Goal: Task Accomplishment & Management: Complete application form

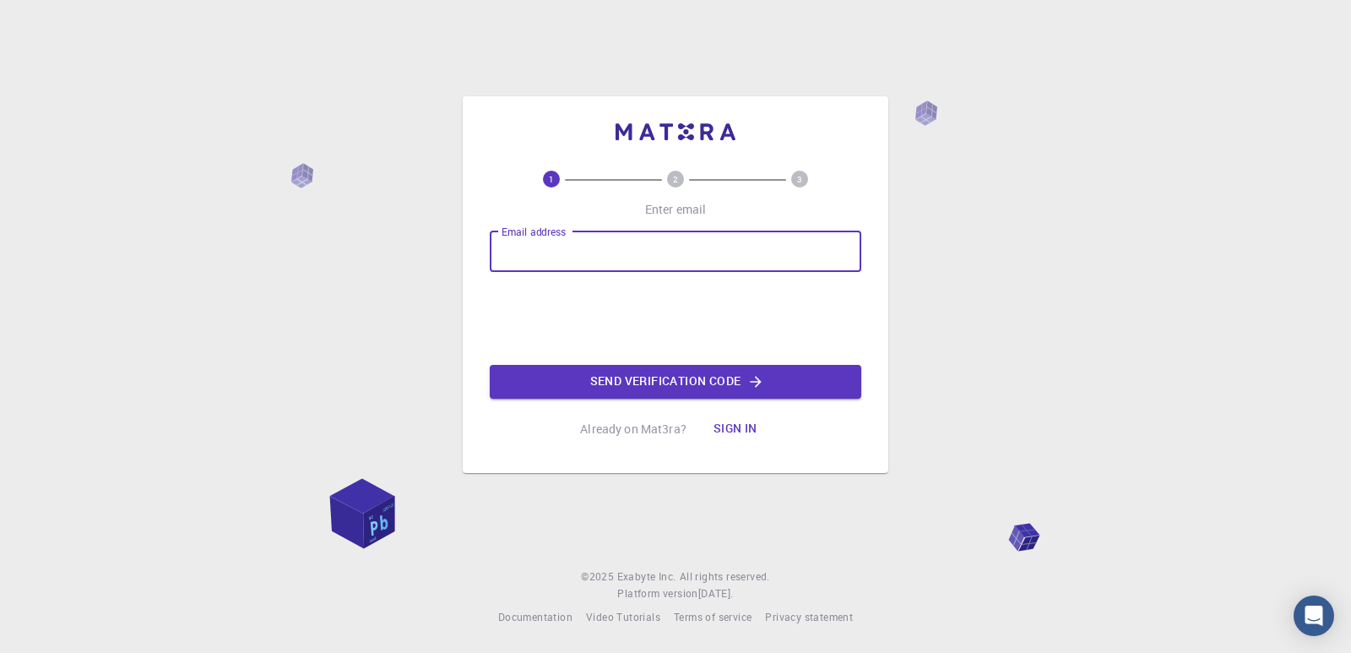
click at [578, 240] on input "Email address" at bounding box center [675, 251] width 371 height 41
type input "[EMAIL_ADDRESS][DOMAIN_NAME]"
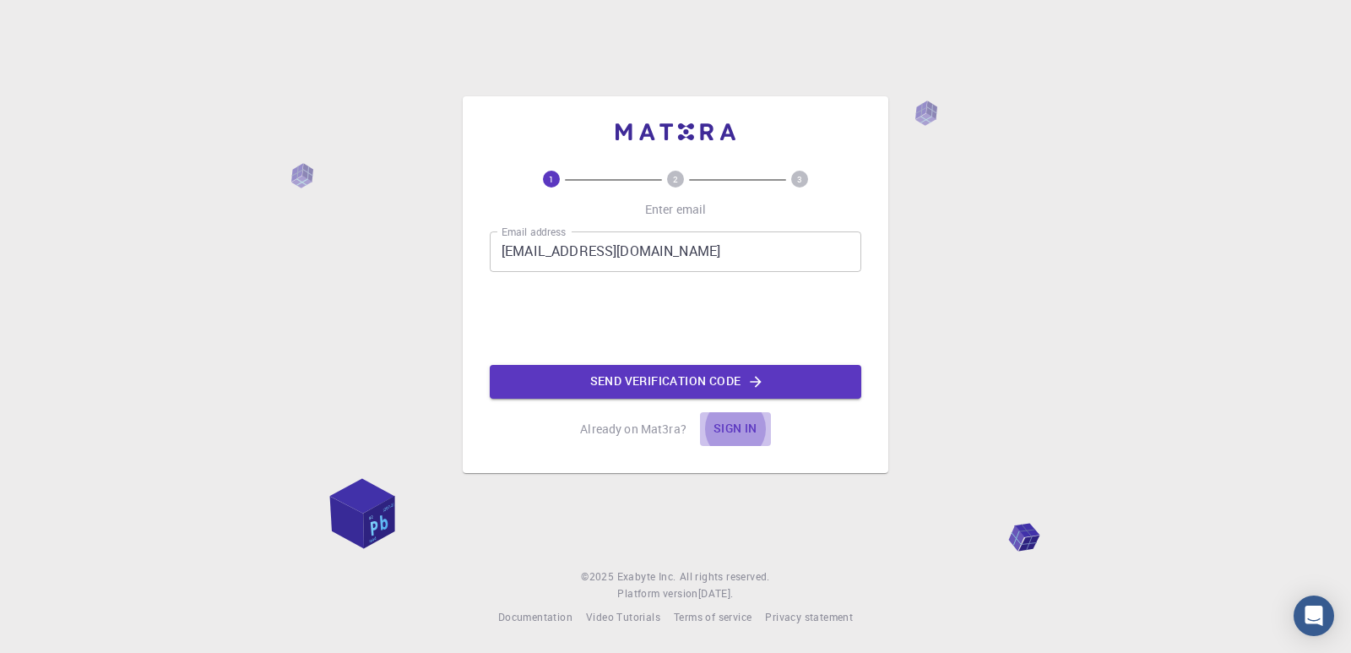
click at [749, 436] on button "Sign in" at bounding box center [735, 429] width 71 height 34
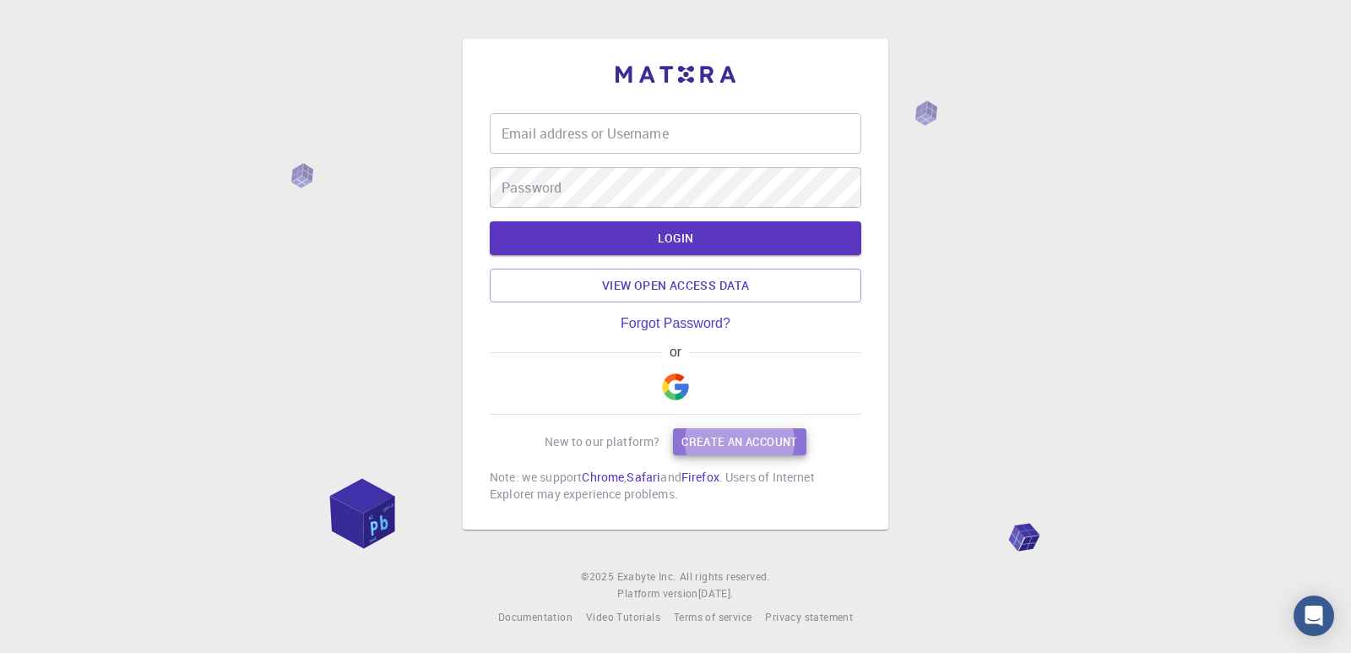
click at [749, 436] on link "Create an account" at bounding box center [739, 441] width 133 height 27
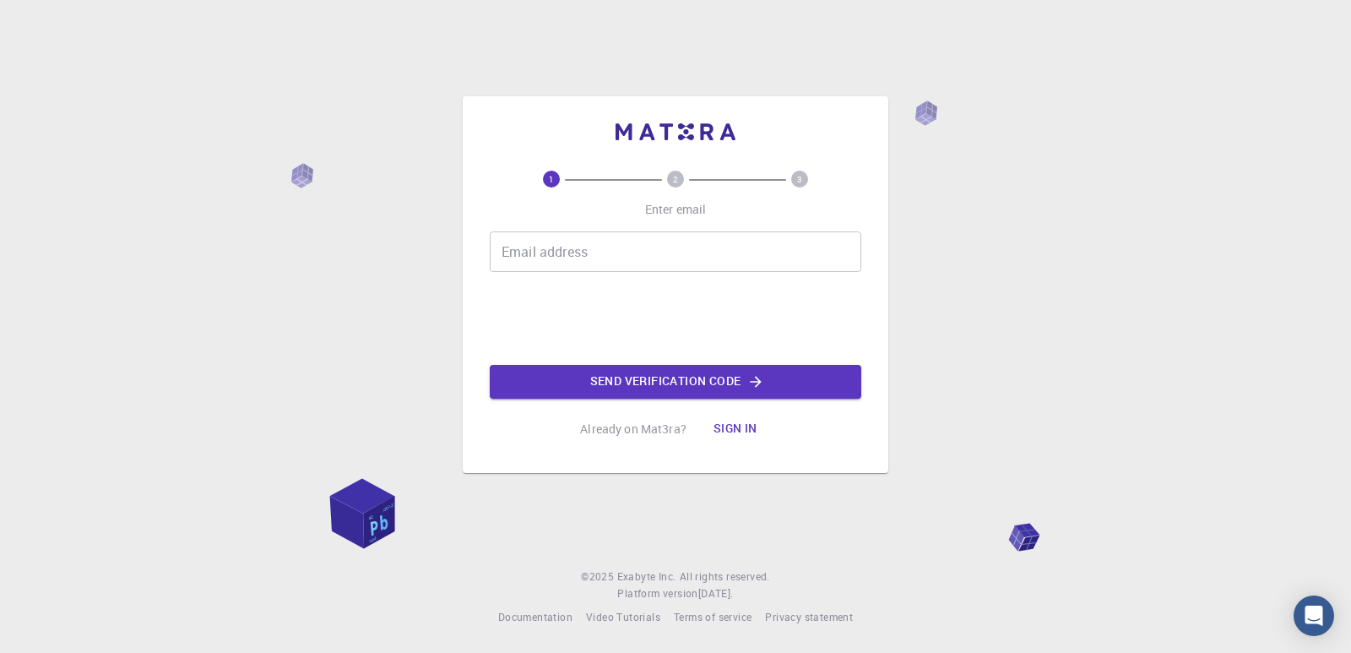
click at [565, 244] on input "Email address" at bounding box center [675, 251] width 371 height 41
type input "[EMAIL_ADDRESS][DOMAIN_NAME]"
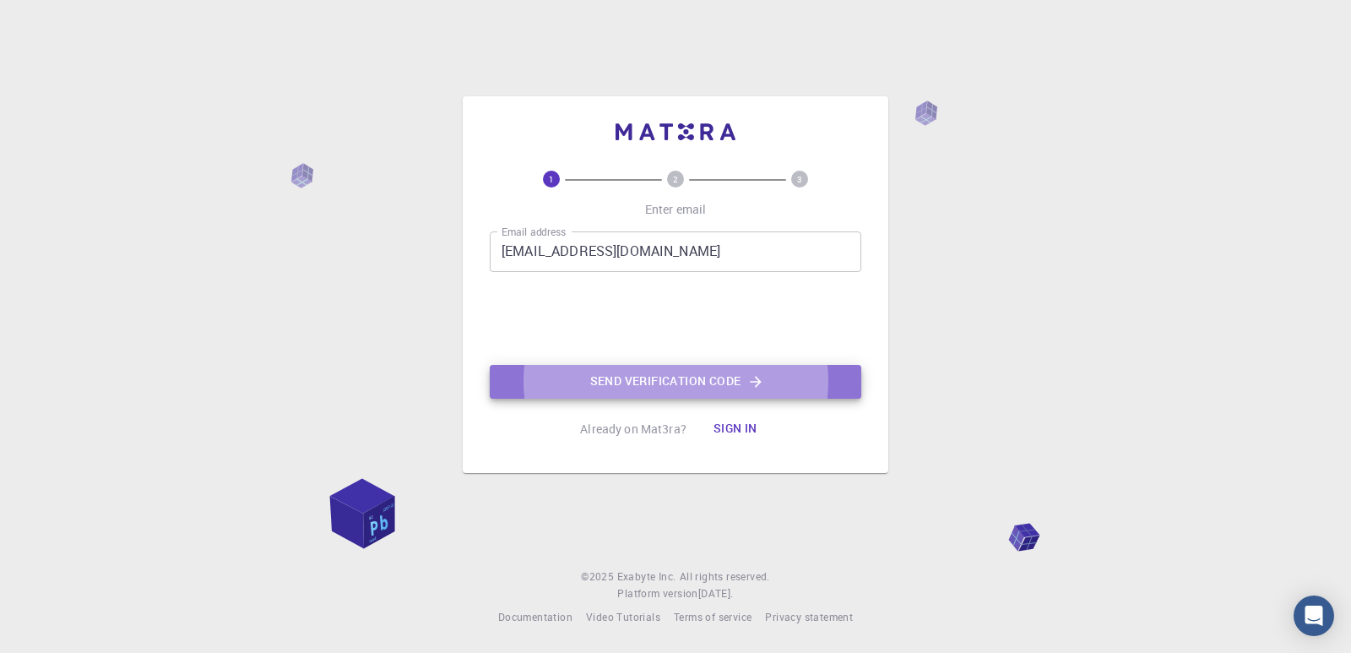
click at [705, 376] on button "Send verification code" at bounding box center [675, 382] width 371 height 34
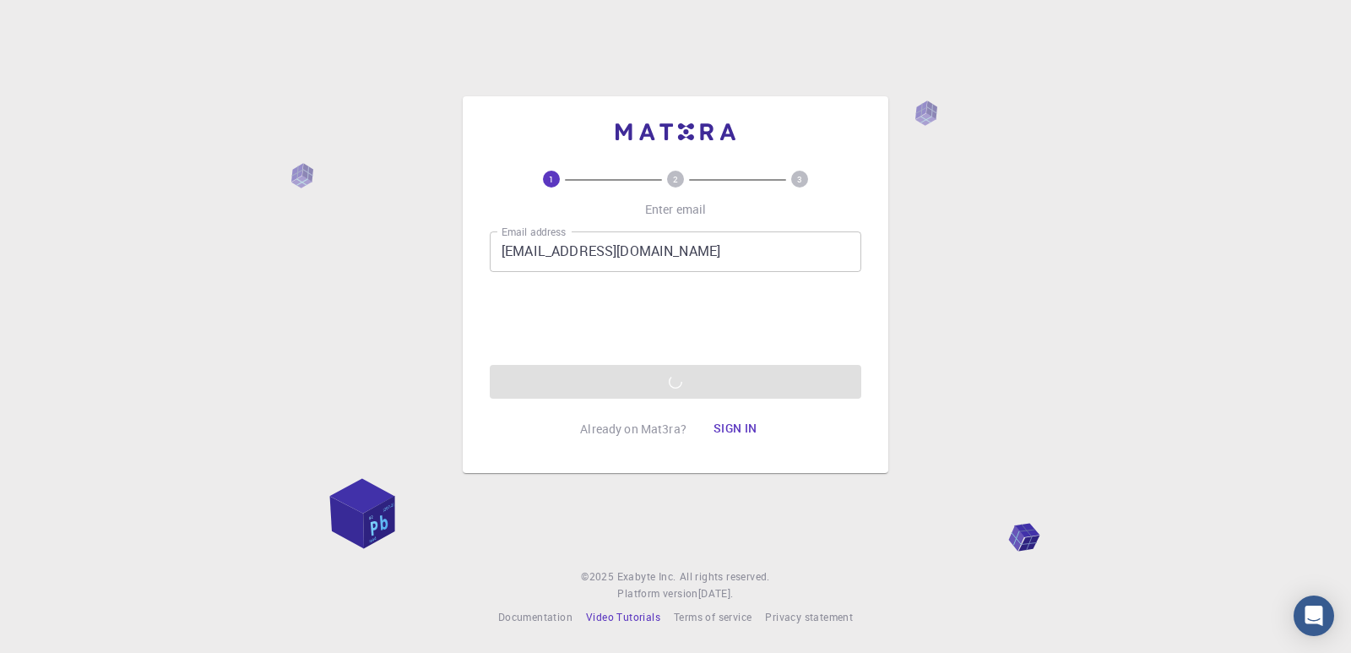
click at [635, 612] on span "Video Tutorials" at bounding box center [623, 617] width 74 height 14
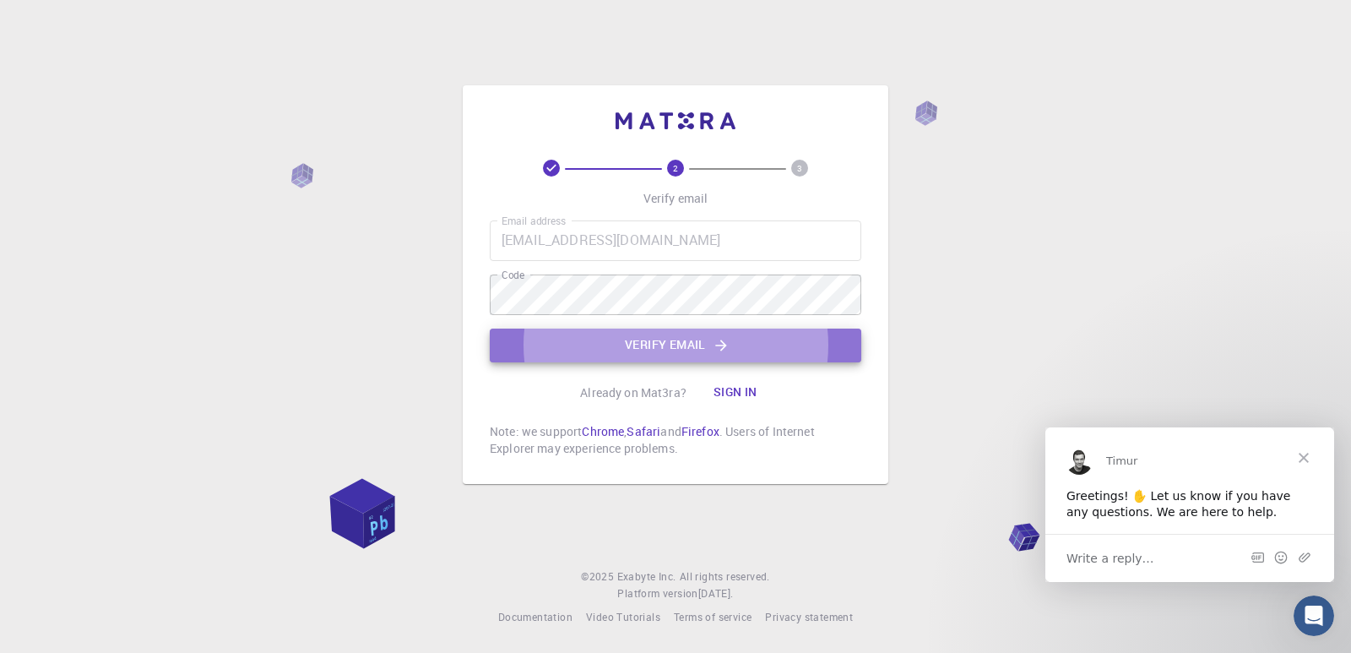
click at [687, 339] on button "Verify email" at bounding box center [675, 345] width 371 height 34
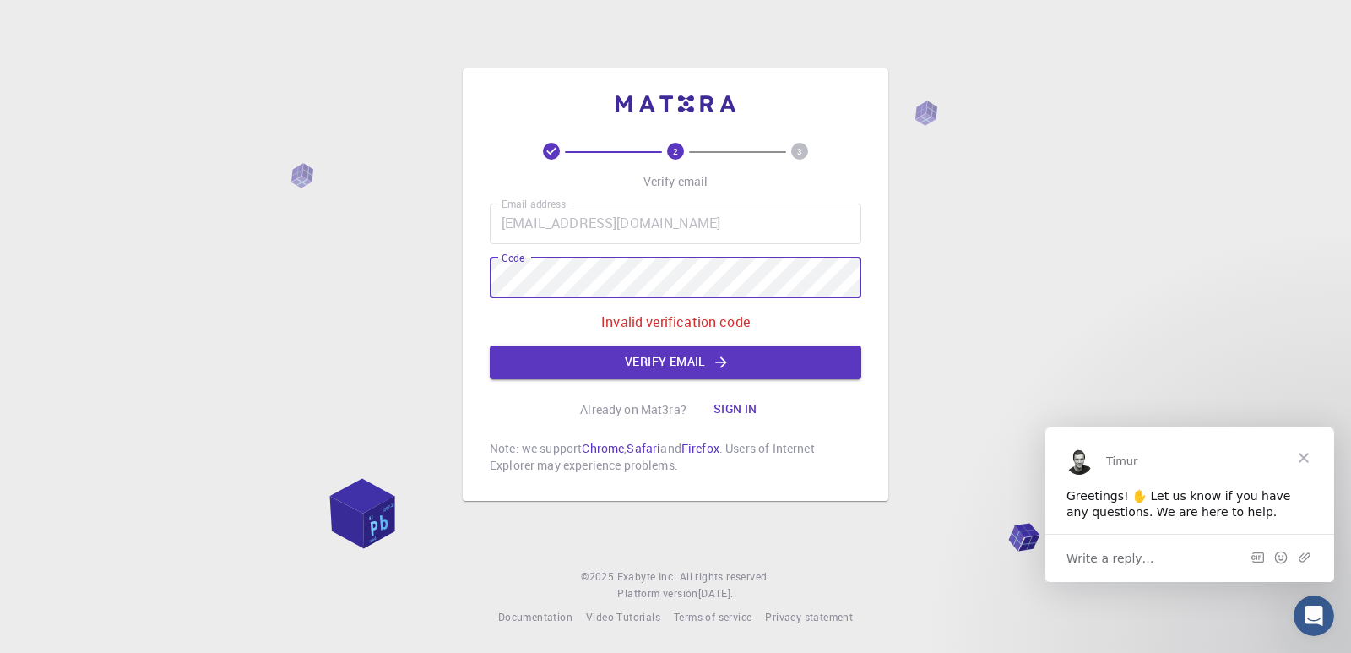
click at [458, 281] on div "2 3 Verify email Email address aporjazoskakujundziski@gmail.com Email address C…" at bounding box center [675, 326] width 1351 height 653
click at [652, 361] on button "Verify email" at bounding box center [675, 362] width 371 height 34
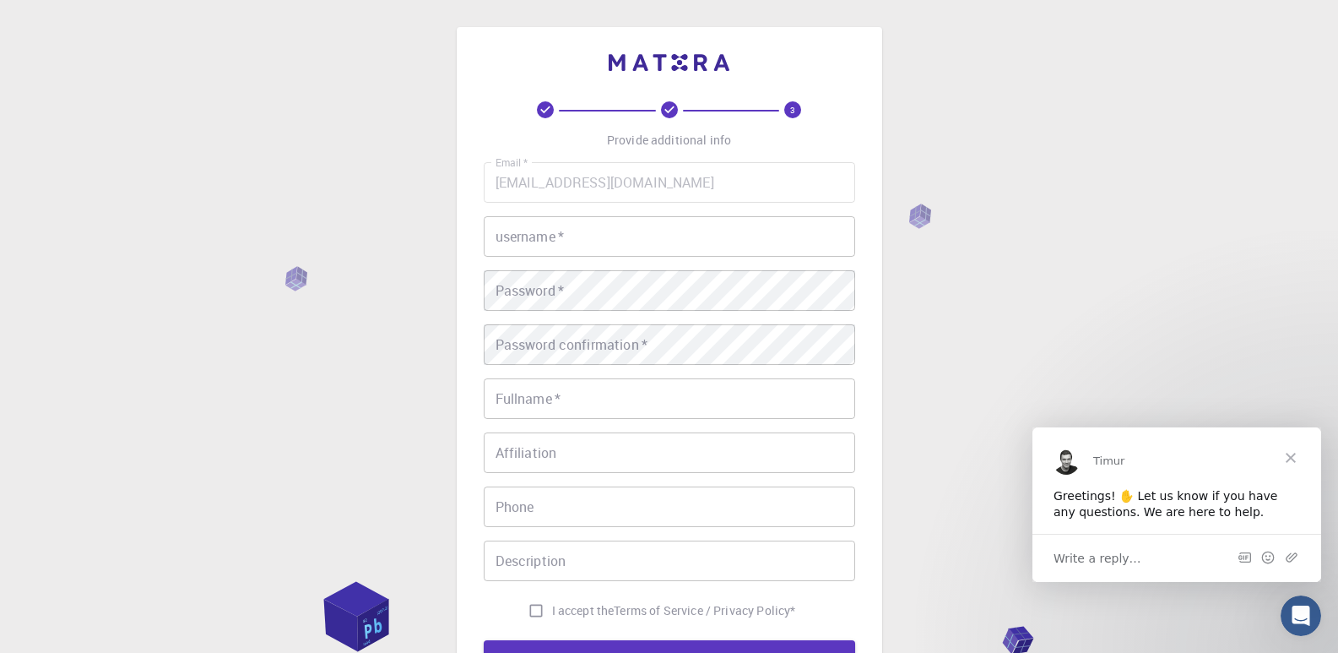
click at [591, 234] on input "username   *" at bounding box center [669, 236] width 371 height 41
click at [552, 231] on input "username   *" at bounding box center [669, 236] width 371 height 41
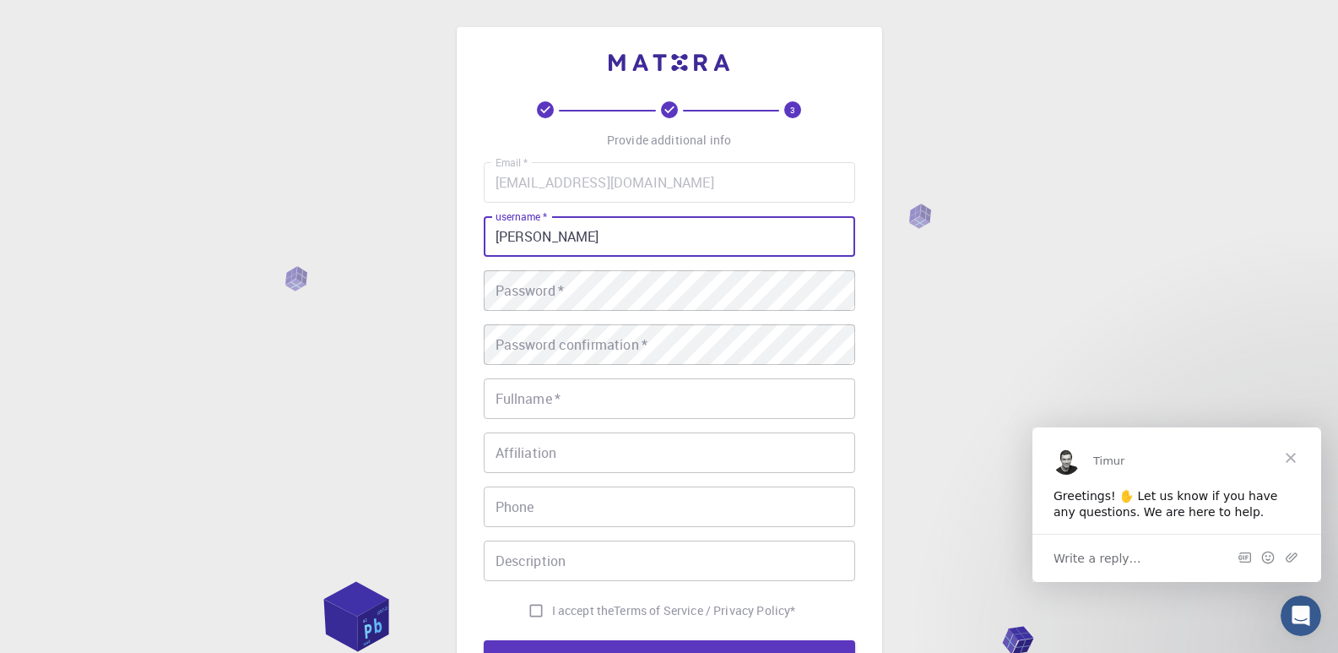
type input "Aleksandra"
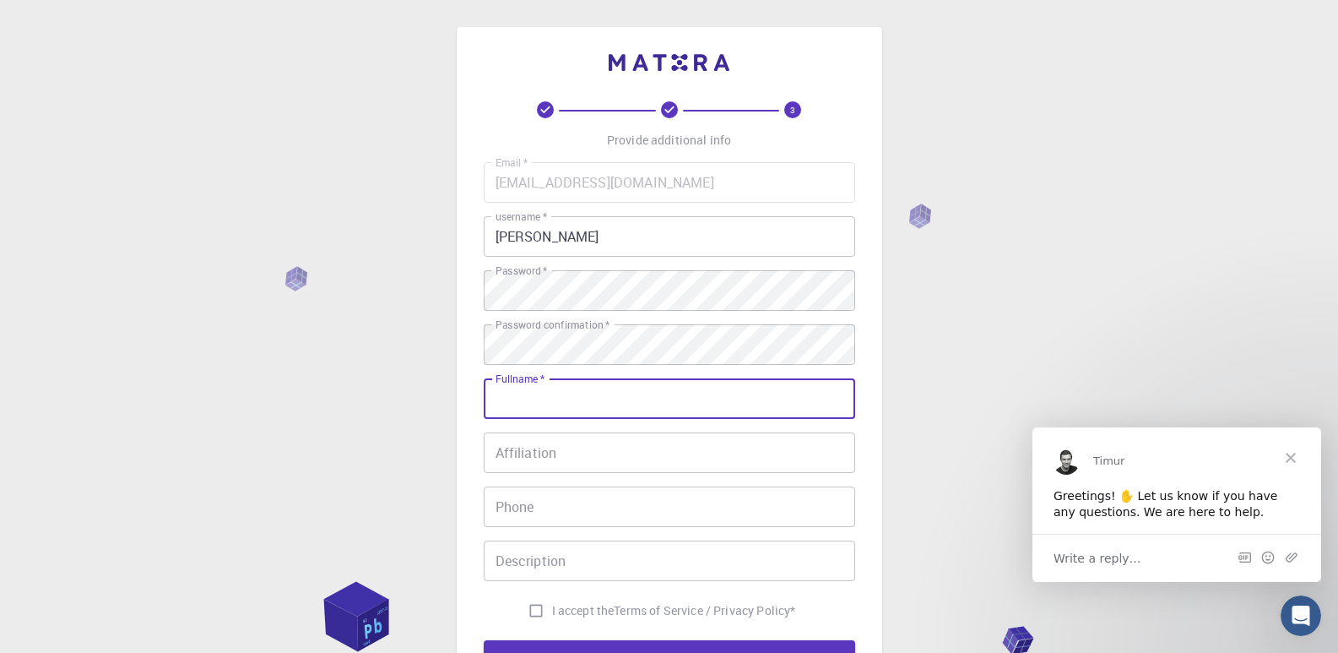
click at [580, 389] on input "Fullname   *" at bounding box center [669, 398] width 371 height 41
type input "[PERSON_NAME]"
type input "075946388"
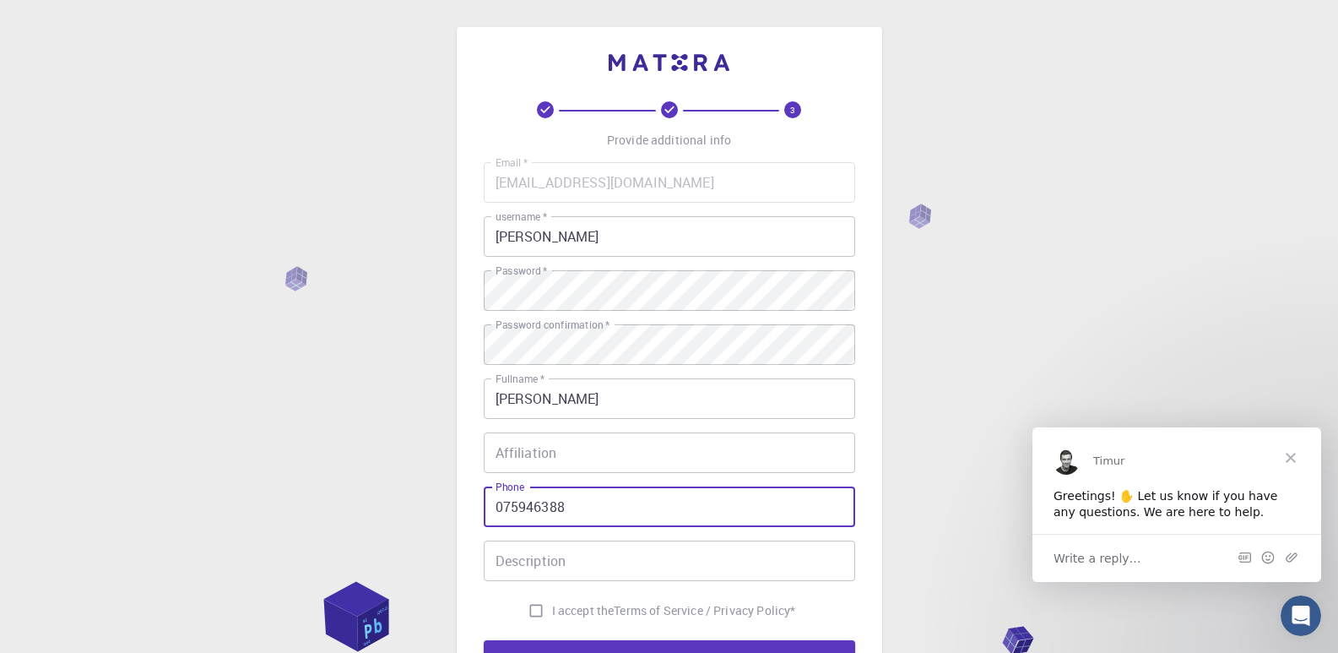
drag, startPoint x: 585, startPoint y: 506, endPoint x: 481, endPoint y: 512, distance: 104.0
click at [481, 512] on div "3 Provide additional info Email   * aporjazoskakujundziski@gmail.com Email   * …" at bounding box center [669, 387] width 425 height 721
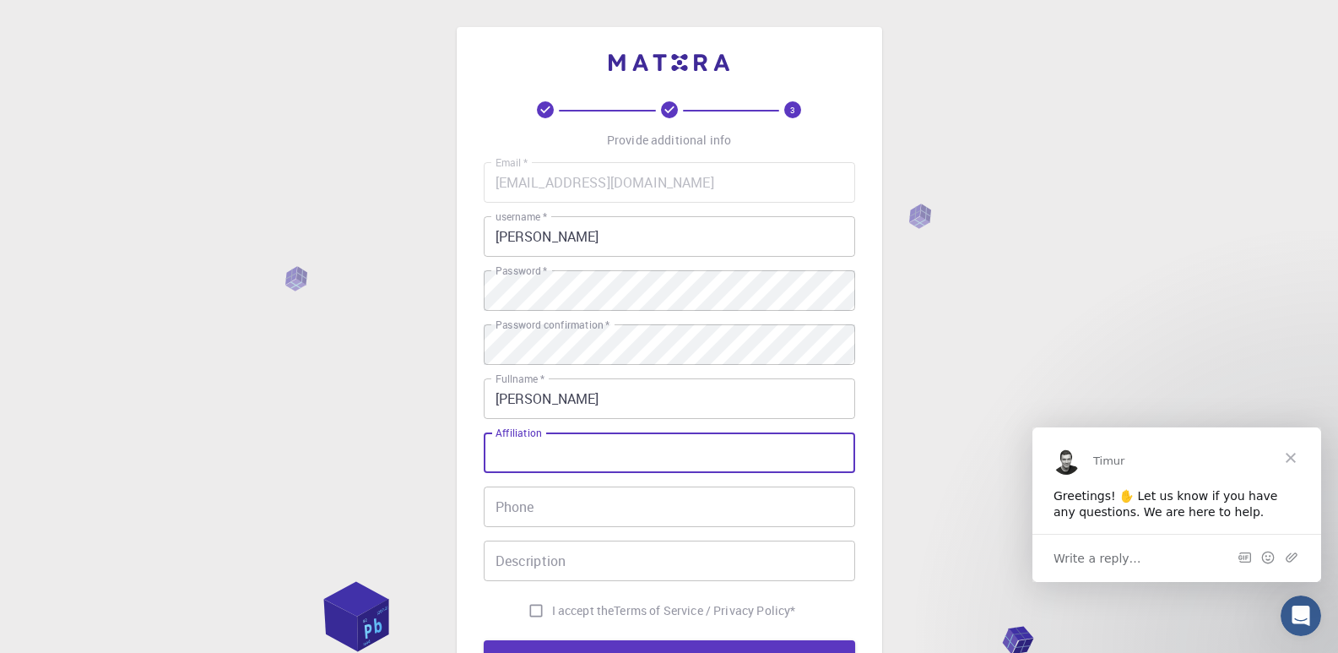
click at [576, 458] on input "Affiliation" at bounding box center [669, 452] width 371 height 41
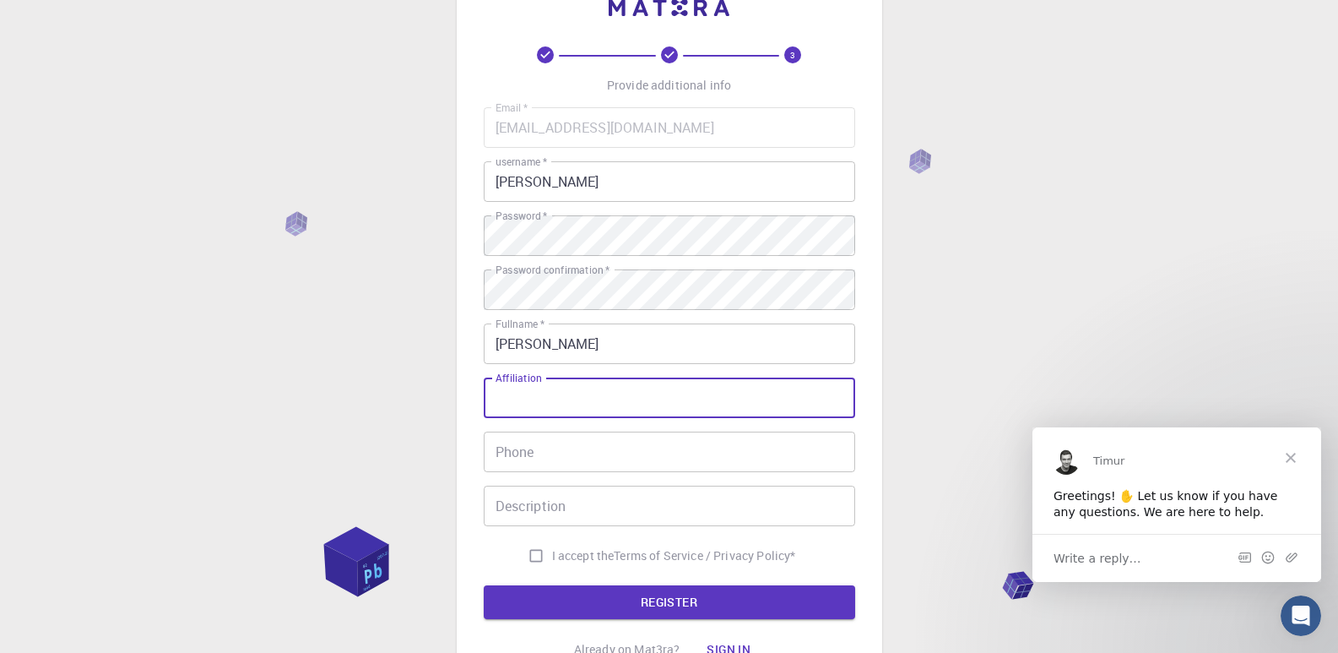
scroll to position [84, 0]
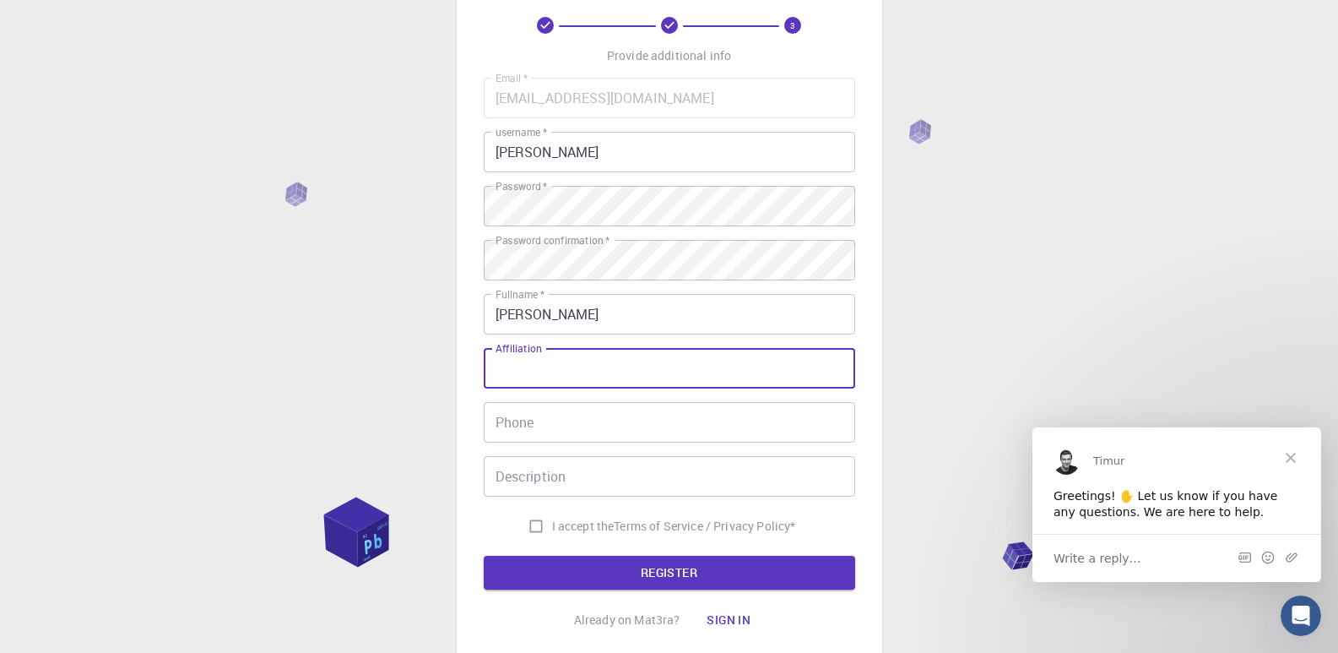
click at [534, 527] on input "I accept the Terms of Service / Privacy Policy *" at bounding box center [536, 526] width 32 height 32
checkbox input "true"
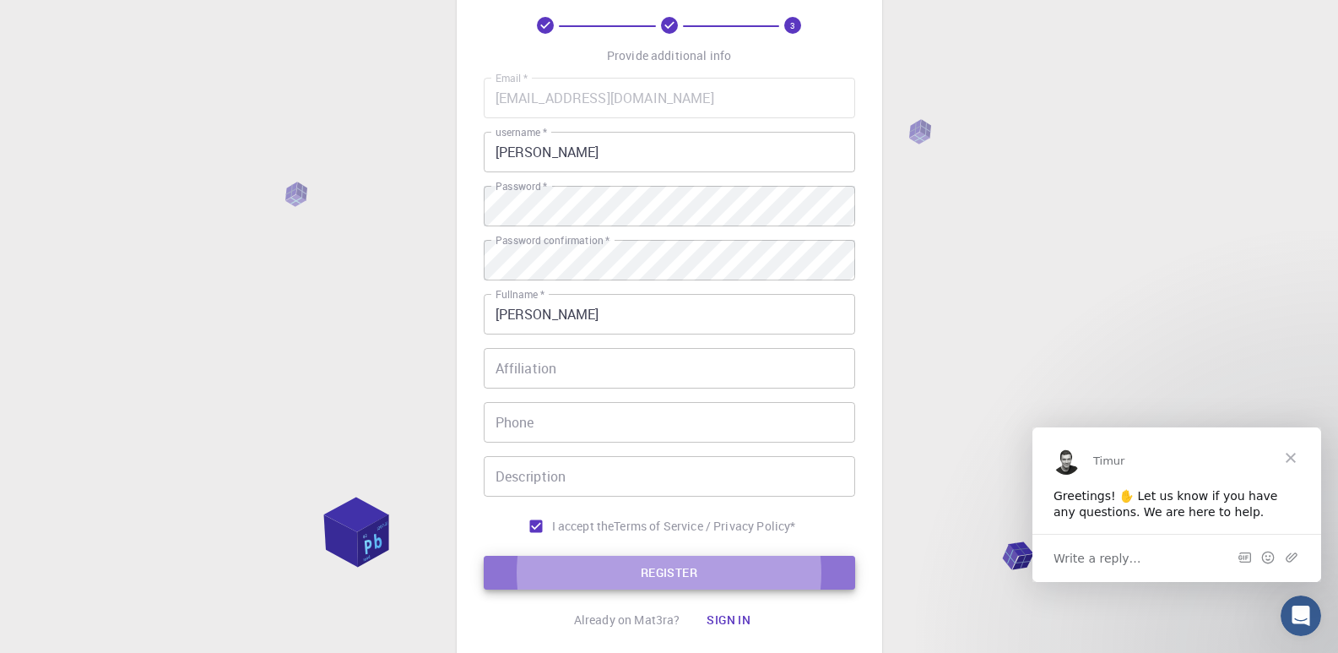
click at [731, 564] on button "REGISTER" at bounding box center [669, 572] width 371 height 34
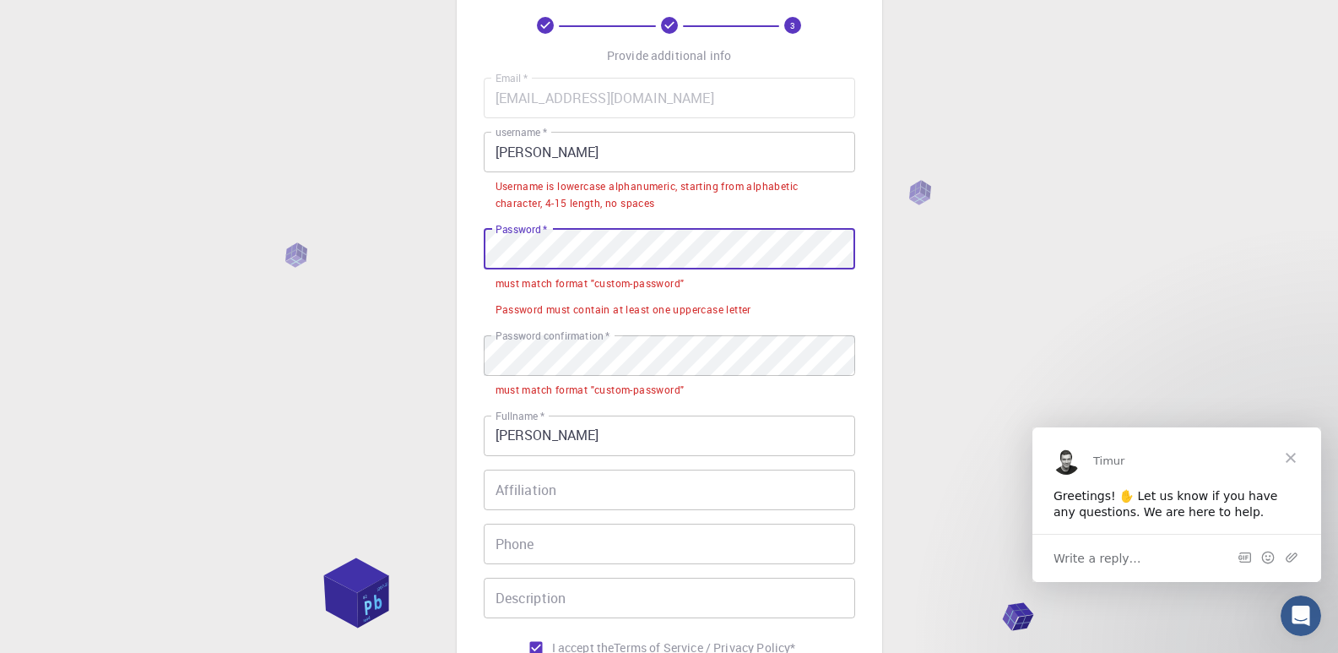
click at [468, 253] on div "3 Provide additional info Email   * aporjazoskakujundziski@gmail.com Email   * …" at bounding box center [669, 364] width 425 height 843
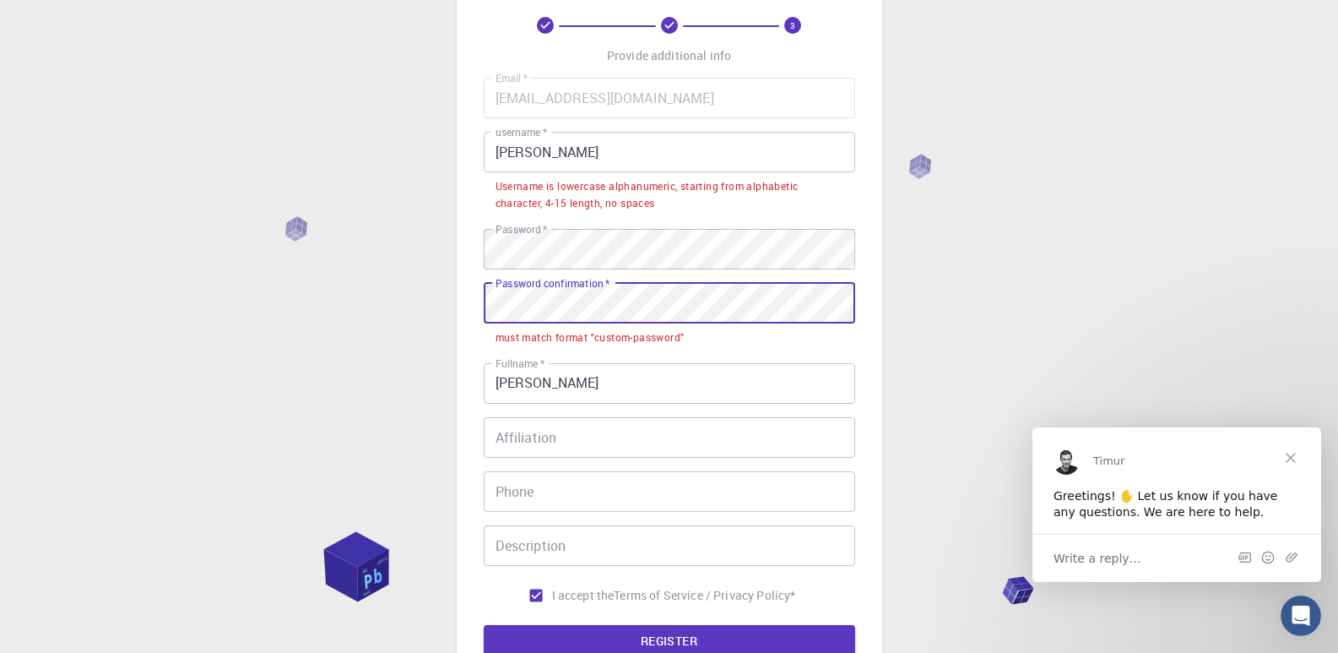
click at [471, 309] on div "3 Provide additional info Email   * aporjazoskakujundziski@gmail.com Email   * …" at bounding box center [669, 338] width 425 height 790
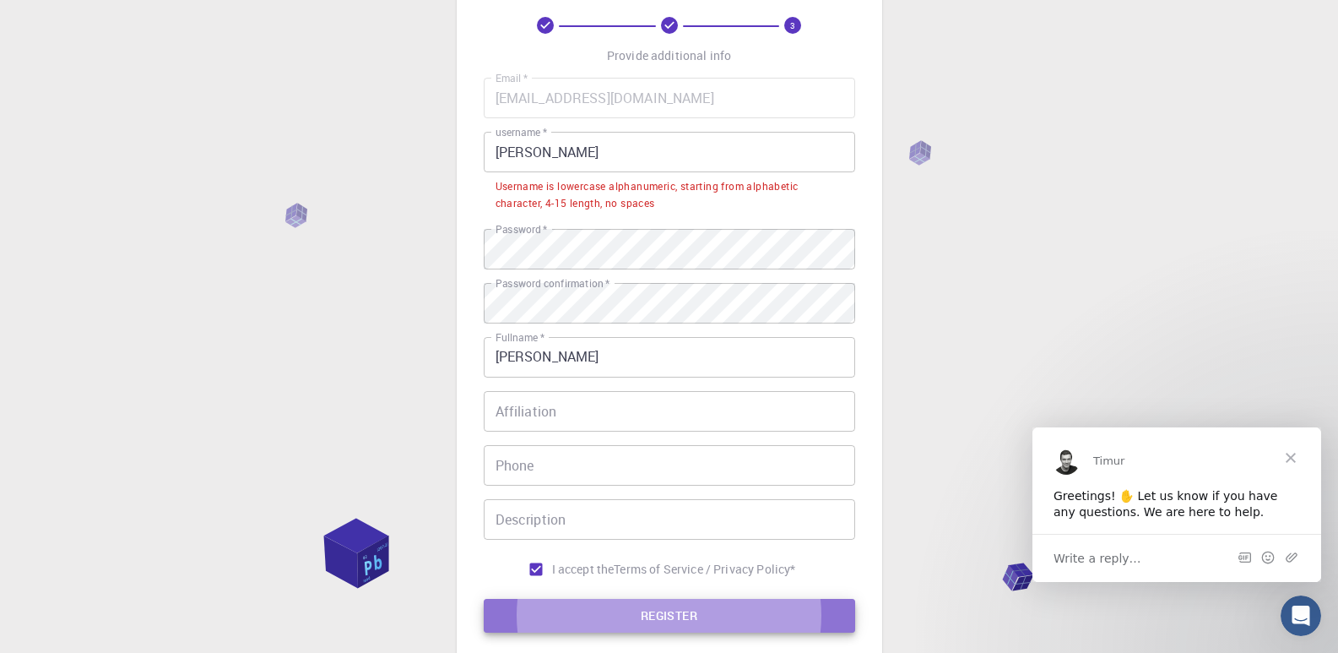
click at [676, 610] on button "REGISTER" at bounding box center [669, 616] width 371 height 34
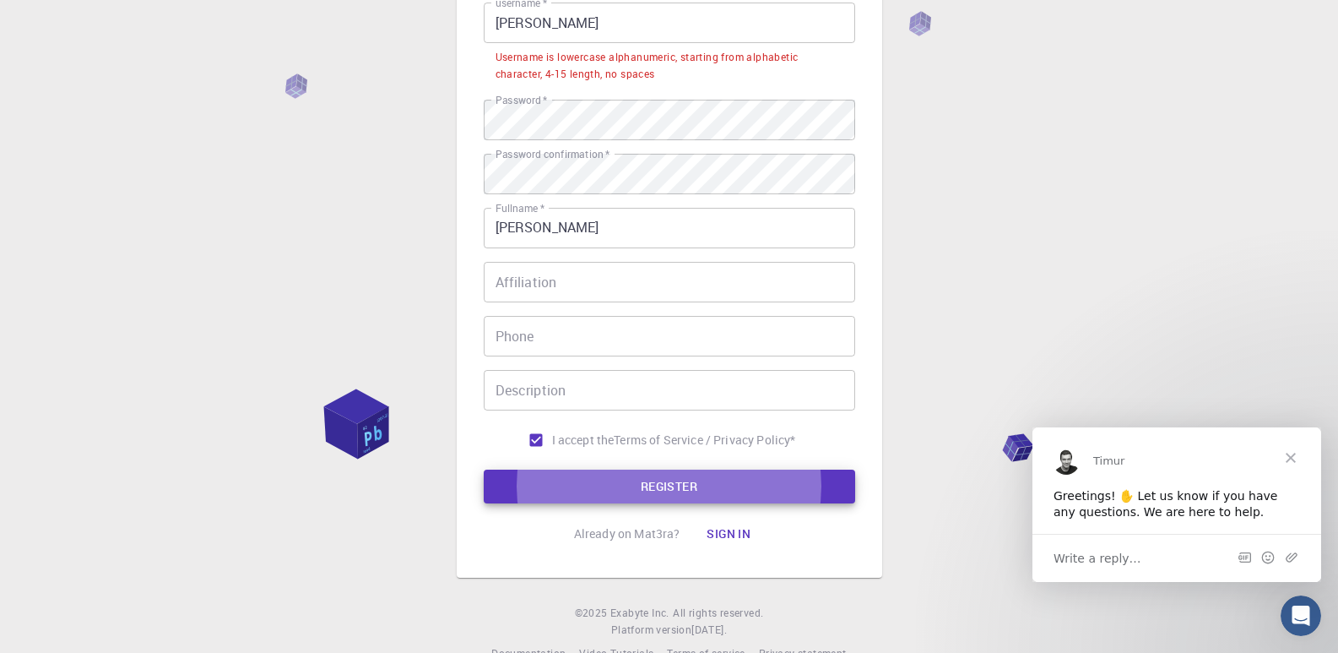
scroll to position [250, 0]
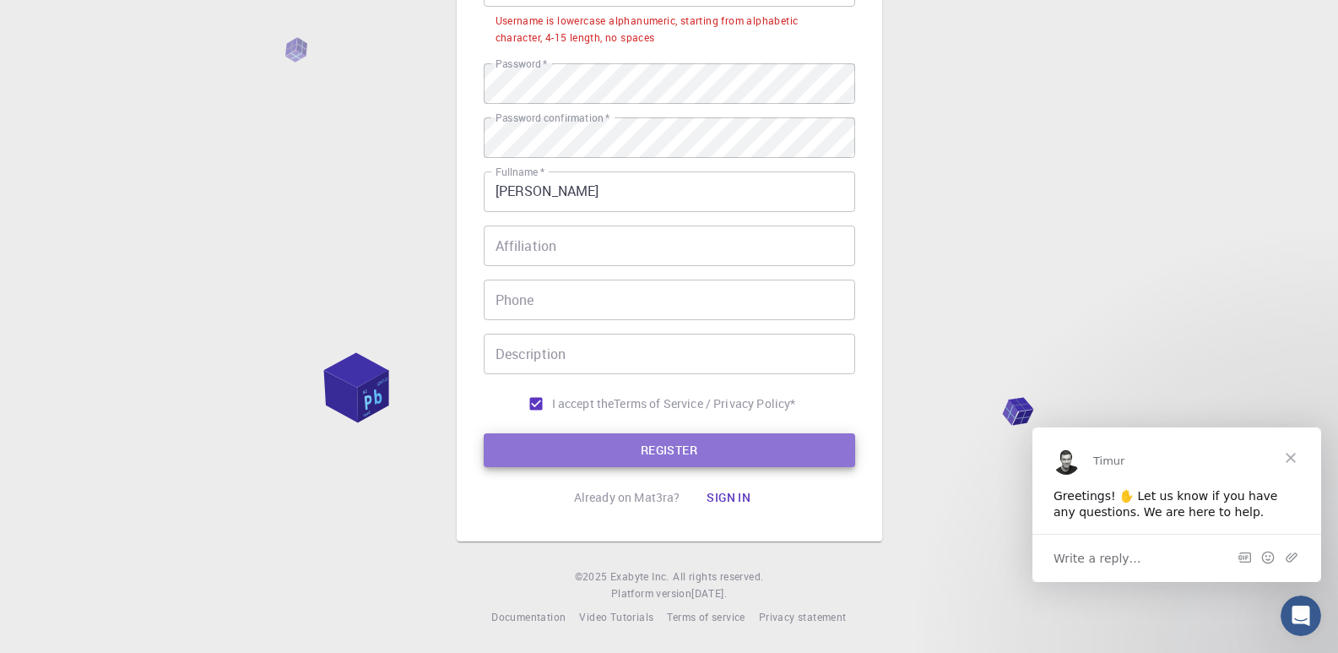
click at [648, 442] on button "REGISTER" at bounding box center [669, 450] width 371 height 34
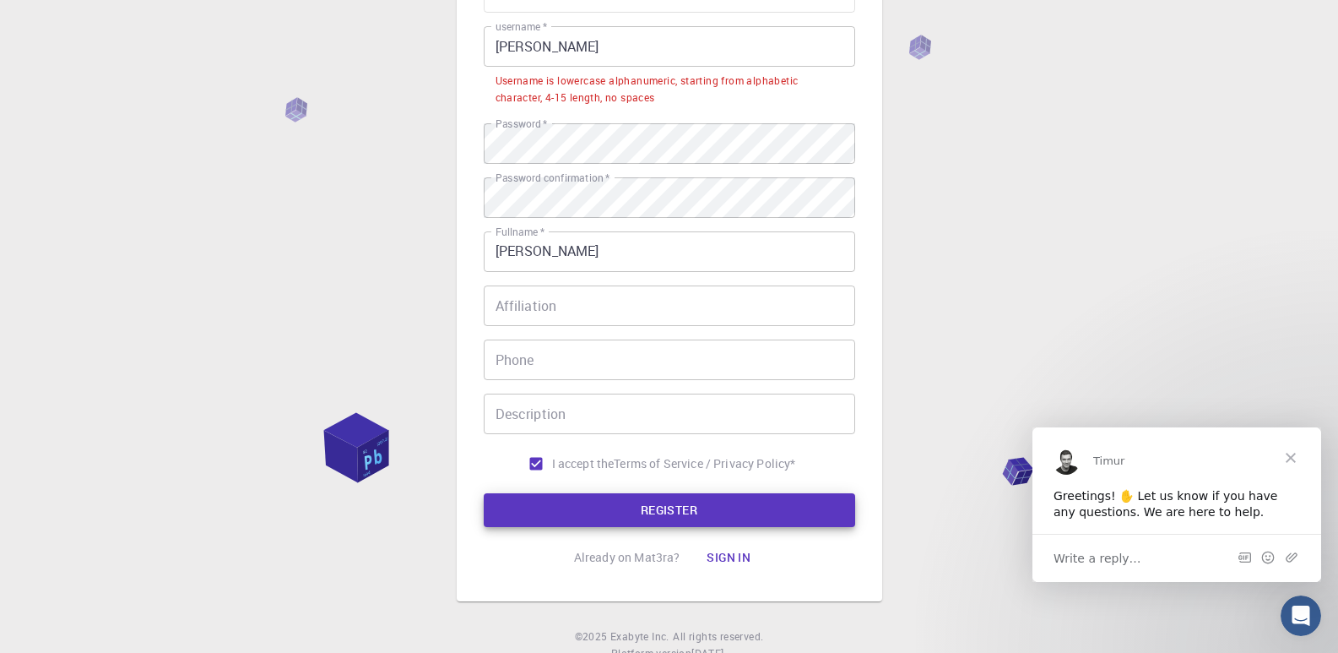
scroll to position [0, 0]
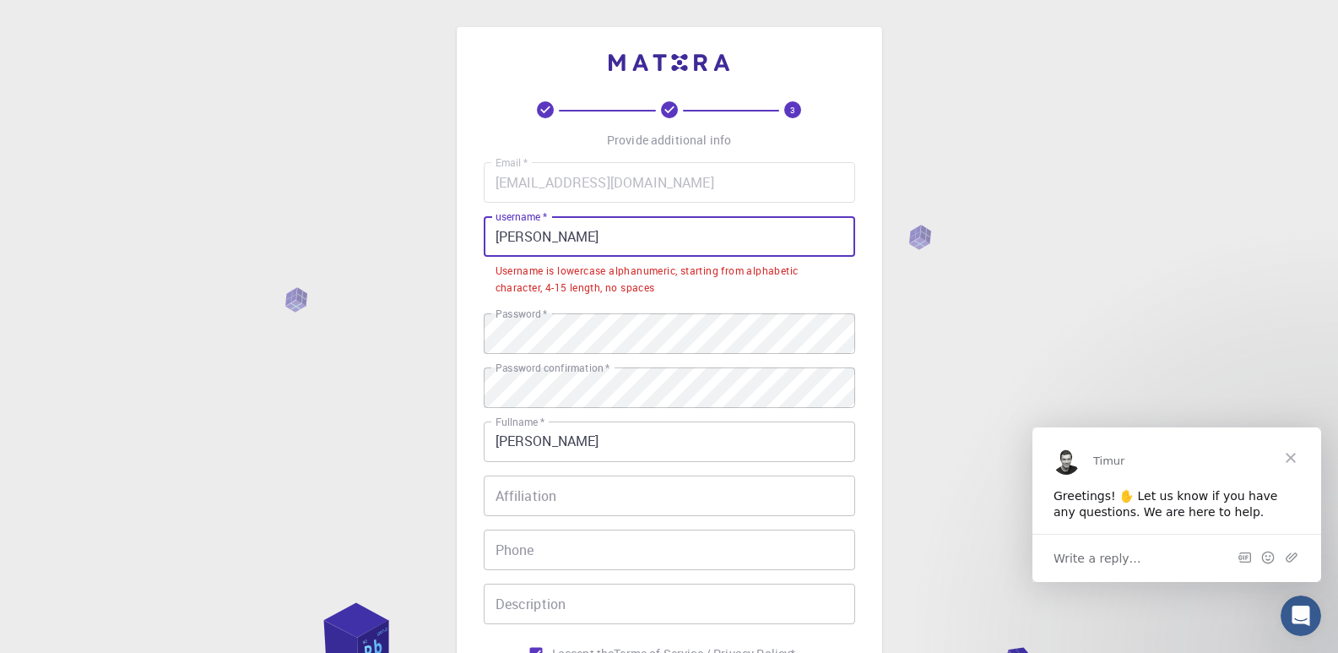
drag, startPoint x: 501, startPoint y: 234, endPoint x: 490, endPoint y: 234, distance: 11.0
click at [490, 234] on input "Aleksandra" at bounding box center [669, 236] width 371 height 41
drag, startPoint x: 571, startPoint y: 235, endPoint x: 506, endPoint y: 232, distance: 65.1
click at [496, 232] on input "Aleksandra" at bounding box center [669, 236] width 371 height 41
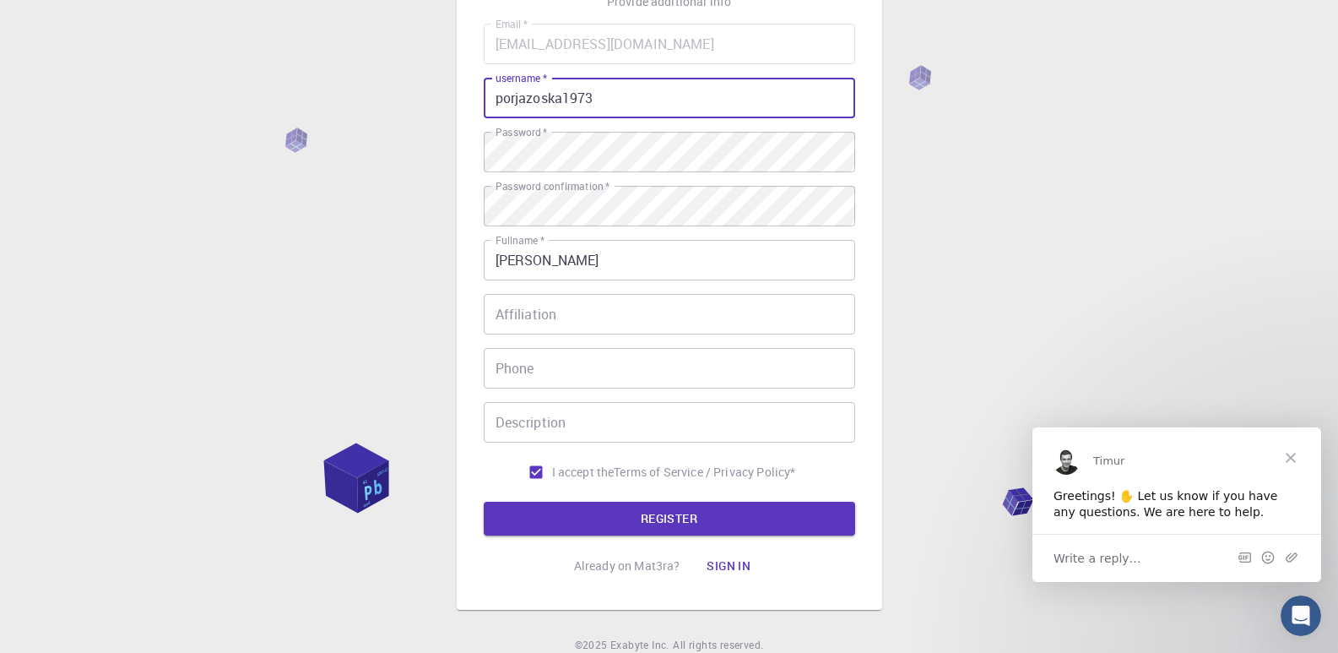
scroll to position [169, 0]
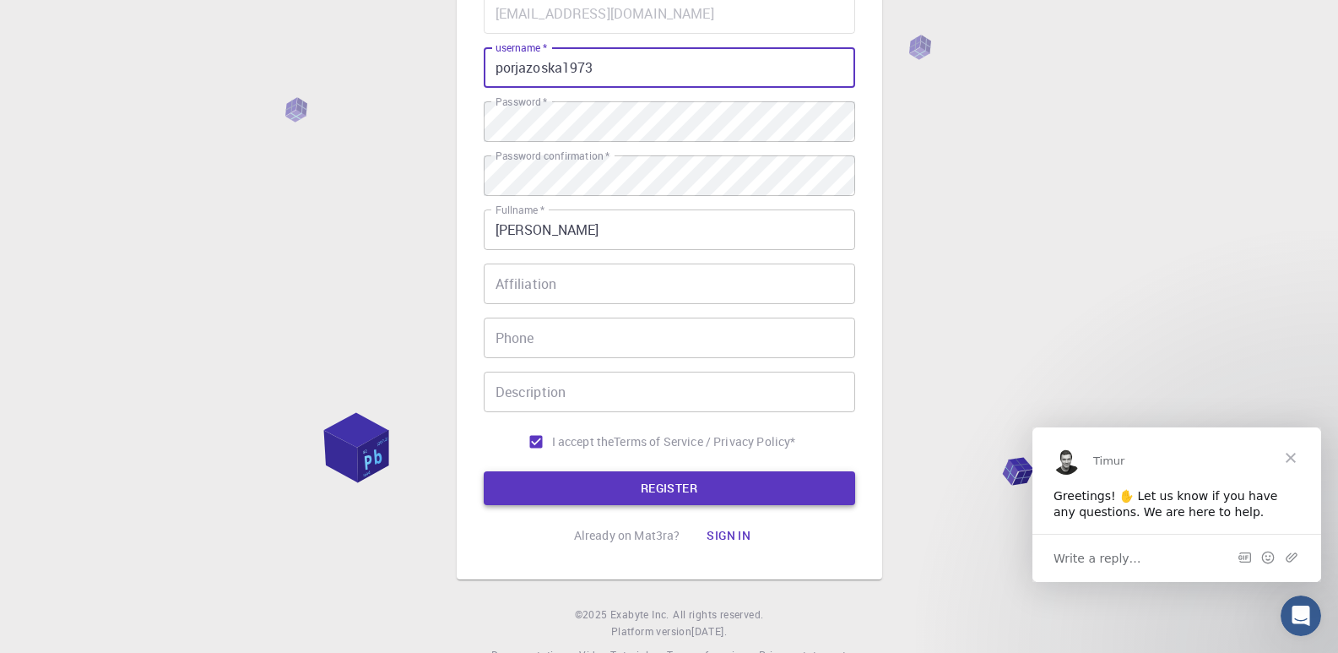
type input "porjazoska1973"
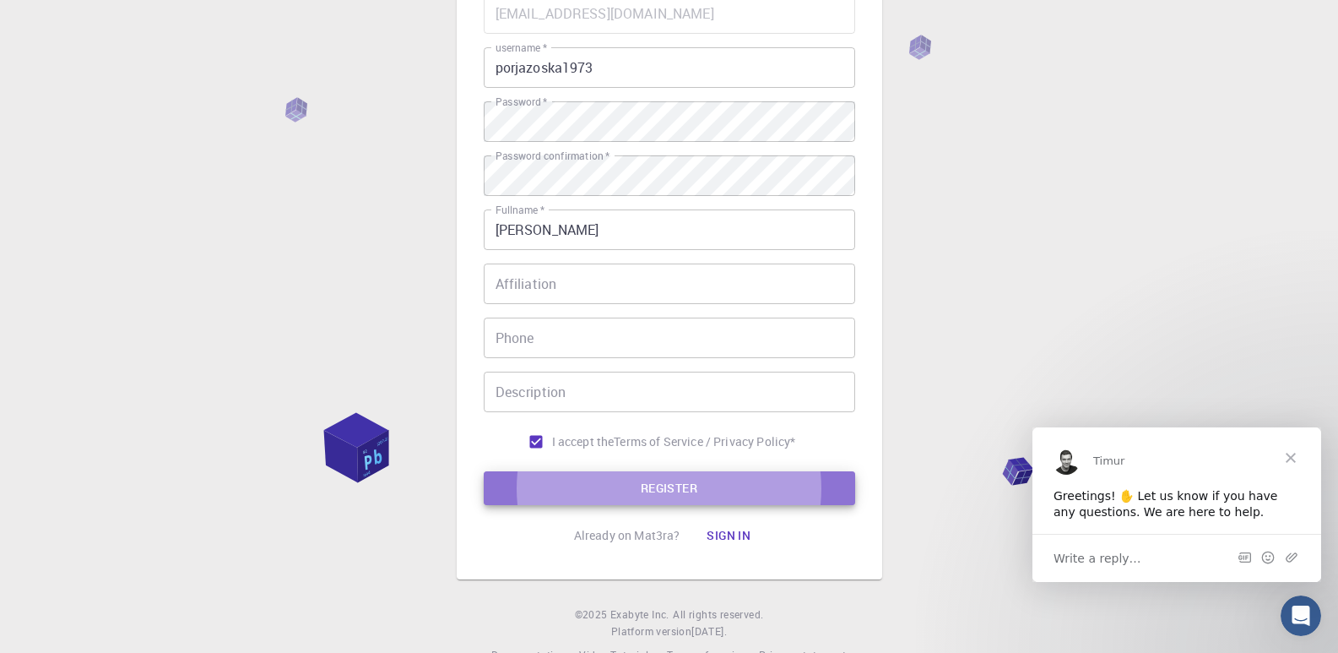
click at [686, 481] on button "REGISTER" at bounding box center [669, 488] width 371 height 34
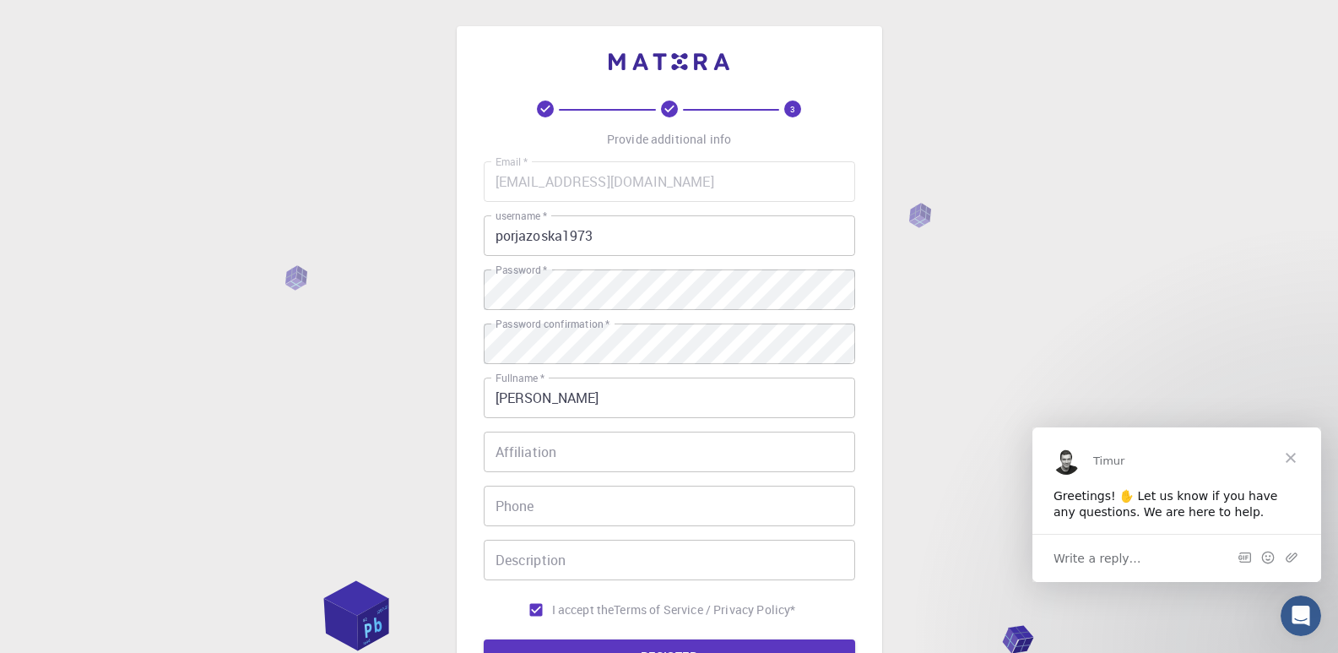
scroll to position [0, 0]
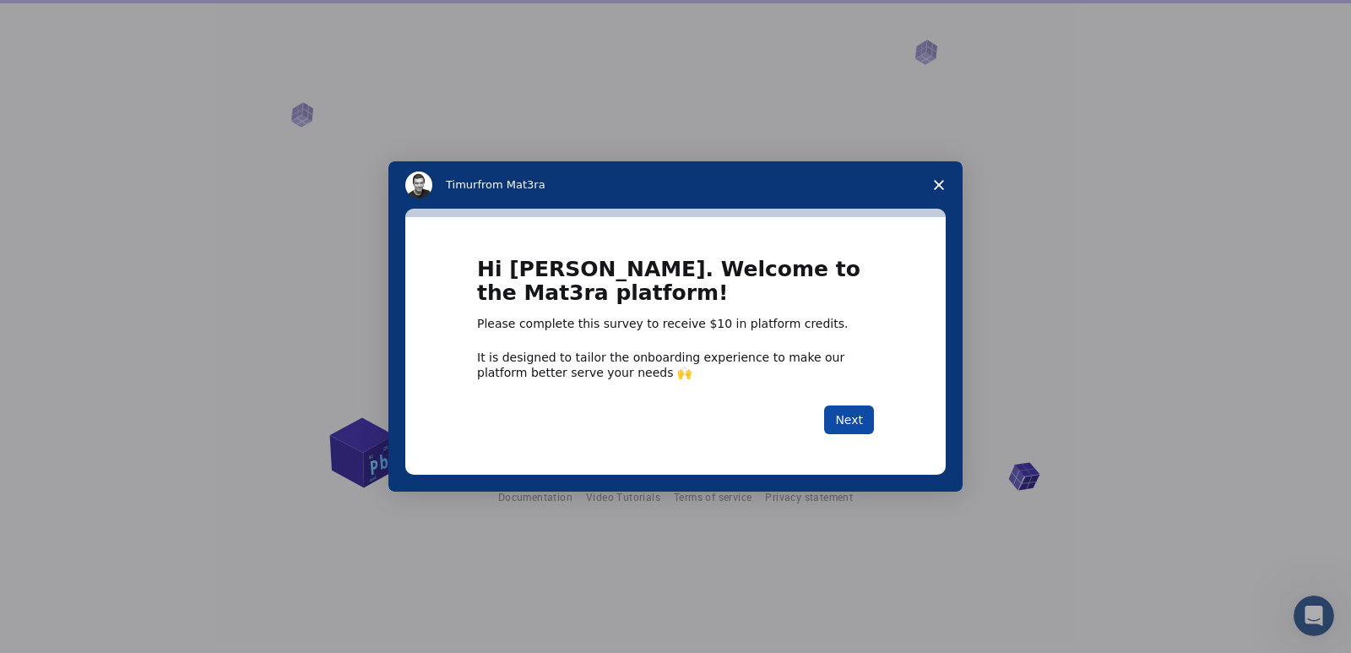
click at [848, 416] on button "Next" at bounding box center [849, 419] width 50 height 29
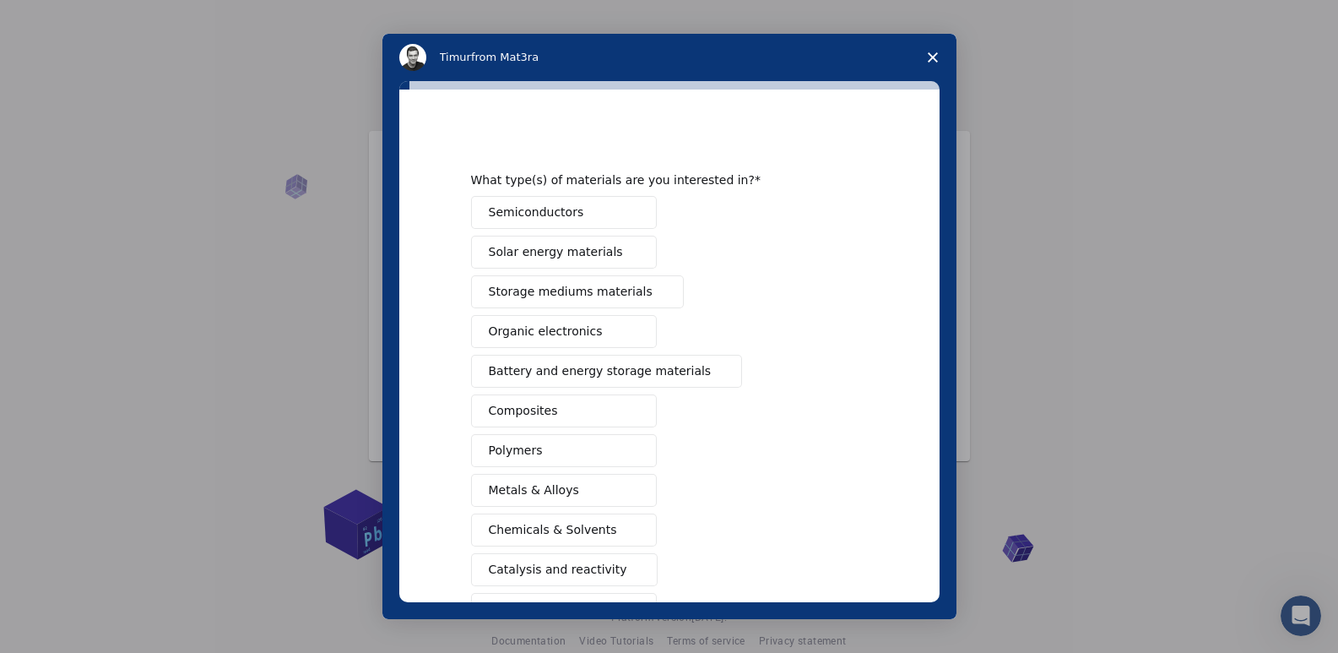
click at [557, 209] on span "Semiconductors" at bounding box center [536, 212] width 95 height 18
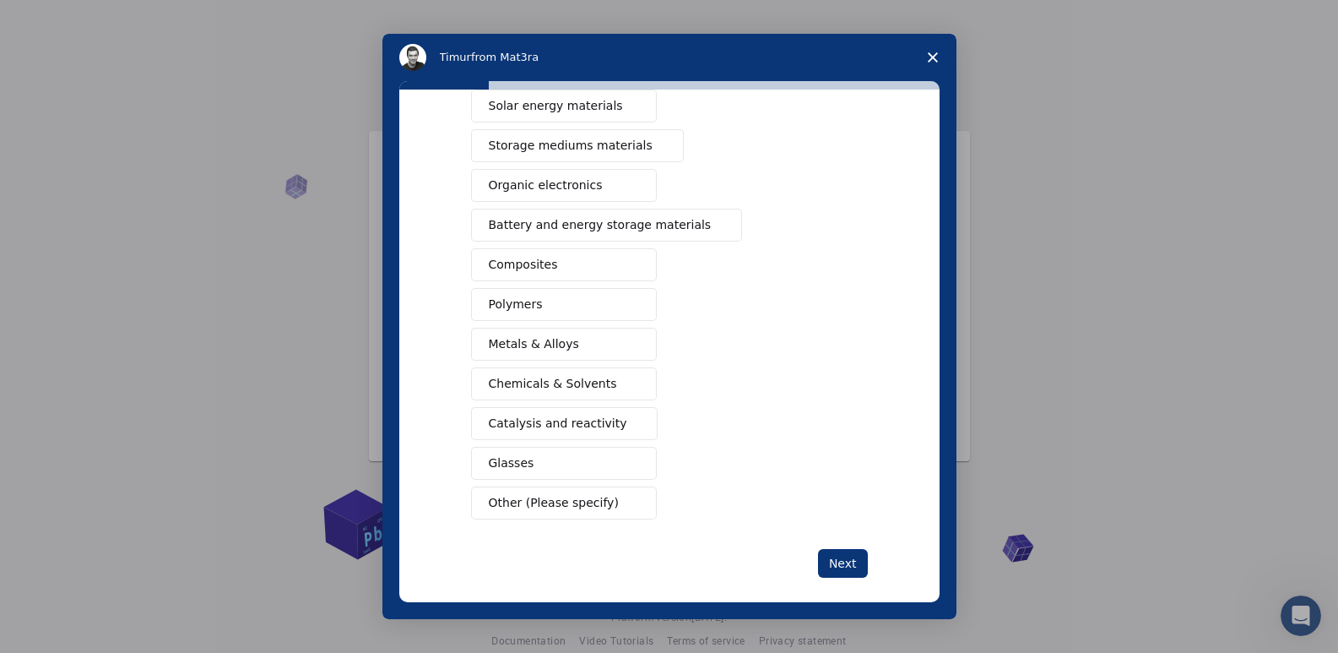
scroll to position [162, 0]
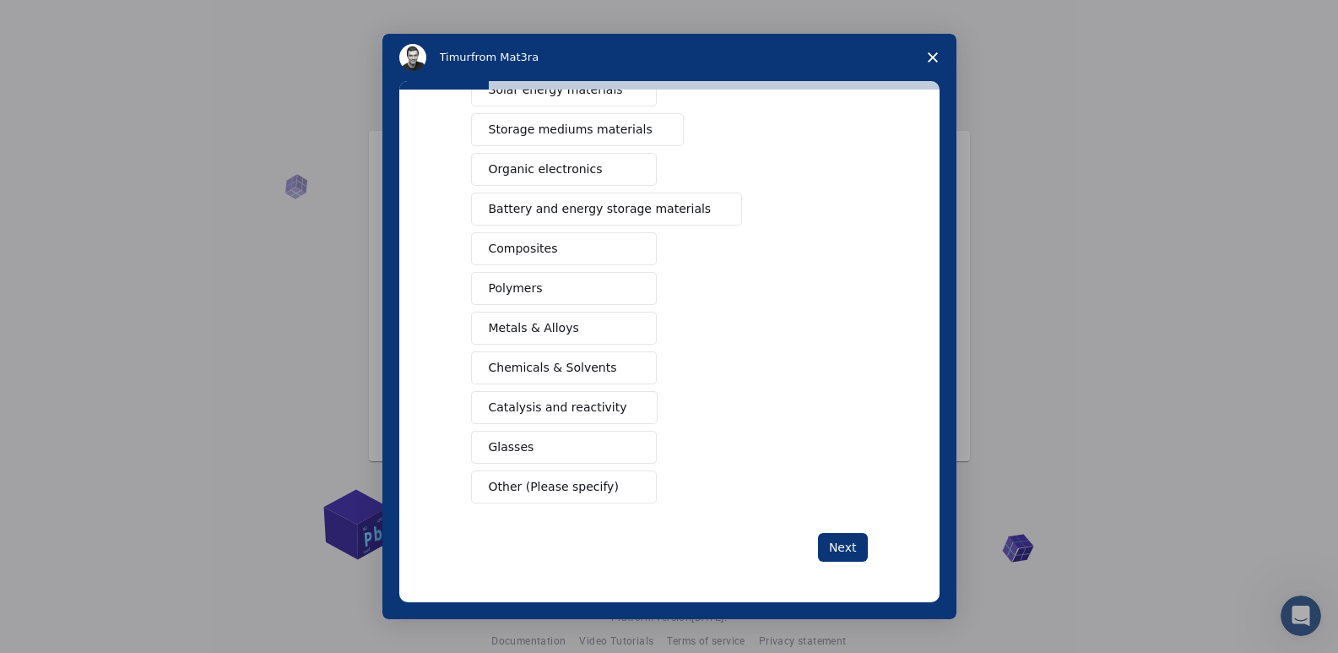
click at [566, 458] on button "Glasses" at bounding box center [564, 447] width 186 height 33
click at [563, 407] on span "Catalysis and reactivity" at bounding box center [558, 407] width 138 height 18
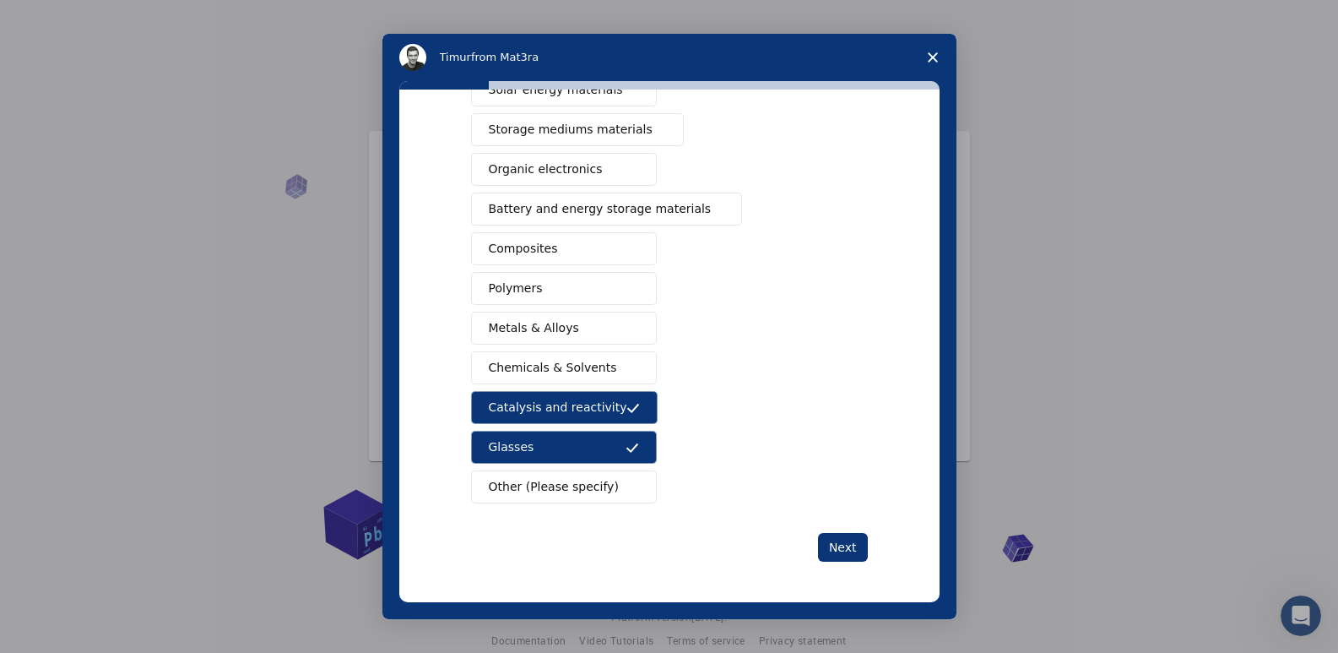
click at [563, 368] on span "Chemicals & Solvents" at bounding box center [553, 368] width 128 height 18
click at [555, 321] on span "Metals & Alloys" at bounding box center [534, 328] width 90 height 18
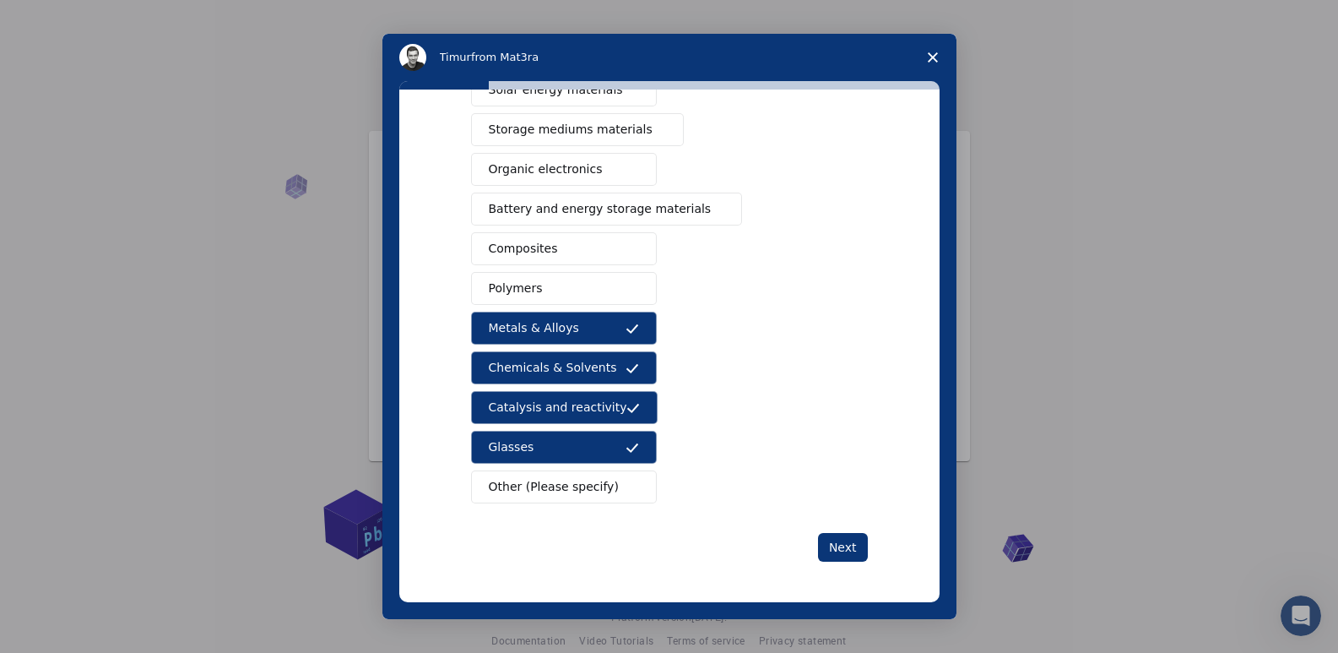
click at [548, 284] on button "Polymers" at bounding box center [564, 288] width 186 height 33
click at [547, 247] on button "Composites" at bounding box center [564, 248] width 186 height 33
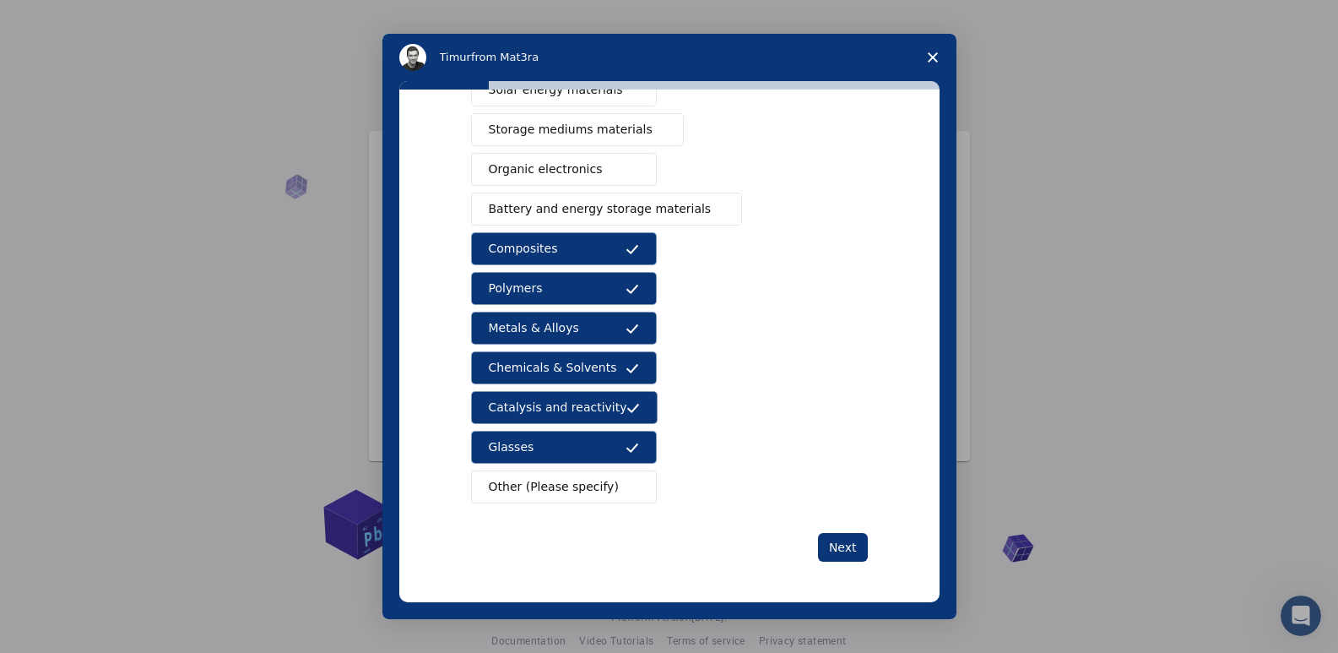
click at [553, 209] on span "Battery and energy storage materials" at bounding box center [600, 209] width 223 height 18
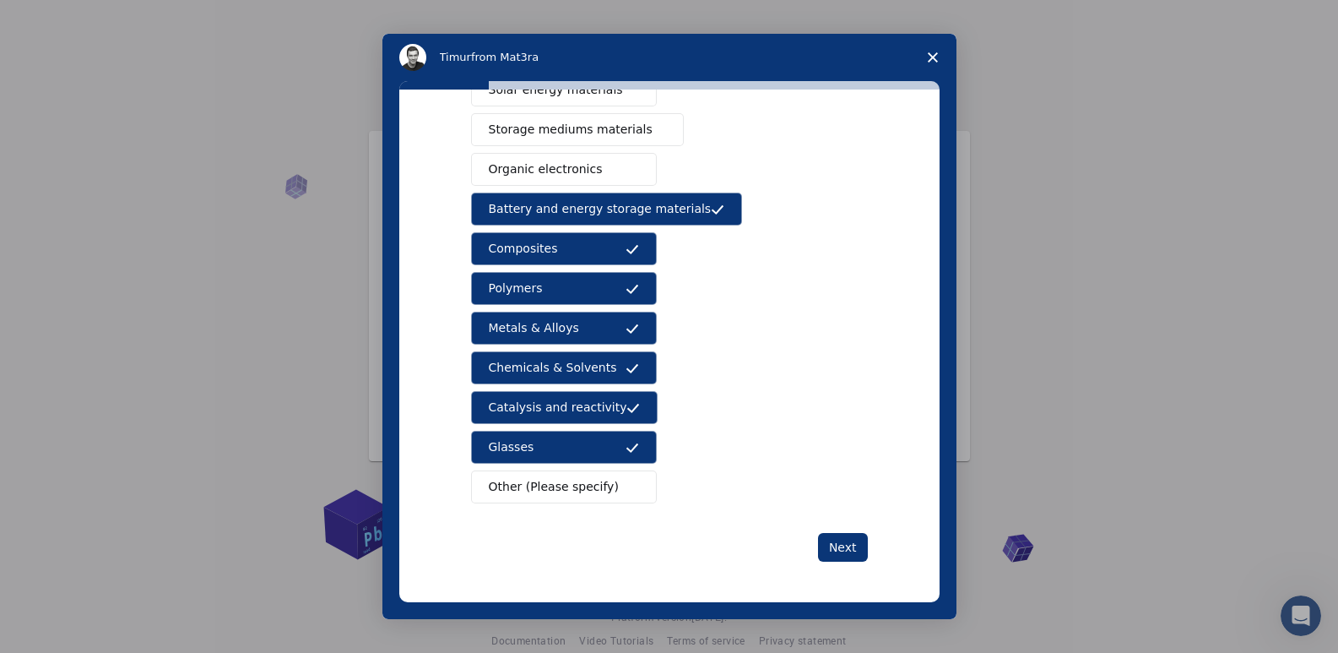
click at [549, 170] on span "Organic electronics" at bounding box center [546, 169] width 114 height 18
drag, startPoint x: 558, startPoint y: 135, endPoint x: 631, endPoint y: 197, distance: 95.2
click at [560, 137] on span "Storage mediums materials" at bounding box center [571, 130] width 164 height 18
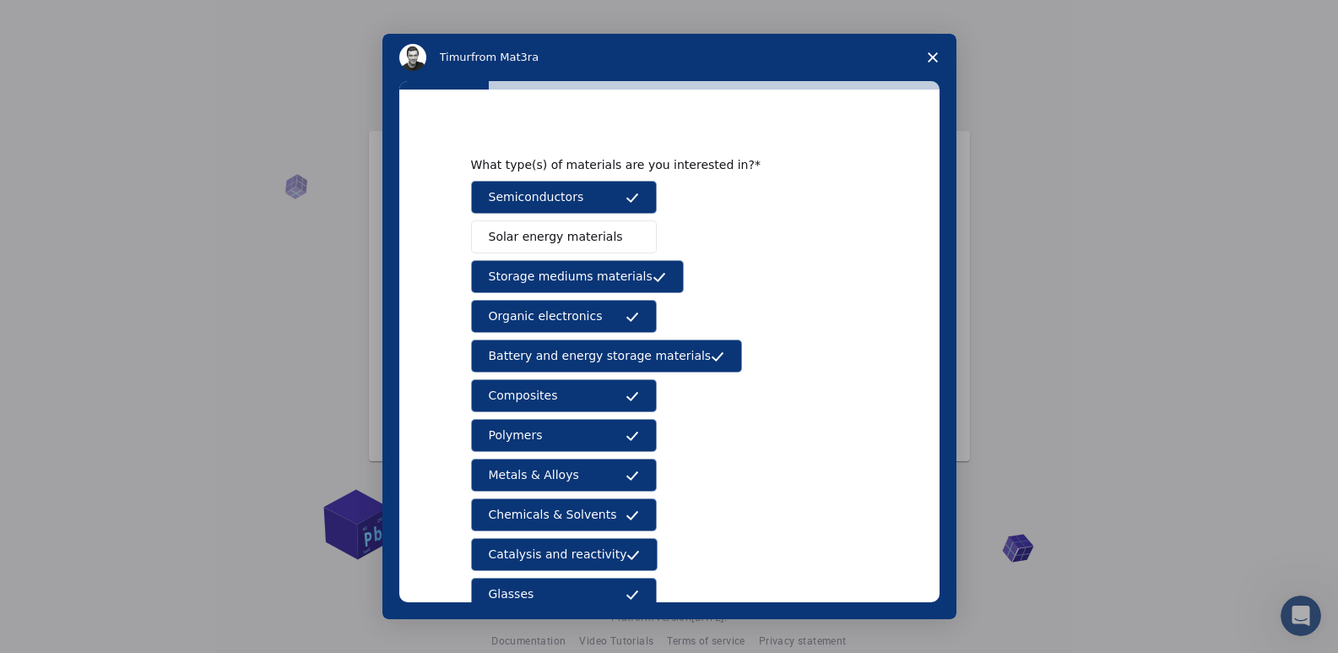
scroll to position [0, 0]
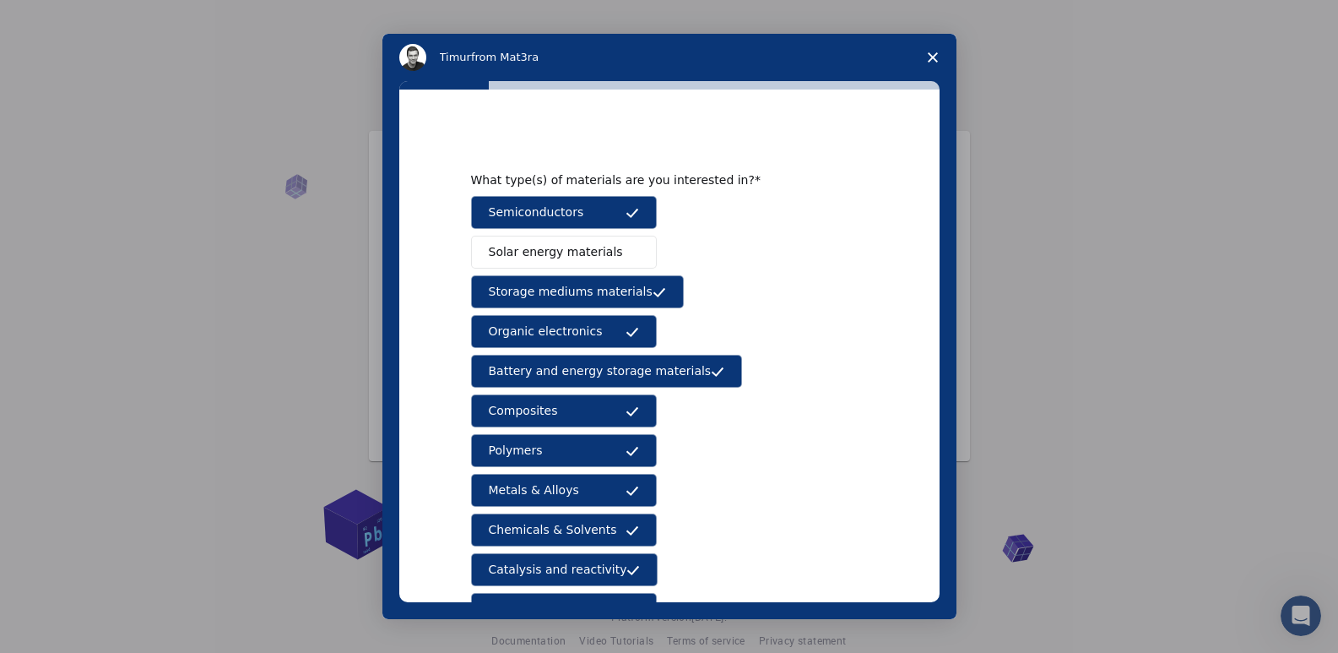
click at [580, 251] on span "Solar energy materials" at bounding box center [556, 252] width 134 height 18
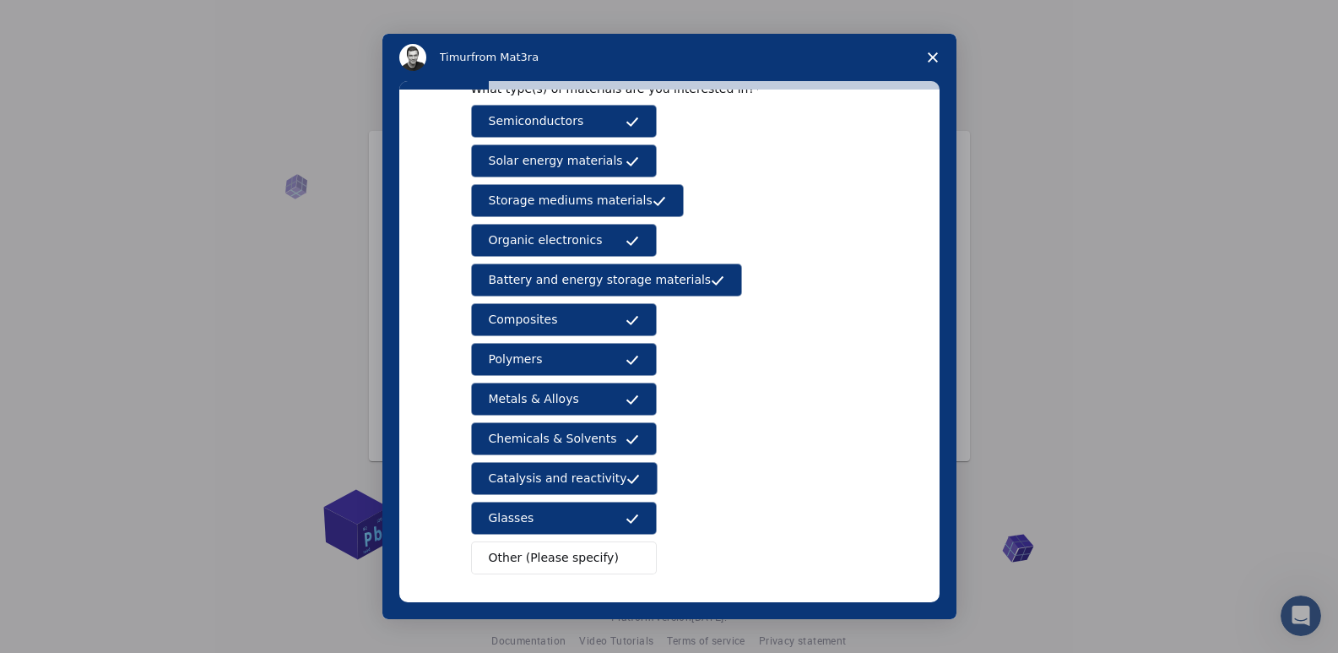
scroll to position [162, 0]
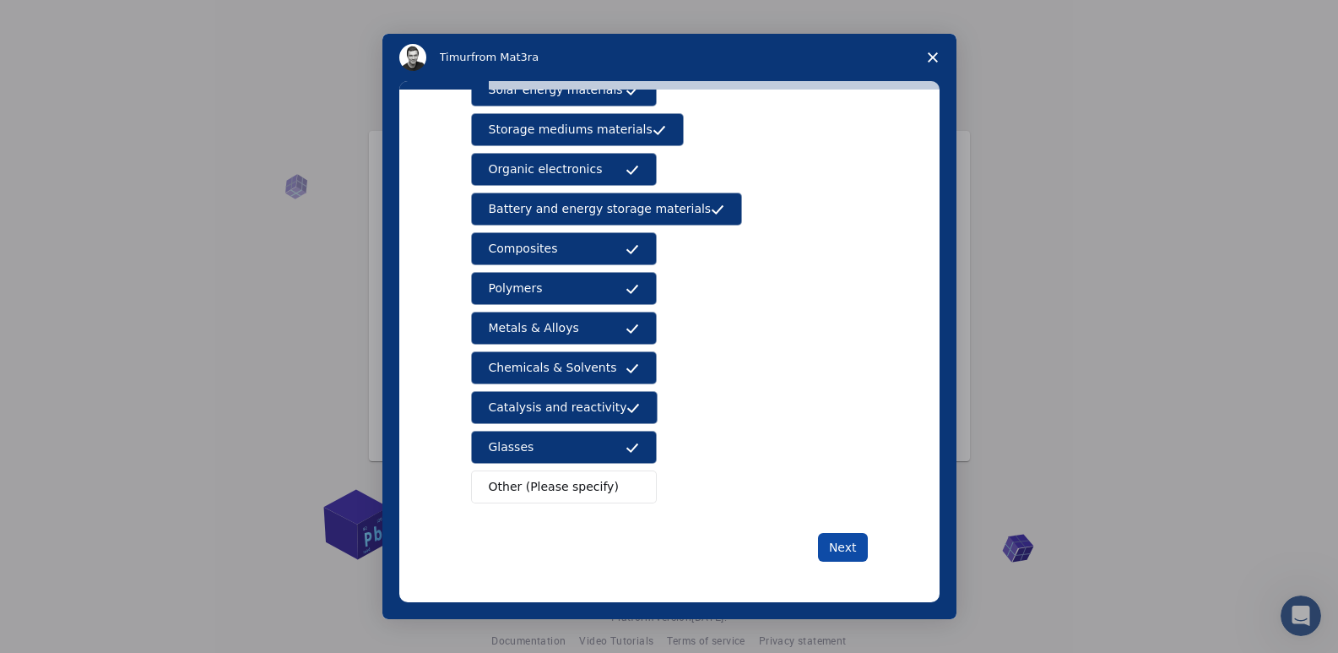
click at [843, 548] on button "Next" at bounding box center [843, 547] width 50 height 29
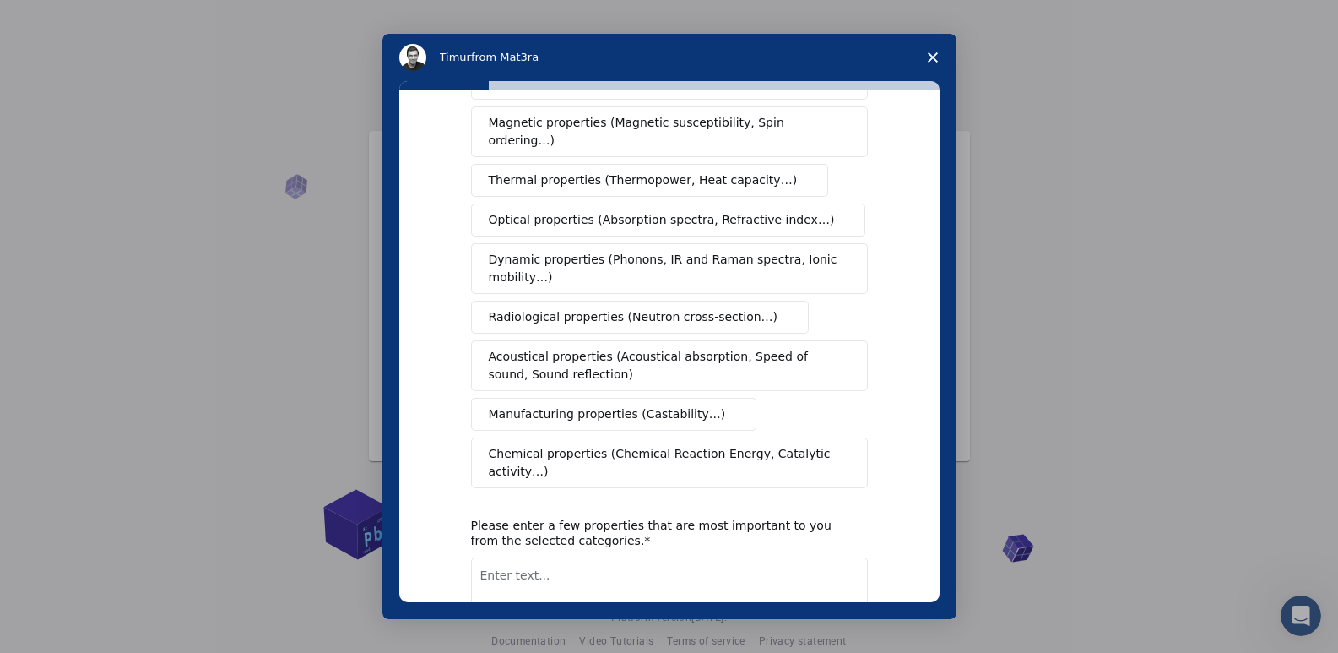
scroll to position [0, 0]
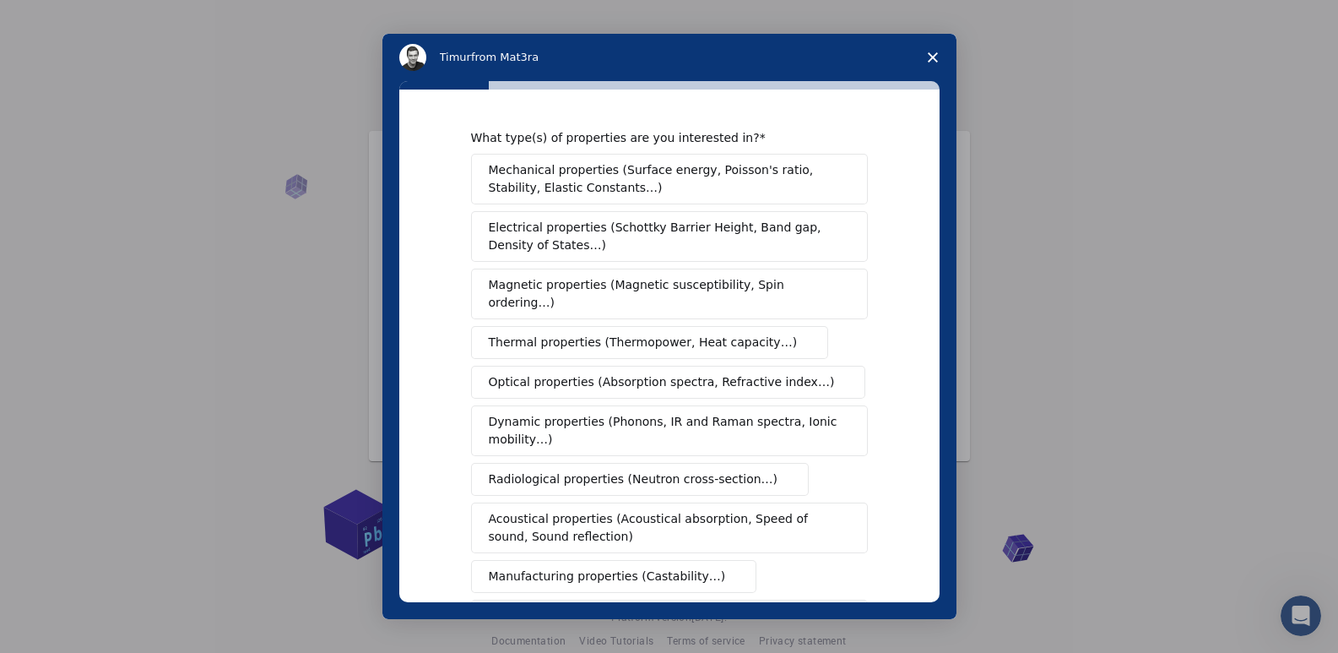
click at [606, 169] on span "Mechanical properties (Surface energy, Poisson's ratio, Stability, Elastic Cons…" at bounding box center [665, 178] width 352 height 35
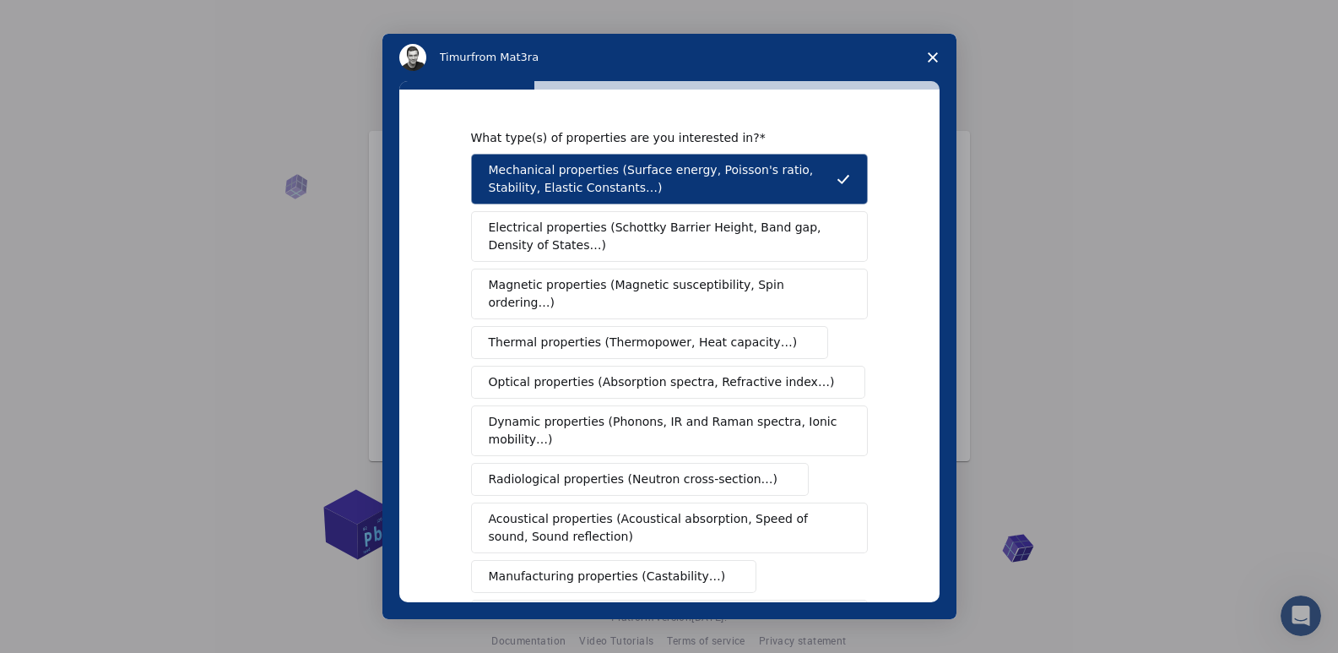
click at [594, 247] on span "Electrical properties (Schottky Barrier Height, Band gap, Density of States…)" at bounding box center [664, 236] width 351 height 35
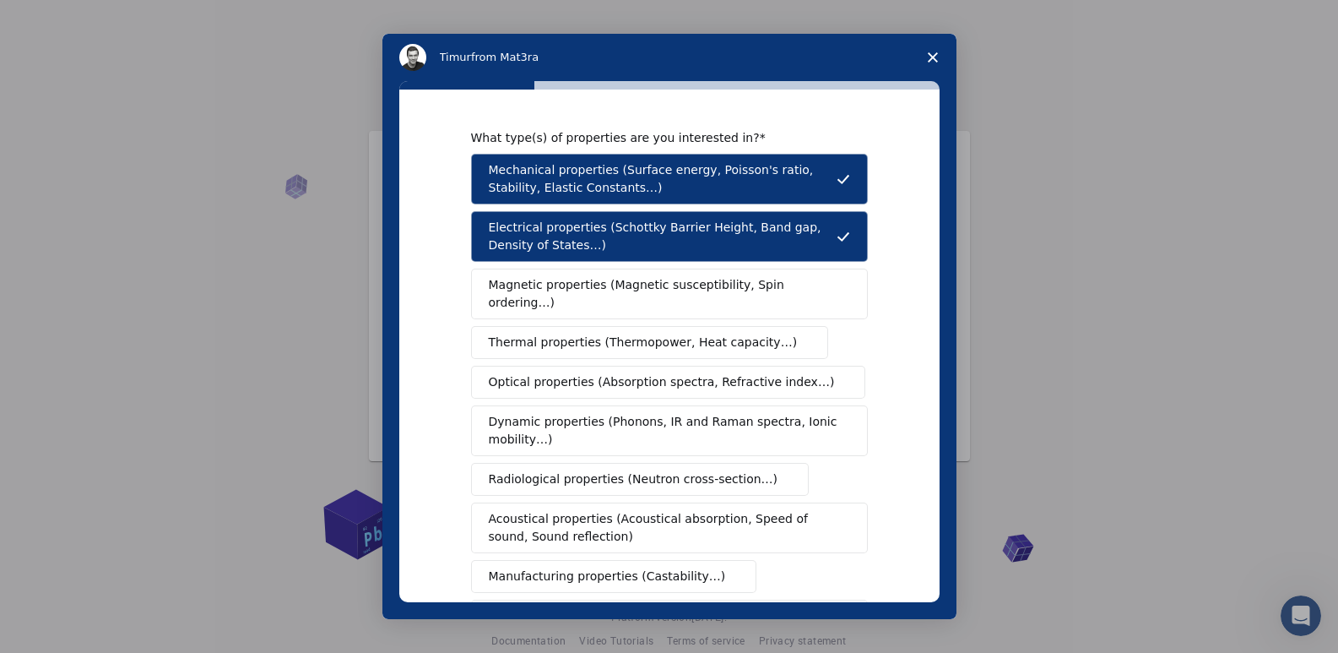
click at [578, 302] on div "Mechanical properties (Surface energy, Poisson's ratio, Stability, Elastic Cons…" at bounding box center [669, 402] width 397 height 496
click at [597, 279] on span "Magnetic properties (Magnetic susceptibility, Spin ordering…)" at bounding box center [663, 293] width 349 height 35
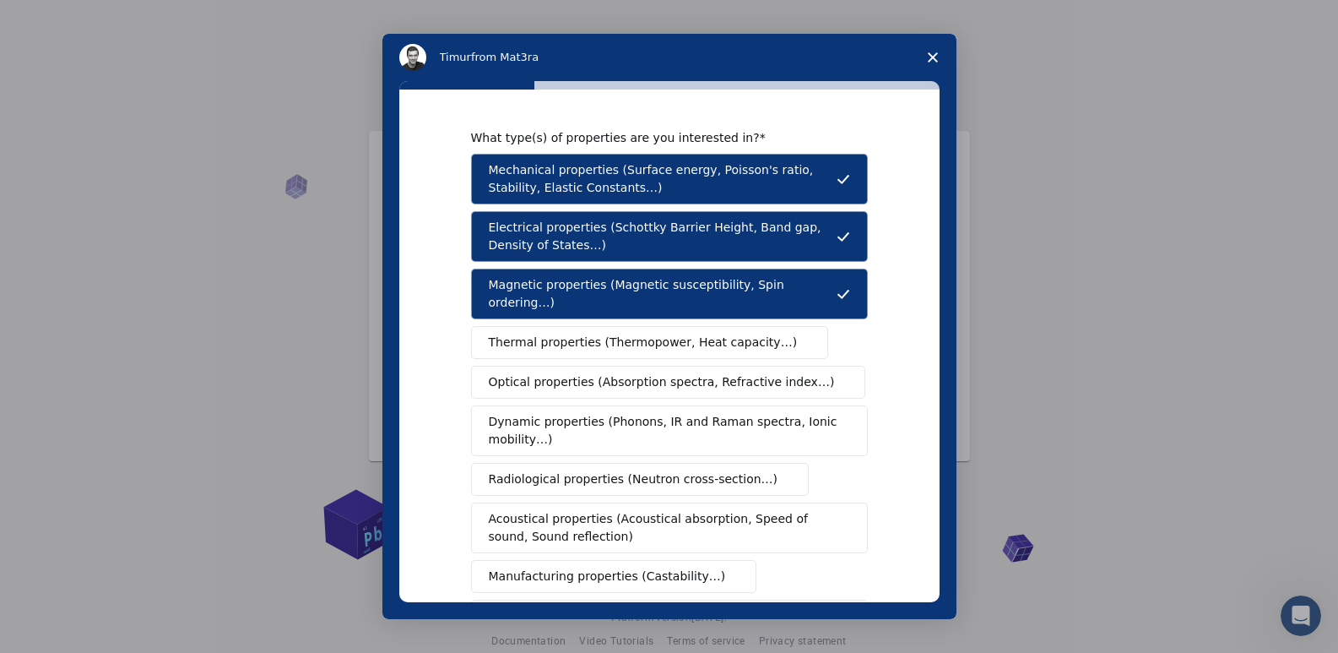
click at [593, 333] on span "Thermal properties (Thermopower, Heat capacity…)" at bounding box center [643, 342] width 309 height 18
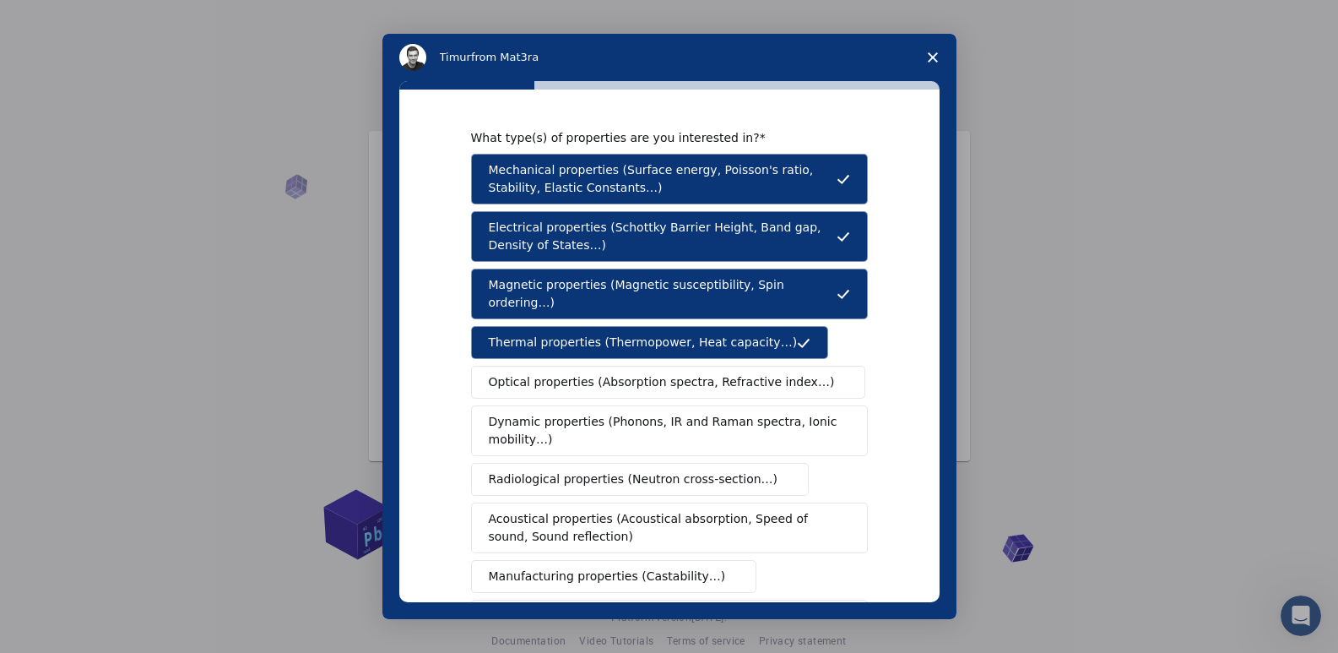
drag, startPoint x: 597, startPoint y: 363, endPoint x: 597, endPoint y: 379, distance: 16.0
click at [597, 373] on span "Optical properties (Absorption spectra, Refractive index…)" at bounding box center [662, 382] width 346 height 18
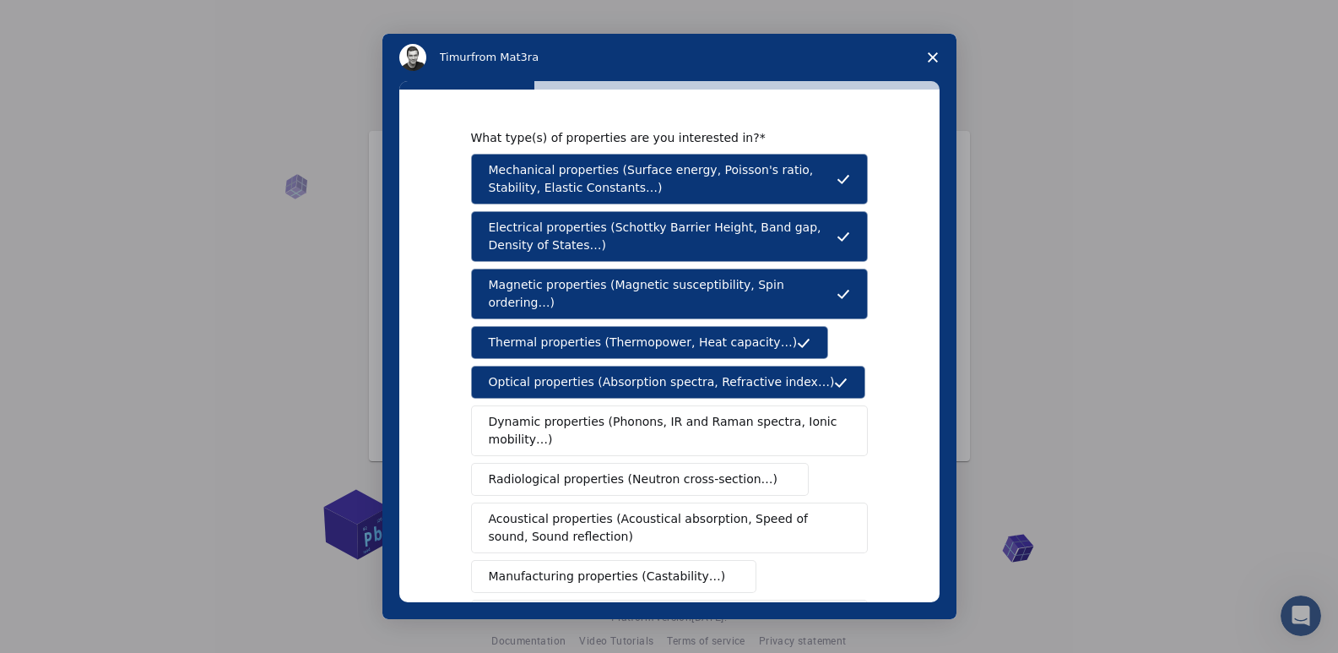
drag, startPoint x: 601, startPoint y: 403, endPoint x: 602, endPoint y: 415, distance: 12.7
click at [602, 413] on span "Dynamic properties (Phonons, IR and Raman spectra, Ionic mobility…)" at bounding box center [664, 430] width 350 height 35
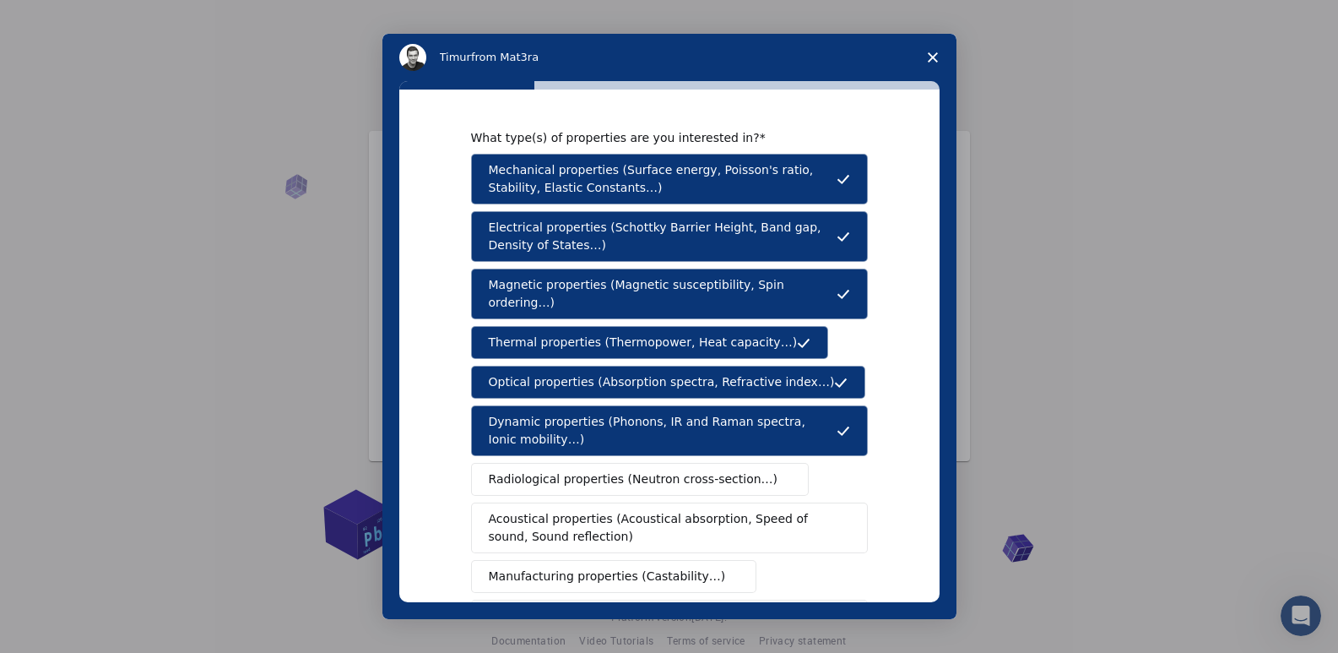
drag, startPoint x: 621, startPoint y: 460, endPoint x: 620, endPoint y: 480, distance: 19.4
click at [620, 470] on span "Radiological properties (Neutron cross-section…)" at bounding box center [634, 479] width 290 height 18
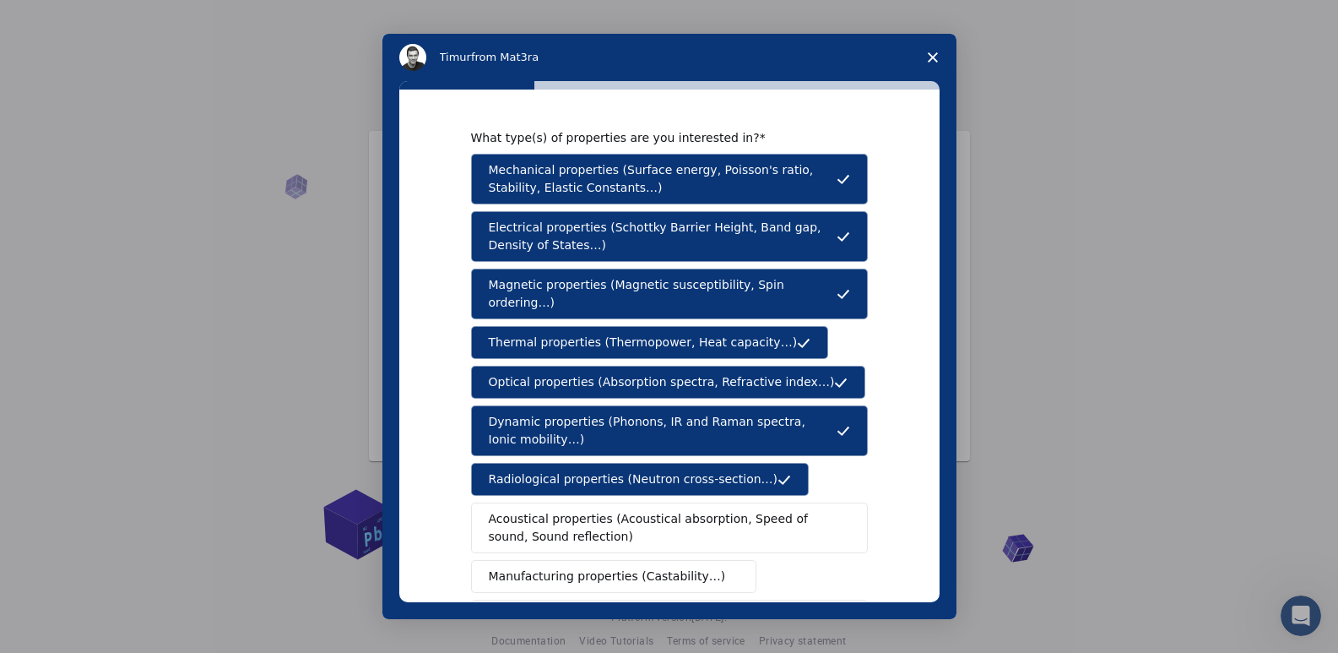
click at [613, 510] on span "Acoustical properties (Acoustical absorption, Speed of sound, Sound reflection)" at bounding box center [664, 527] width 351 height 35
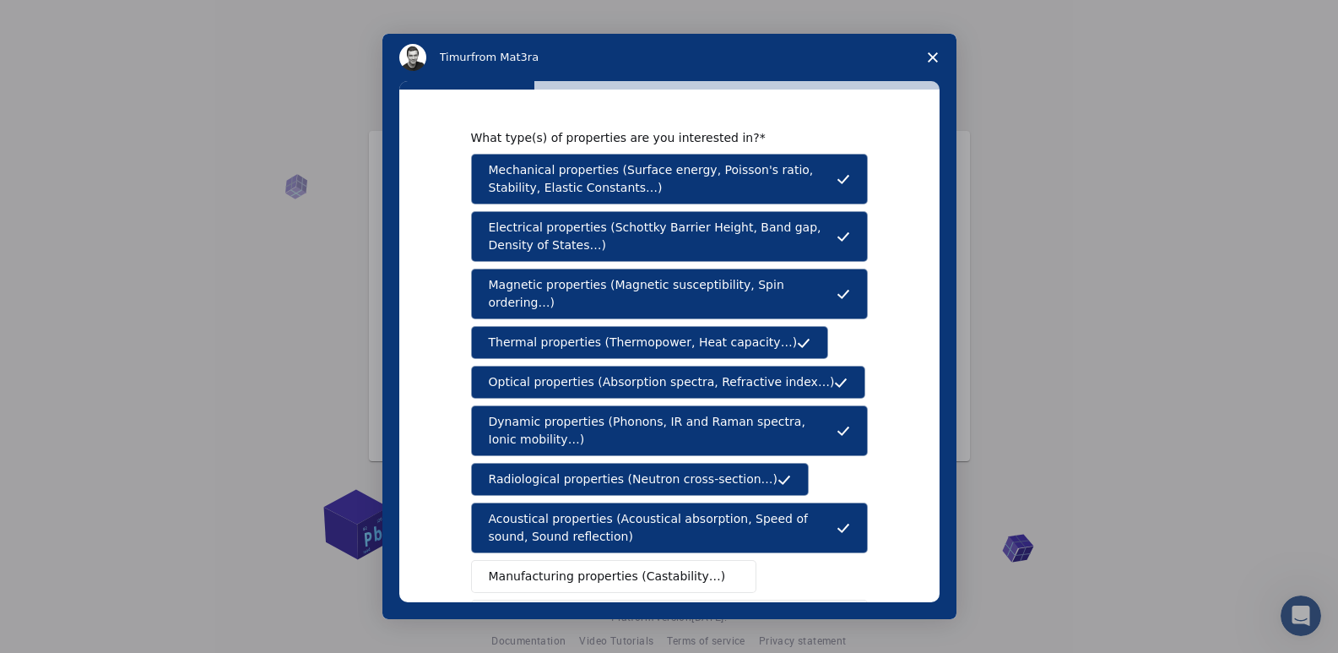
click at [609, 567] on span "Manufacturing properties (Castability…)" at bounding box center [607, 576] width 237 height 18
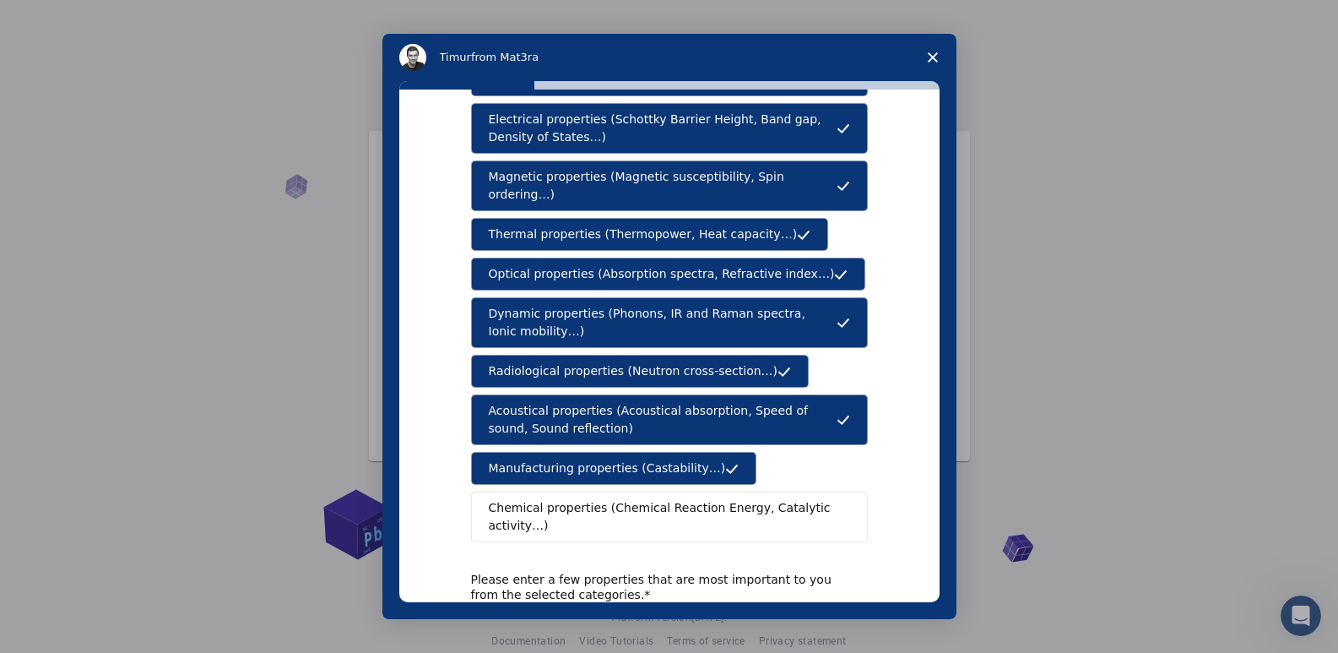
scroll to position [169, 0]
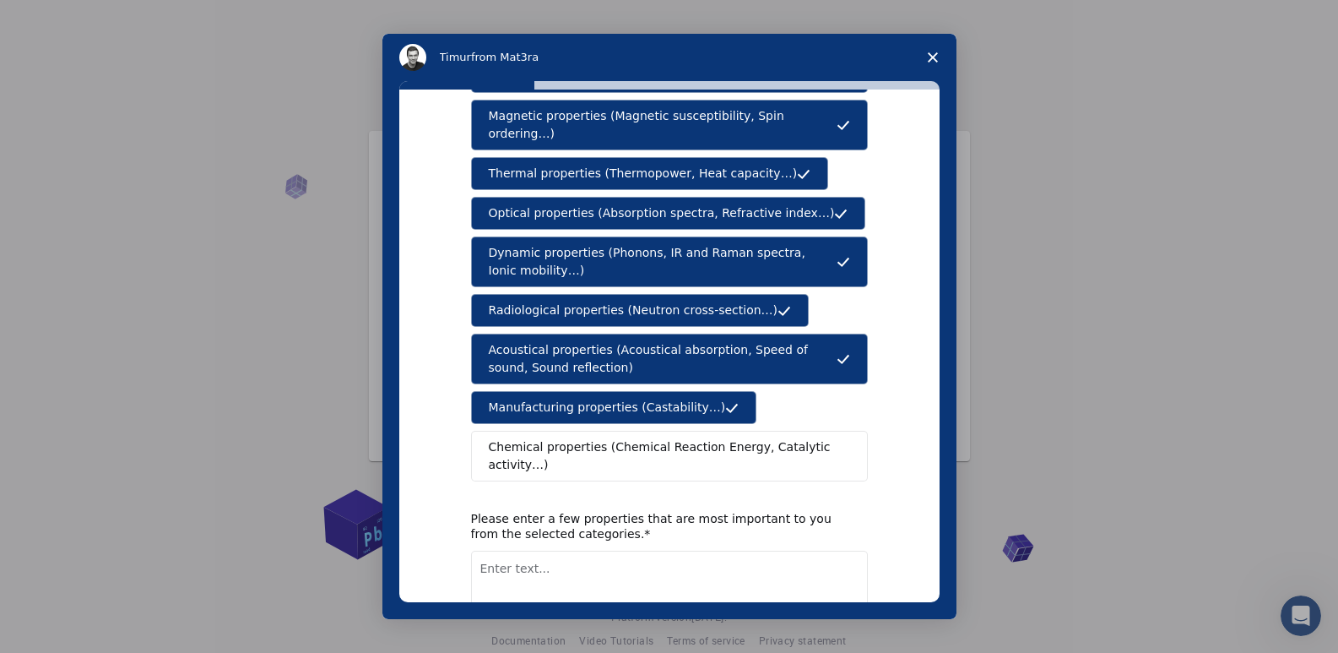
click at [628, 438] on span "Chemical properties (Chemical Reaction Energy, Catalytic activity…)" at bounding box center [664, 455] width 350 height 35
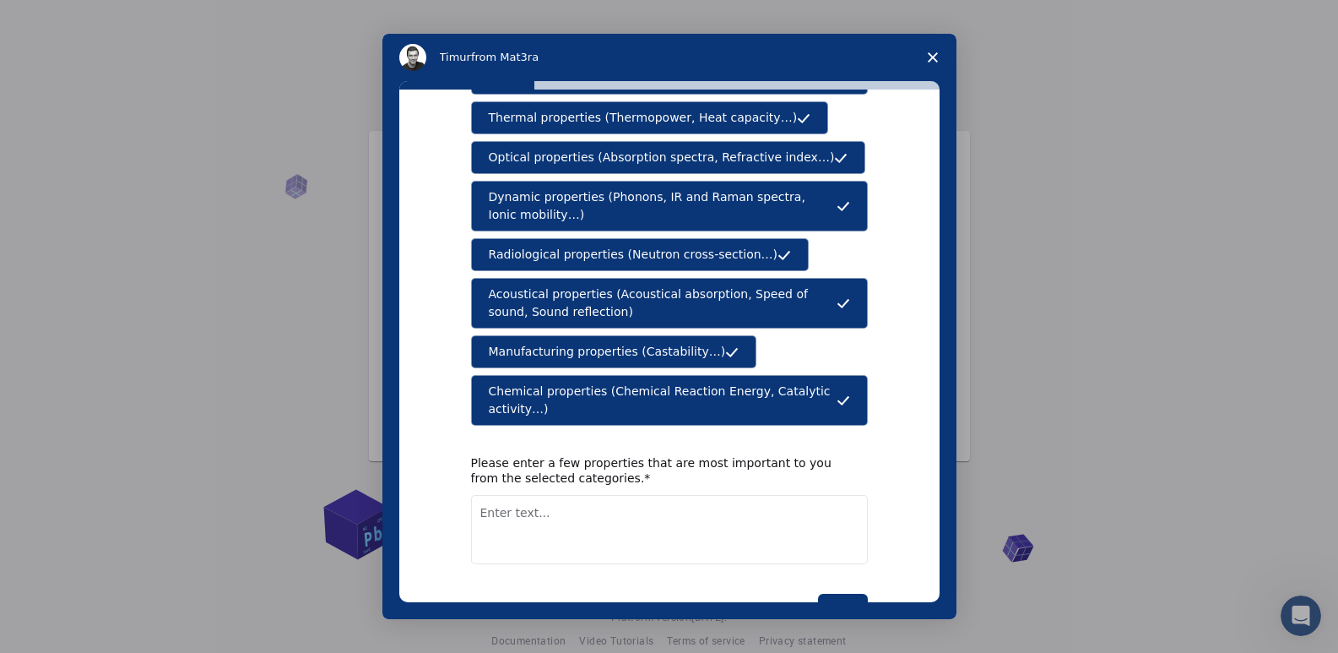
scroll to position [250, 0]
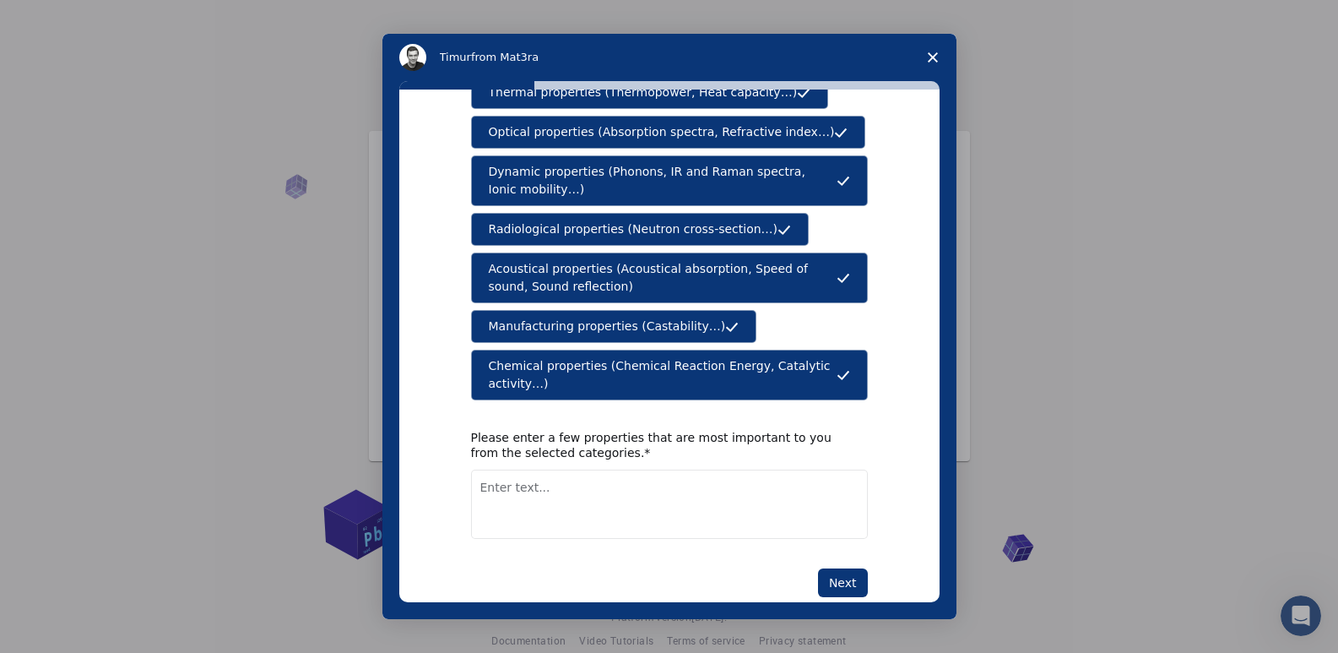
click at [848, 568] on button "Next" at bounding box center [843, 582] width 50 height 29
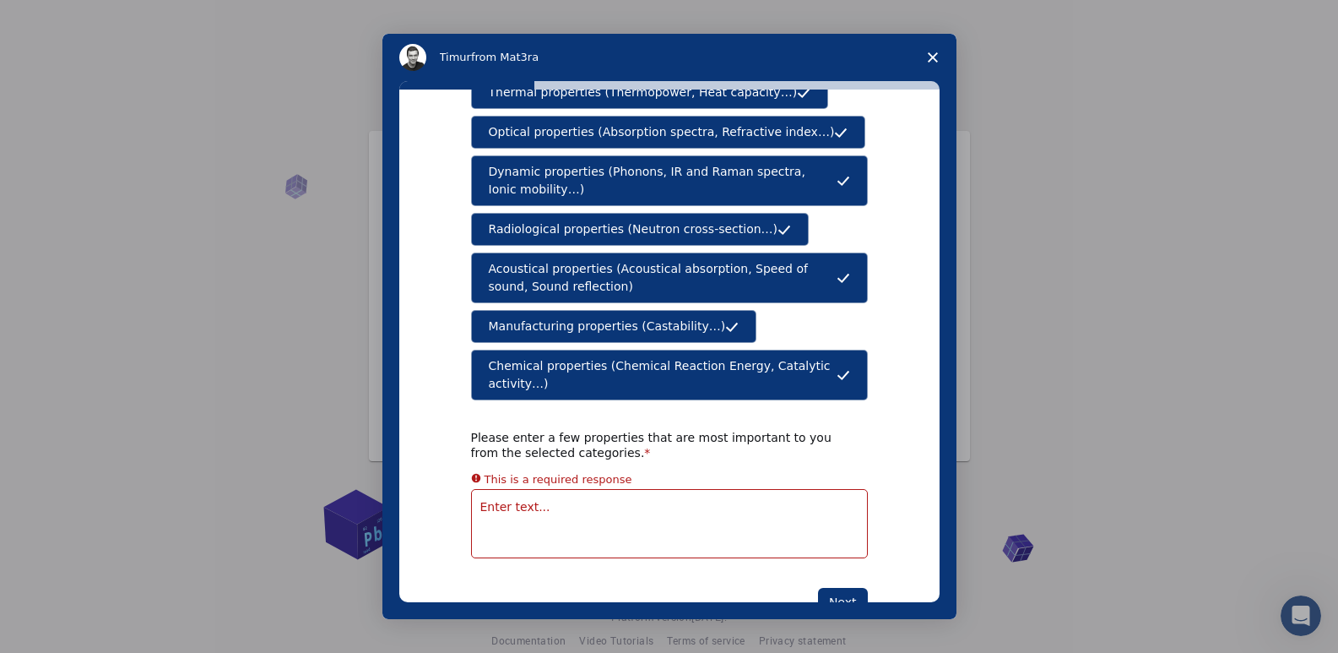
click at [615, 489] on textarea "Enter text..." at bounding box center [669, 523] width 397 height 69
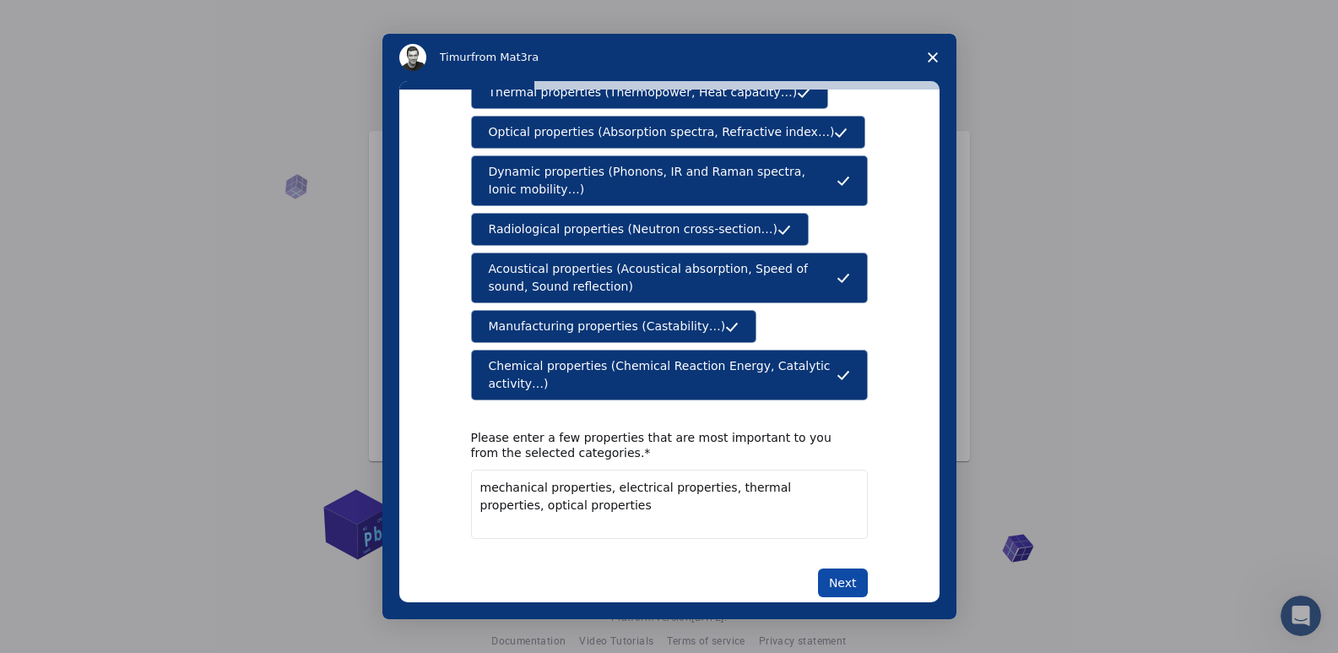
type textarea "mechanical properties, electrical properties, thermal properties, optical prope…"
click at [843, 568] on button "Next" at bounding box center [843, 582] width 50 height 29
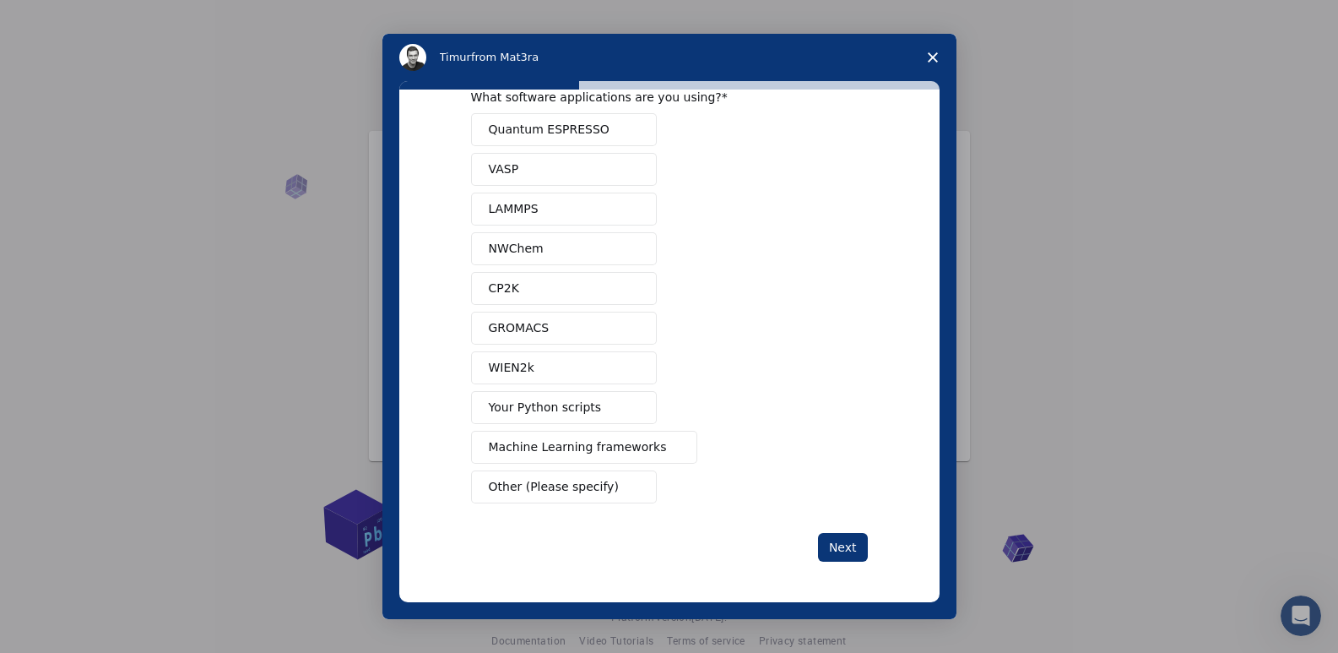
scroll to position [0, 0]
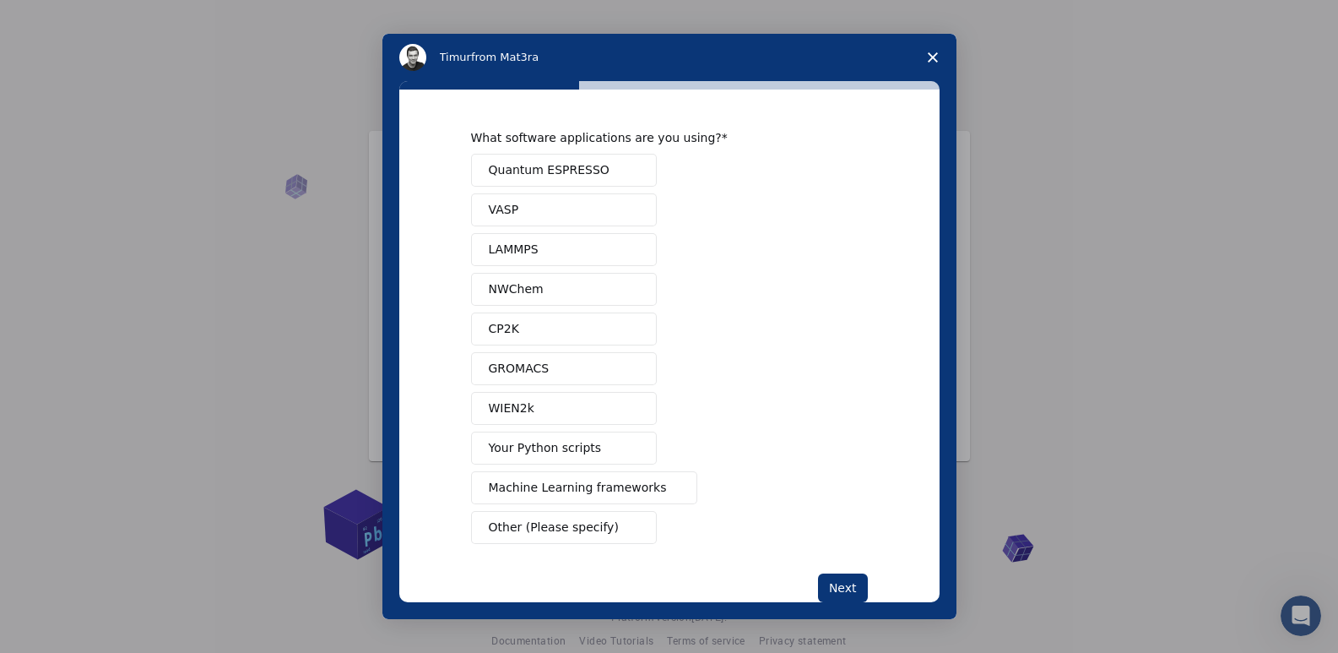
click at [572, 174] on span "Quantum ESPRESSO" at bounding box center [549, 170] width 121 height 18
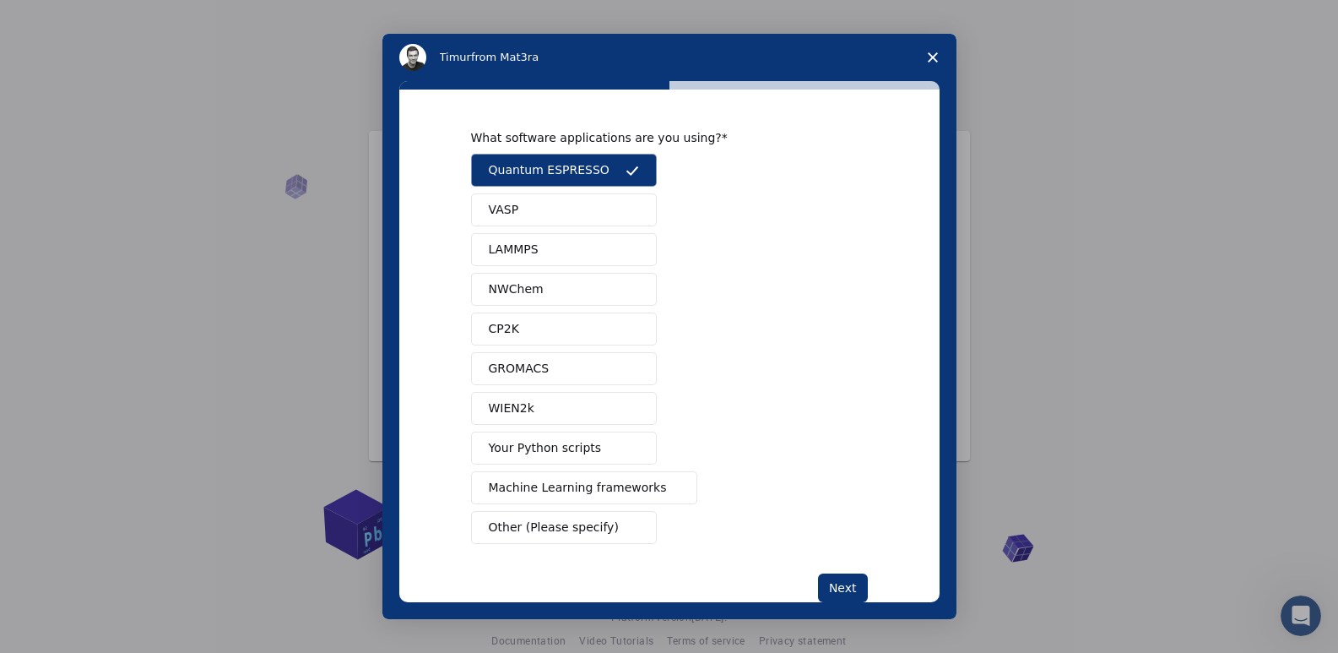
click at [544, 489] on span "Machine Learning frameworks" at bounding box center [578, 488] width 178 height 18
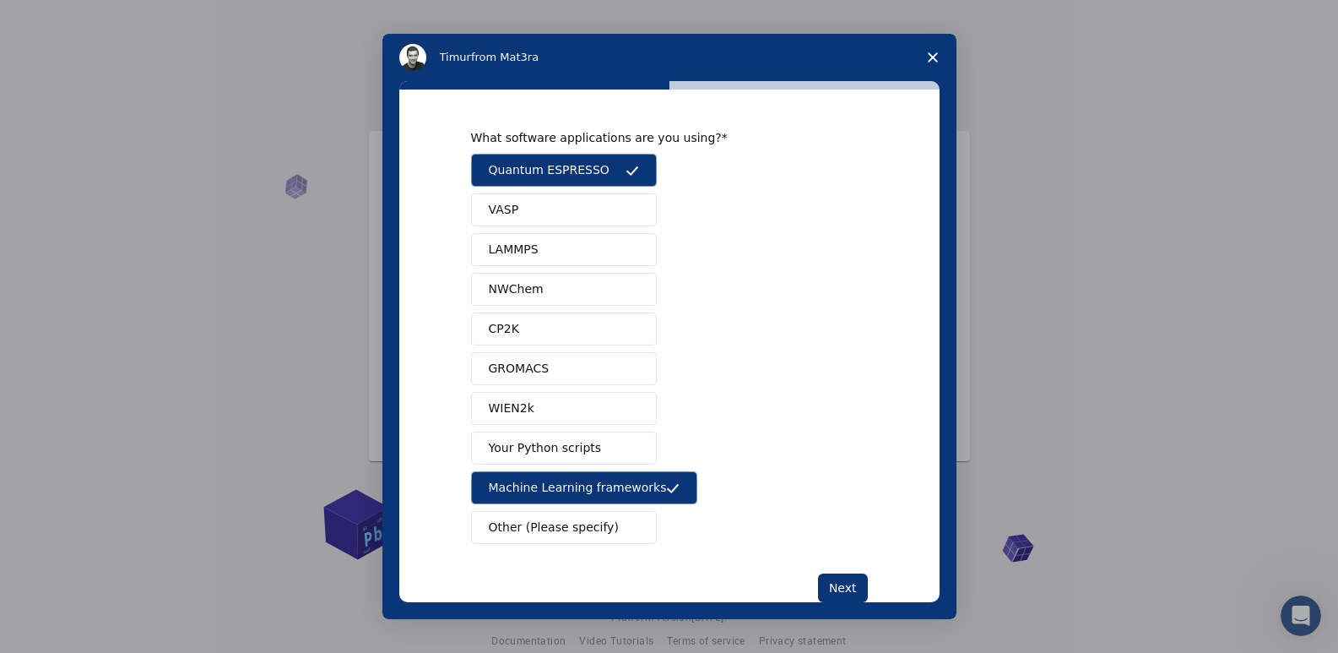
click at [550, 444] on span "Your Python scripts" at bounding box center [545, 448] width 113 height 18
click at [550, 404] on button "WIEN2k" at bounding box center [564, 408] width 186 height 33
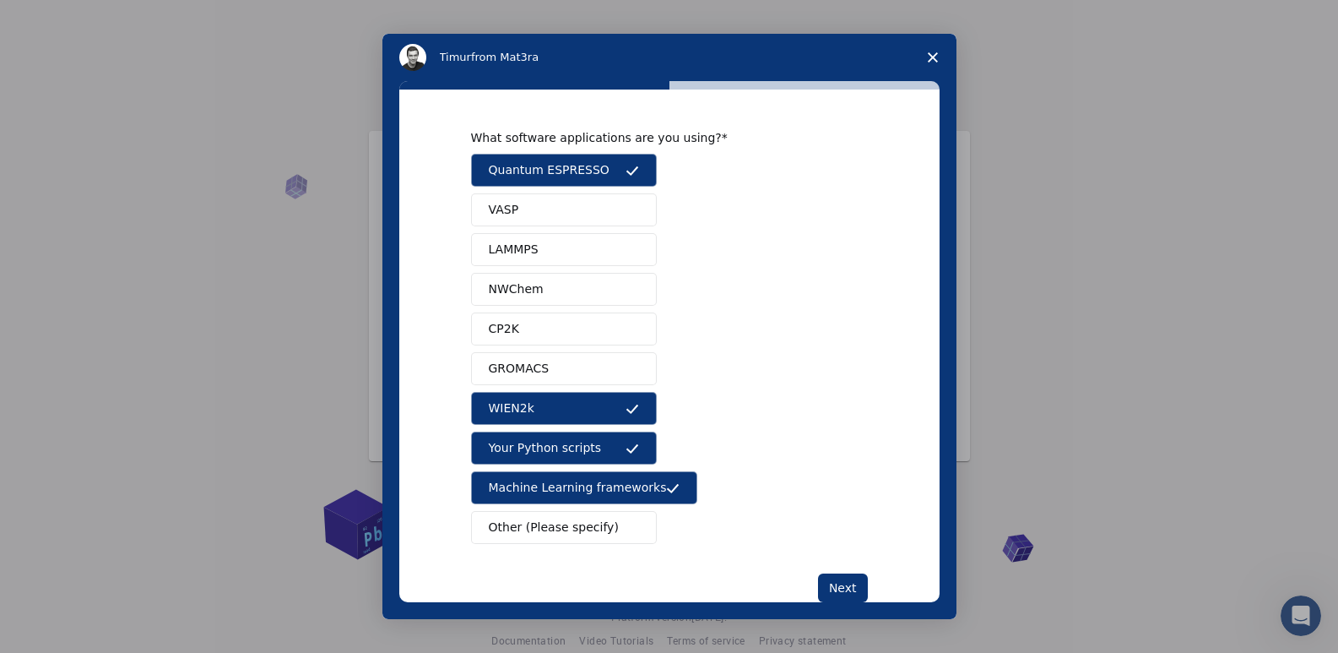
drag, startPoint x: 545, startPoint y: 368, endPoint x: 545, endPoint y: 353, distance: 15.2
click at [545, 366] on button "GROMACS" at bounding box center [564, 368] width 186 height 33
drag, startPoint x: 542, startPoint y: 323, endPoint x: 539, endPoint y: 291, distance: 32.2
click at [542, 322] on button "CP2K" at bounding box center [564, 328] width 186 height 33
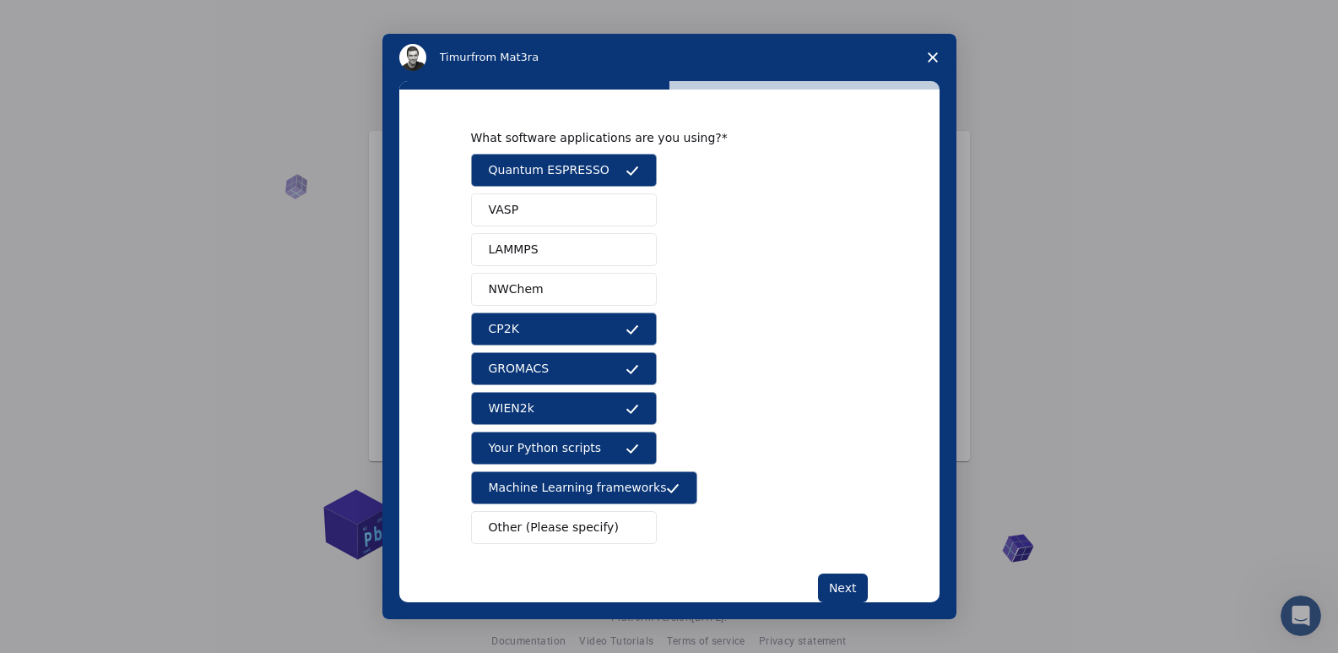
click at [539, 288] on button "NWChem" at bounding box center [564, 289] width 186 height 33
drag, startPoint x: 537, startPoint y: 249, endPoint x: 536, endPoint y: 229, distance: 20.3
click at [537, 246] on button "LAMMPS" at bounding box center [564, 249] width 186 height 33
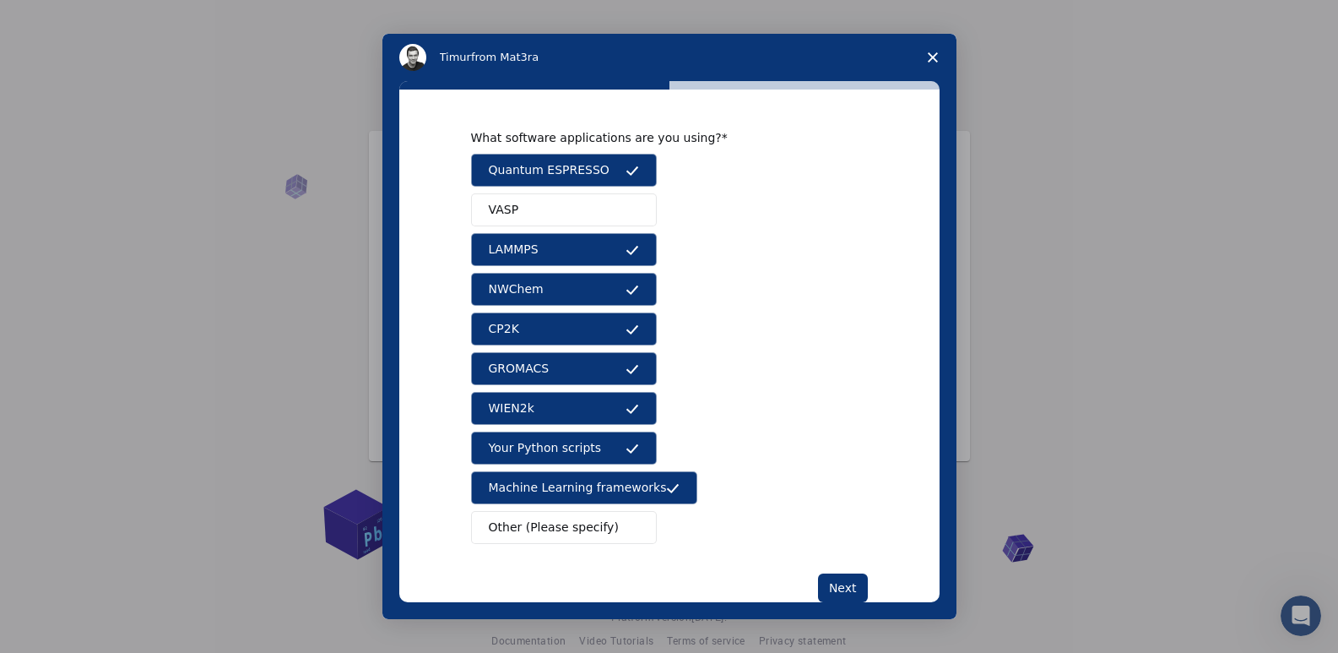
click at [534, 201] on button "VASP" at bounding box center [564, 209] width 186 height 33
click at [869, 585] on div "What software applications are you using? Quantum ESPRESSO VASP LAMMPS NWChem C…" at bounding box center [669, 345] width 540 height 512
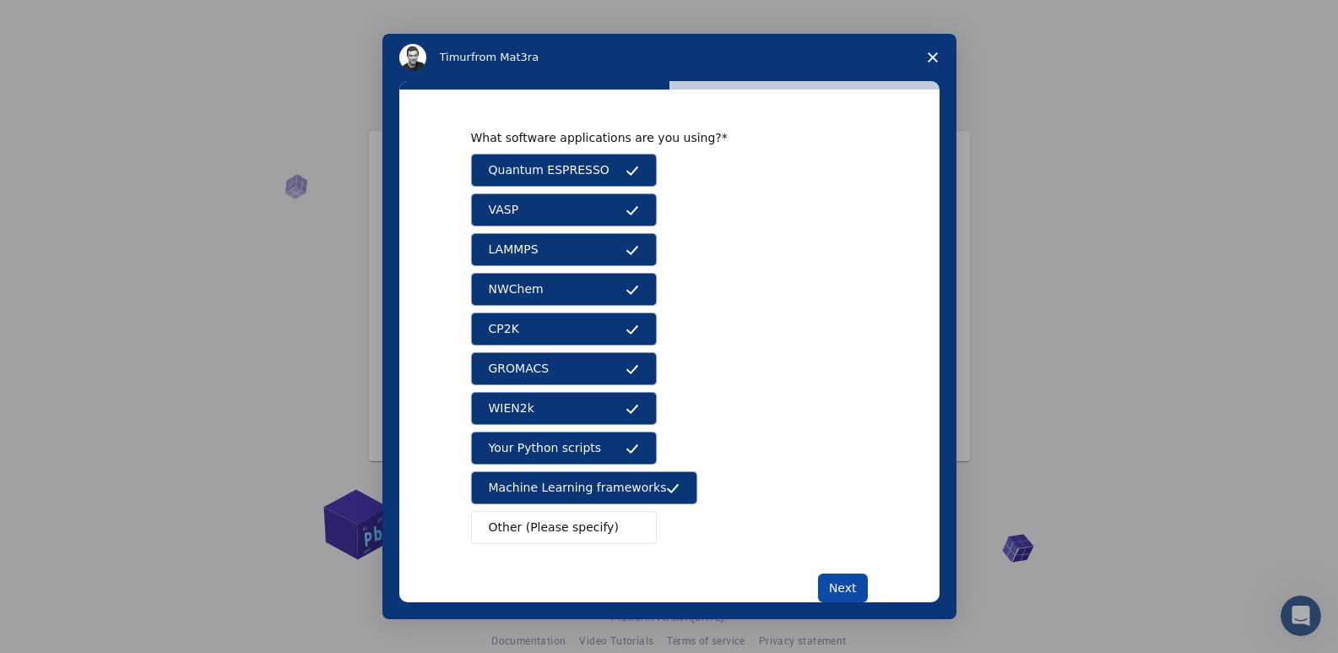
click at [857, 583] on button "Next" at bounding box center [843, 587] width 50 height 29
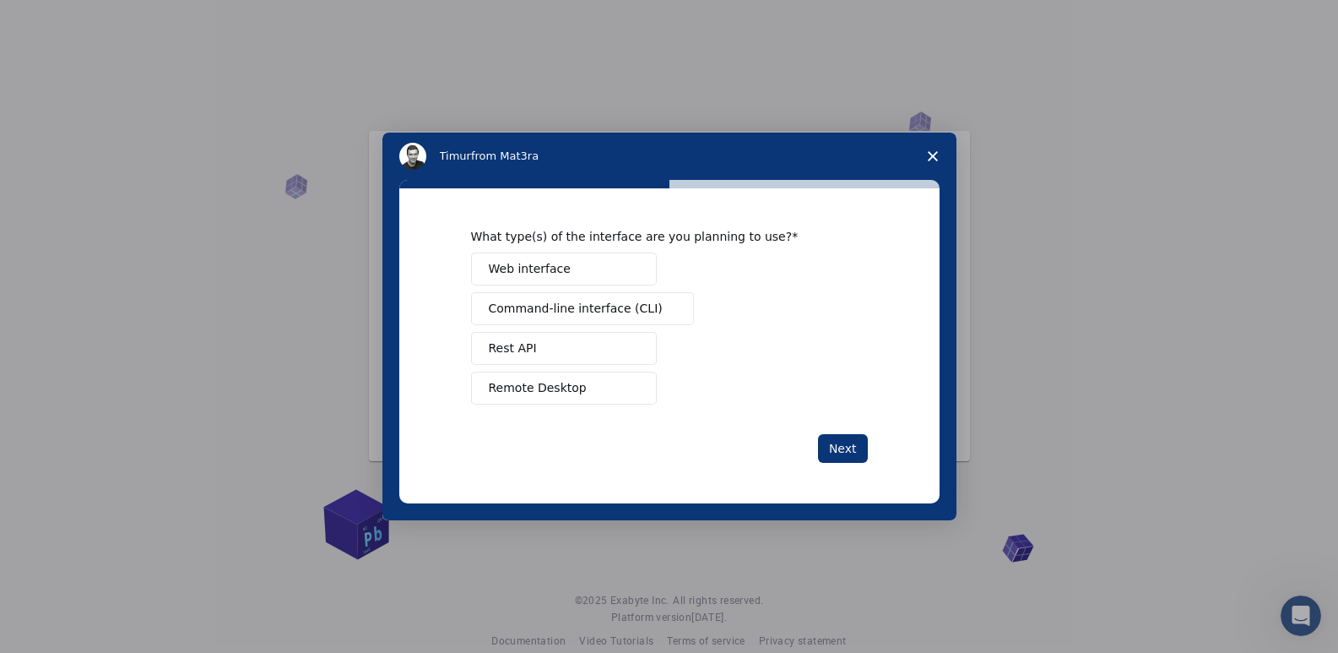
click at [567, 268] on button "Web interface" at bounding box center [564, 268] width 186 height 33
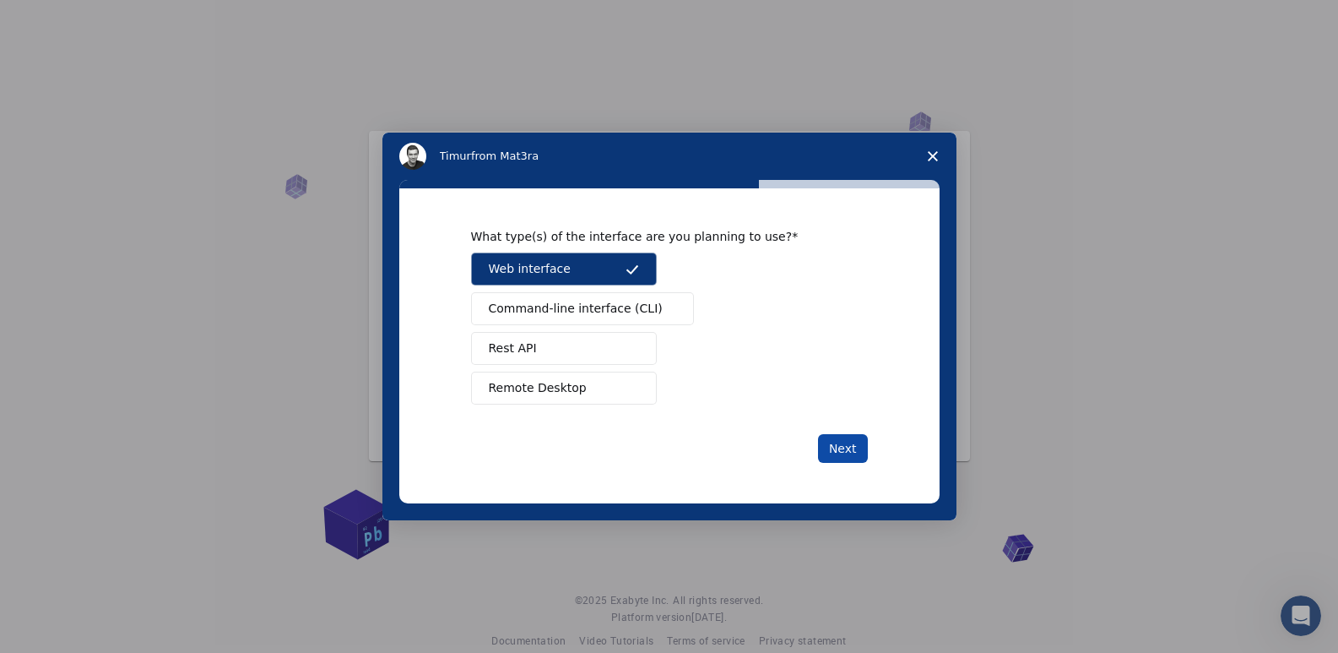
click at [830, 444] on button "Next" at bounding box center [843, 448] width 50 height 29
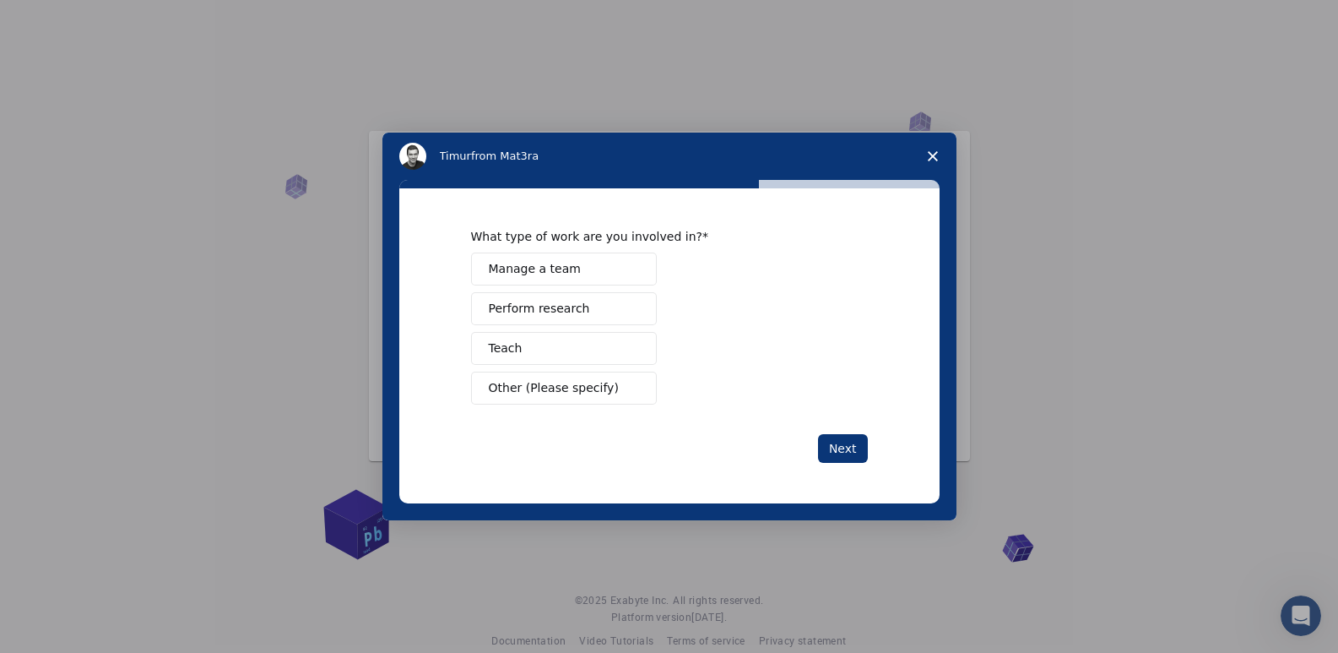
click at [580, 308] on button "Perform research" at bounding box center [564, 308] width 186 height 33
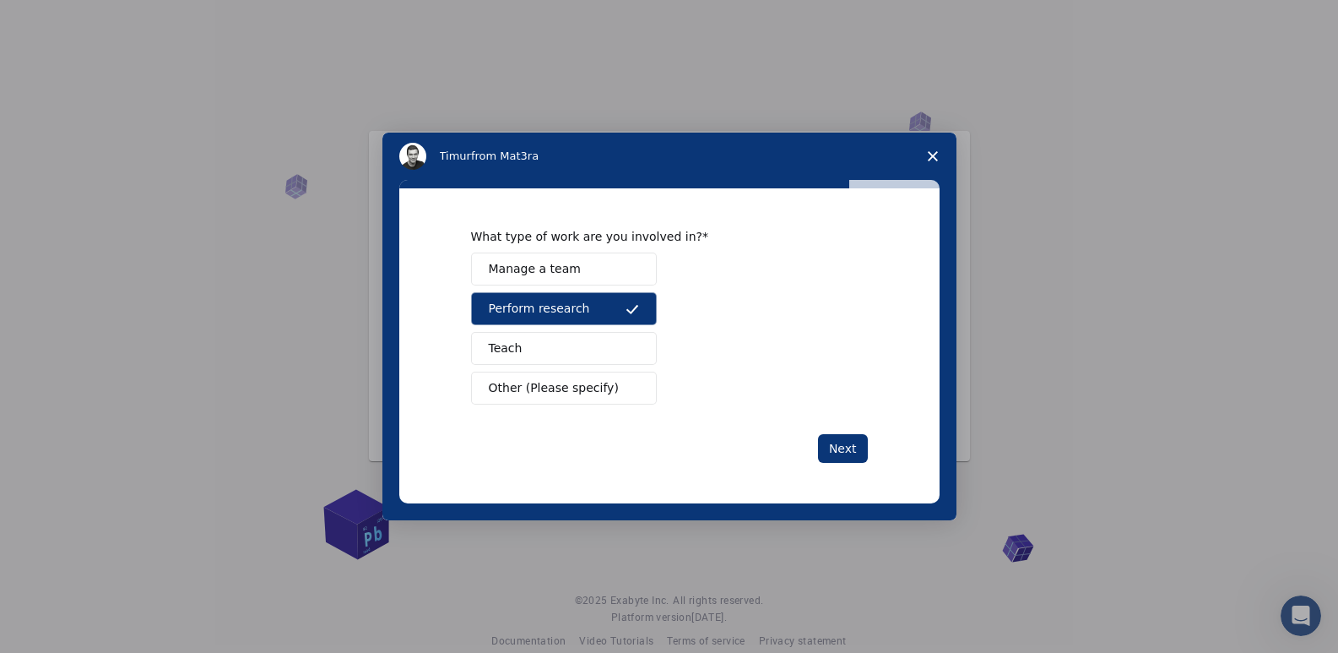
click at [566, 344] on button "Teach" at bounding box center [564, 348] width 186 height 33
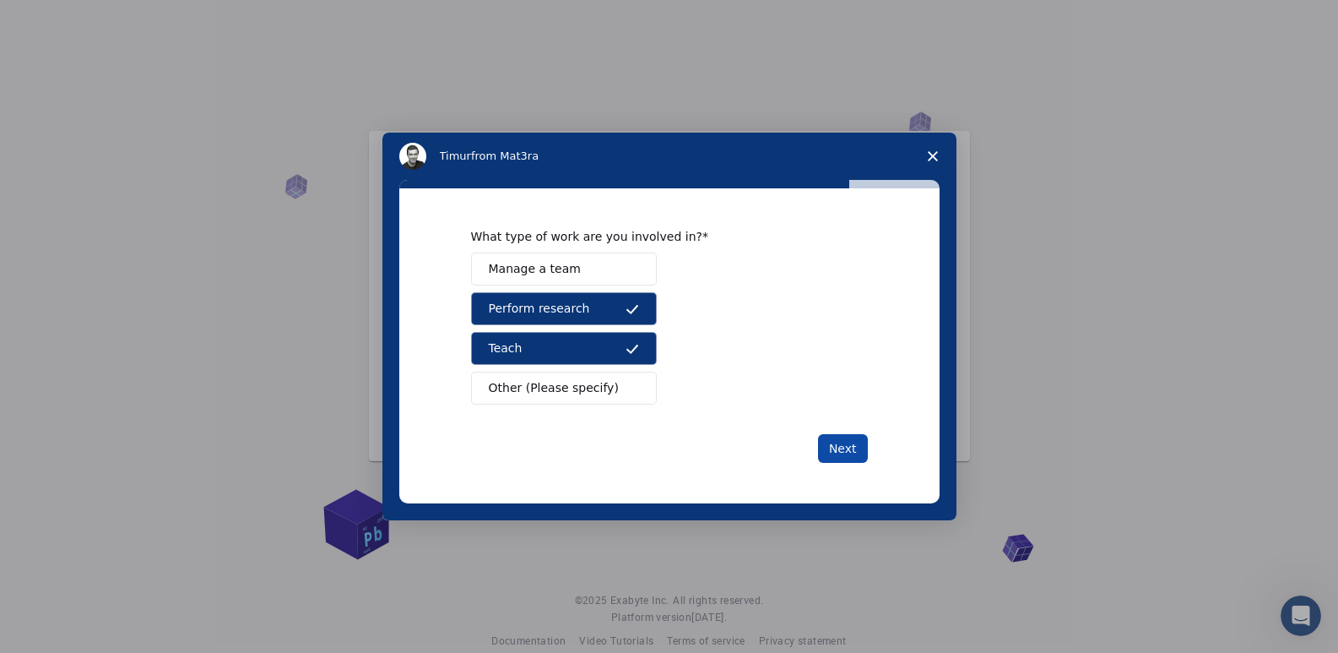
click at [838, 444] on button "Next" at bounding box center [843, 448] width 50 height 29
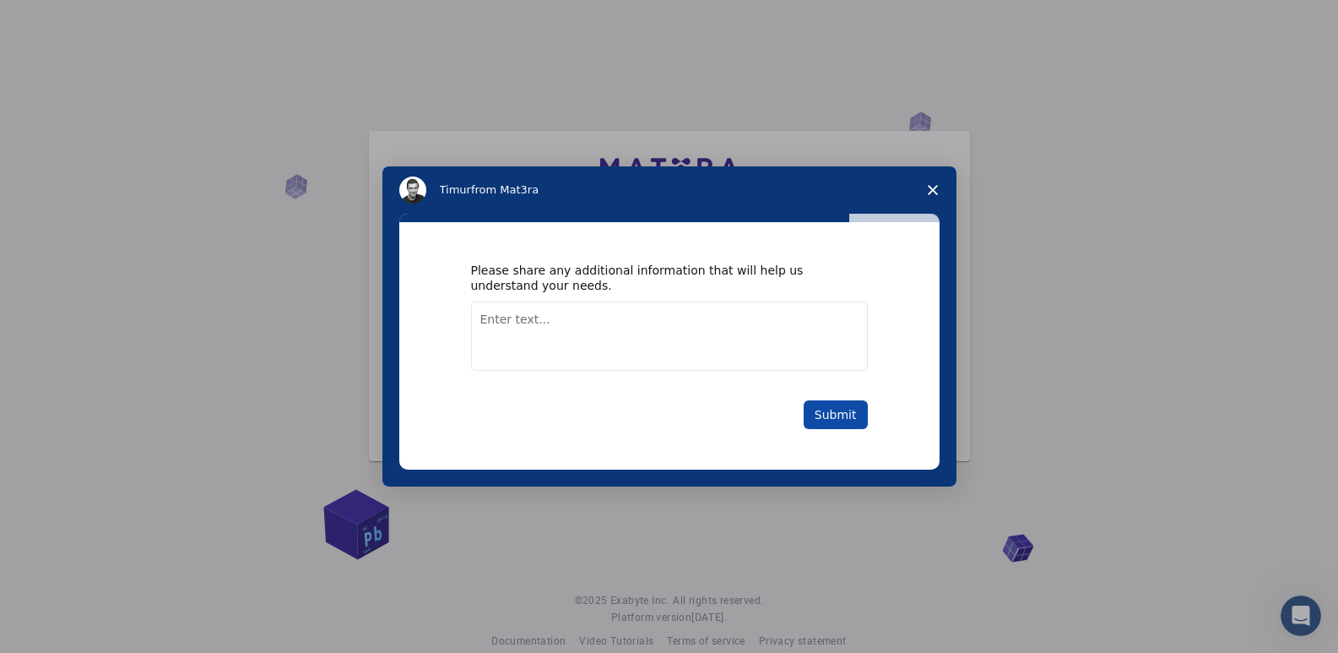
click at [839, 417] on button "Submit" at bounding box center [836, 414] width 64 height 29
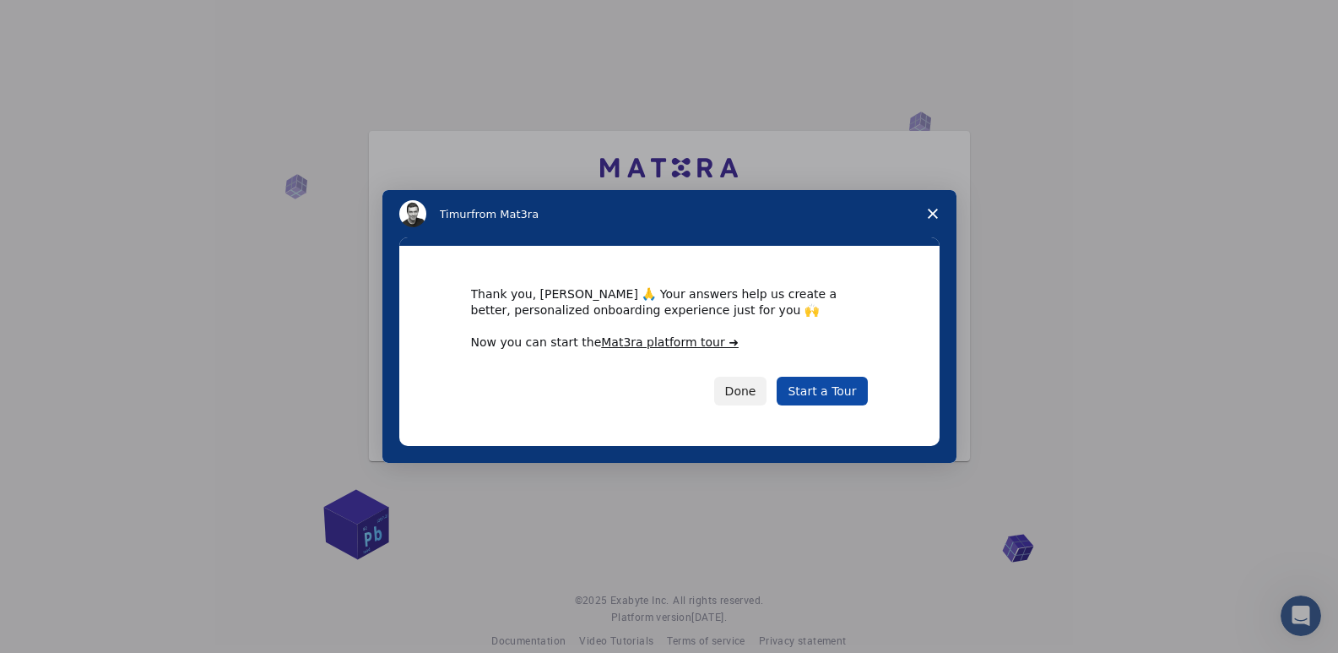
click at [841, 391] on link "Start a Tour" at bounding box center [822, 391] width 90 height 29
click at [651, 338] on link "Mat3ra platform tour ➜" at bounding box center [670, 342] width 138 height 14
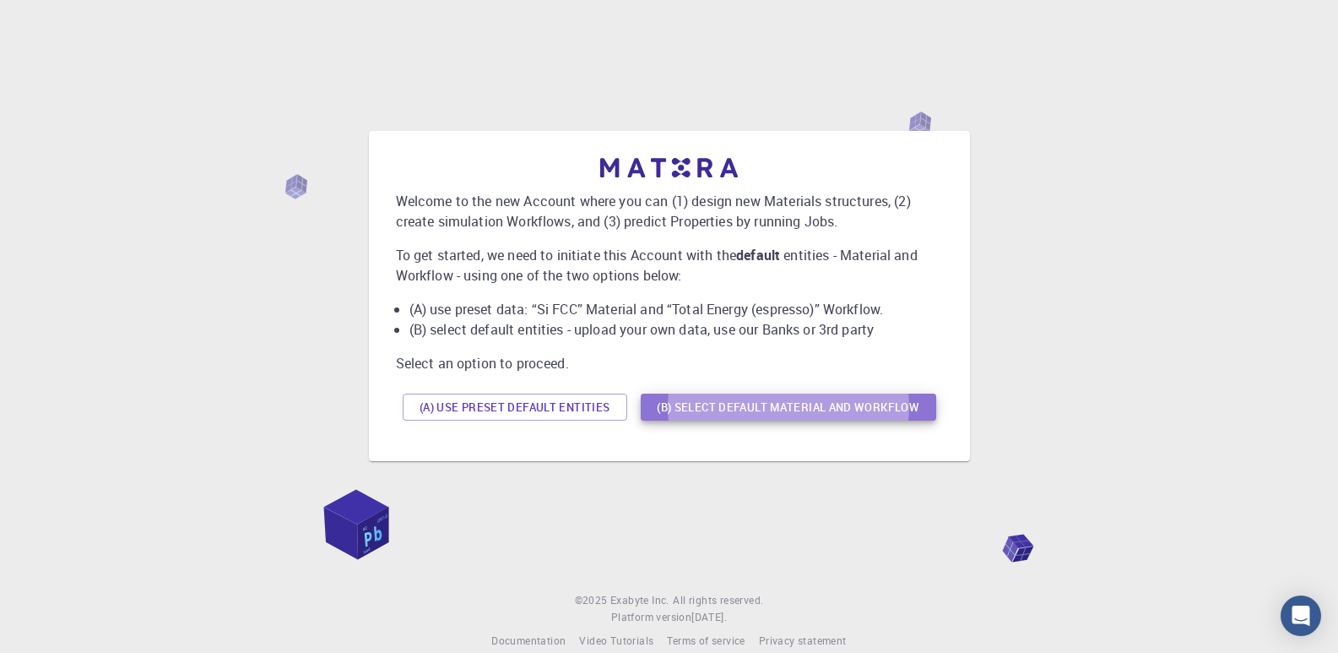
click at [787, 407] on button "(B) Select default material and workflow" at bounding box center [788, 406] width 295 height 27
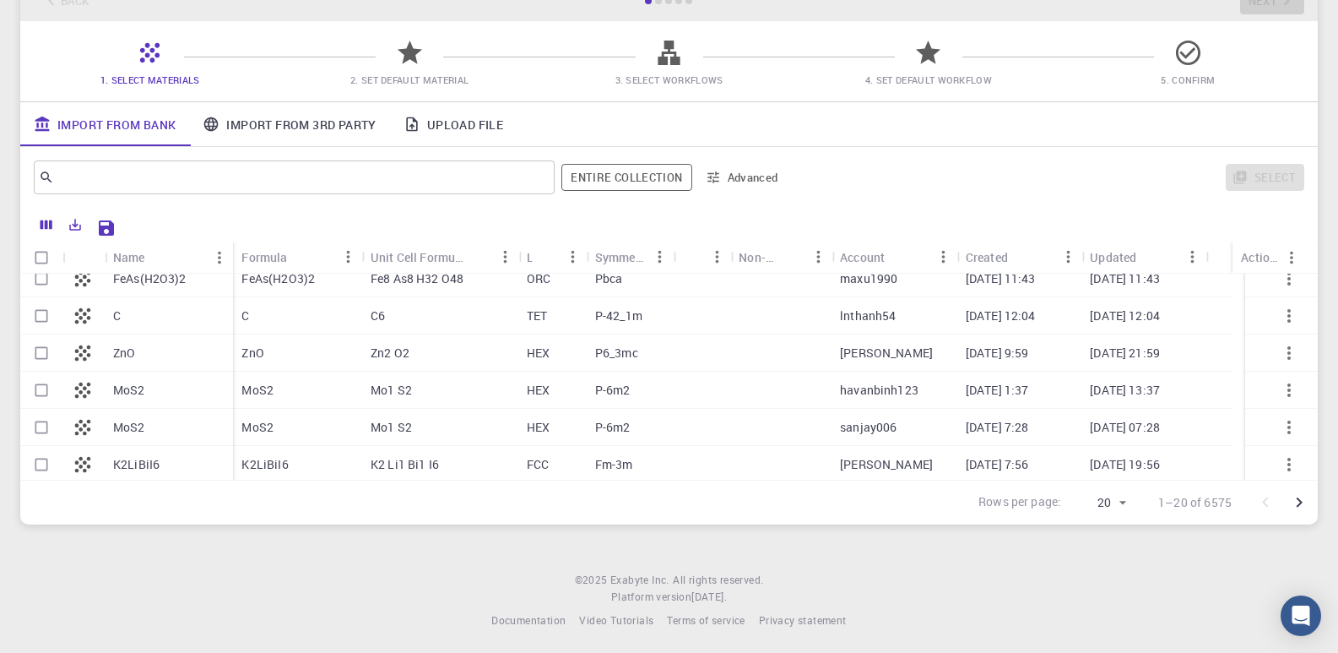
scroll to position [114, 0]
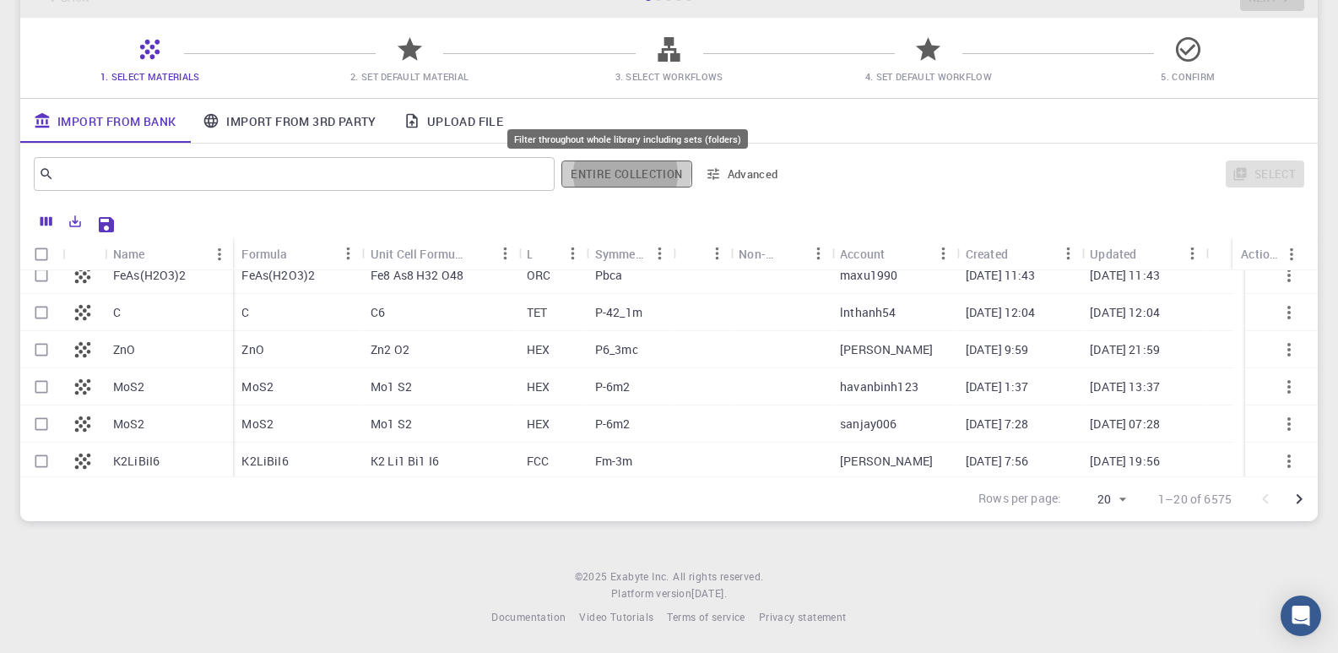
click at [613, 172] on button "Entire collection" at bounding box center [626, 173] width 130 height 27
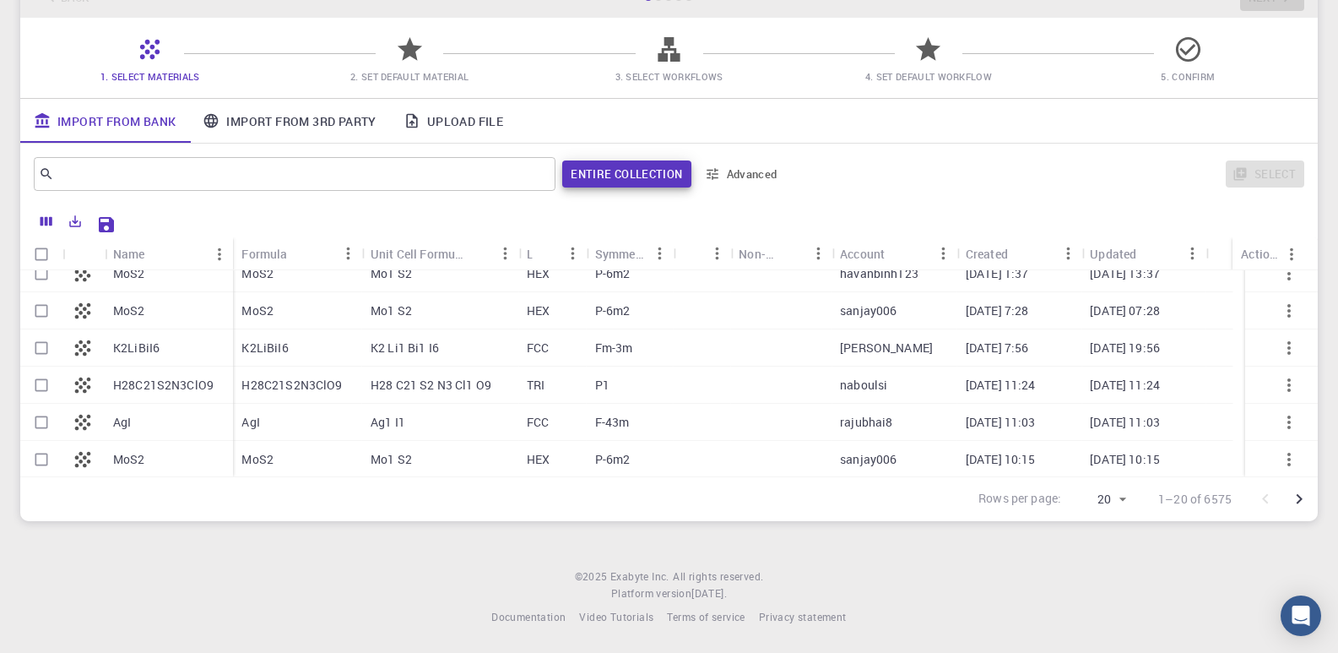
scroll to position [537, 0]
click at [748, 171] on button "Advanced" at bounding box center [742, 173] width 88 height 27
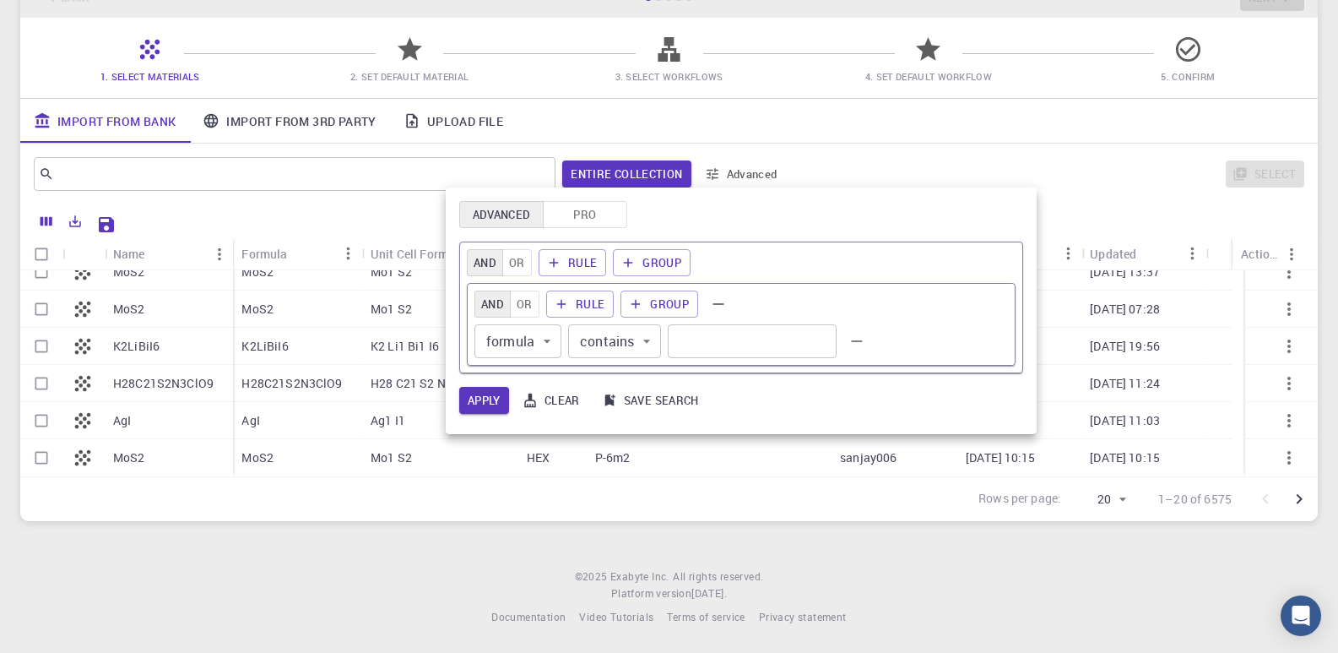
click at [548, 343] on body "Initial Account Setup for [PERSON_NAME] Select Materials, Workflows and assign …" at bounding box center [669, 269] width 1338 height 767
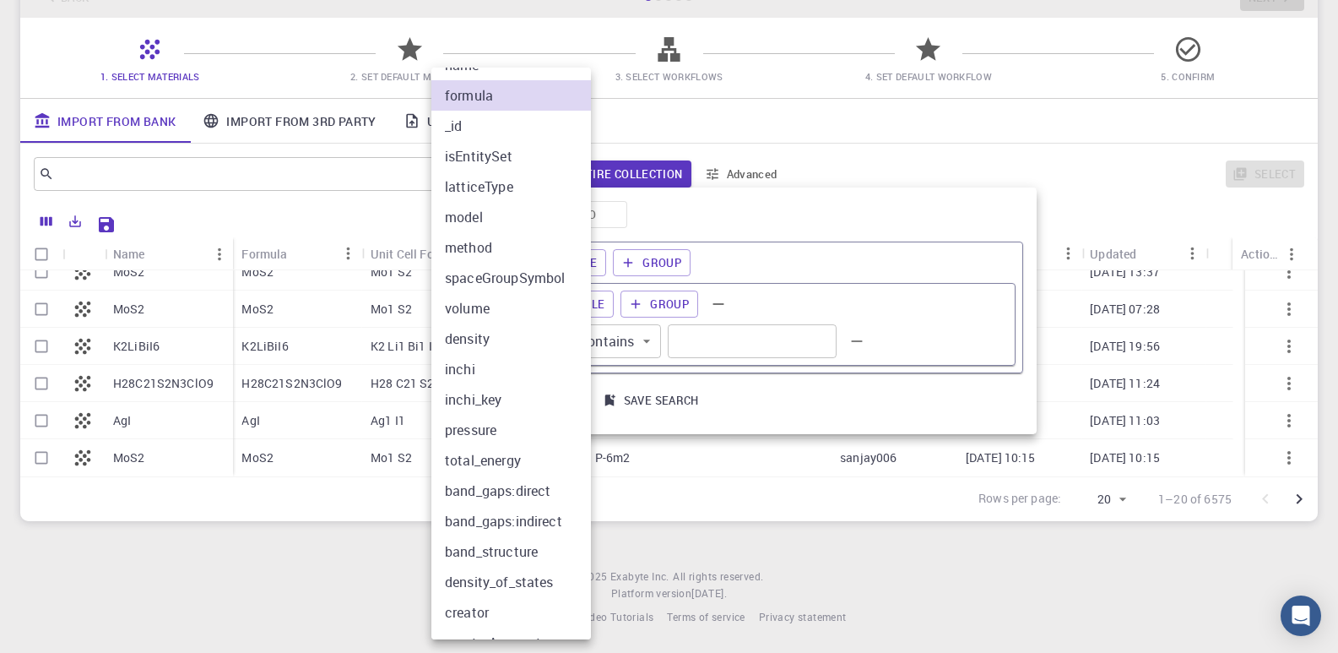
scroll to position [0, 0]
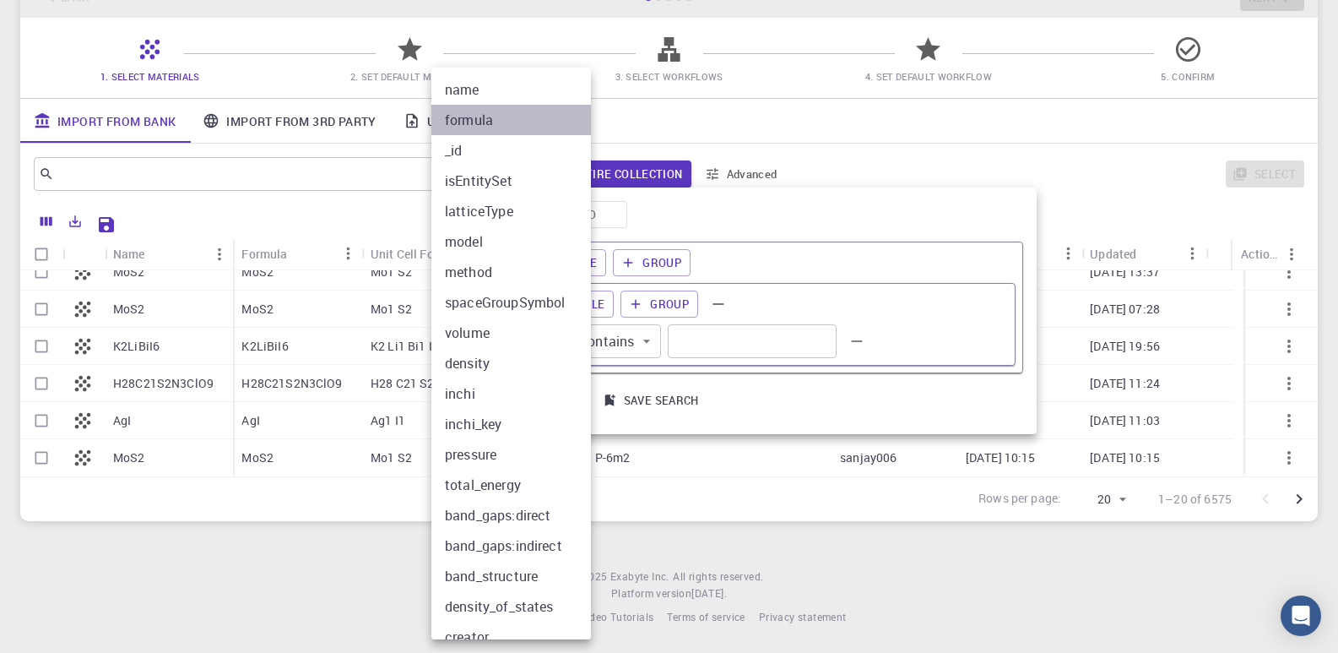
click at [502, 122] on li "formula" at bounding box center [517, 120] width 172 height 30
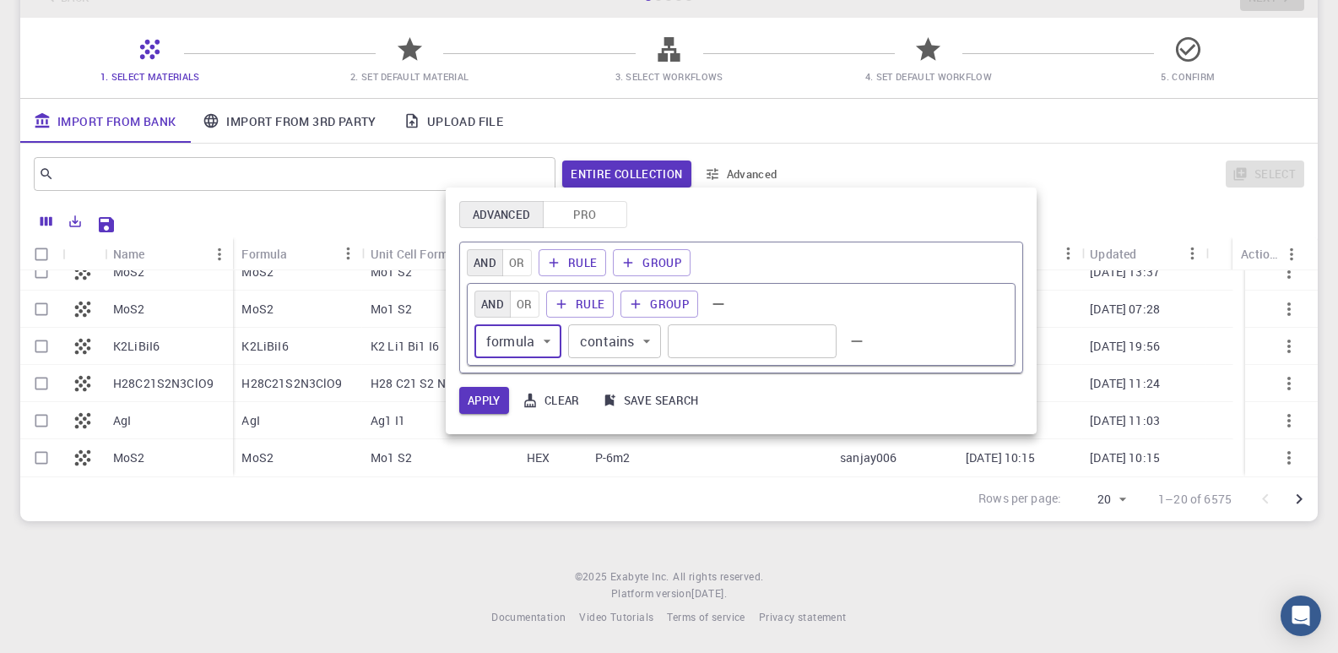
click at [636, 338] on body "Initial Account Setup for [PERSON_NAME] Select Materials, Workflows and assign …" at bounding box center [669, 269] width 1338 height 767
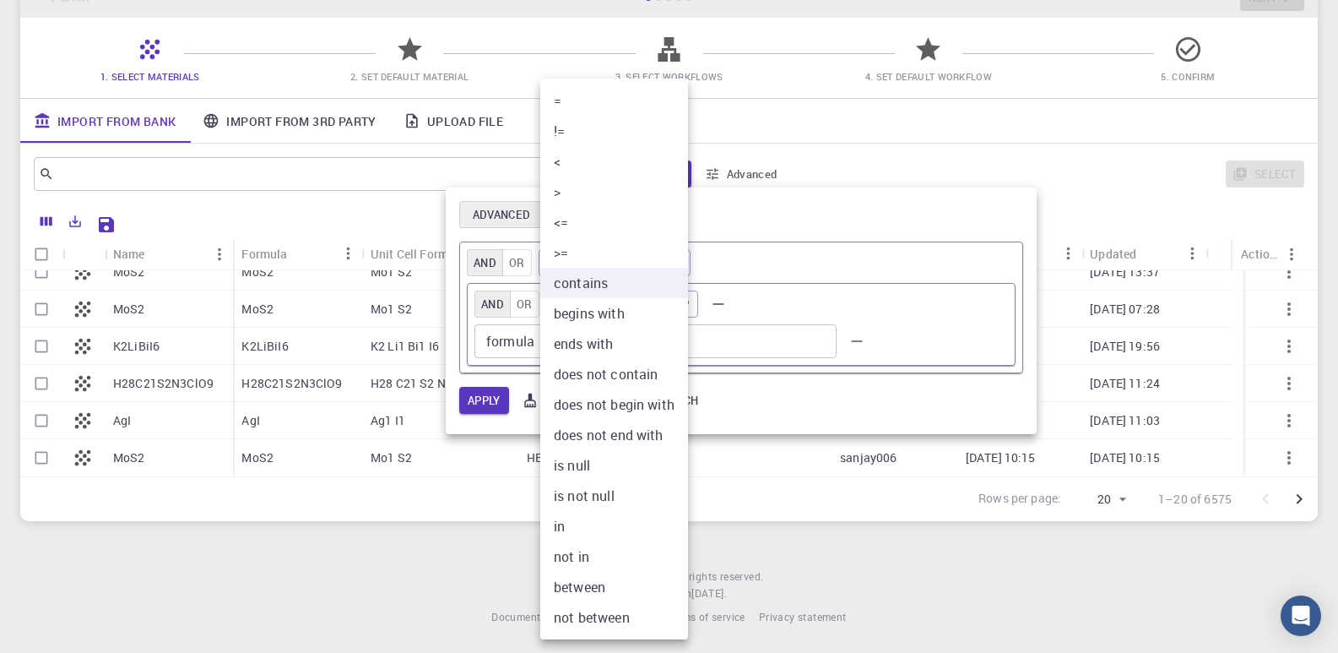
click at [894, 132] on div at bounding box center [669, 326] width 1338 height 653
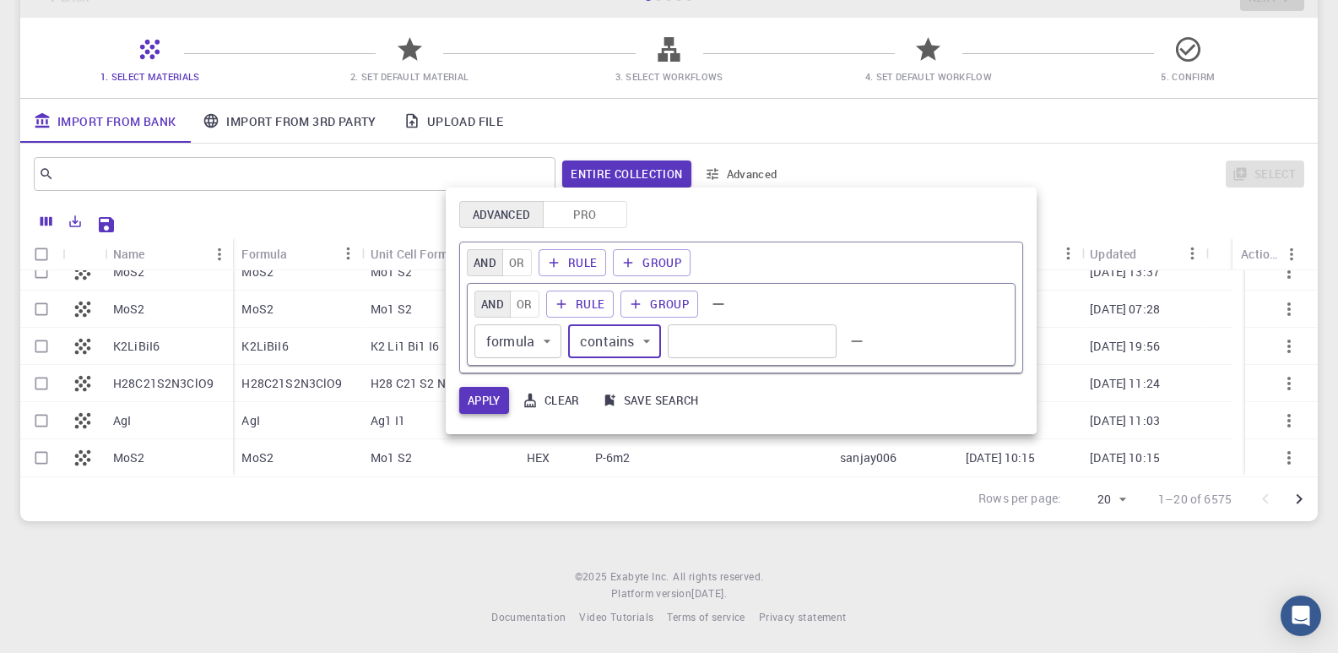
click at [488, 399] on button "Apply" at bounding box center [484, 400] width 50 height 27
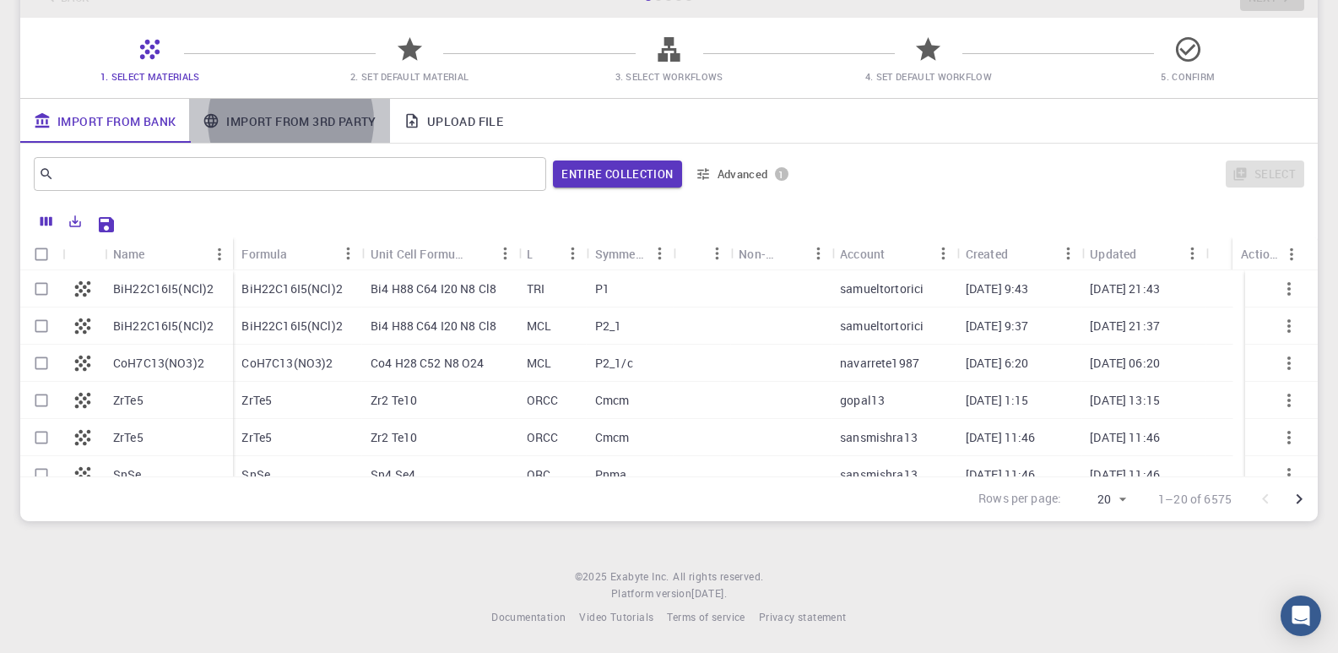
click at [309, 122] on link "Import From 3rd Party" at bounding box center [289, 121] width 200 height 44
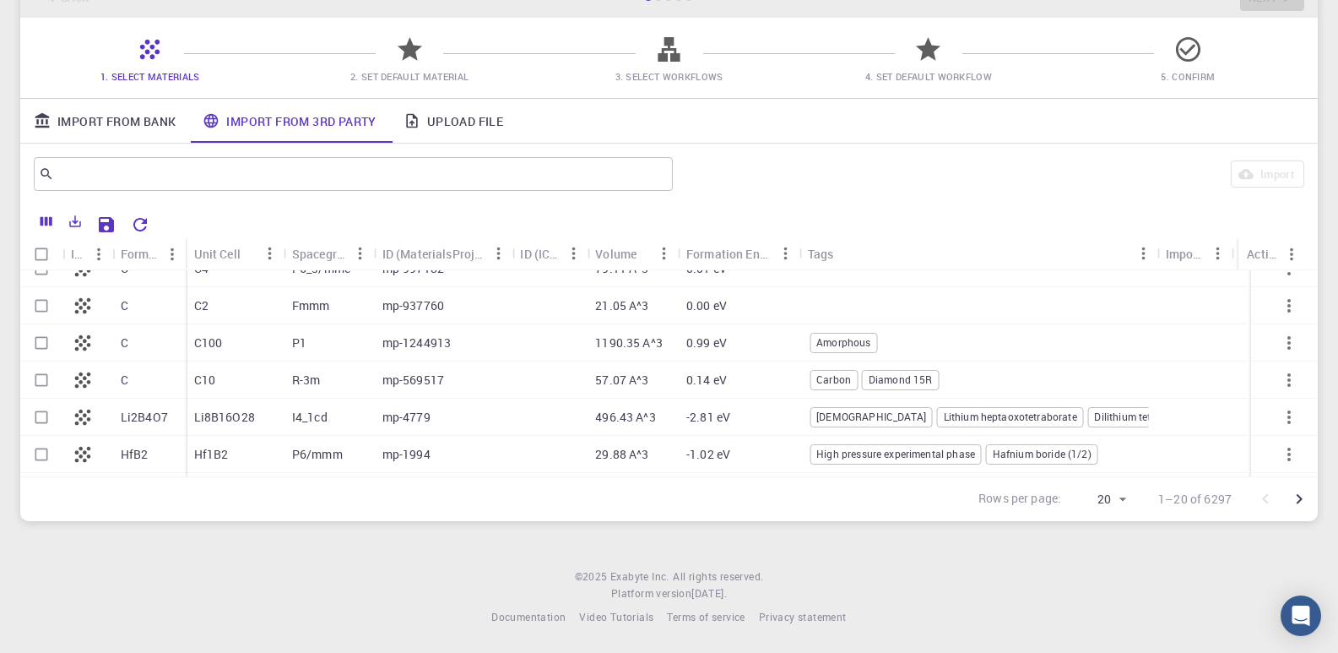
scroll to position [30, 0]
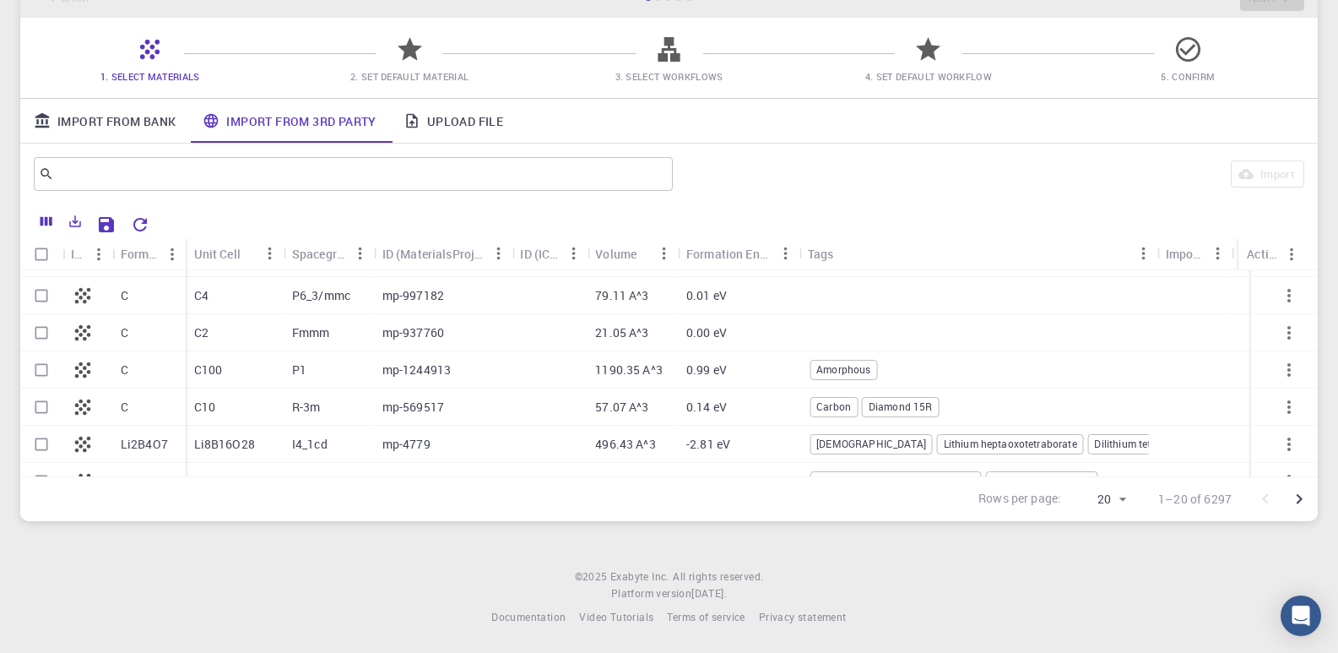
click at [159, 376] on div "C" at bounding box center [148, 369] width 73 height 37
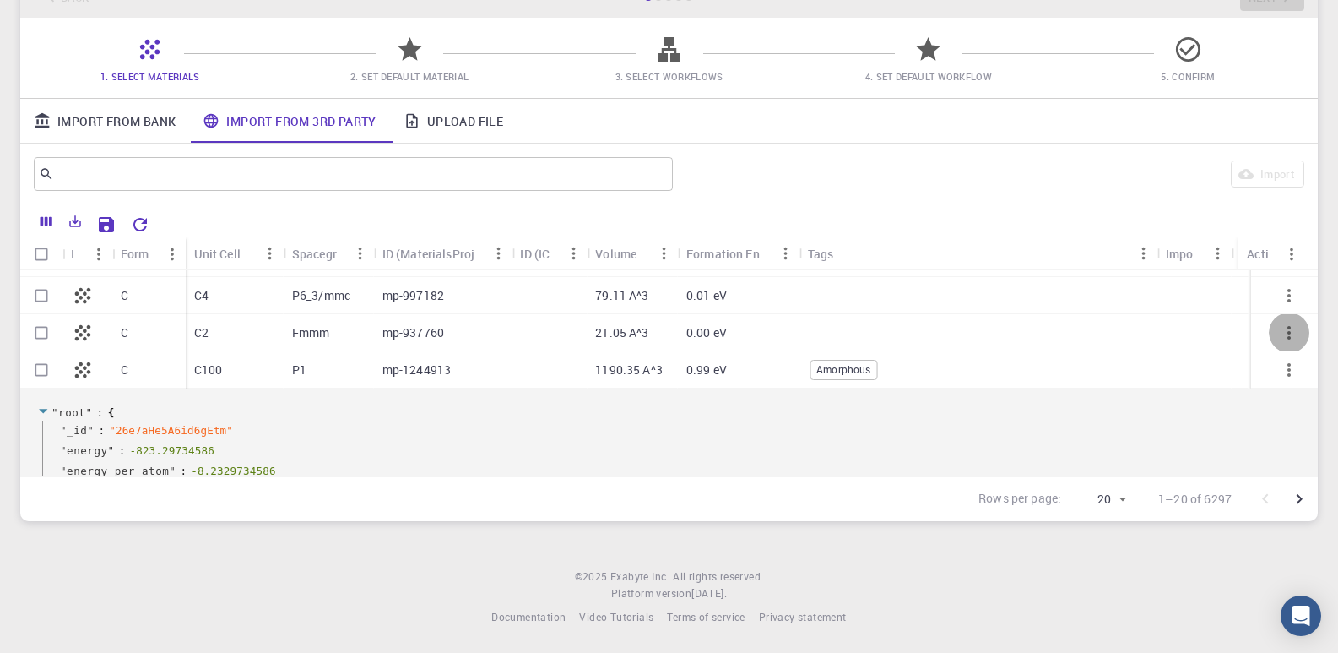
click at [1269, 333] on button "button" at bounding box center [1289, 332] width 41 height 41
click at [1303, 350] on span "Expand" at bounding box center [1300, 350] width 36 height 17
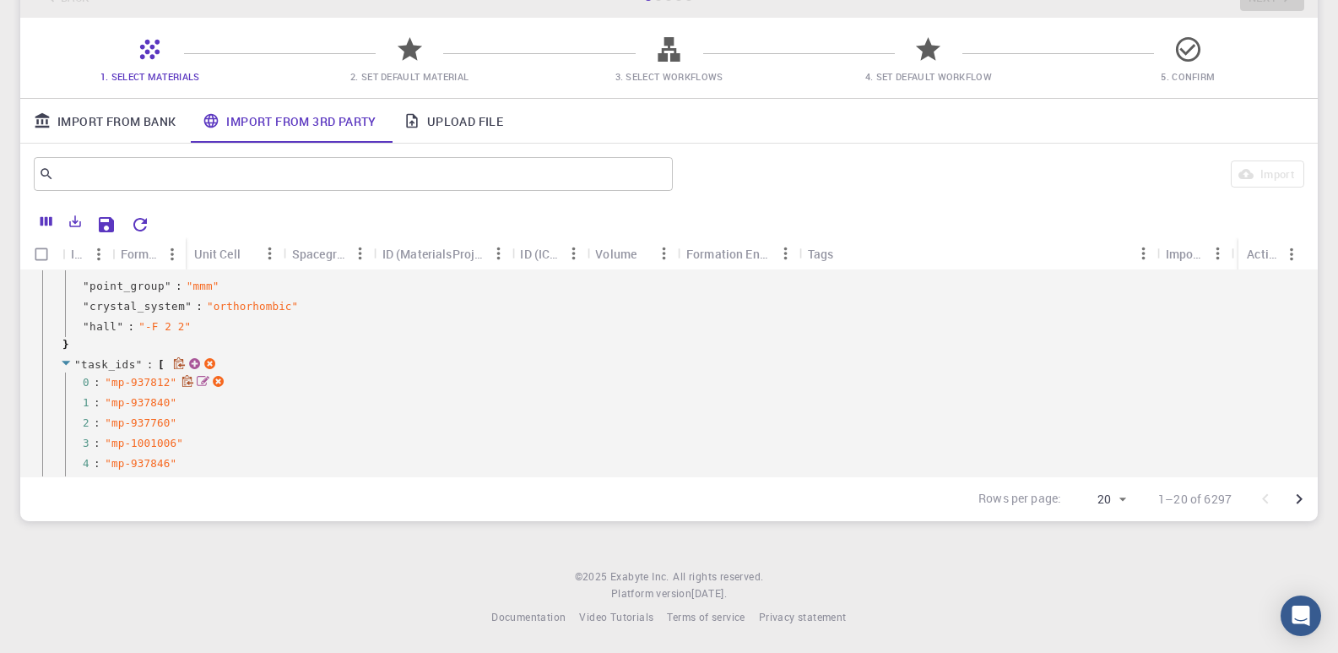
scroll to position [621, 0]
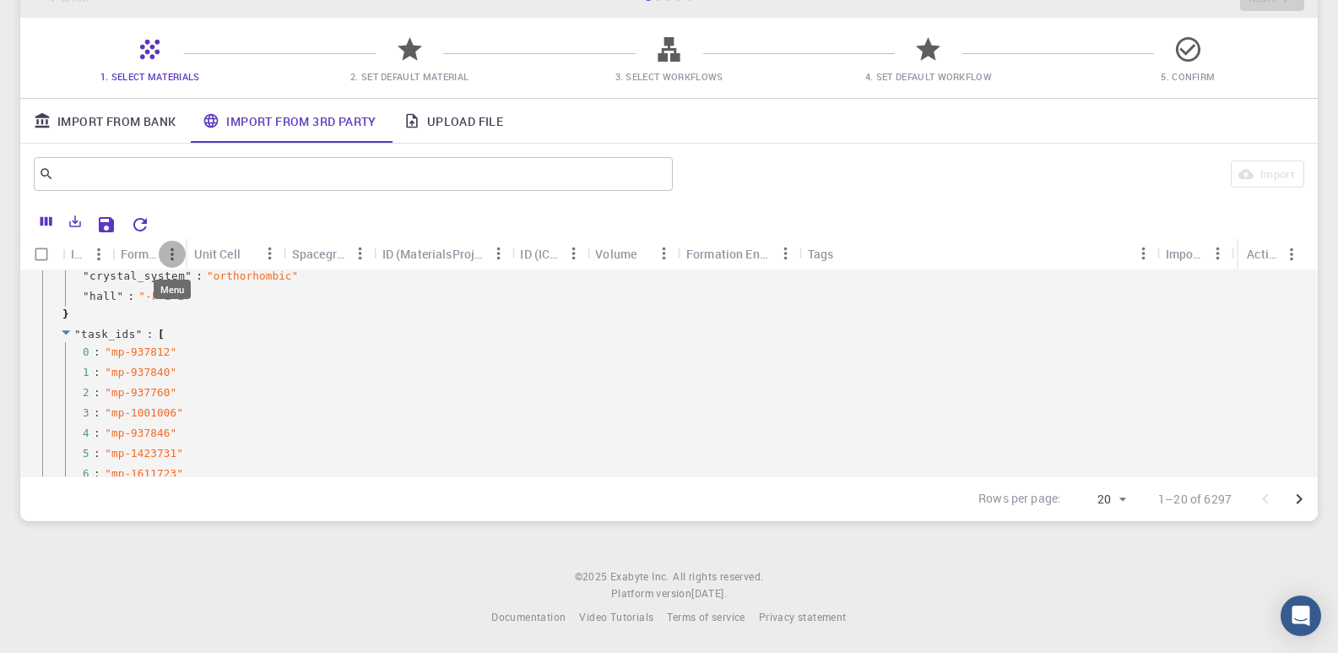
click at [176, 254] on icon "Menu" at bounding box center [172, 254] width 19 height 19
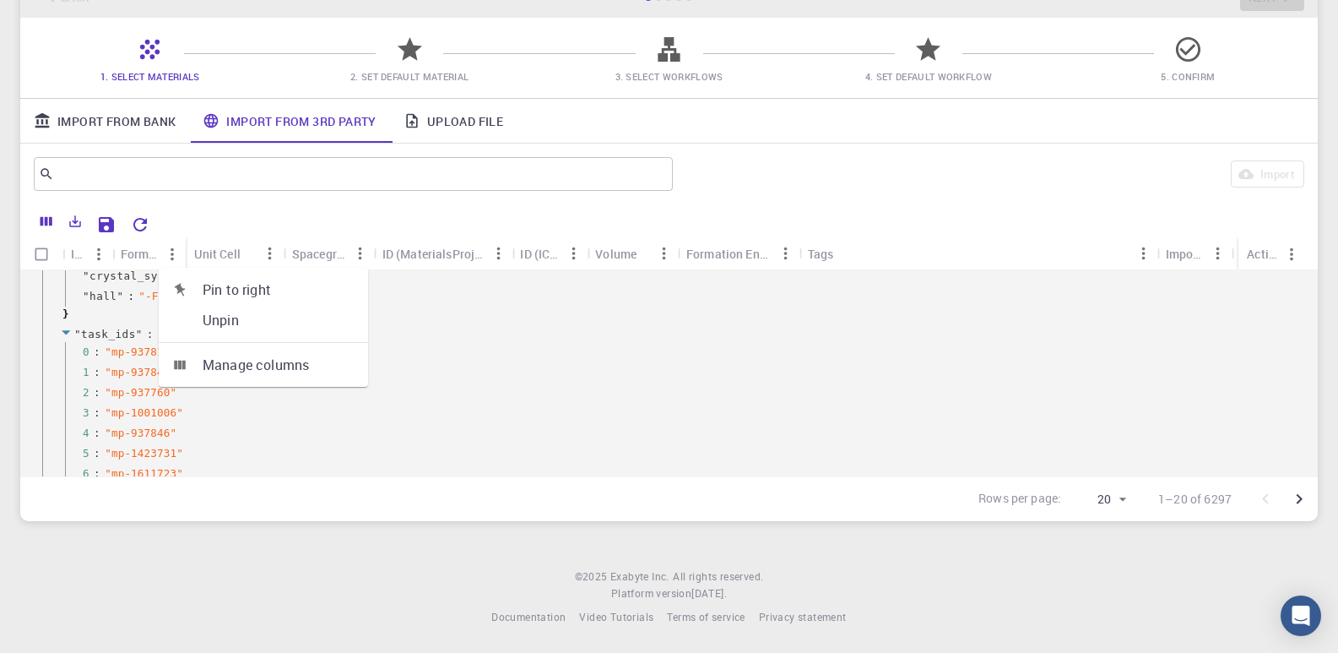
click at [343, 198] on div "​ Import" at bounding box center [669, 174] width 1298 height 61
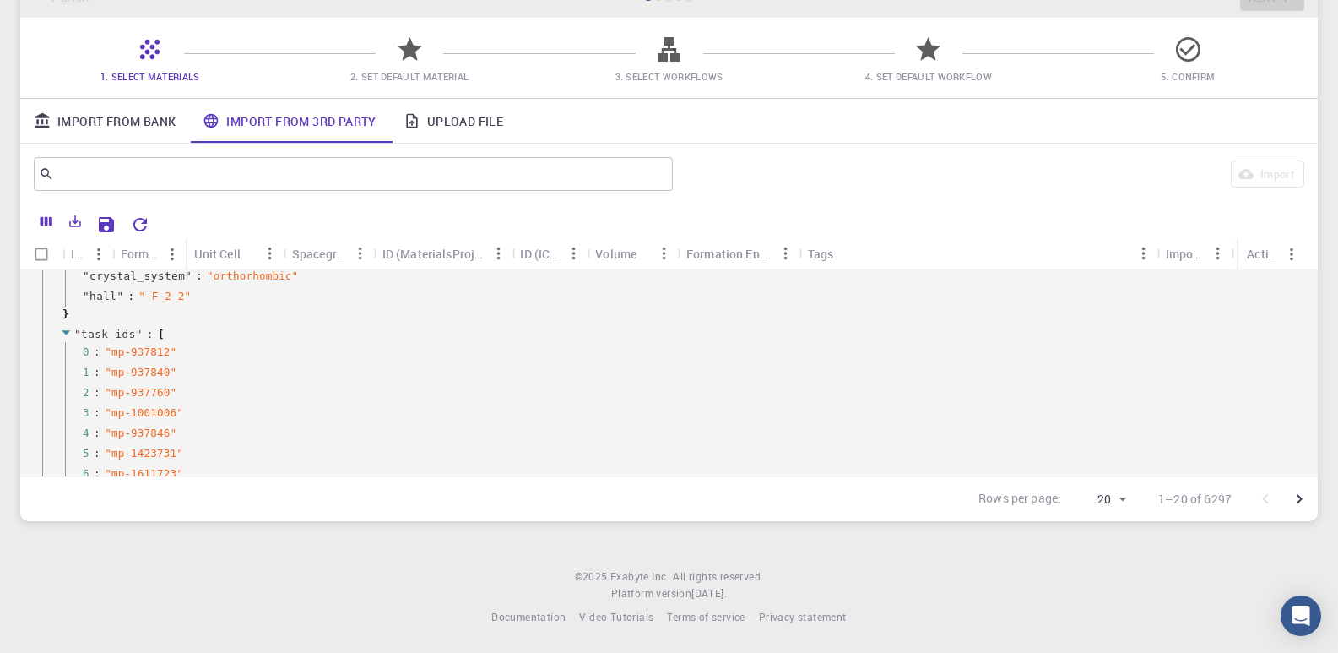
click at [218, 250] on div "Unit Cell" at bounding box center [217, 253] width 46 height 33
click at [272, 249] on icon "Menu" at bounding box center [270, 253] width 19 height 19
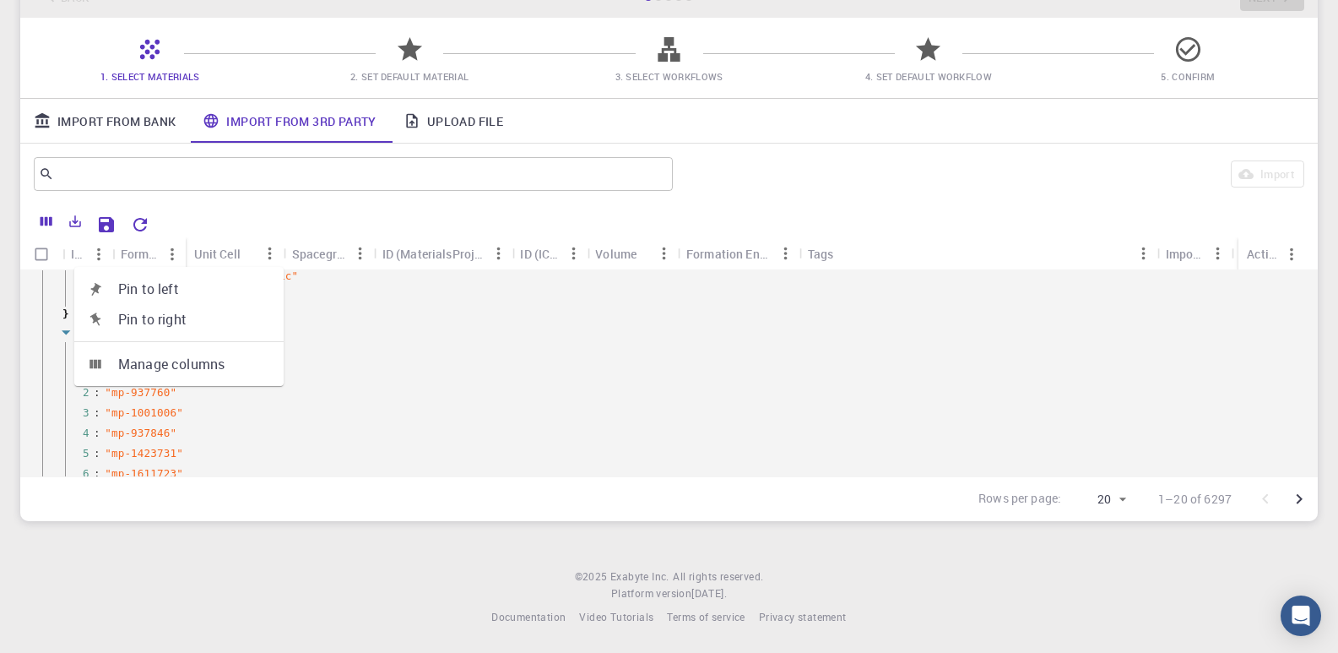
click at [955, 208] on div at bounding box center [731, 223] width 1148 height 30
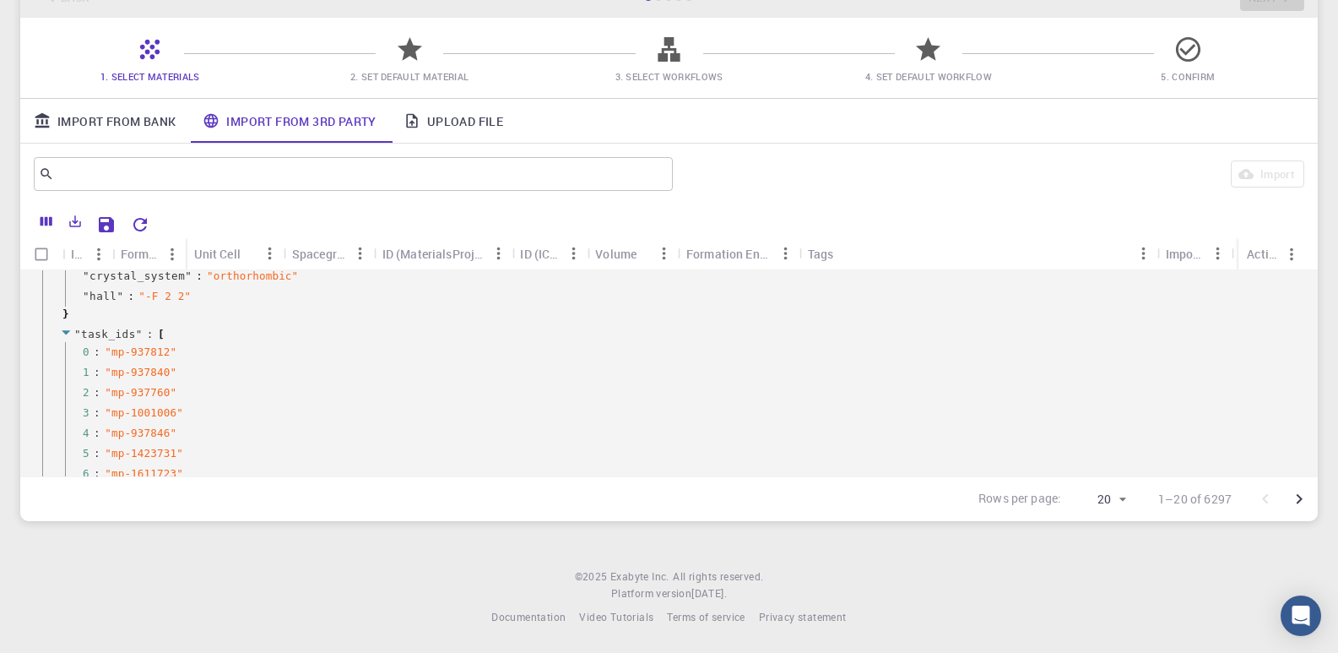
scroll to position [0, 0]
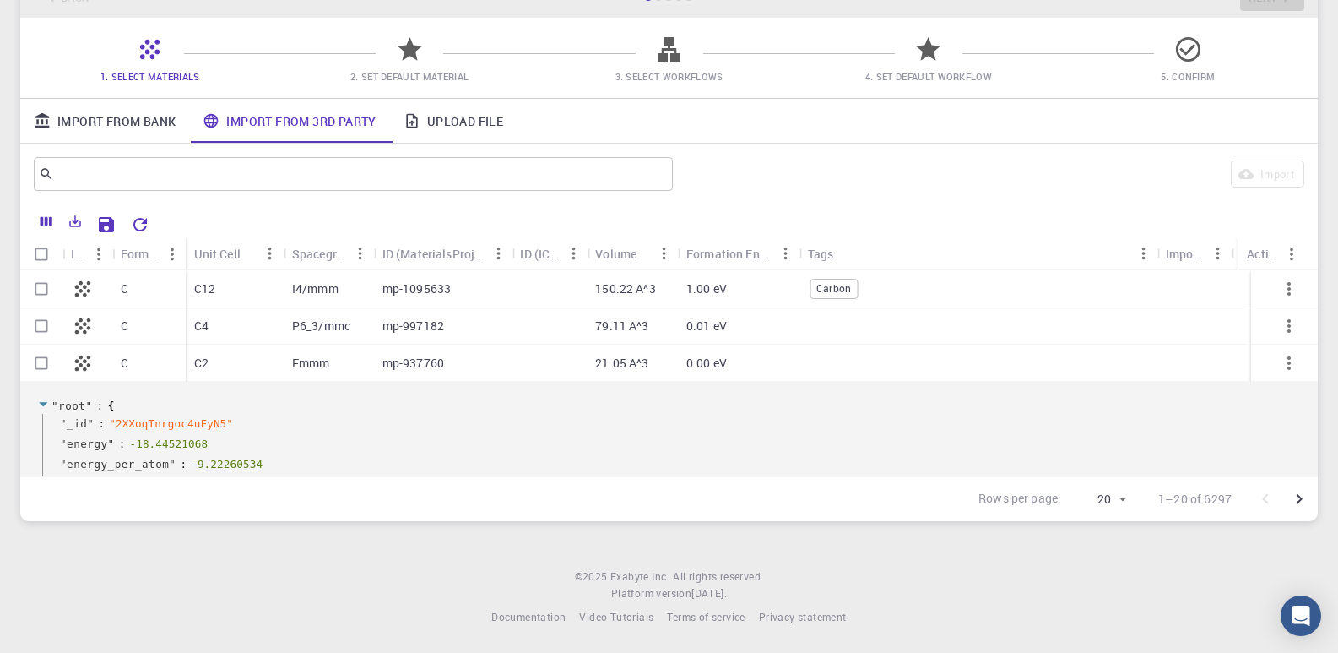
click at [145, 280] on div "C" at bounding box center [148, 288] width 73 height 37
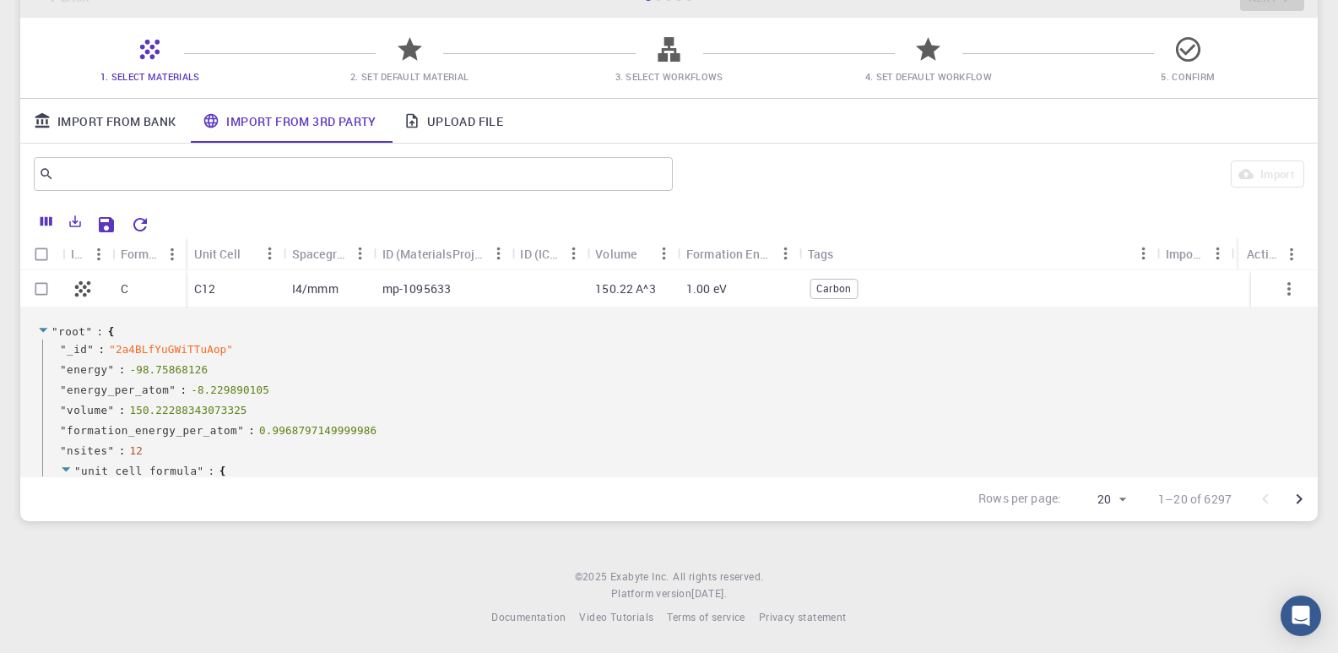
click at [84, 275] on div at bounding box center [87, 288] width 50 height 37
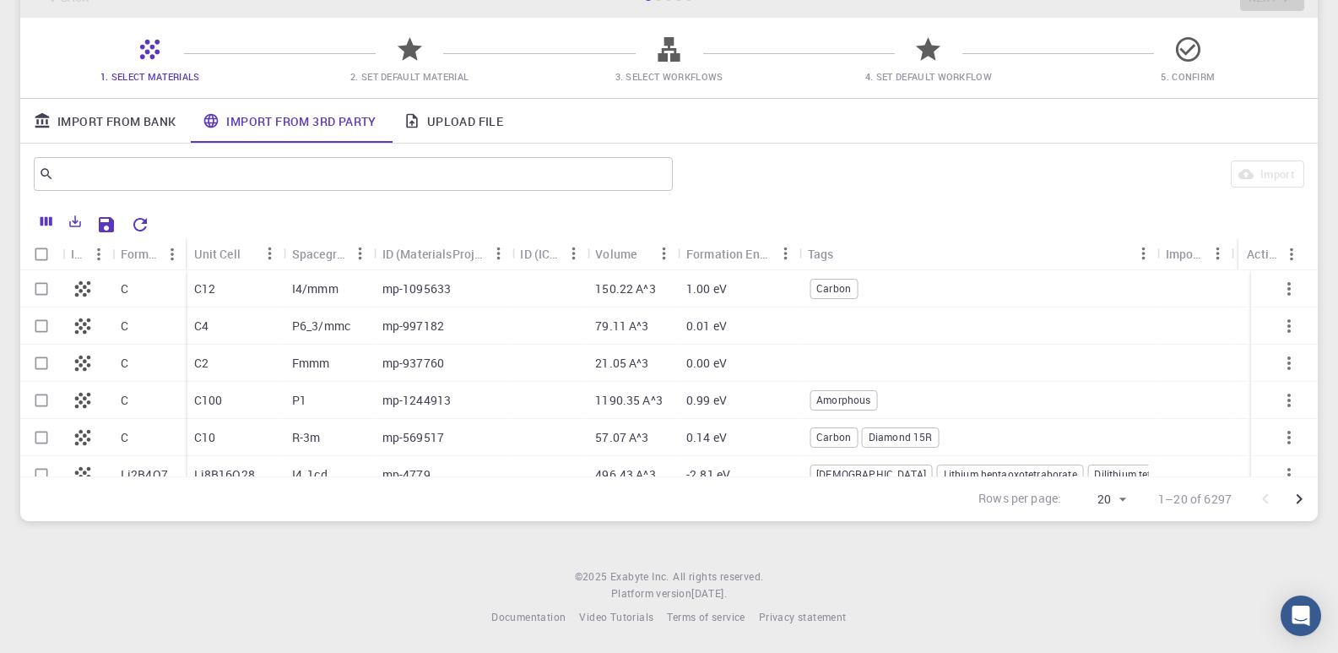
click at [211, 280] on p "C12" at bounding box center [204, 288] width 21 height 17
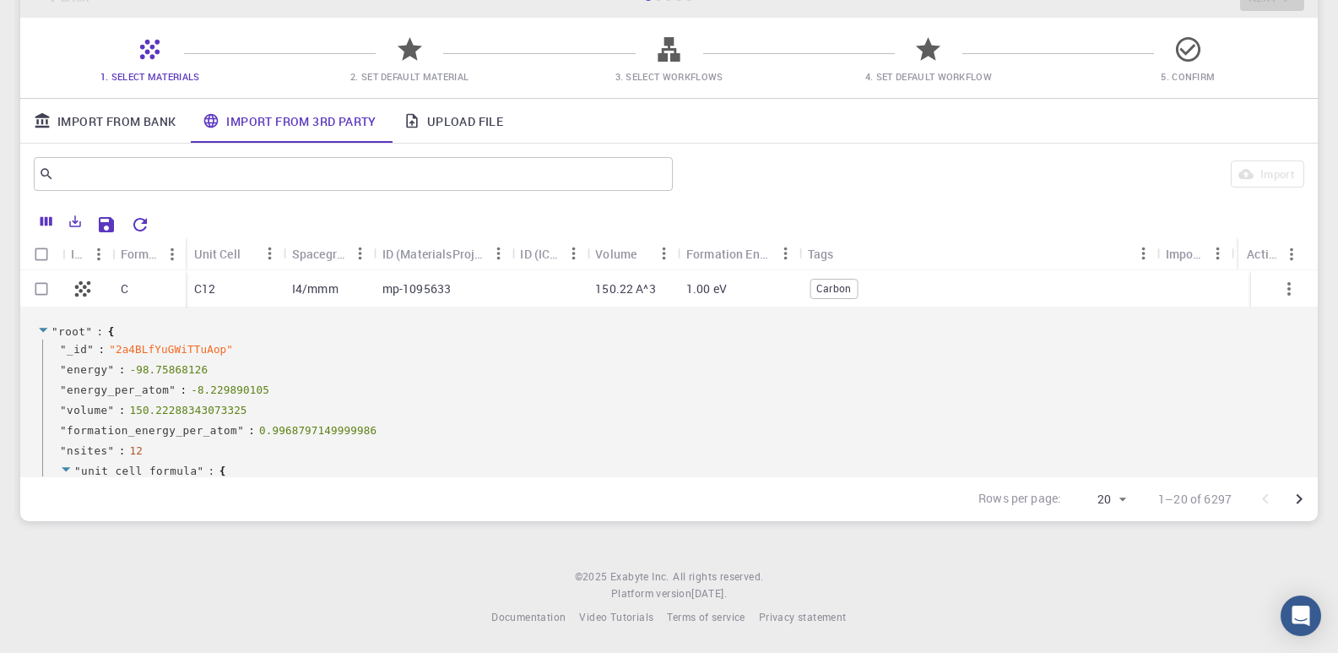
click at [323, 281] on p "I4/mmm" at bounding box center [315, 288] width 46 height 17
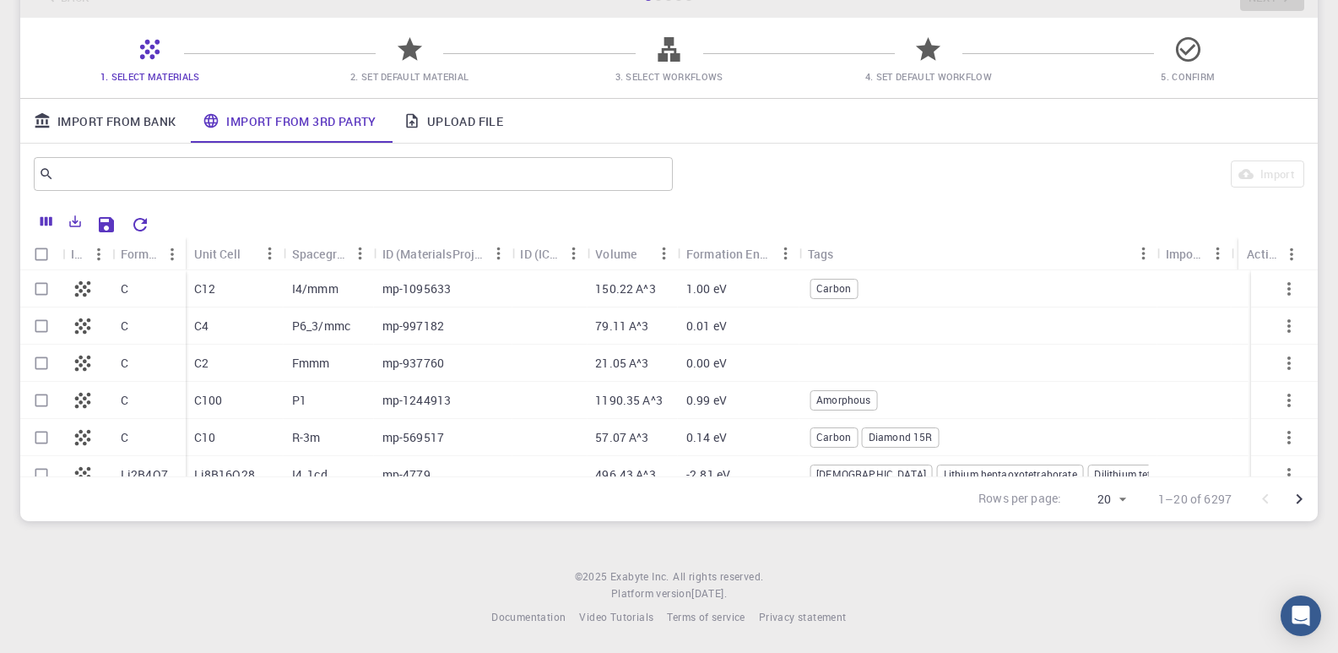
click at [214, 282] on p "C12" at bounding box center [204, 288] width 21 height 17
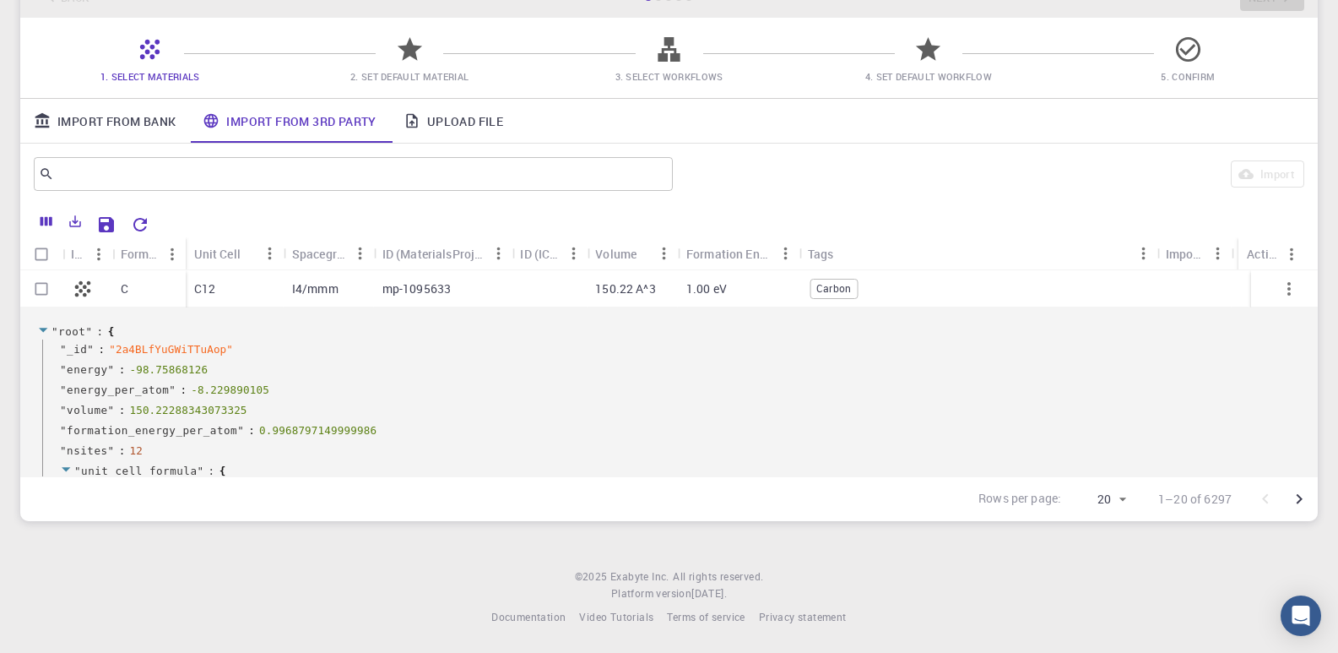
click at [625, 285] on p "150.22 A^3" at bounding box center [625, 288] width 61 height 17
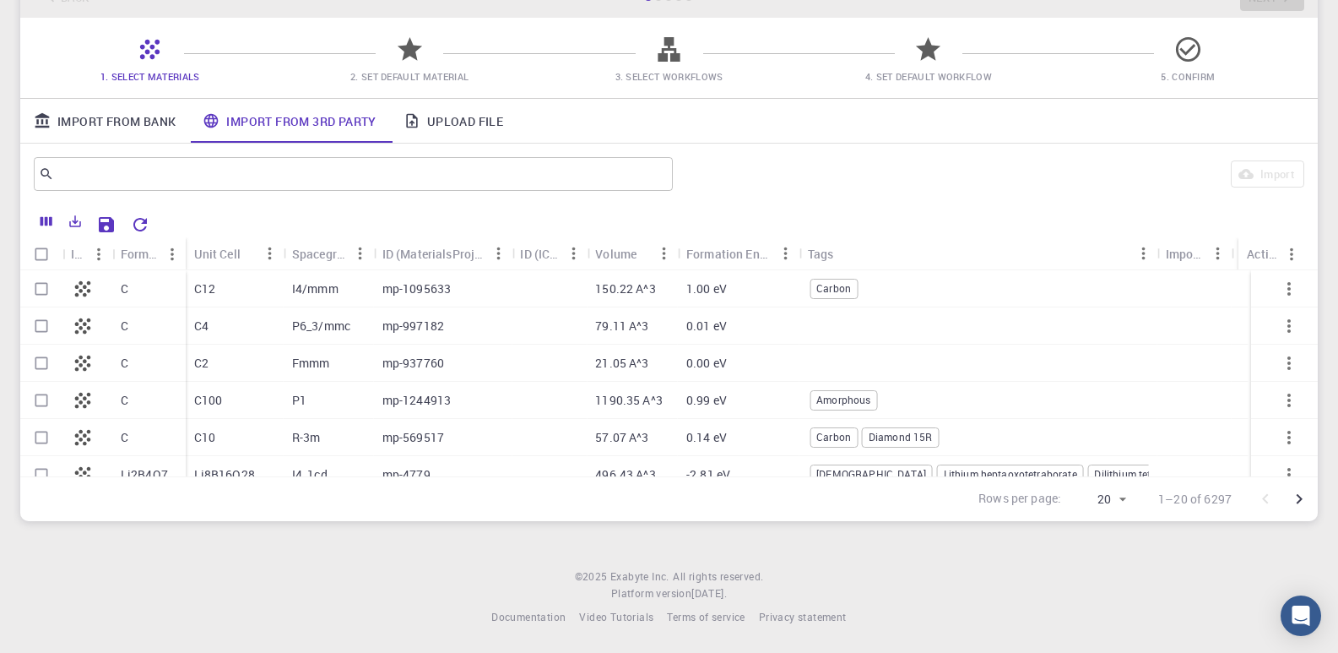
click at [738, 280] on div "1.00 eV" at bounding box center [739, 288] width 122 height 37
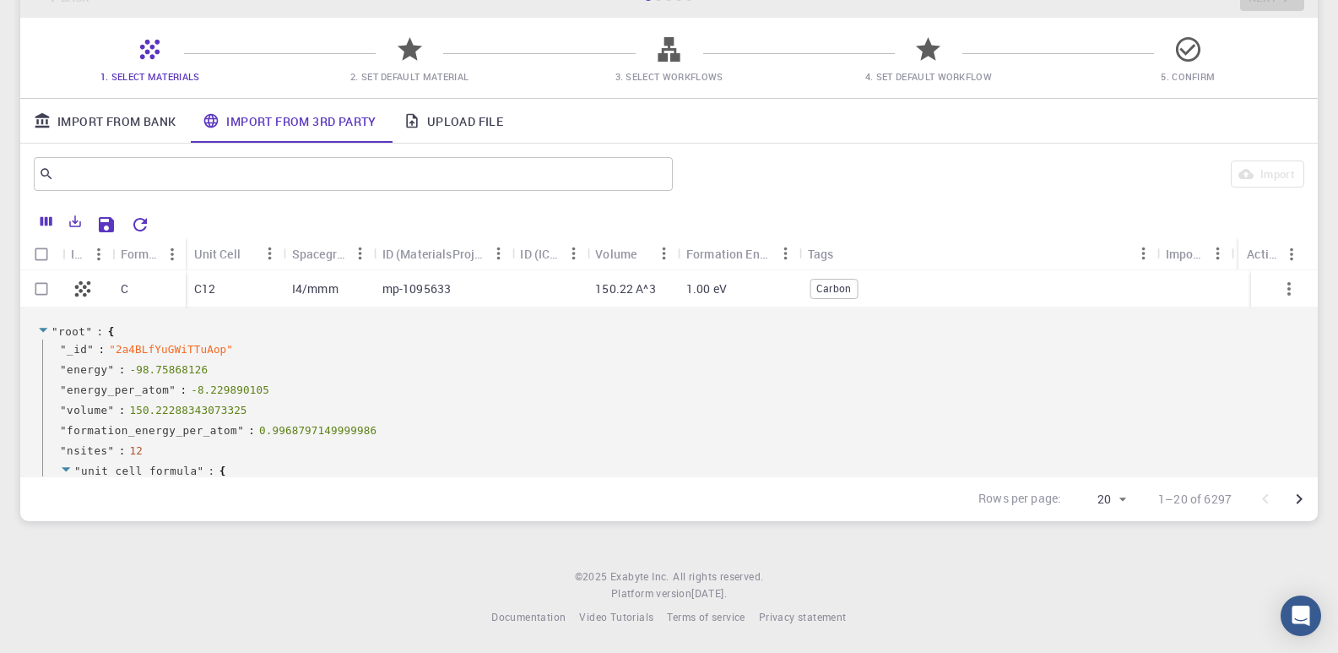
click at [842, 287] on span "Carbon" at bounding box center [833, 288] width 46 height 14
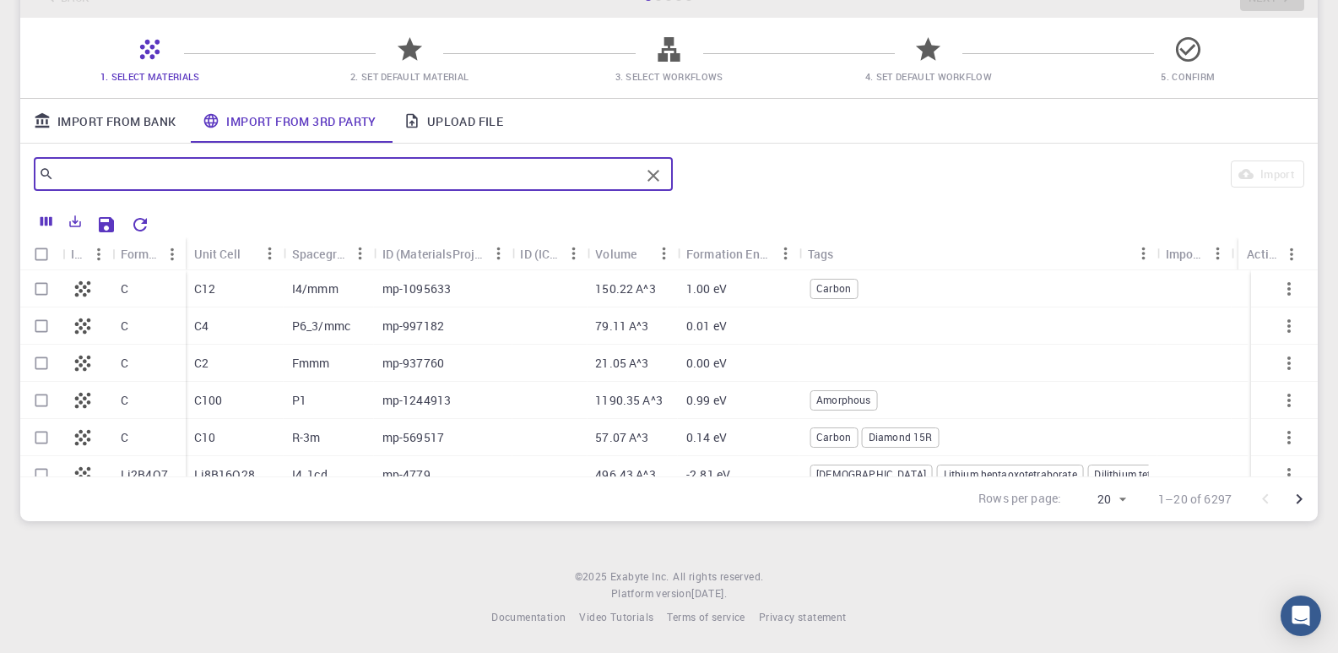
click at [147, 176] on input "text" at bounding box center [347, 174] width 586 height 24
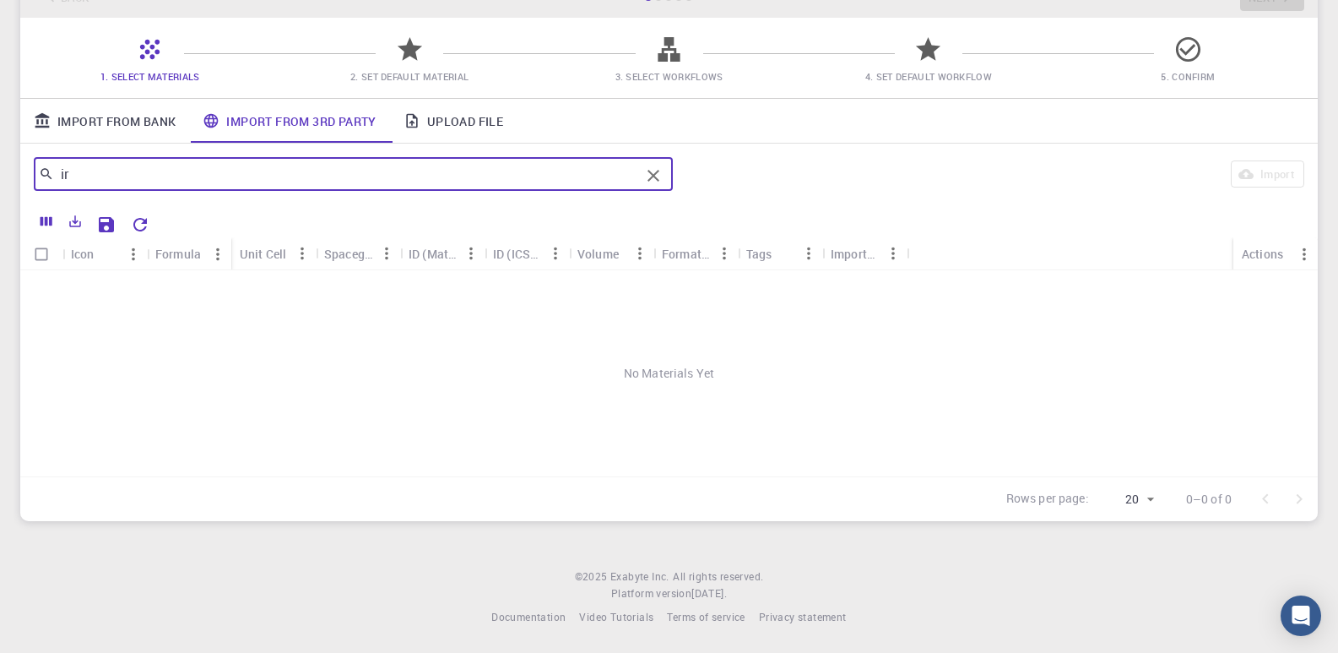
type input "i"
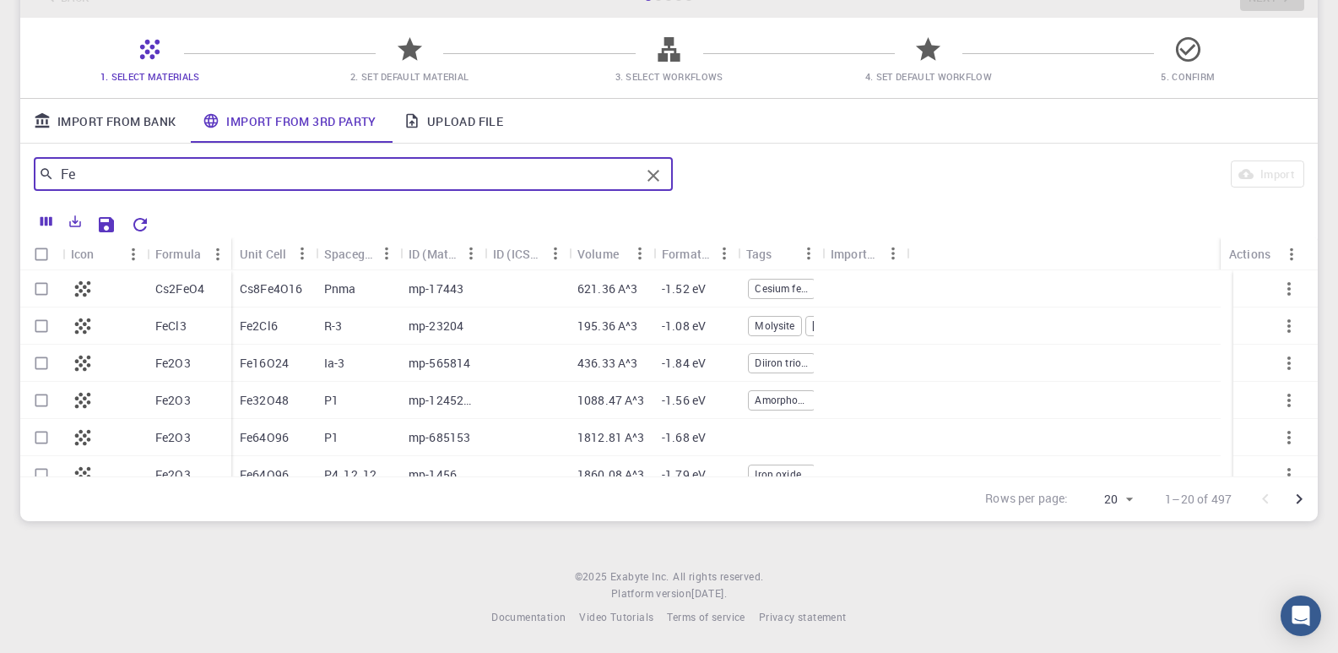
scroll to position [84, 0]
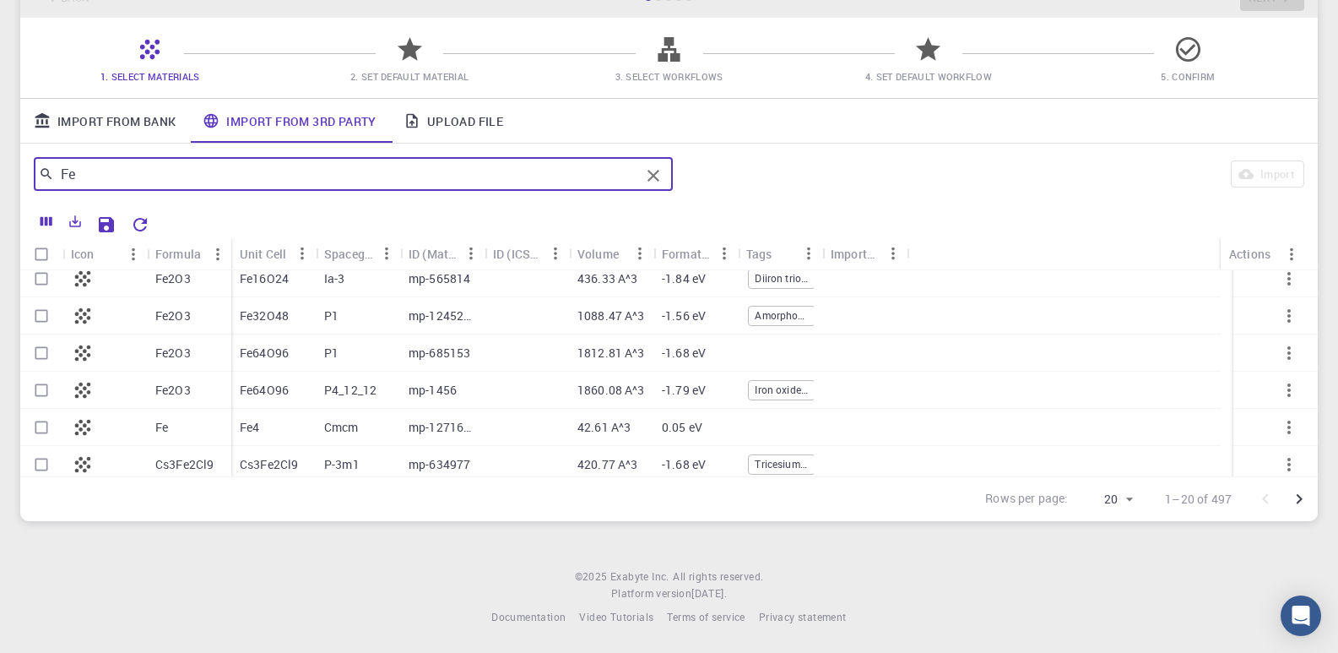
type input "Fe"
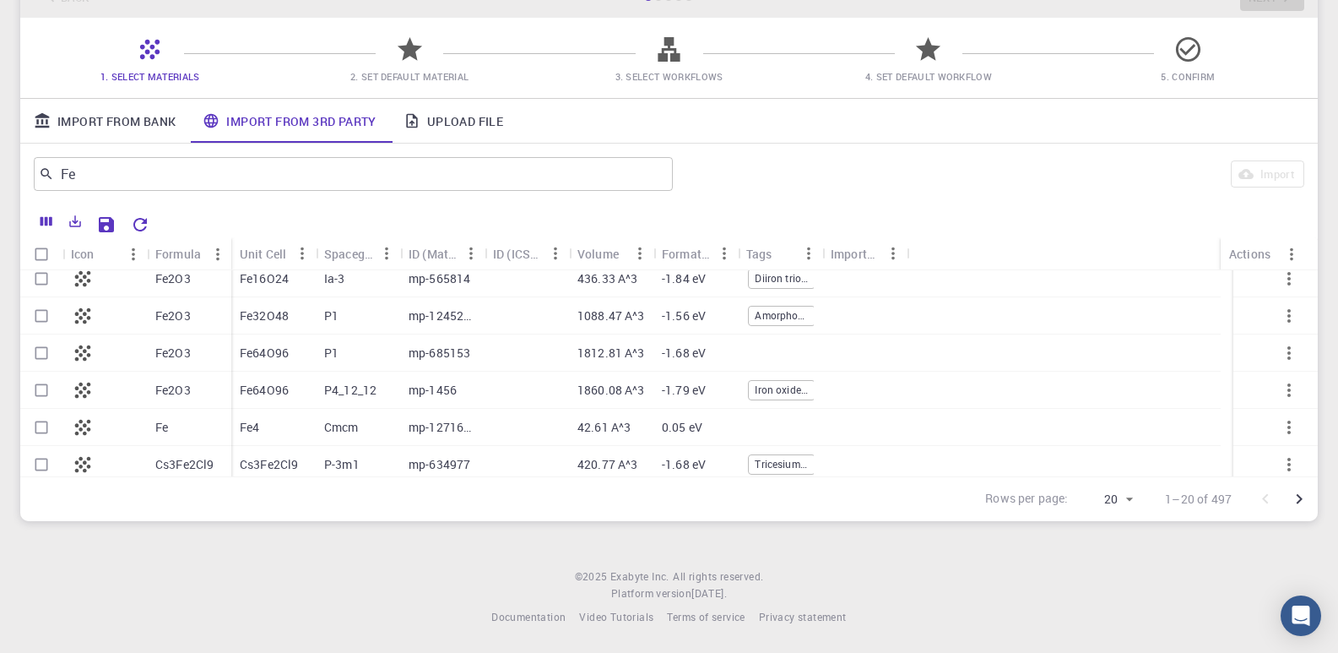
click at [170, 427] on div "Fe" at bounding box center [189, 427] width 84 height 37
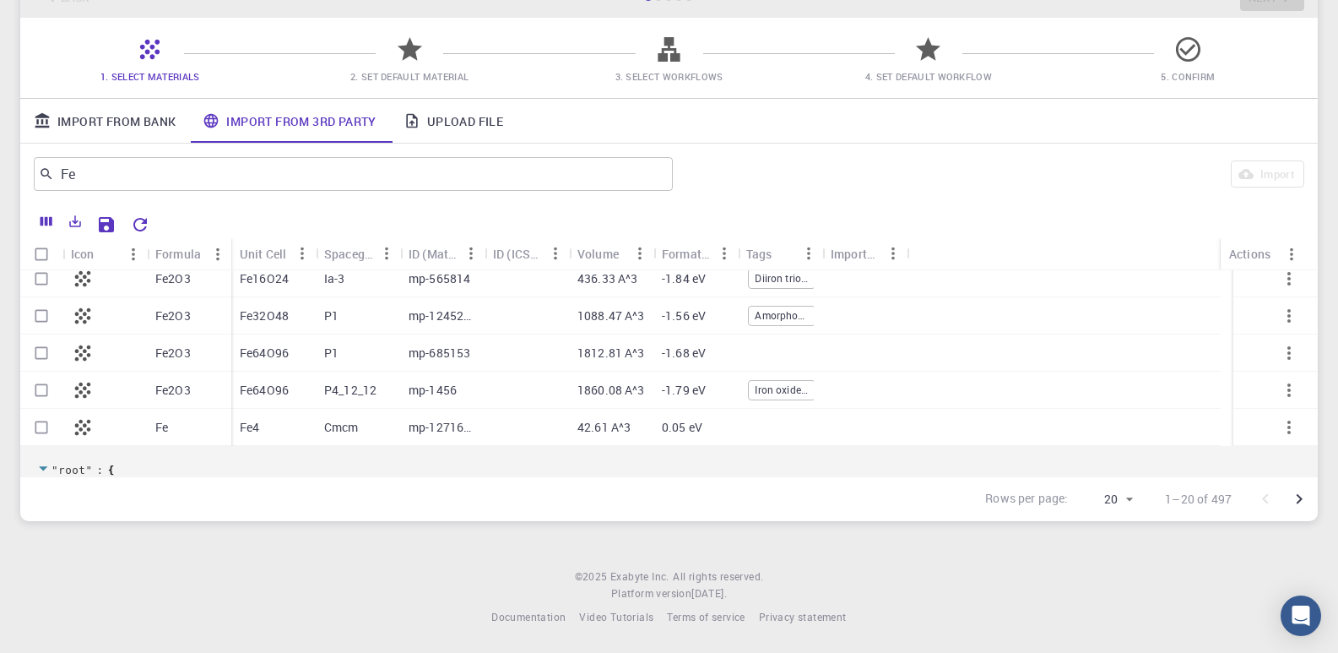
click at [252, 420] on p "Fe4" at bounding box center [249, 427] width 19 height 17
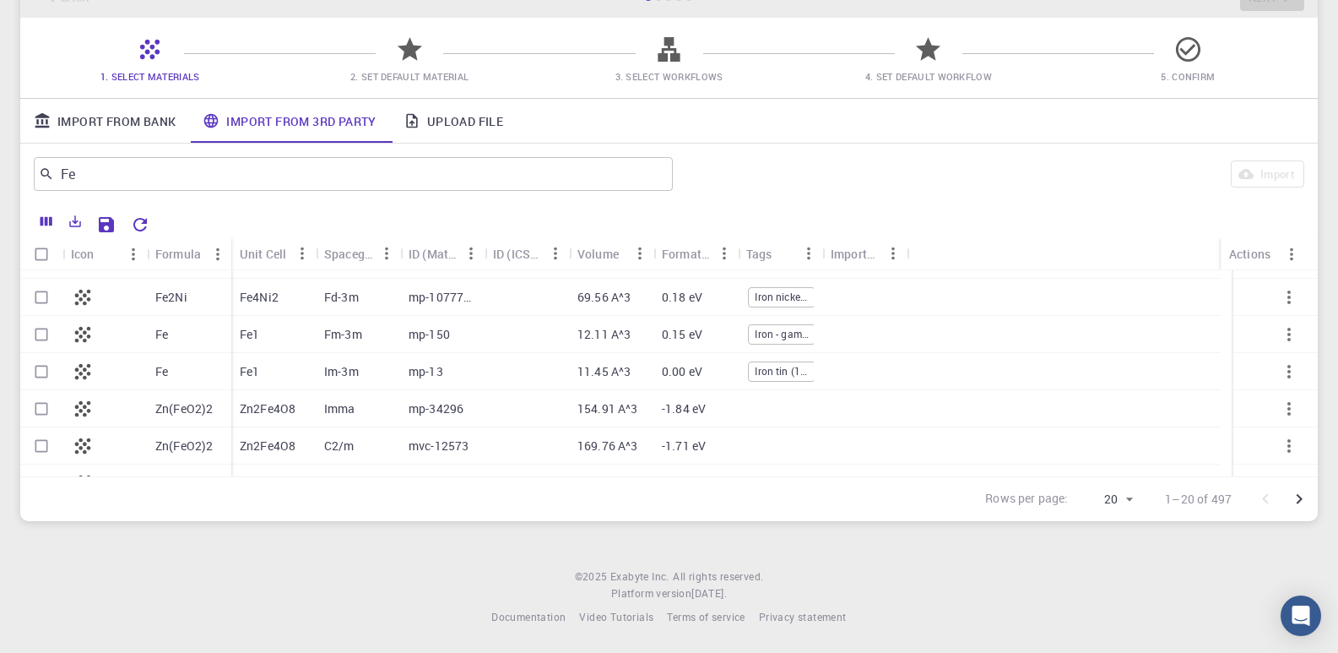
scroll to position [338, 0]
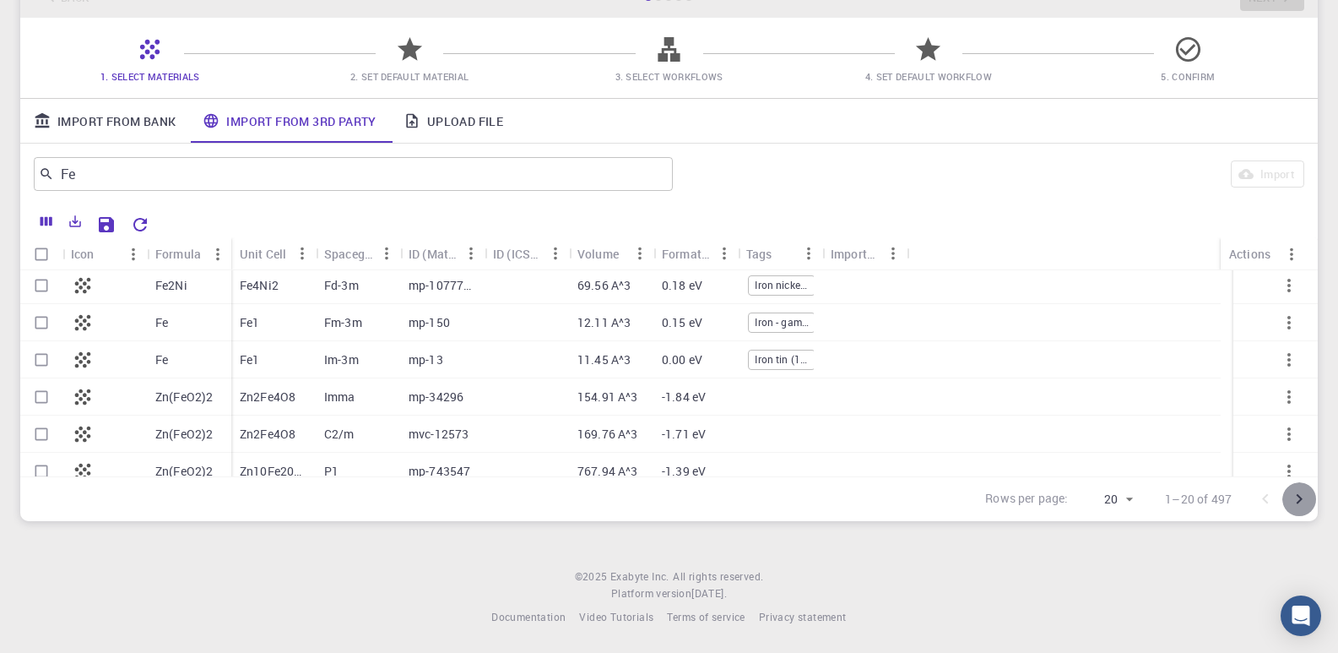
click at [1301, 498] on icon "Go to next page" at bounding box center [1300, 499] width 6 height 10
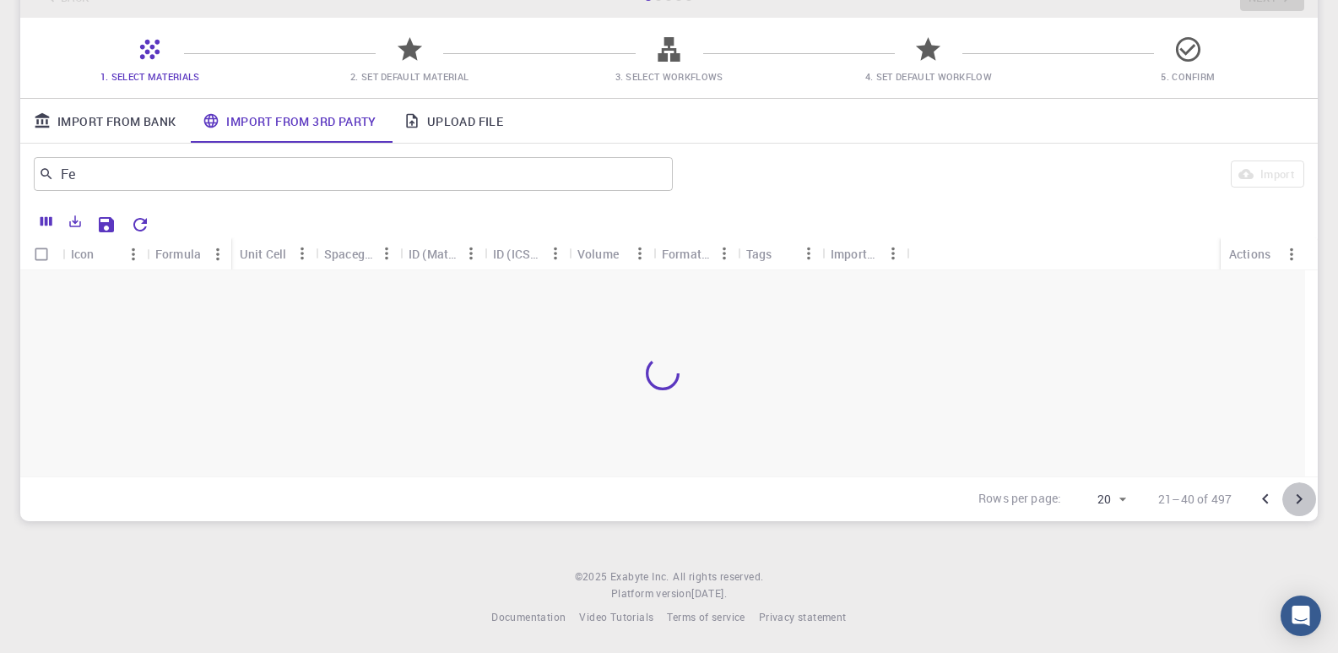
scroll to position [0, 0]
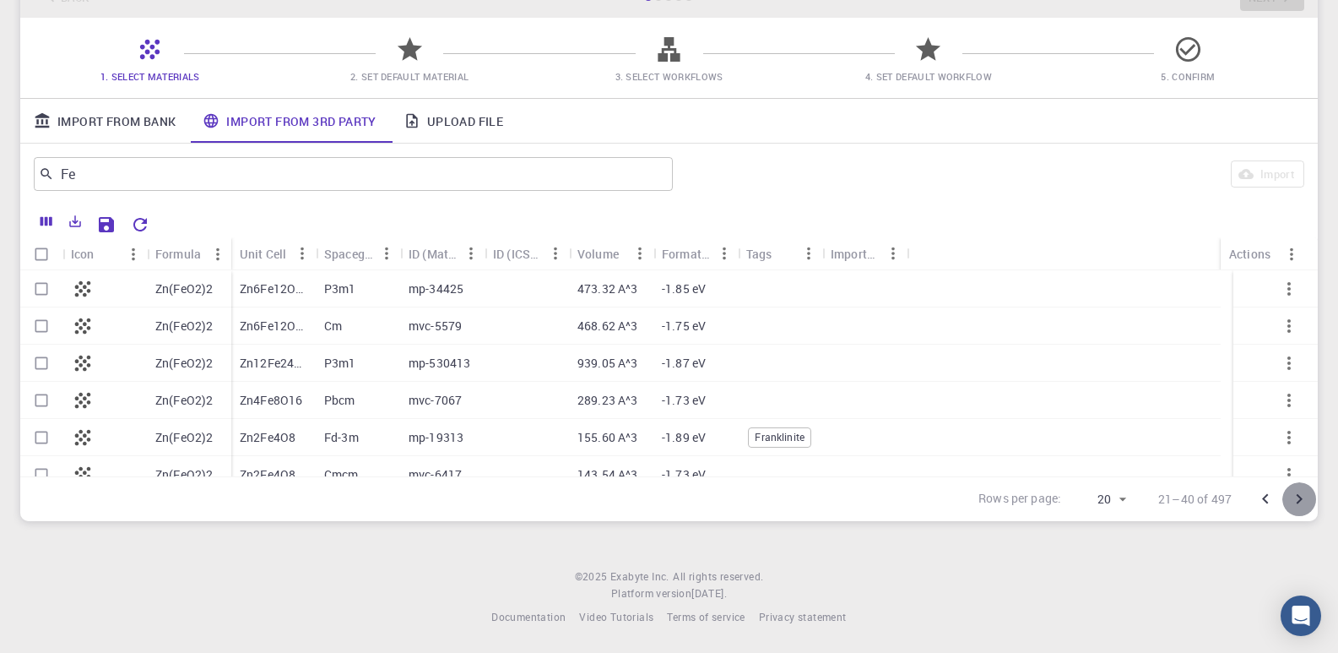
click at [1301, 498] on icon "Go to next page" at bounding box center [1300, 499] width 6 height 10
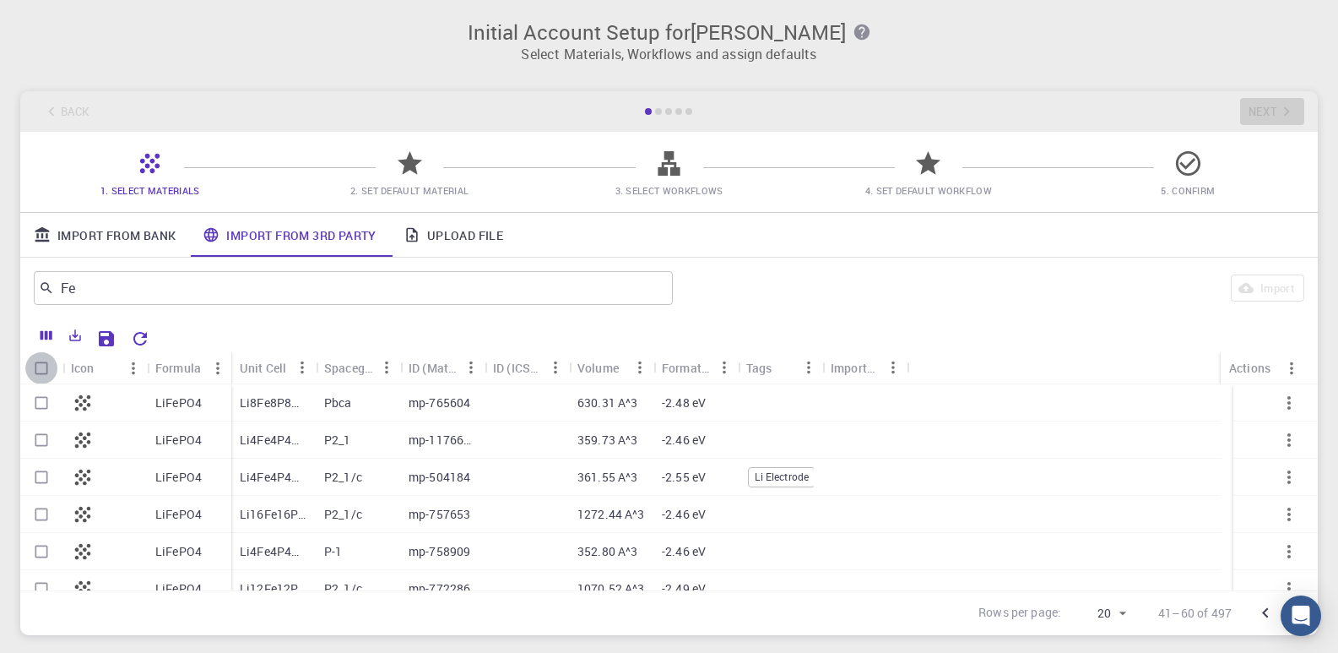
click at [44, 355] on input "Select all rows" at bounding box center [41, 368] width 32 height 32
checkbox input "true"
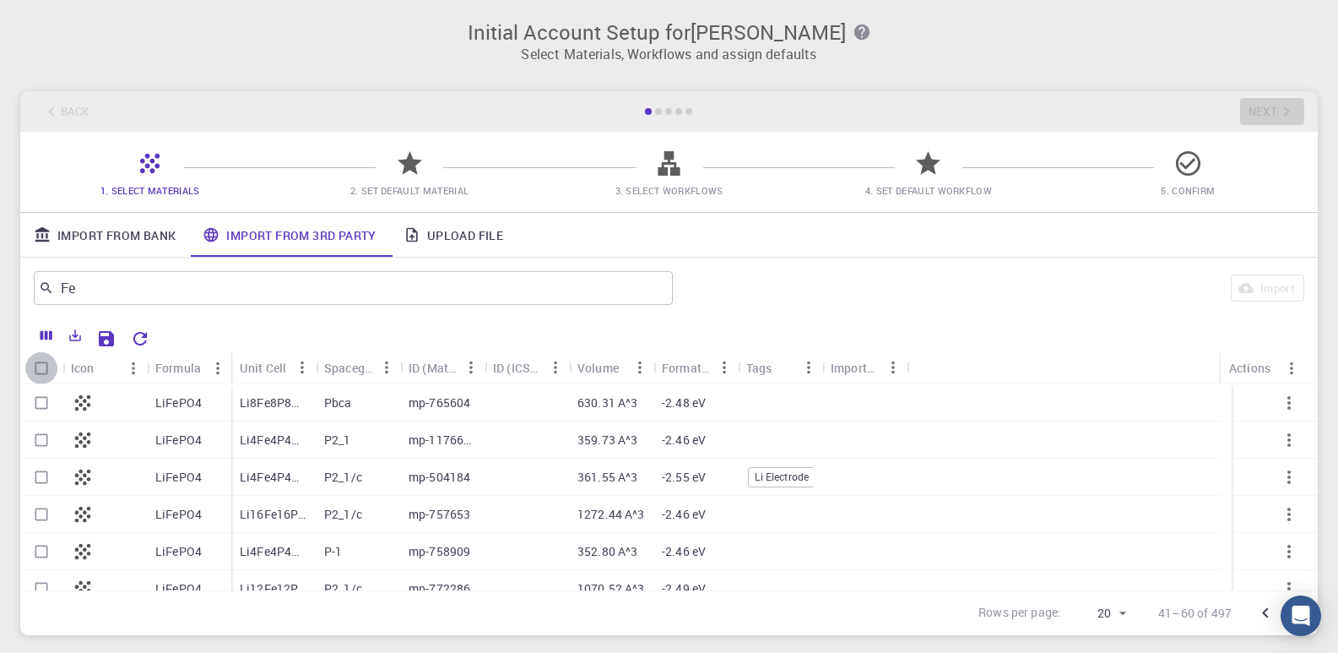
checkbox input "true"
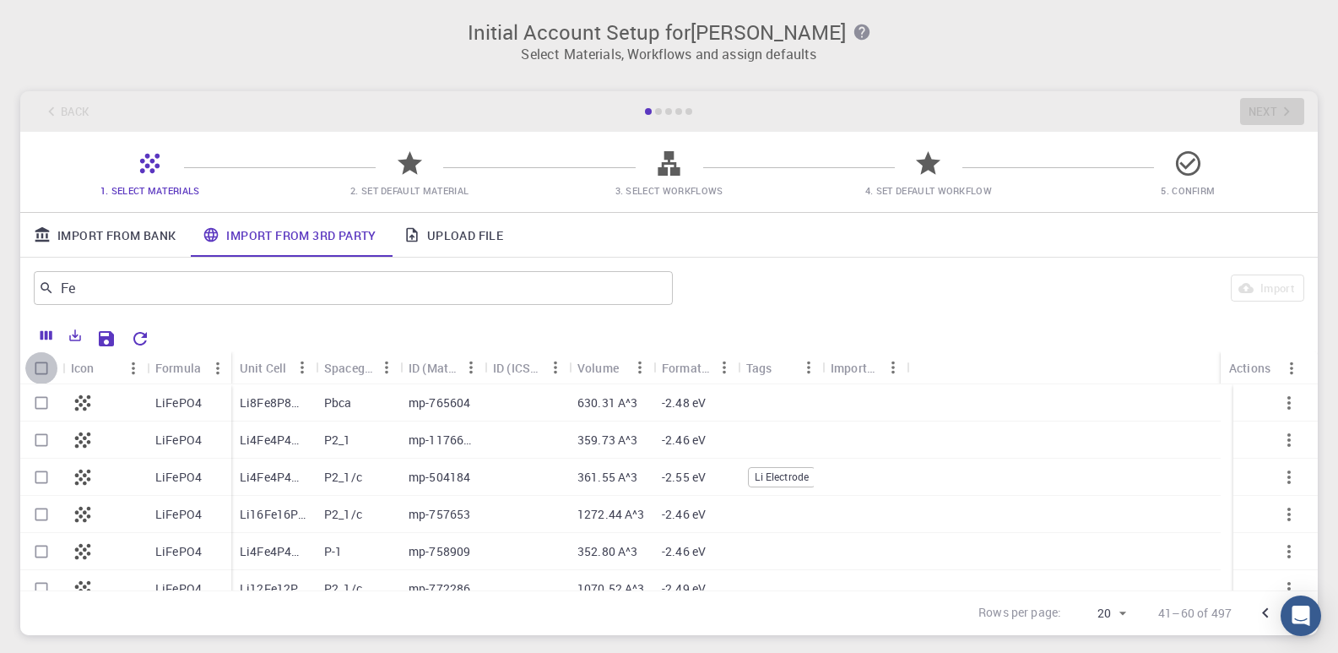
checkbox input "true"
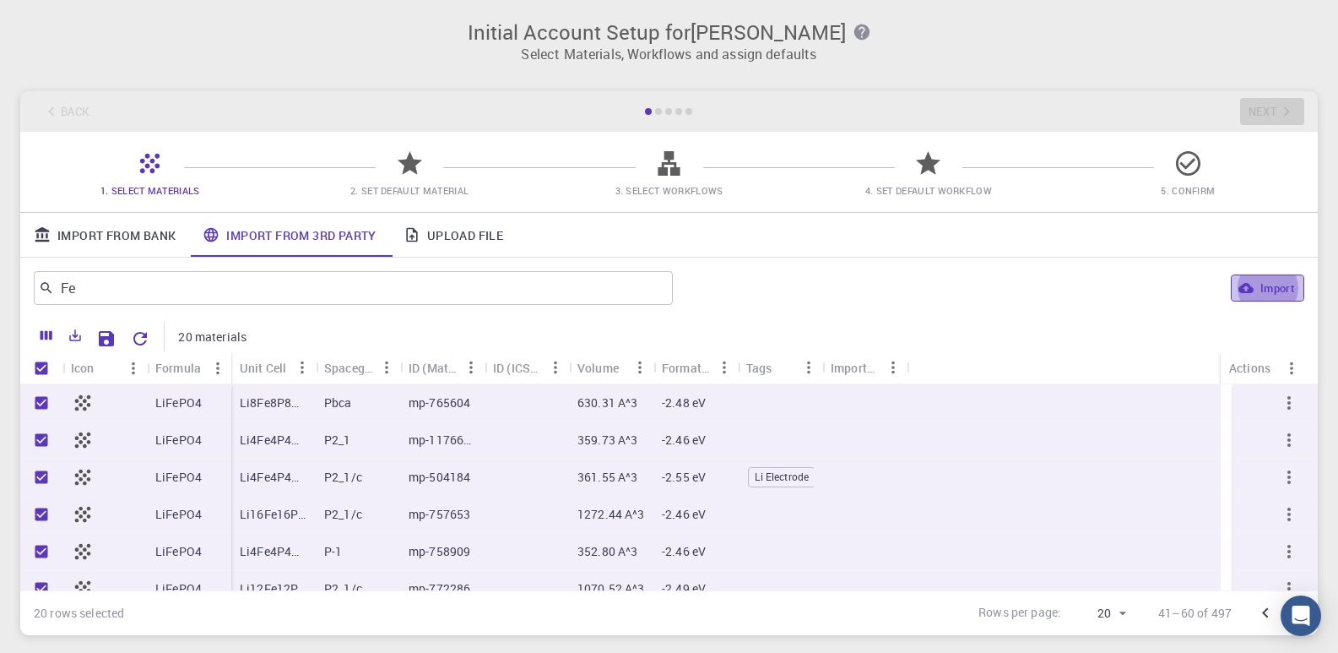
click at [1272, 292] on button "Import" at bounding box center [1267, 287] width 73 height 27
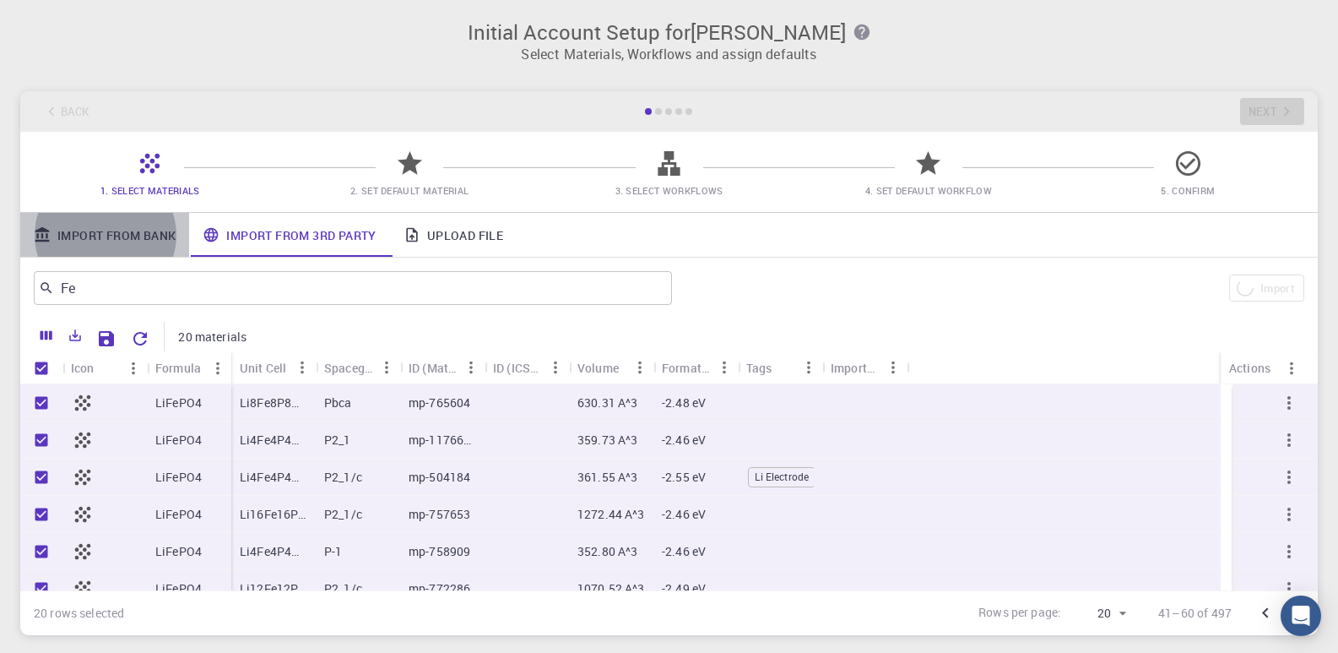
click at [151, 234] on link "Import From Bank" at bounding box center [104, 235] width 169 height 44
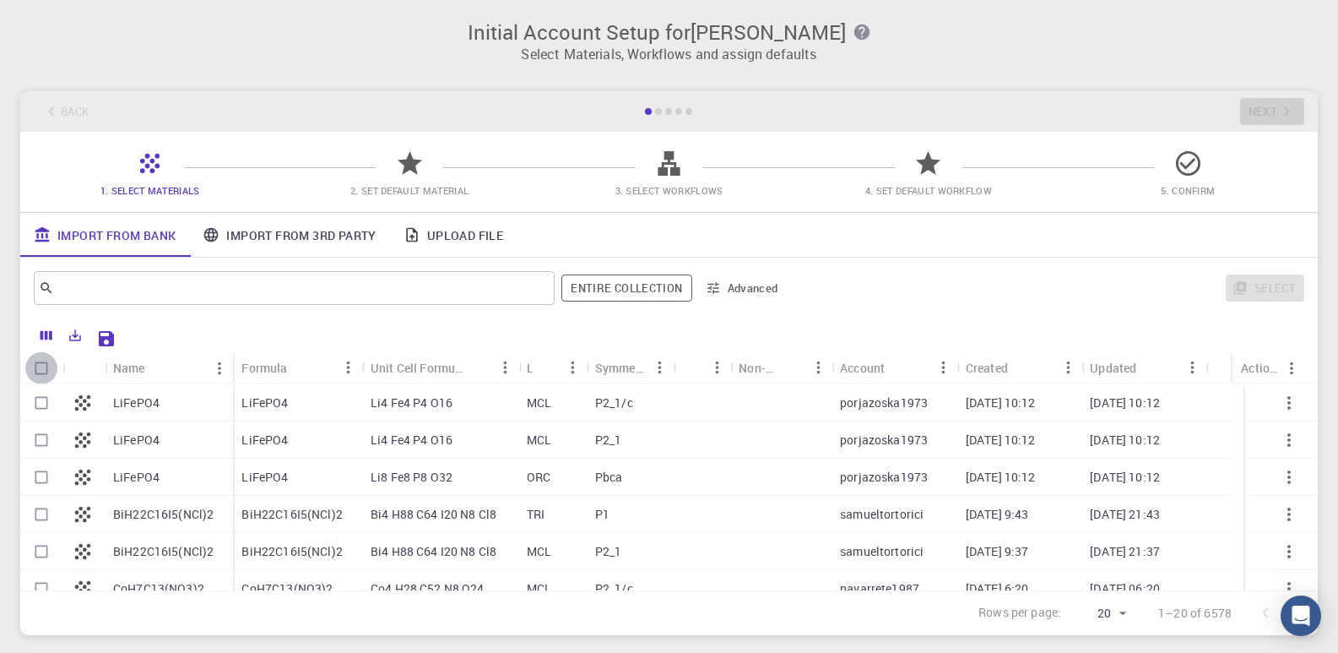
click at [39, 363] on input "Select all rows" at bounding box center [41, 368] width 32 height 32
checkbox input "true"
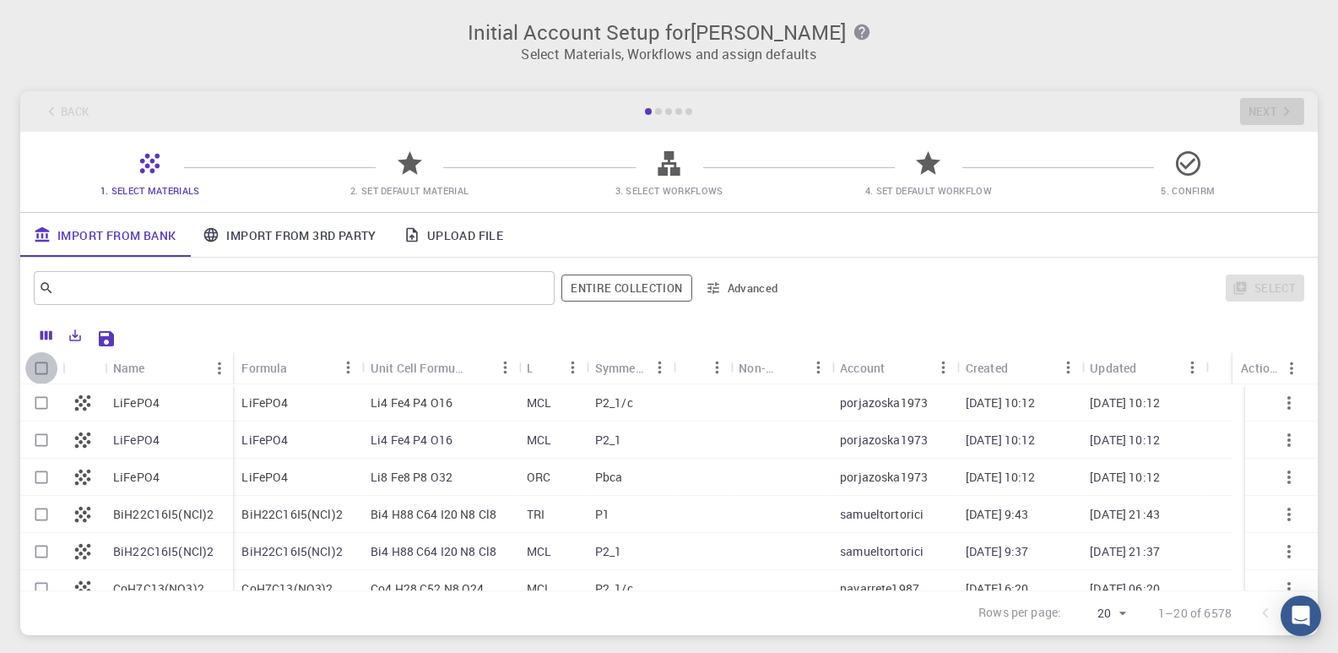
checkbox input "true"
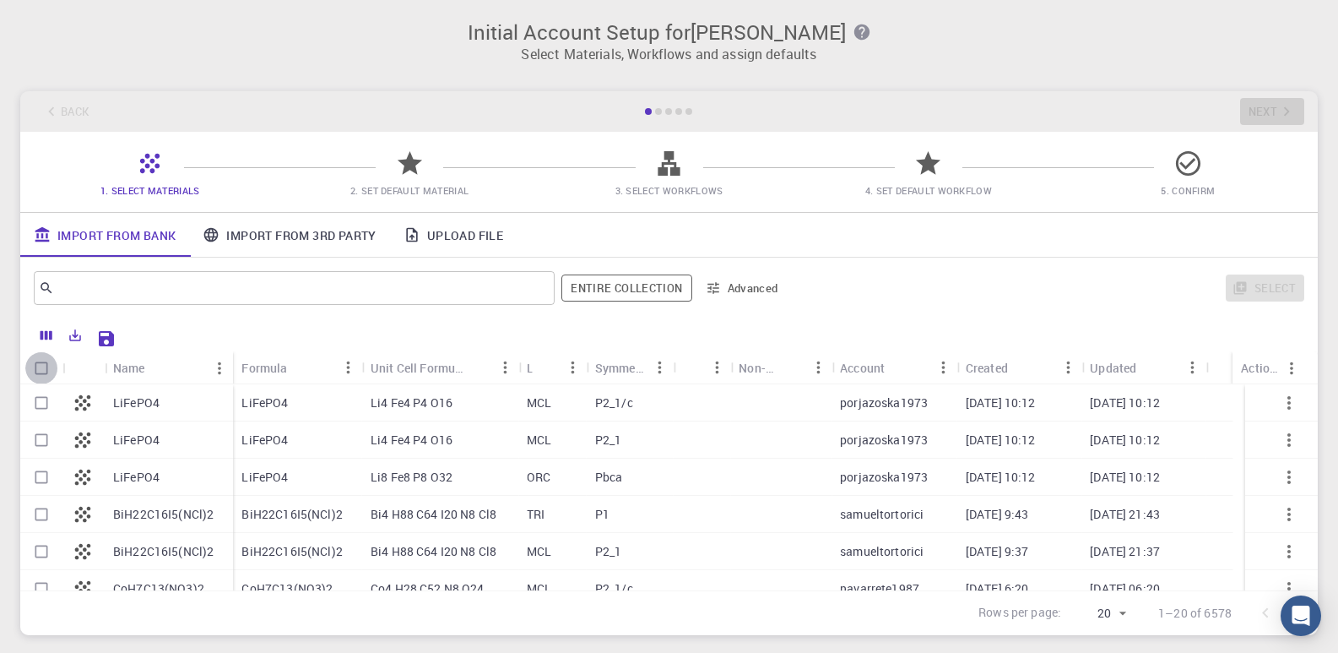
checkbox input "true"
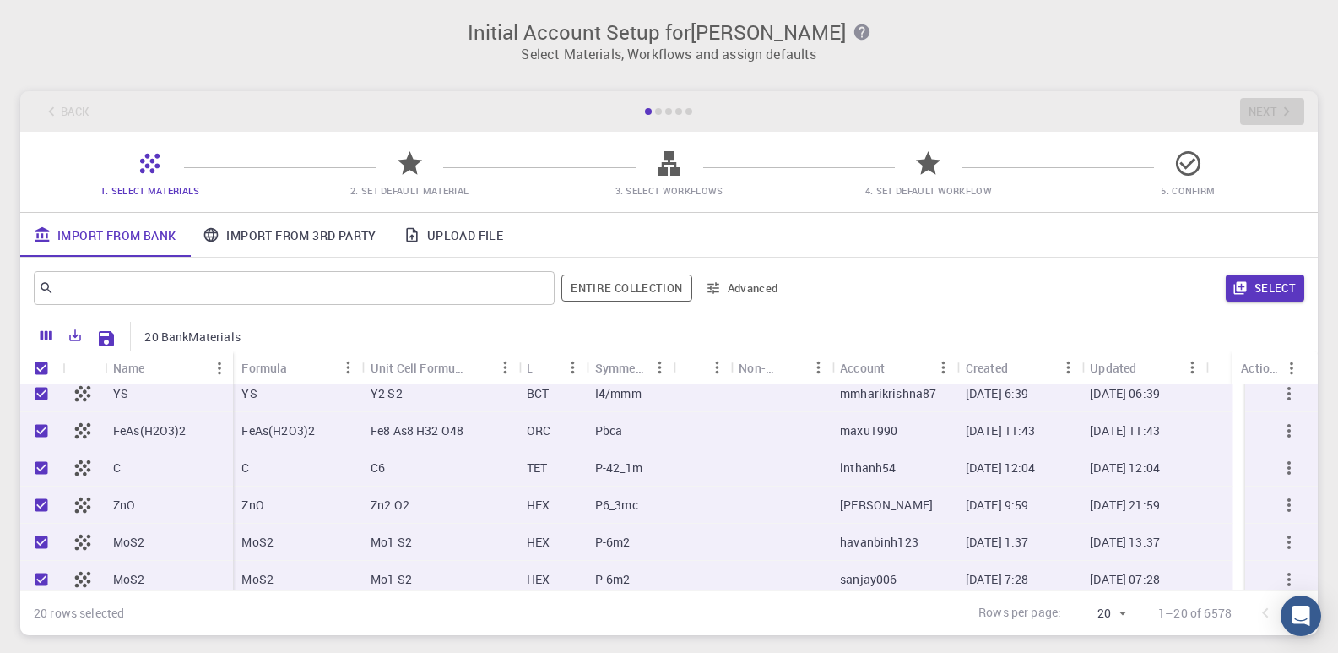
scroll to position [537, 0]
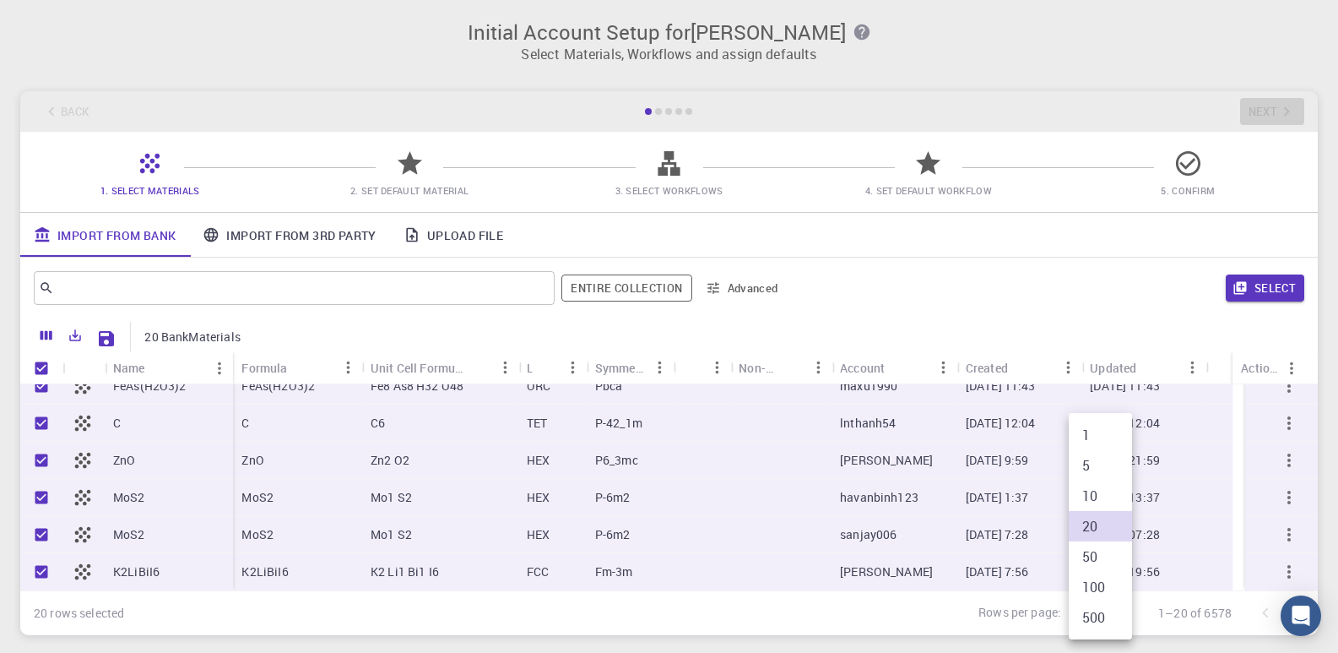
click at [1124, 614] on body "Initial Account Setup for [PERSON_NAME] Select Materials, Workflows and assign …" at bounding box center [669, 383] width 1338 height 767
click at [1103, 555] on li "50" at bounding box center [1100, 556] width 63 height 30
type input "50"
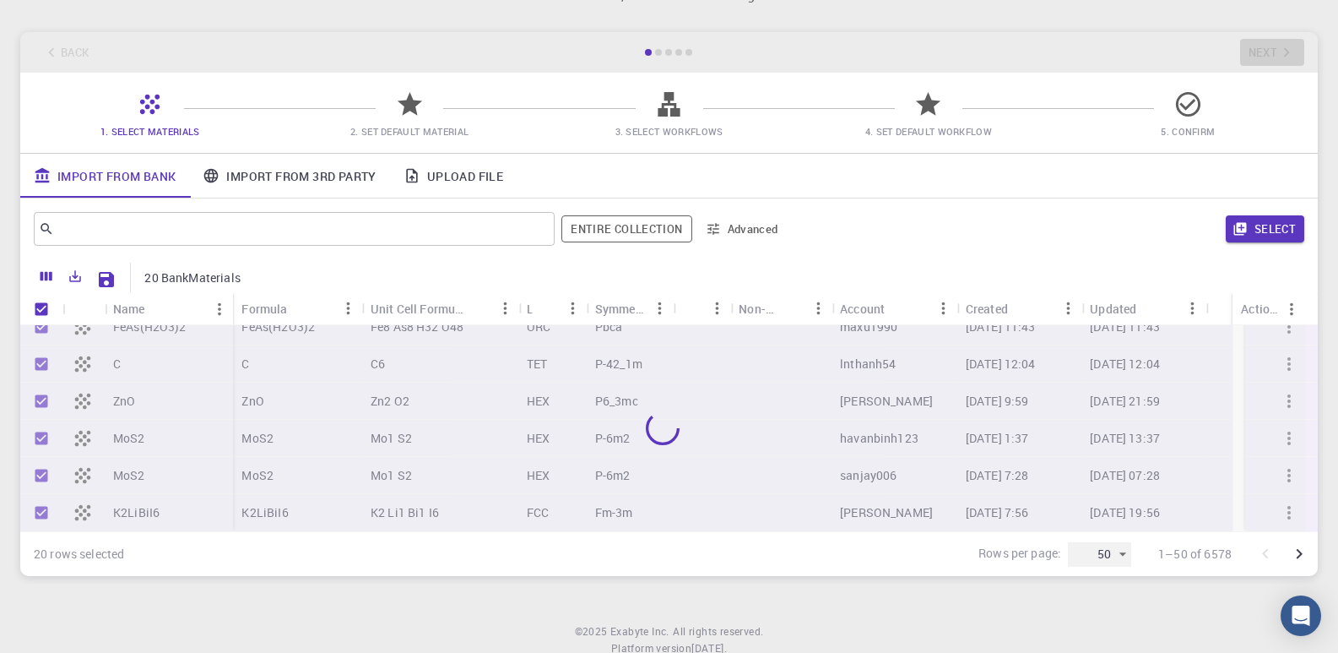
scroll to position [114, 0]
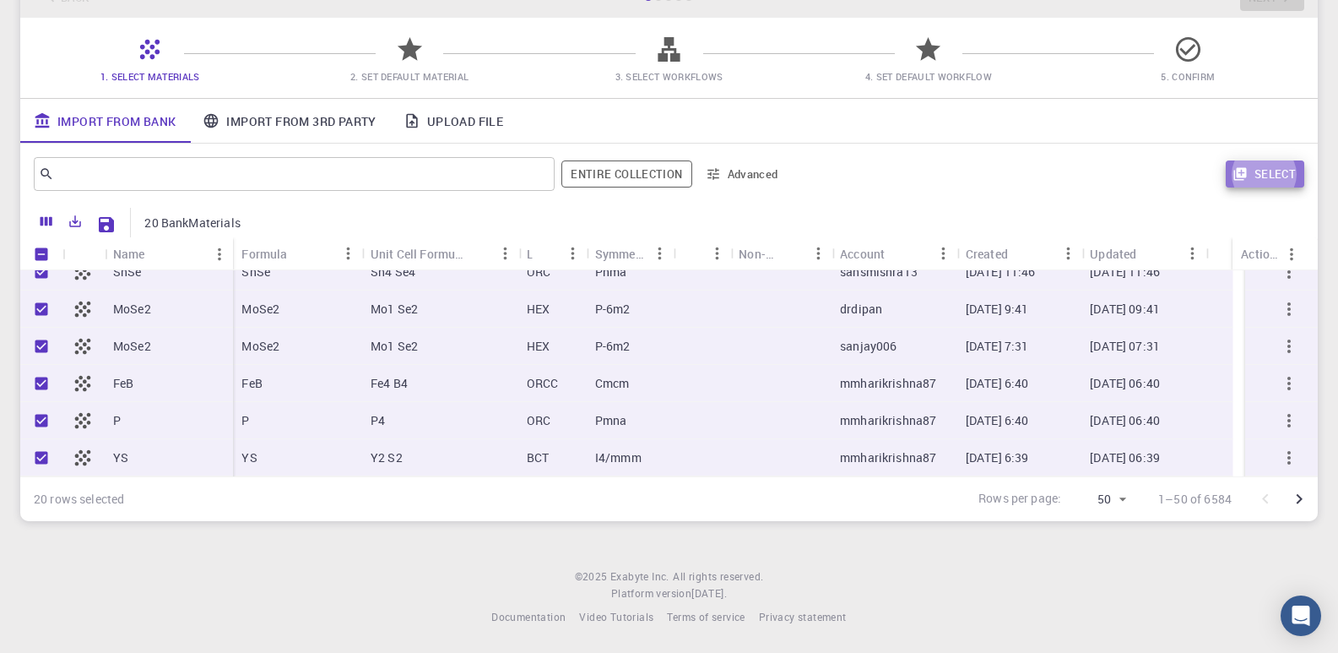
click at [1268, 170] on button "Select" at bounding box center [1265, 173] width 79 height 27
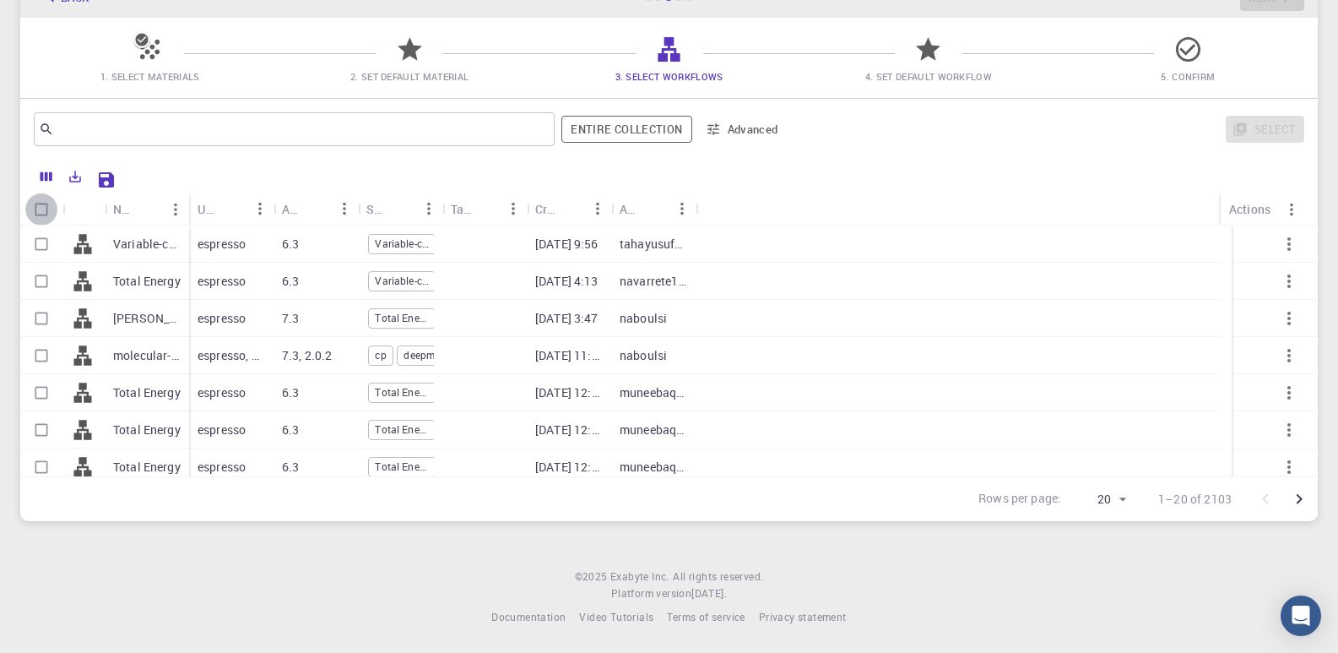
click at [42, 211] on input "Select all rows" at bounding box center [41, 209] width 32 height 32
checkbox input "true"
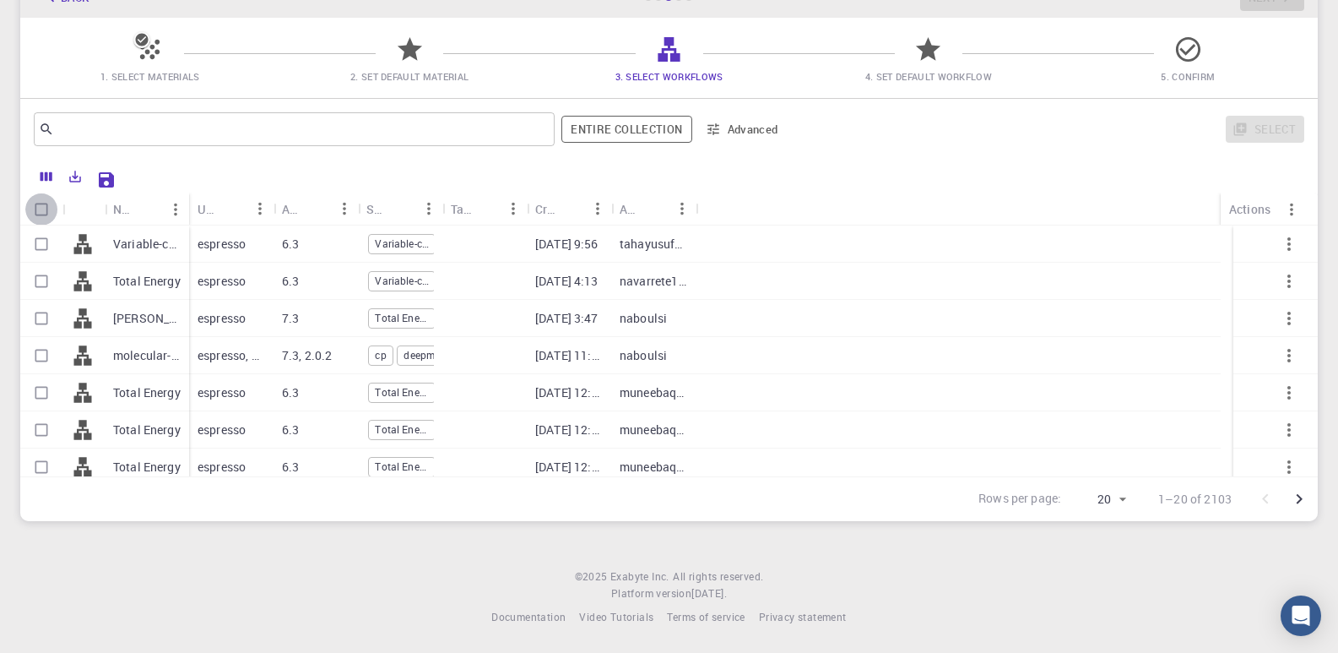
checkbox input "true"
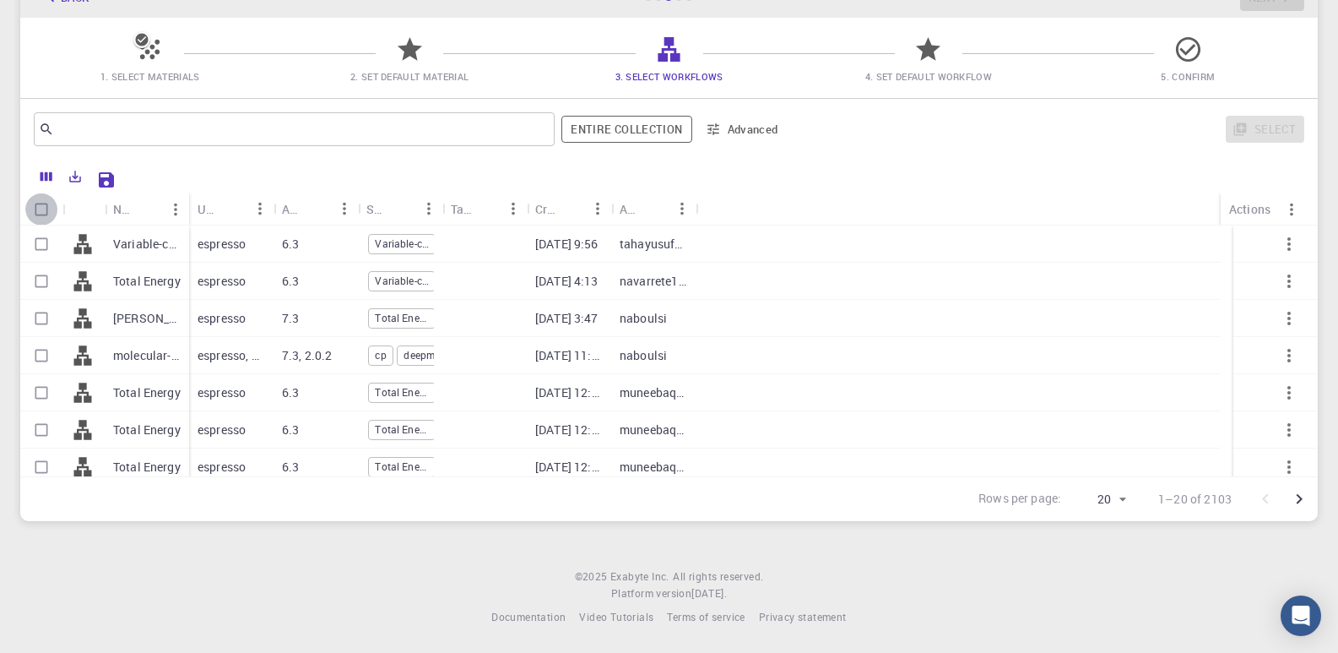
checkbox input "true"
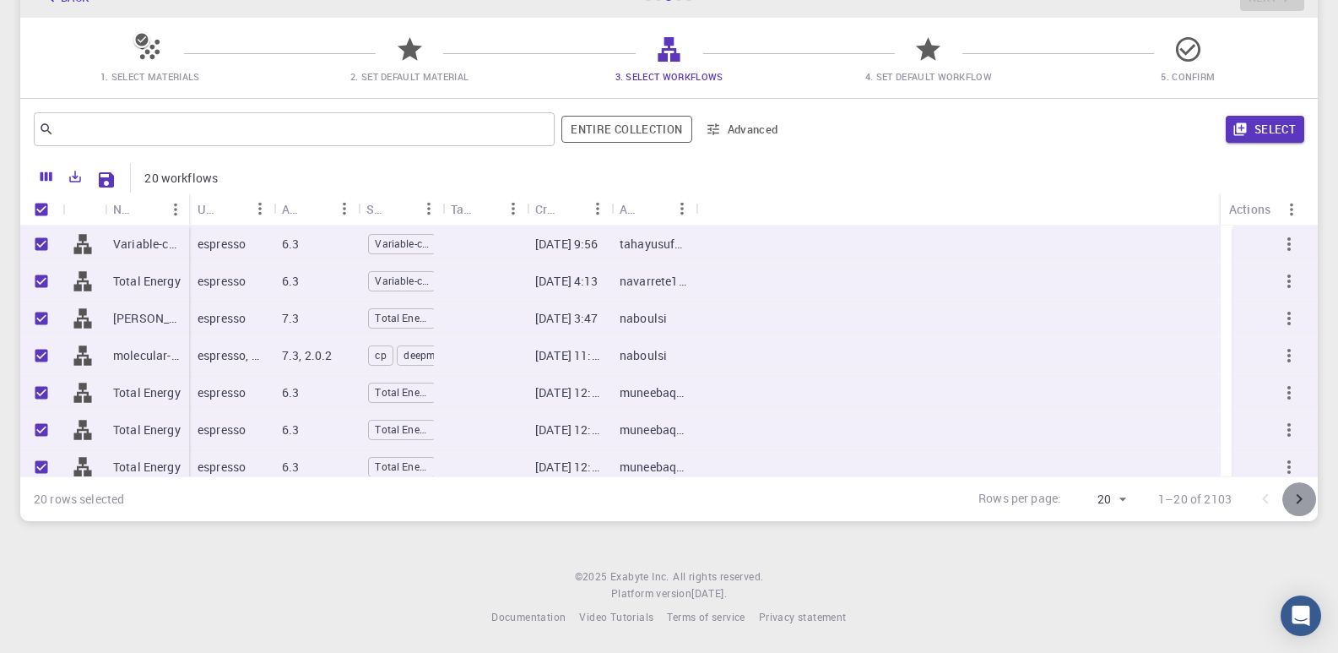
click at [1295, 499] on icon "Go to next page" at bounding box center [1299, 499] width 20 height 20
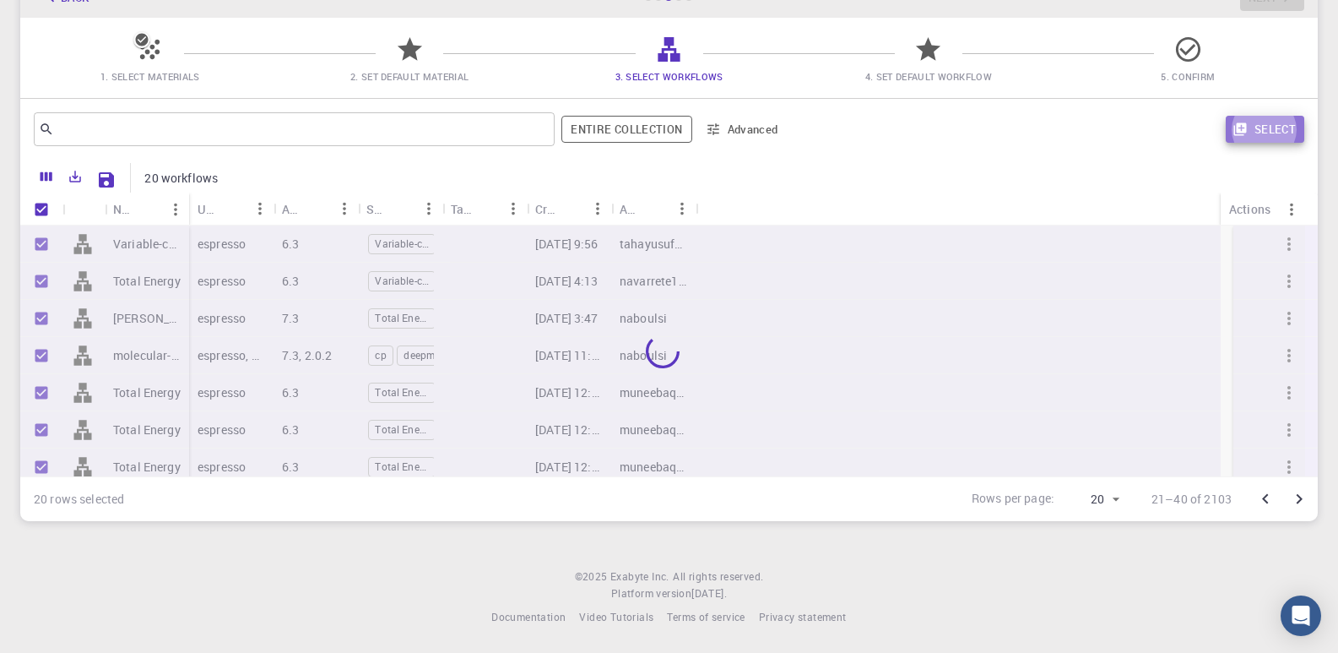
click at [1275, 127] on button "Select" at bounding box center [1265, 129] width 79 height 27
checkbox input "false"
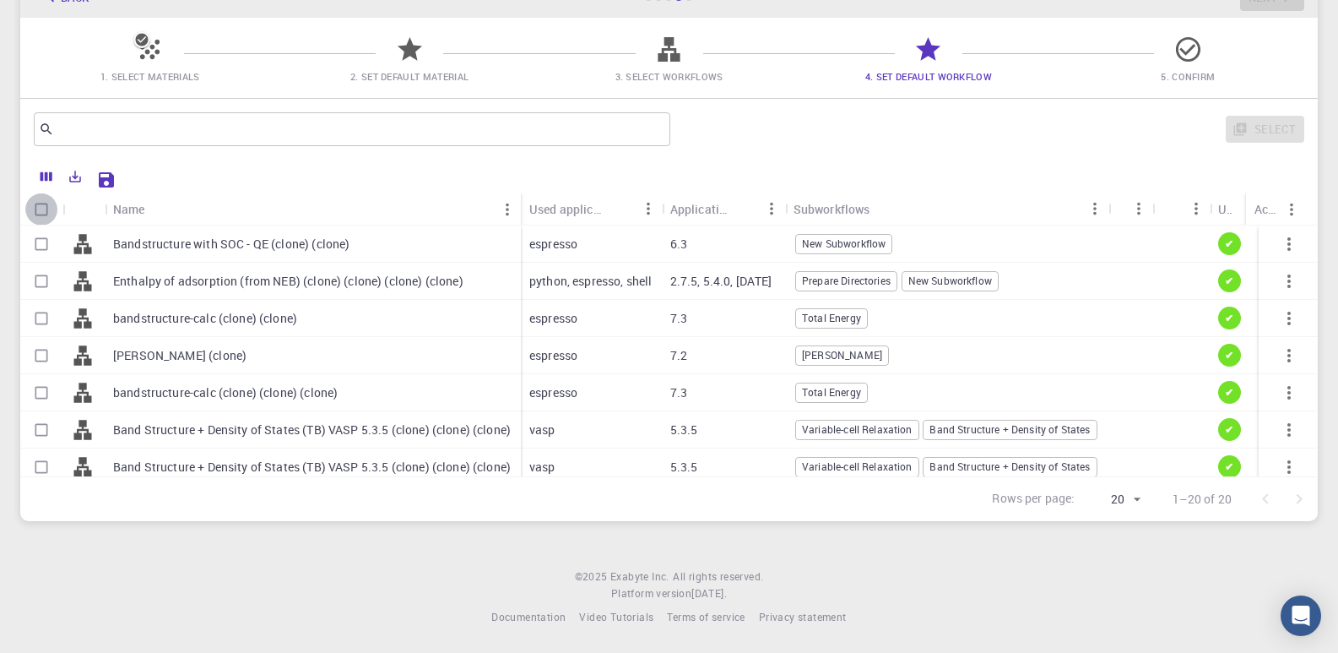
click at [42, 210] on input "Select all rows" at bounding box center [41, 209] width 32 height 32
checkbox input "true"
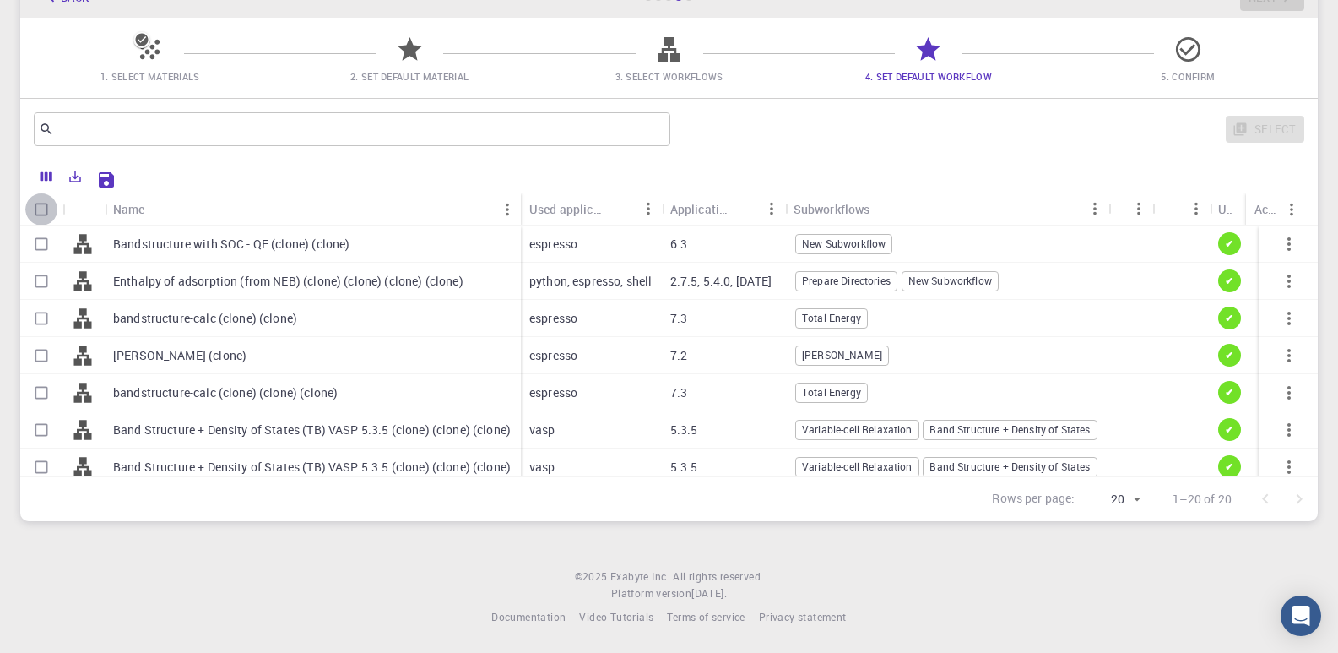
checkbox input "true"
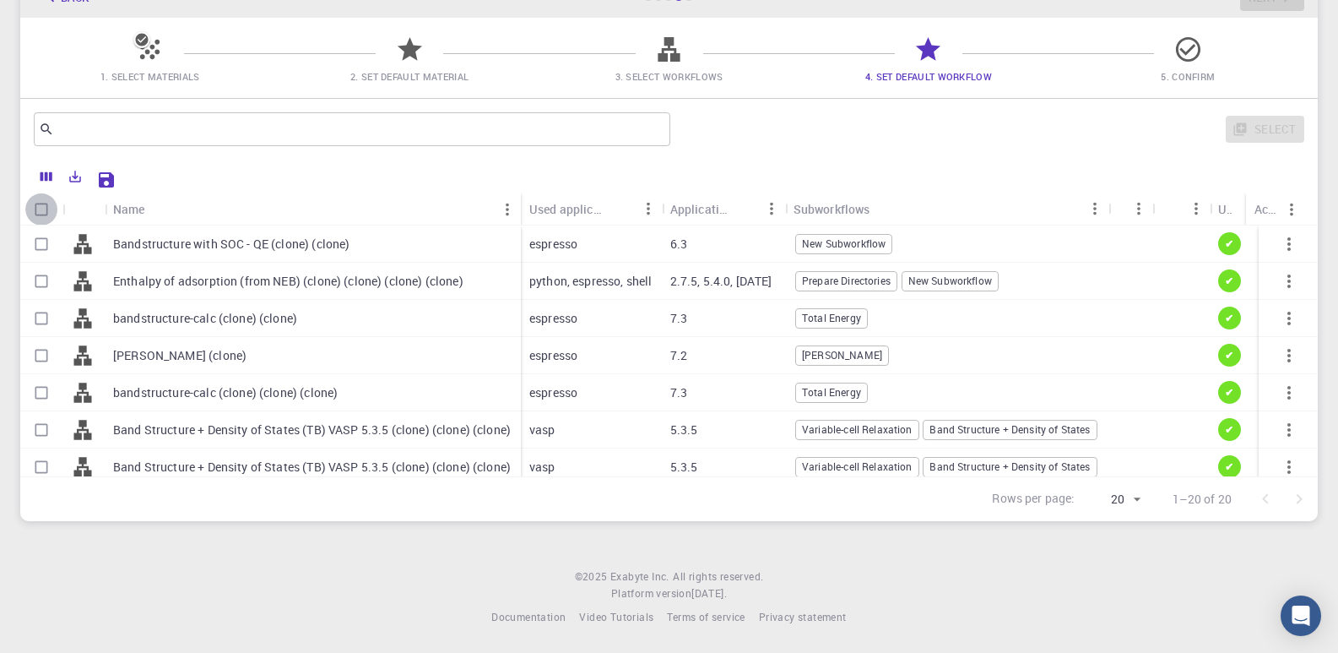
checkbox input "true"
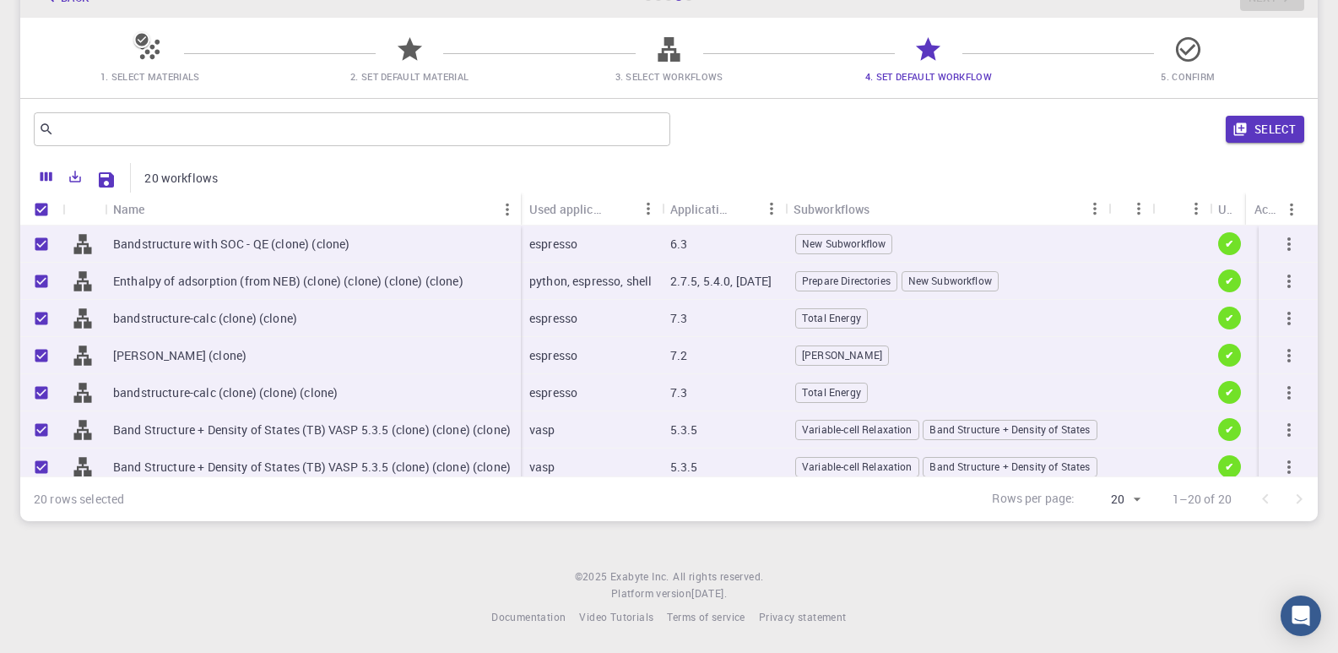
click at [1275, 115] on div "Select" at bounding box center [990, 129] width 627 height 41
click at [1271, 122] on button "Select" at bounding box center [1265, 129] width 79 height 27
checkbox input "false"
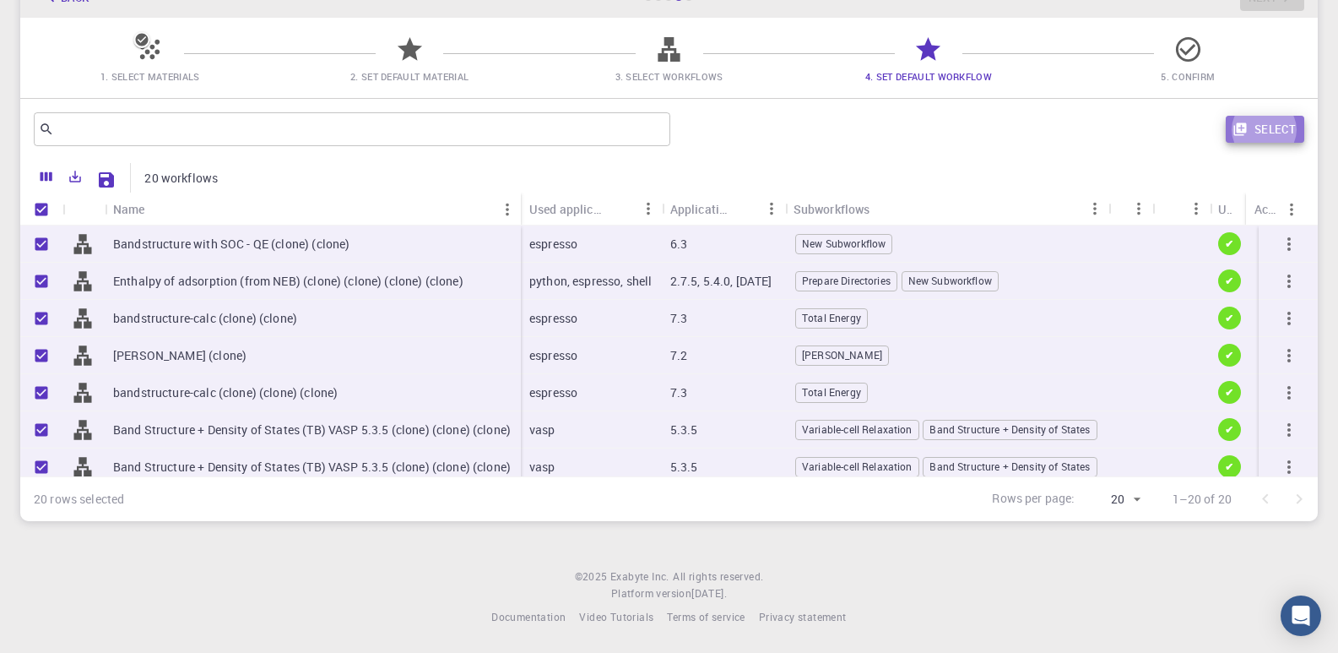
checkbox input "false"
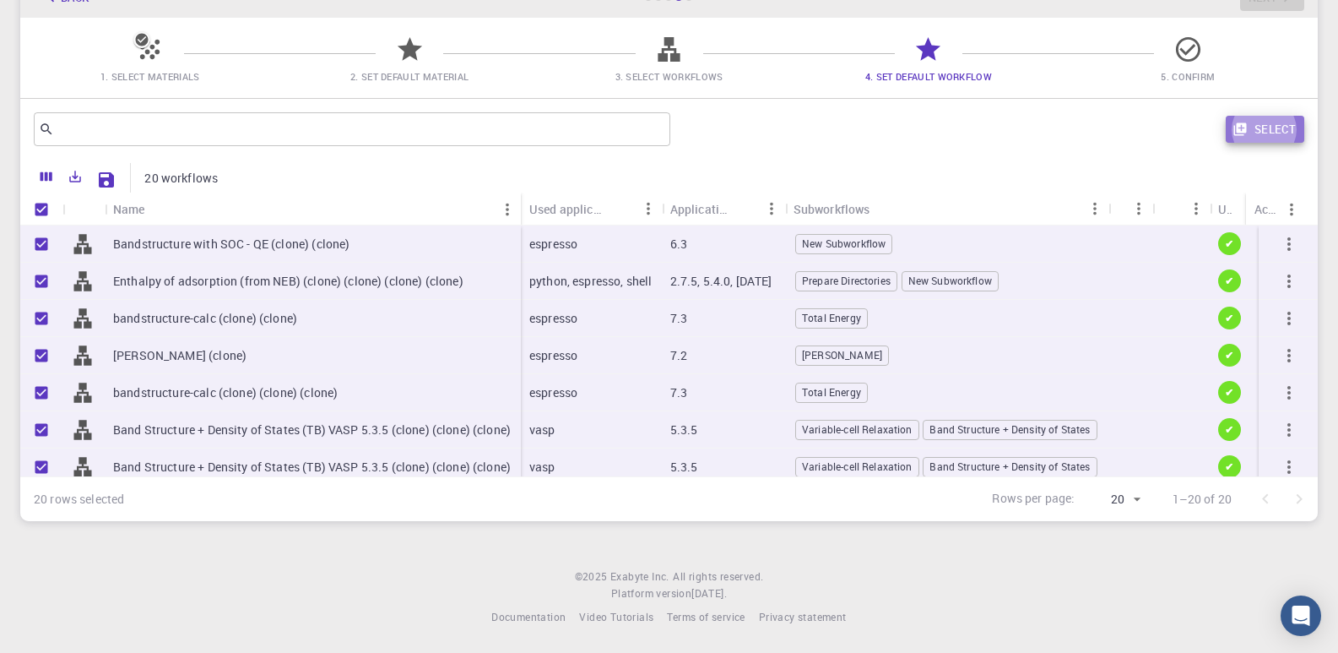
checkbox input "false"
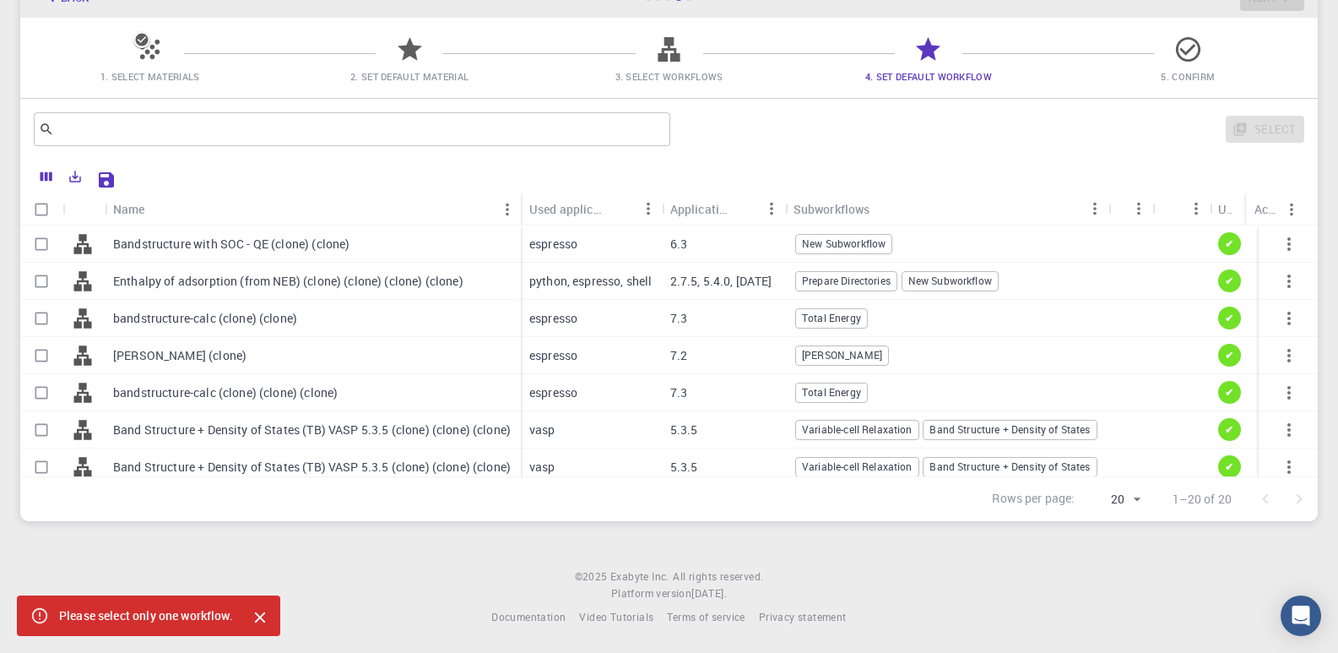
click at [262, 615] on icon "Close" at bounding box center [260, 617] width 19 height 19
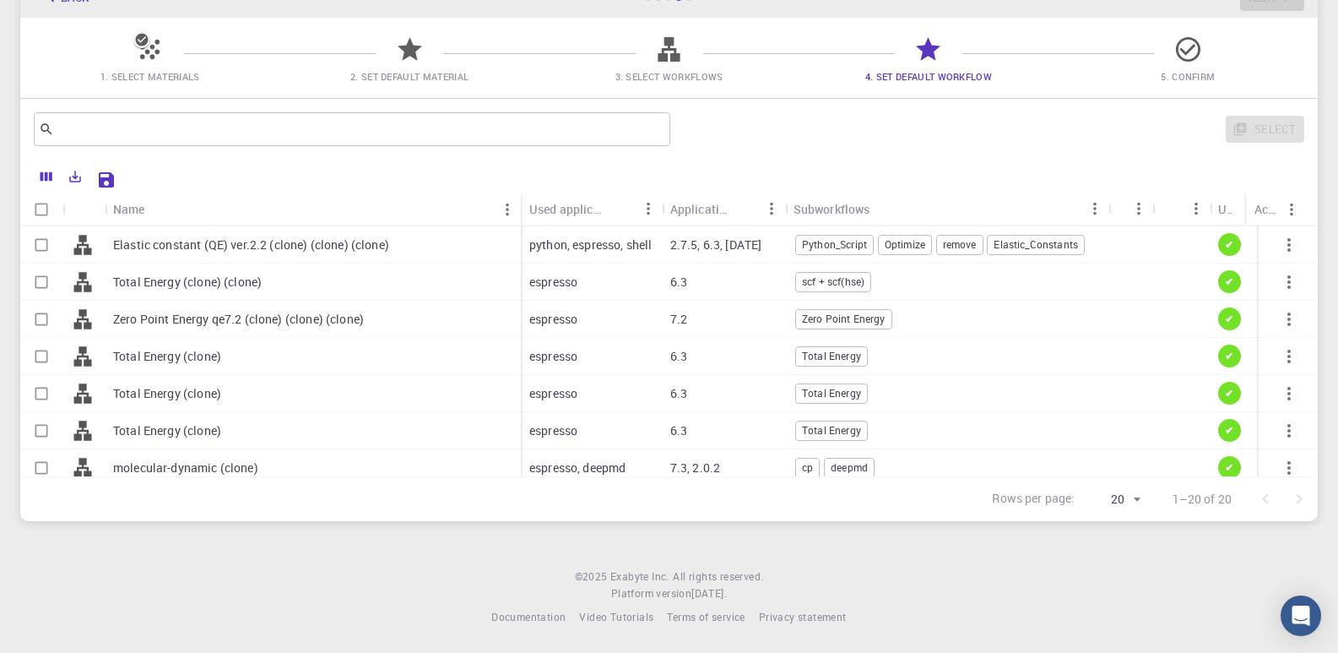
scroll to position [422, 0]
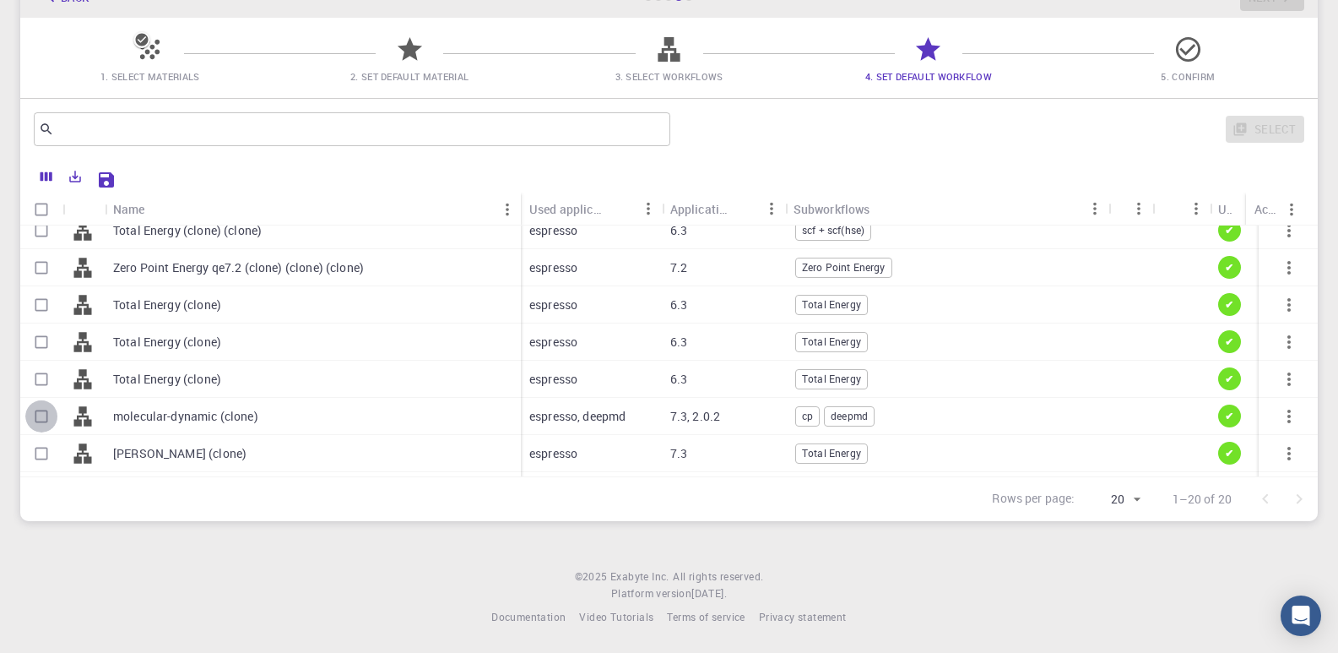
click at [44, 416] on input "Select row" at bounding box center [41, 416] width 32 height 32
checkbox input "true"
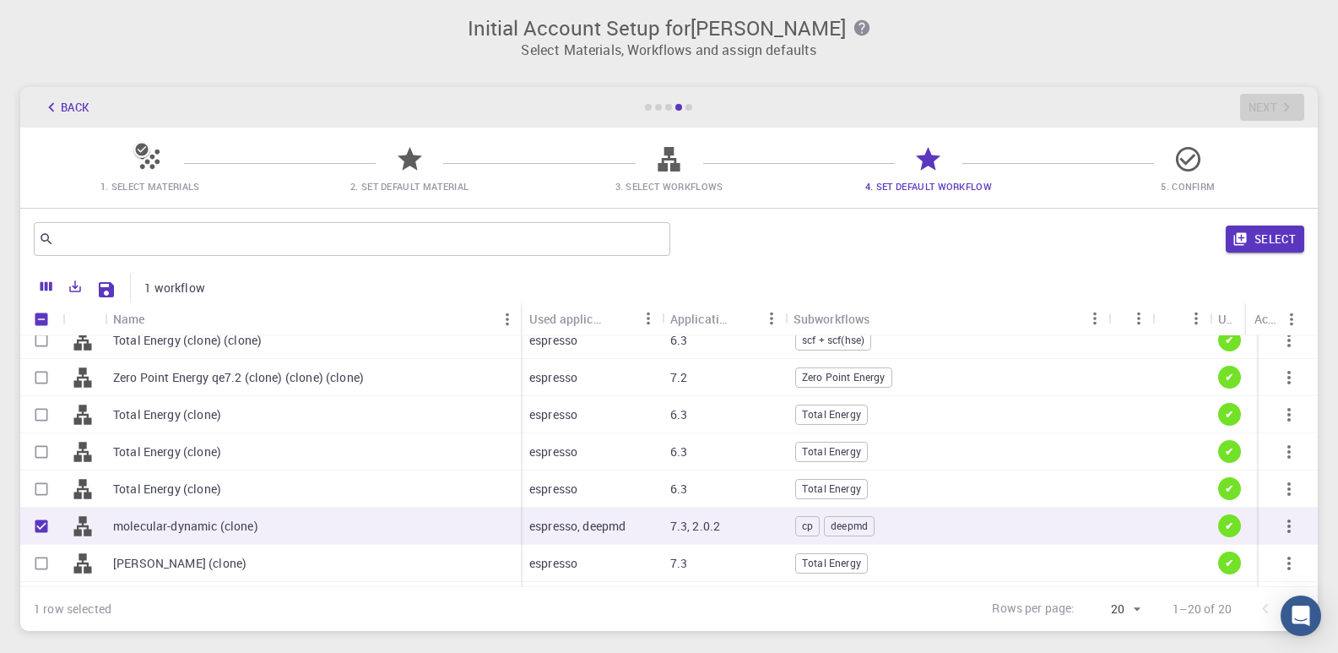
scroll to position [0, 0]
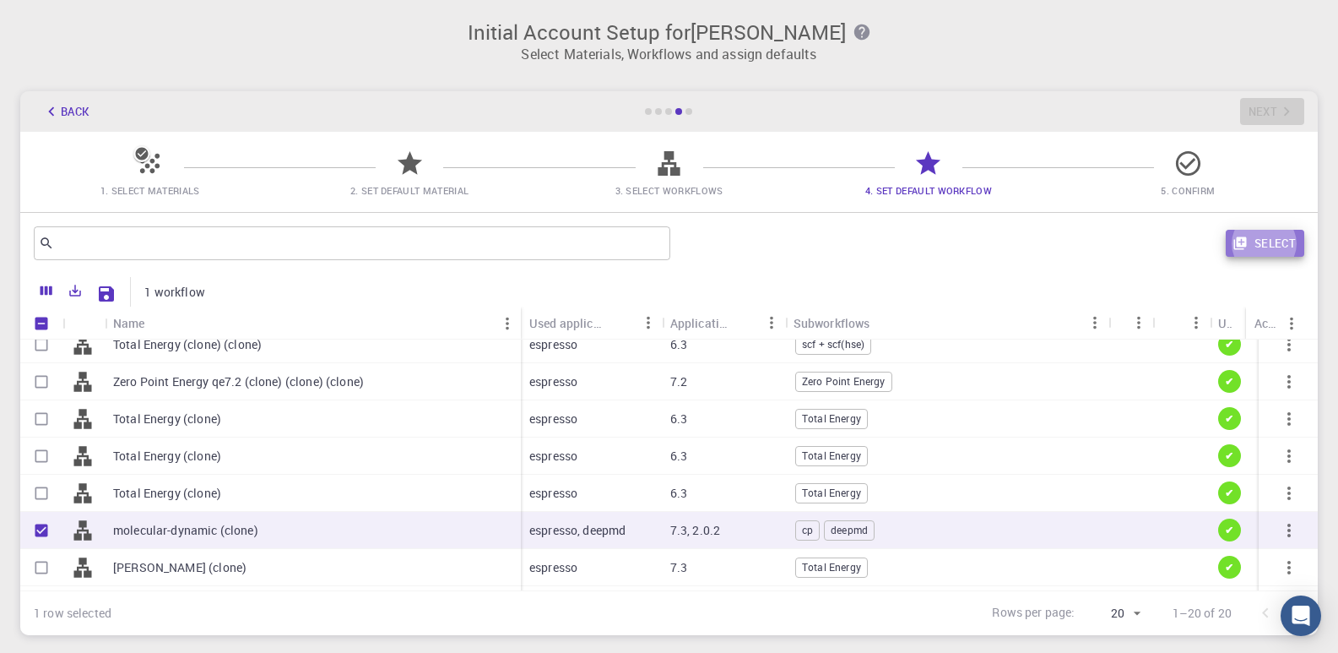
click at [1278, 246] on button "Select" at bounding box center [1265, 243] width 79 height 27
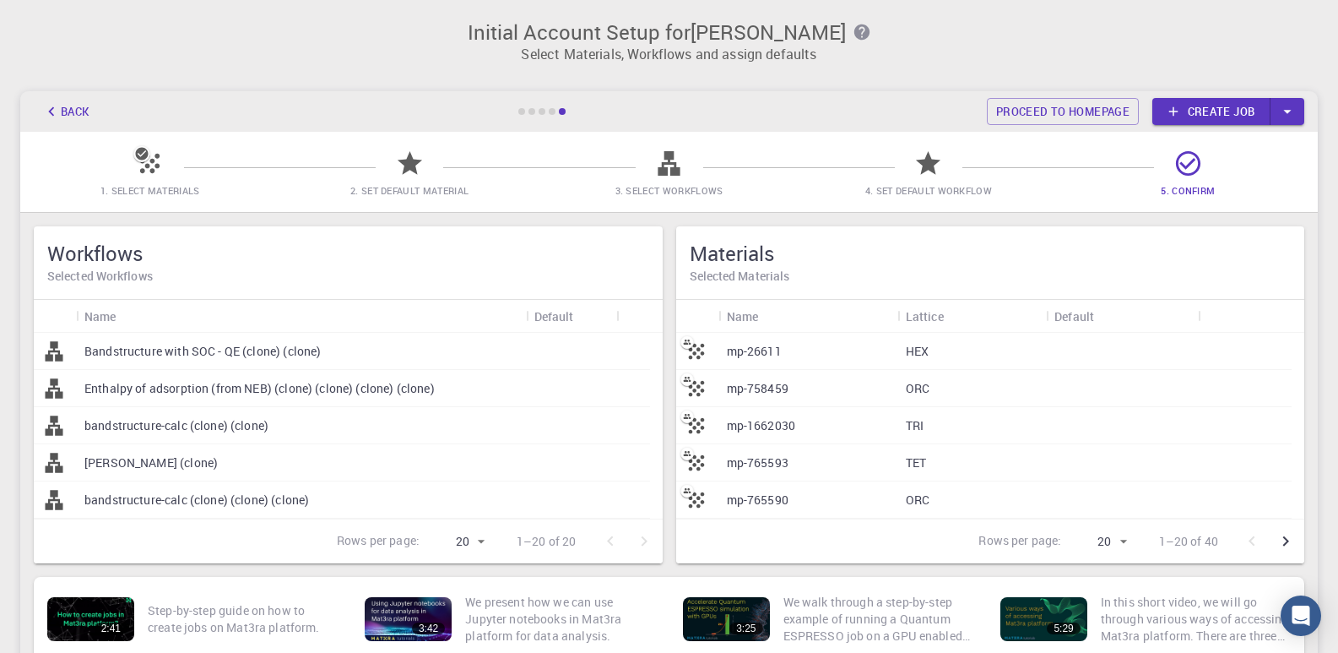
click at [764, 349] on p "mp-26611" at bounding box center [754, 351] width 55 height 17
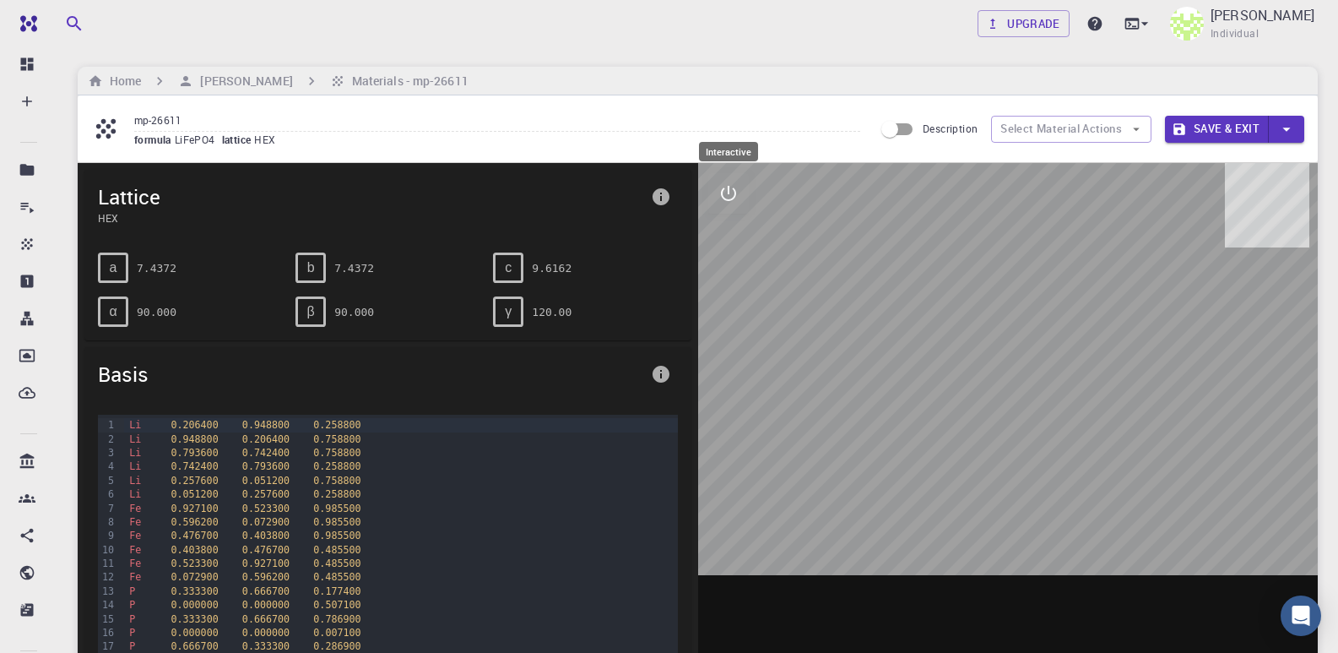
click at [734, 186] on icon "interactive" at bounding box center [728, 193] width 20 height 20
click at [729, 316] on icon "measurements" at bounding box center [729, 315] width 14 height 14
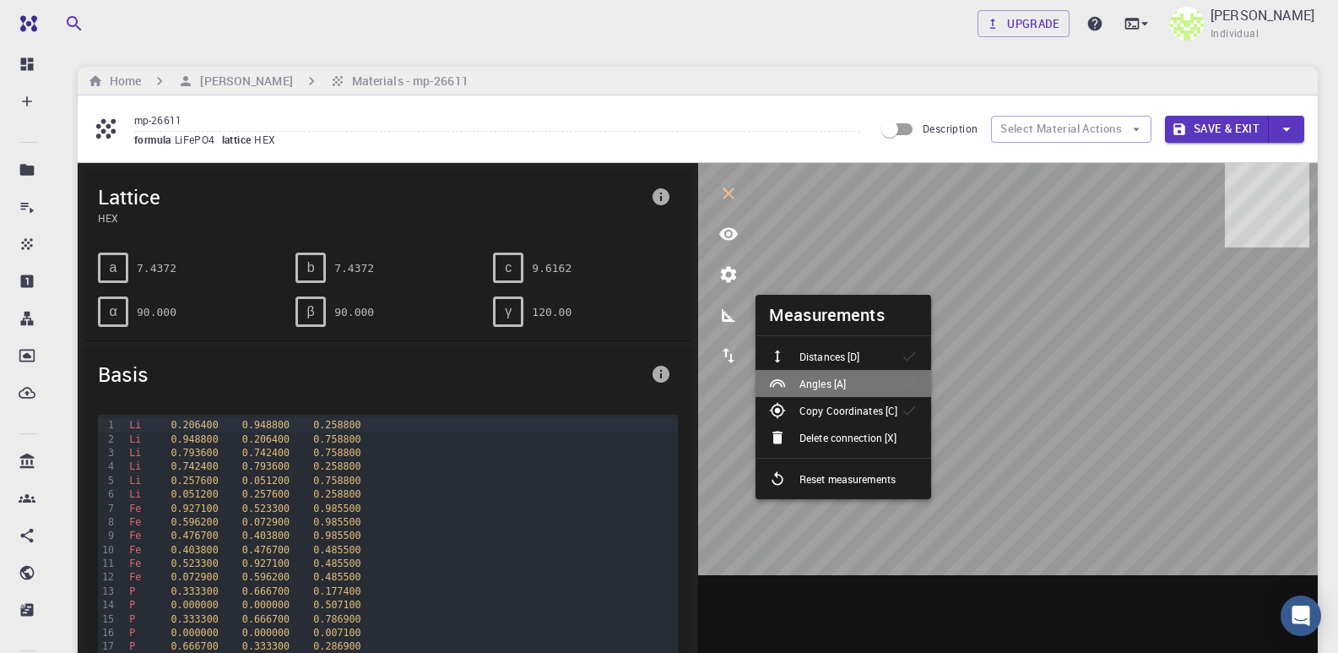
click at [819, 380] on p "Angles [A]" at bounding box center [822, 383] width 46 height 15
click at [835, 358] on p "Distances [D]" at bounding box center [829, 356] width 60 height 15
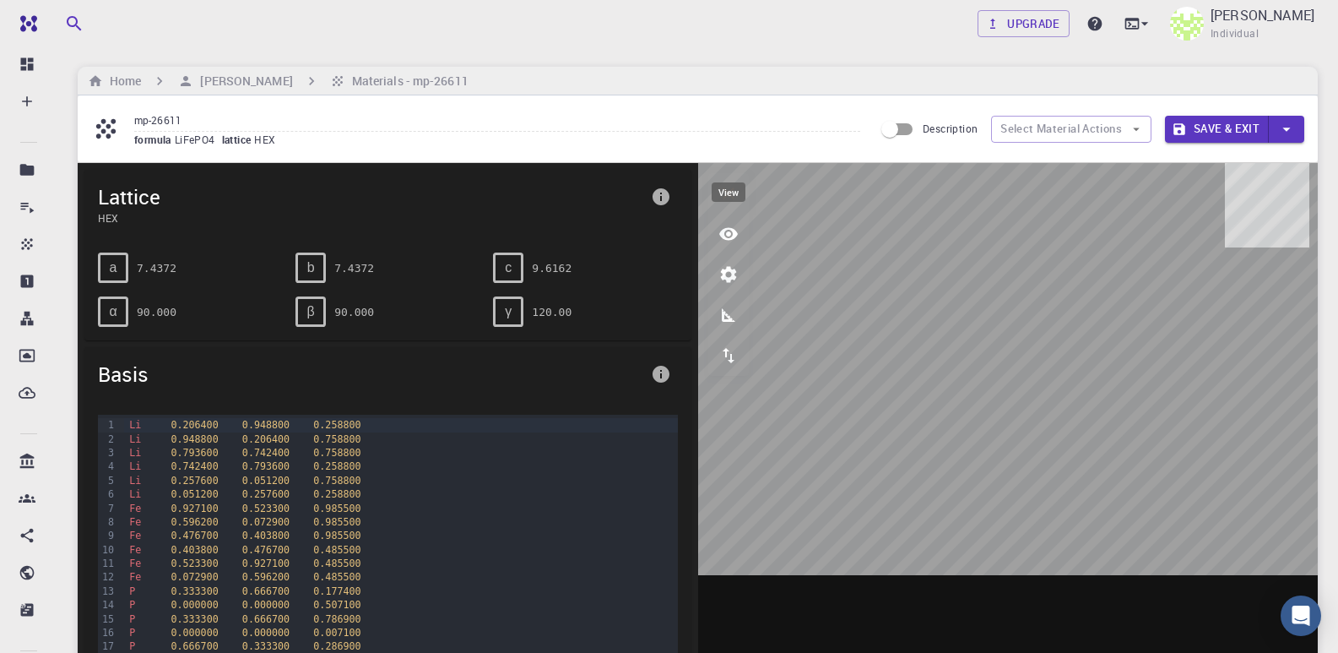
click at [726, 231] on icon "view" at bounding box center [728, 234] width 20 height 20
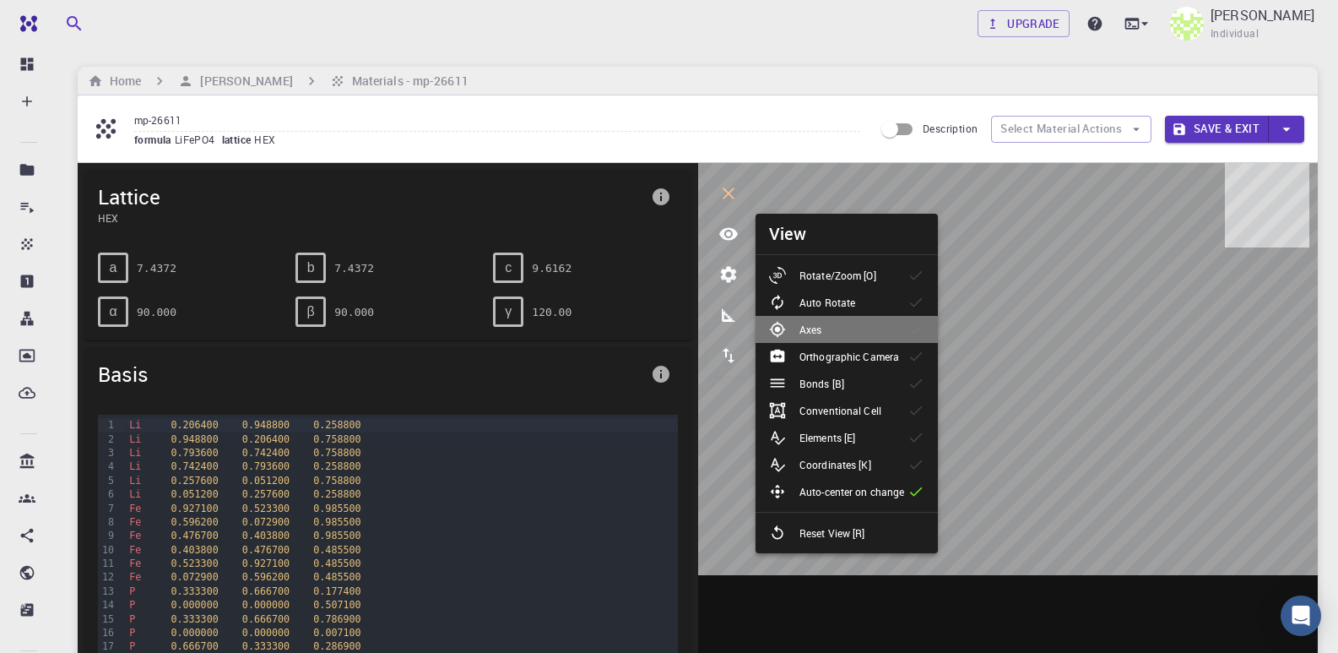
click at [827, 322] on div "Axes" at bounding box center [802, 329] width 66 height 17
click at [810, 435] on p "Elements [E]" at bounding box center [827, 437] width 56 height 15
click at [908, 135] on input "Description" at bounding box center [890, 129] width 96 height 32
checkbox input "true"
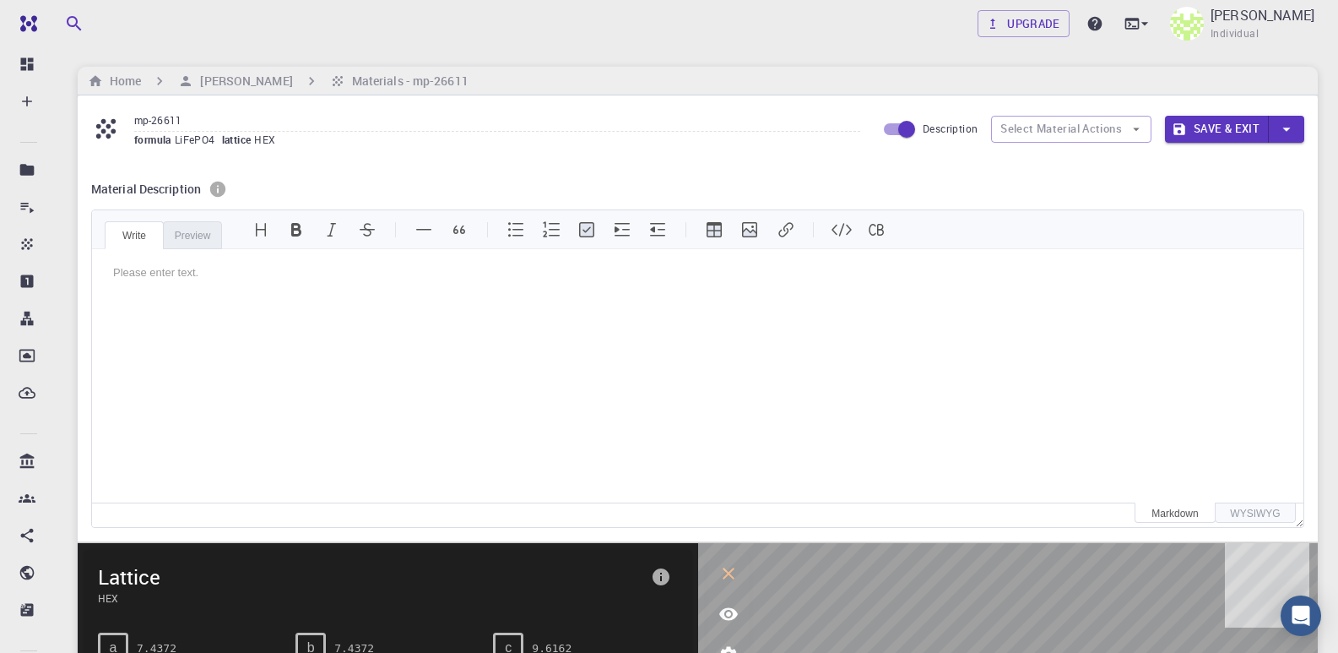
click at [211, 192] on icon "info" at bounding box center [217, 189] width 15 height 15
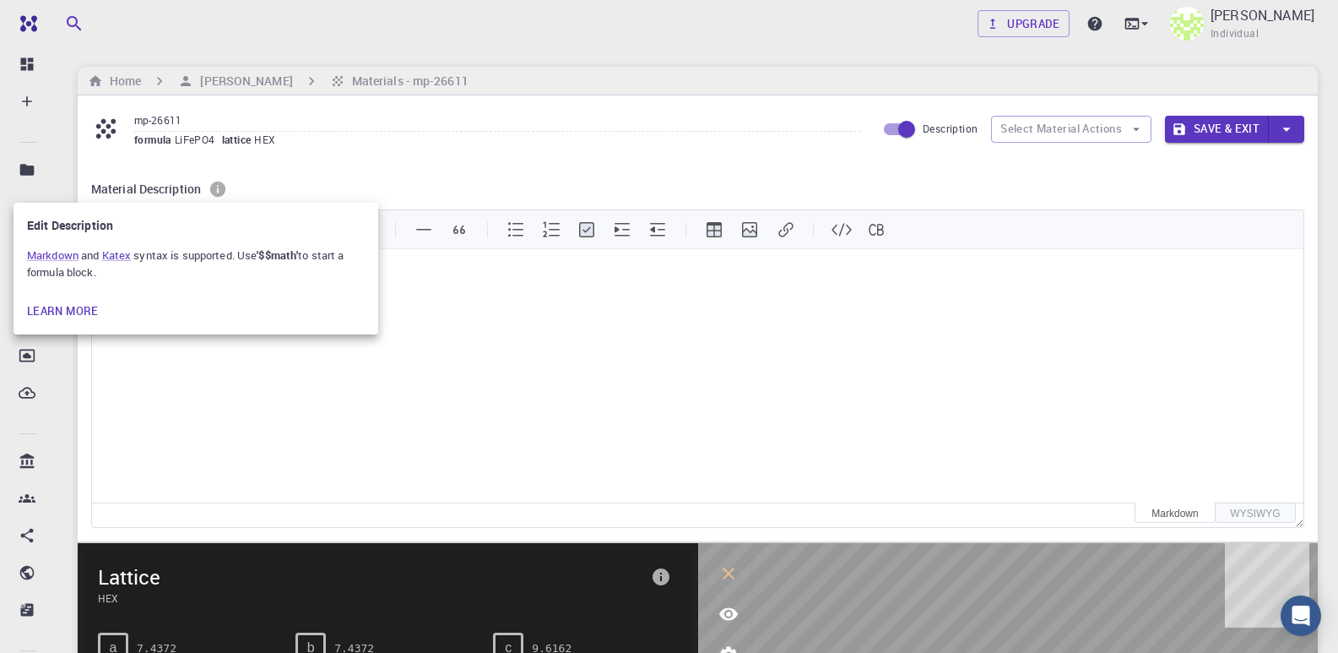
click at [522, 303] on div at bounding box center [669, 326] width 1338 height 653
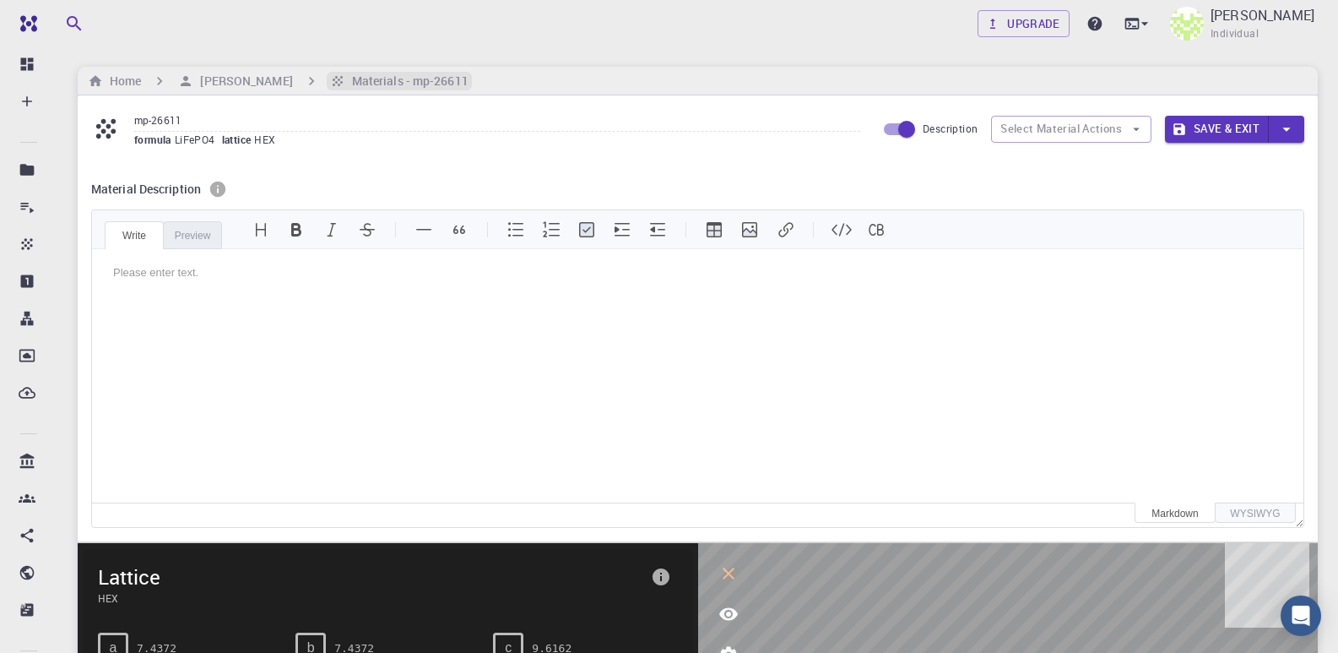
click at [469, 81] on h6 "Materials - mp-26611" at bounding box center [406, 81] width 123 height 19
click at [292, 81] on h6 "[PERSON_NAME]" at bounding box center [242, 81] width 99 height 19
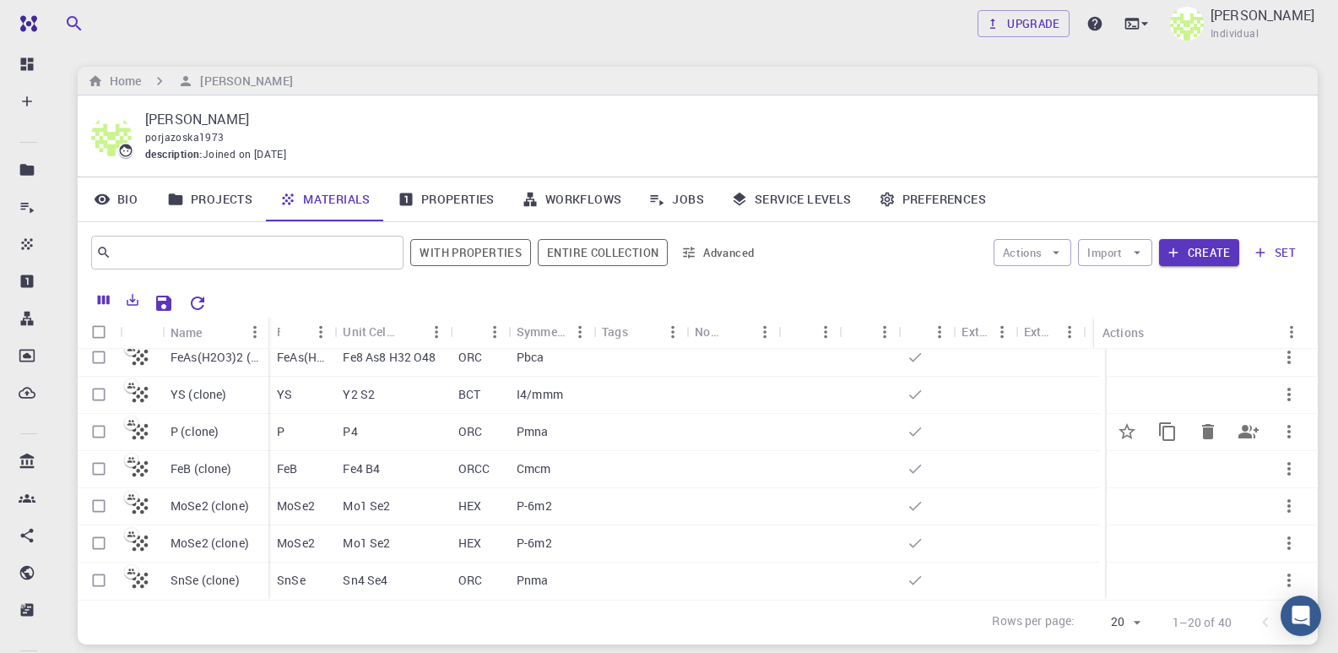
scroll to position [84, 0]
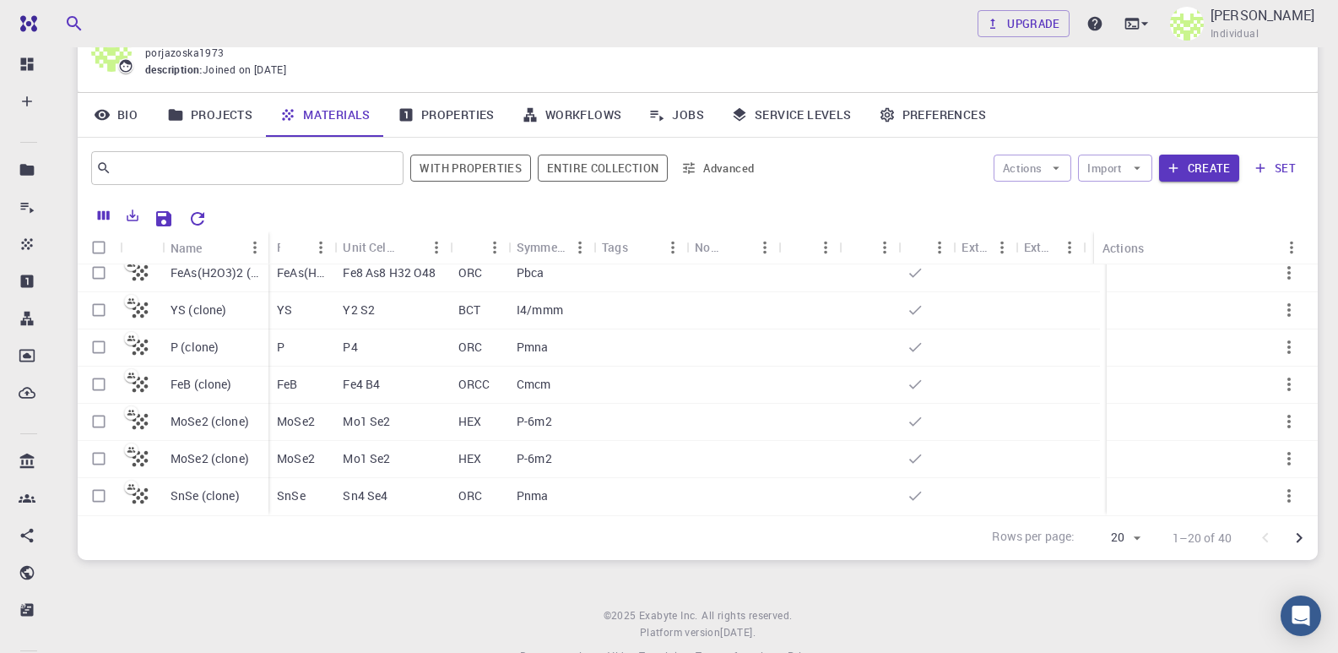
click at [1302, 537] on icon "Go to next page" at bounding box center [1300, 538] width 6 height 10
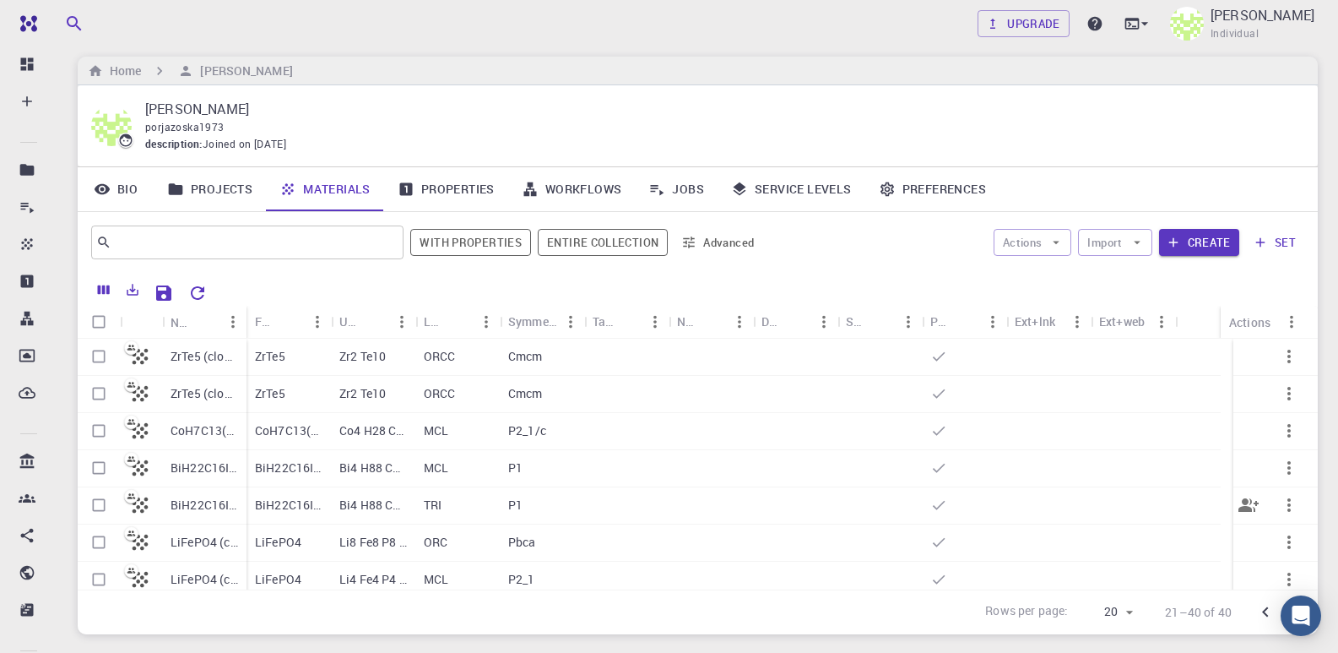
scroll to position [0, 0]
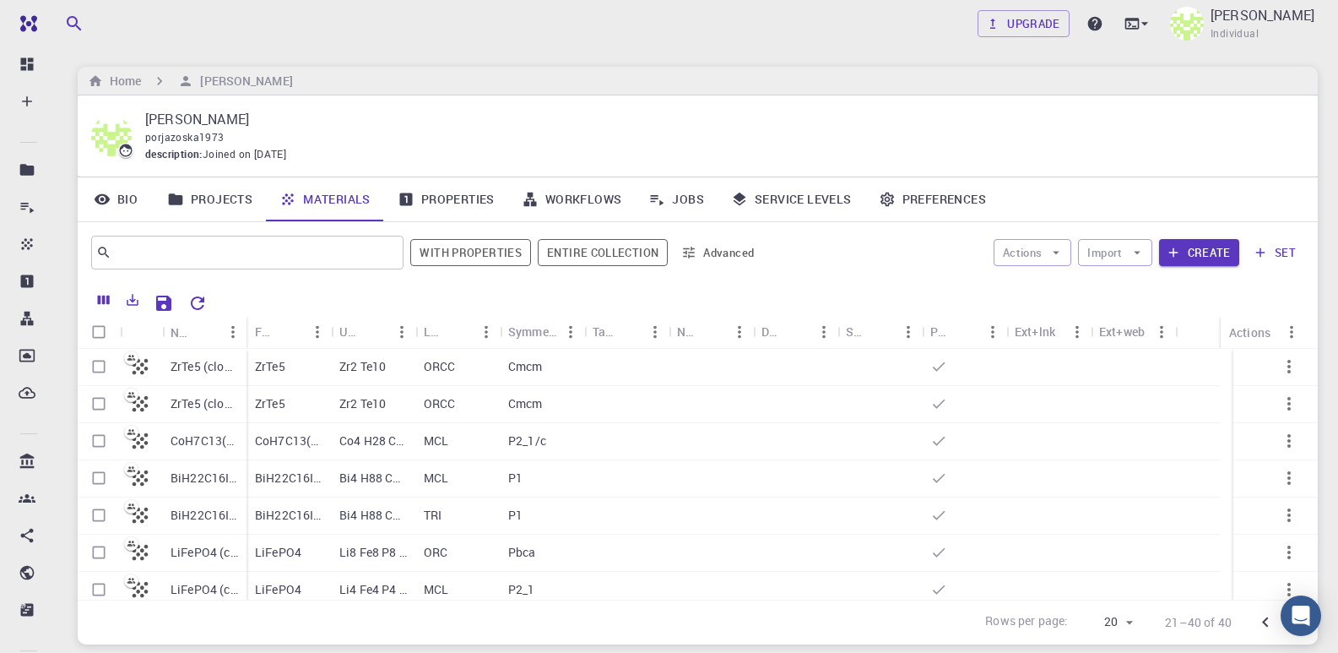
click at [449, 195] on link "Properties" at bounding box center [446, 199] width 124 height 44
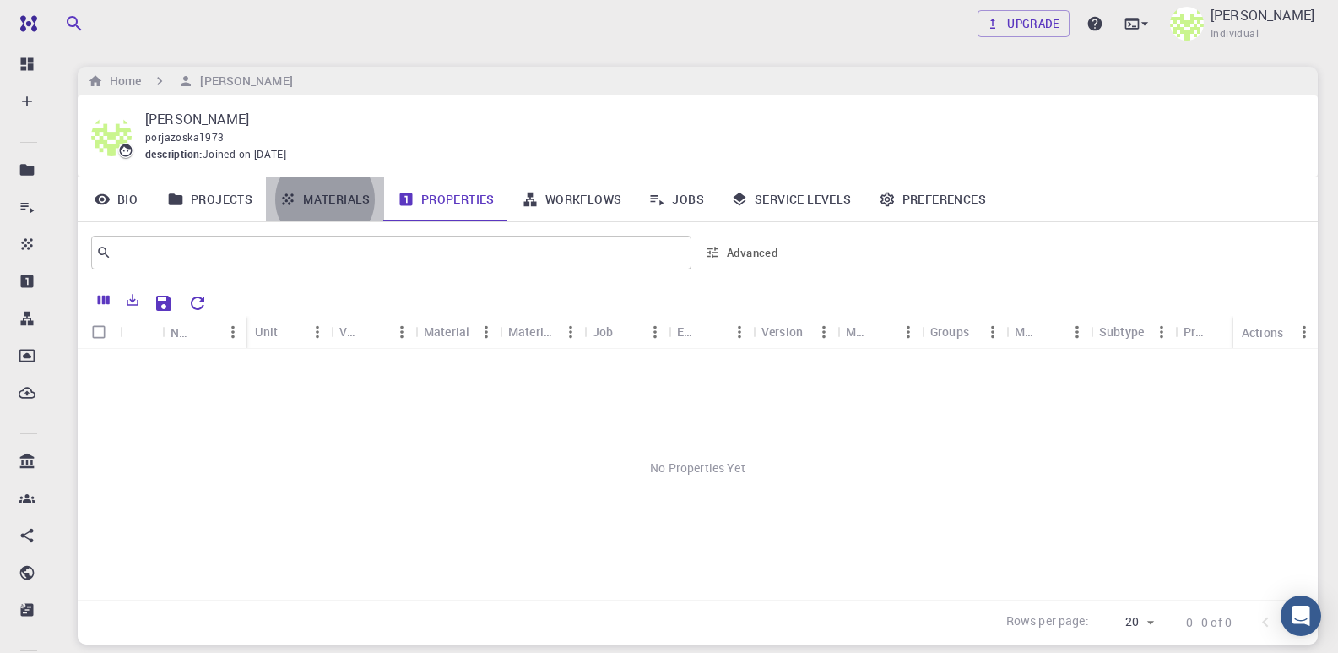
click at [331, 200] on link "Materials" at bounding box center [325, 199] width 118 height 44
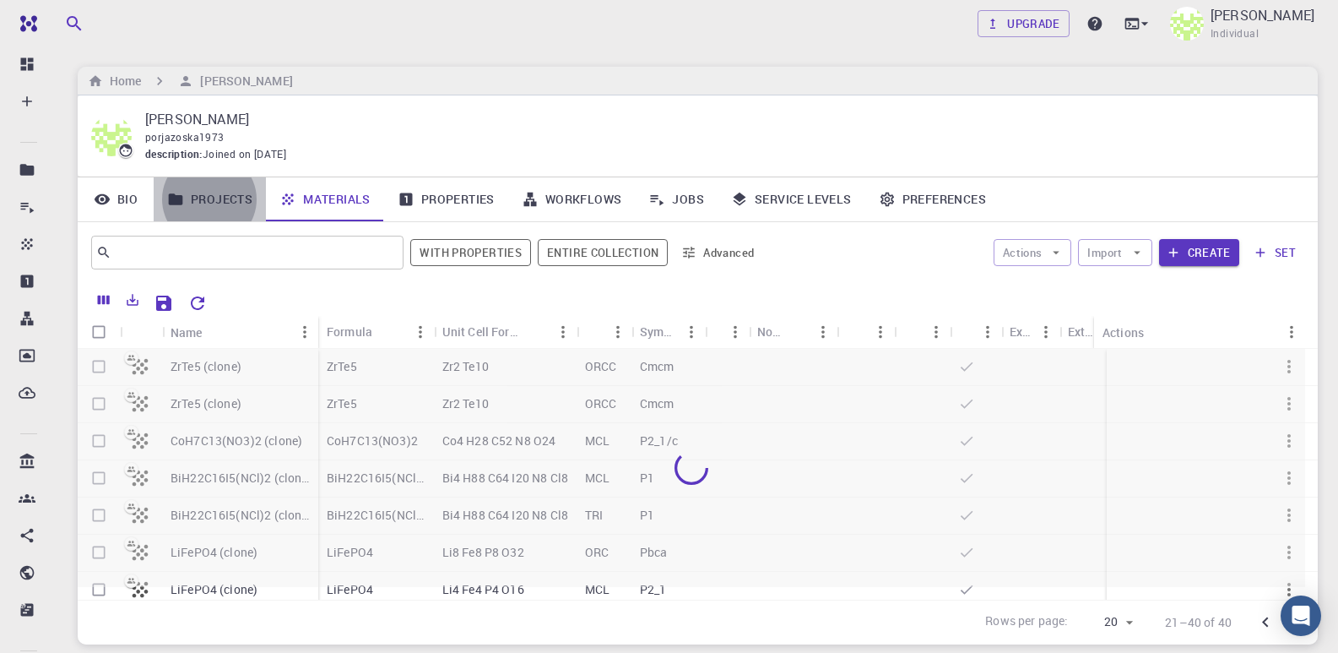
click at [204, 198] on link "Projects" at bounding box center [210, 199] width 112 height 44
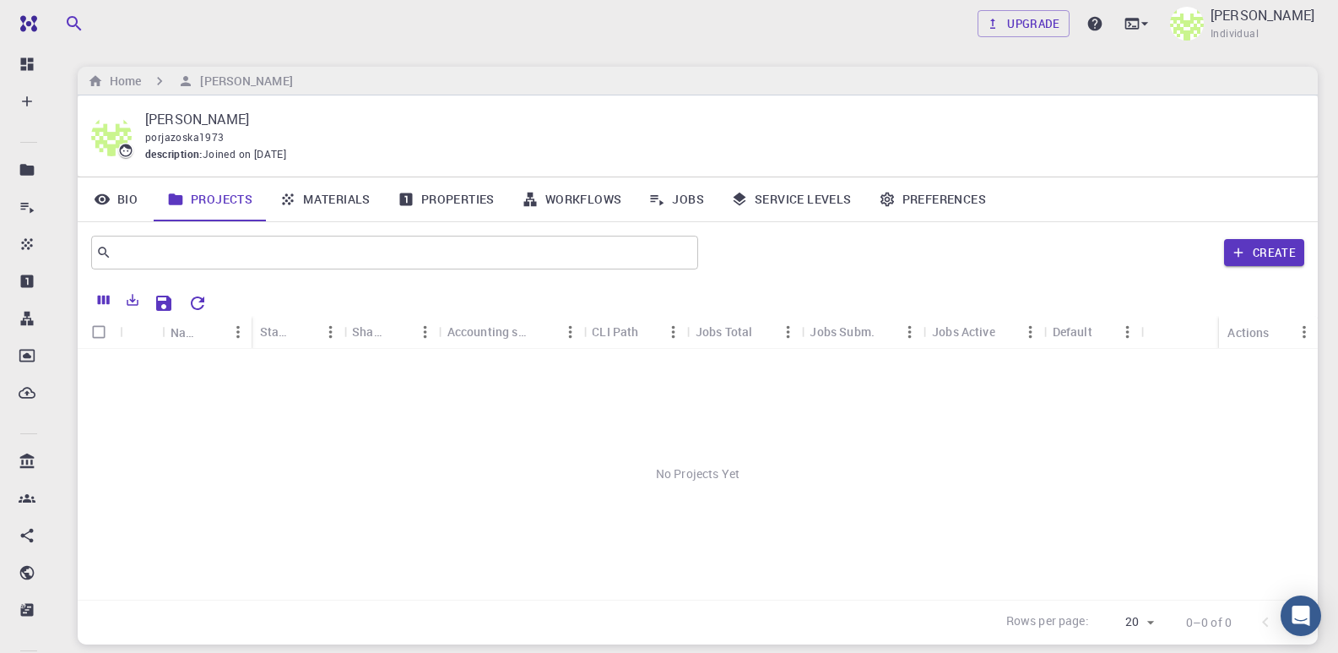
click at [129, 196] on link "Bio" at bounding box center [116, 199] width 76 height 44
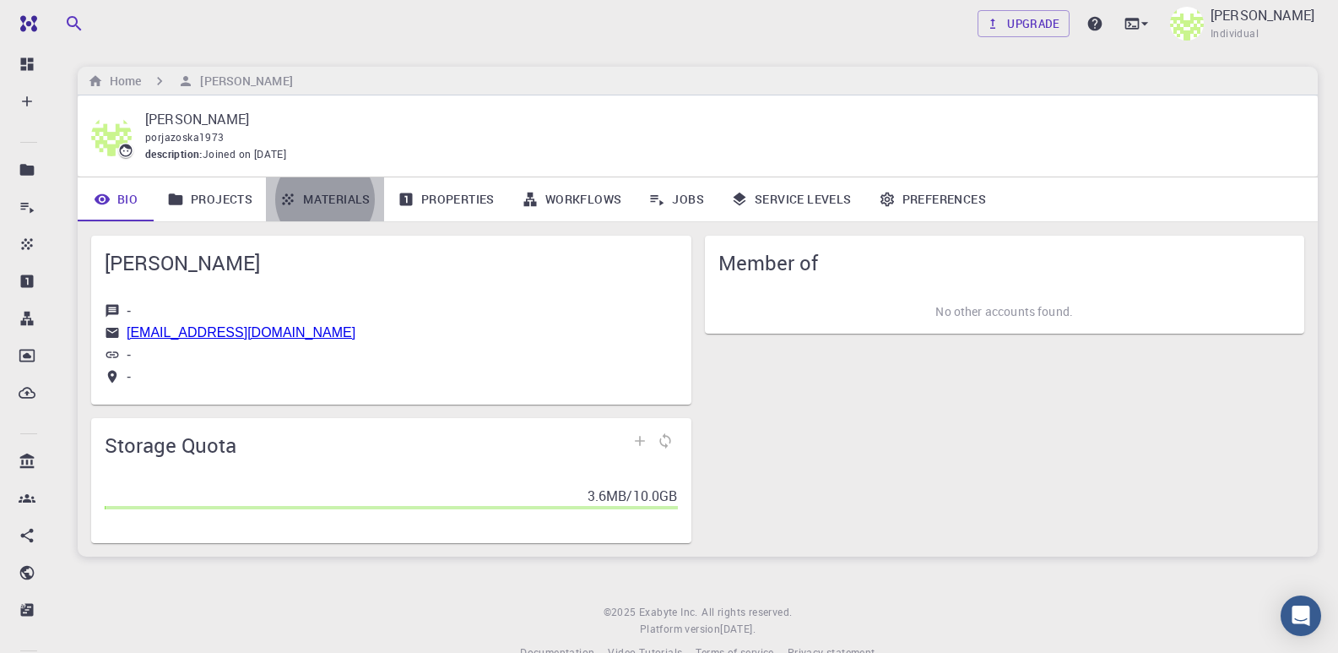
click at [350, 189] on link "Materials" at bounding box center [325, 199] width 118 height 44
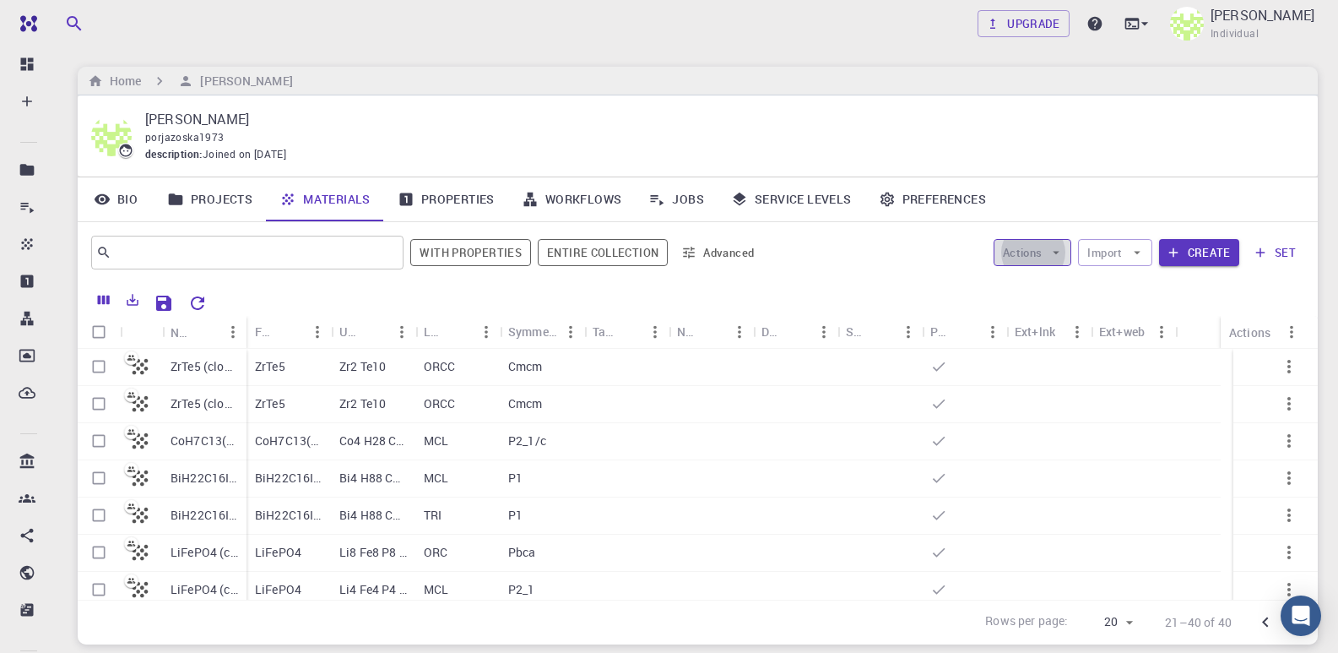
click at [1057, 252] on icon "button" at bounding box center [1057, 252] width 7 height 3
click at [1141, 249] on icon "button" at bounding box center [1137, 252] width 15 height 15
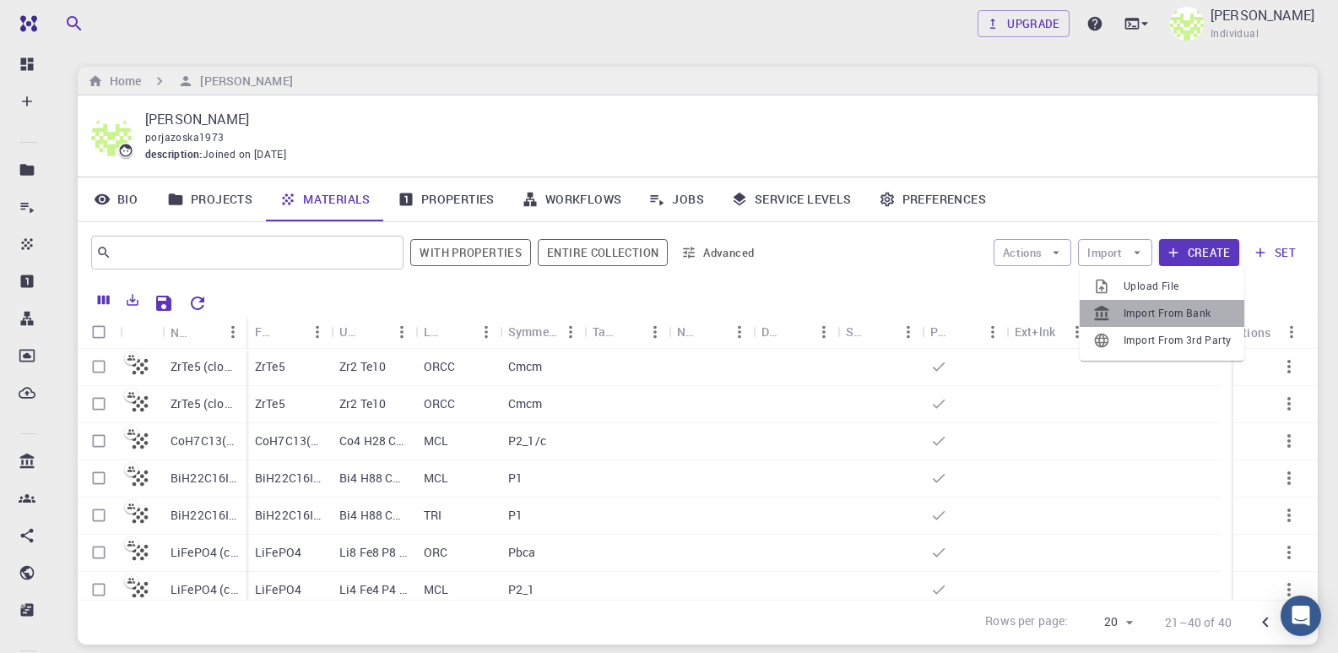
click at [1149, 308] on span "Import From Bank" at bounding box center [1177, 313] width 107 height 17
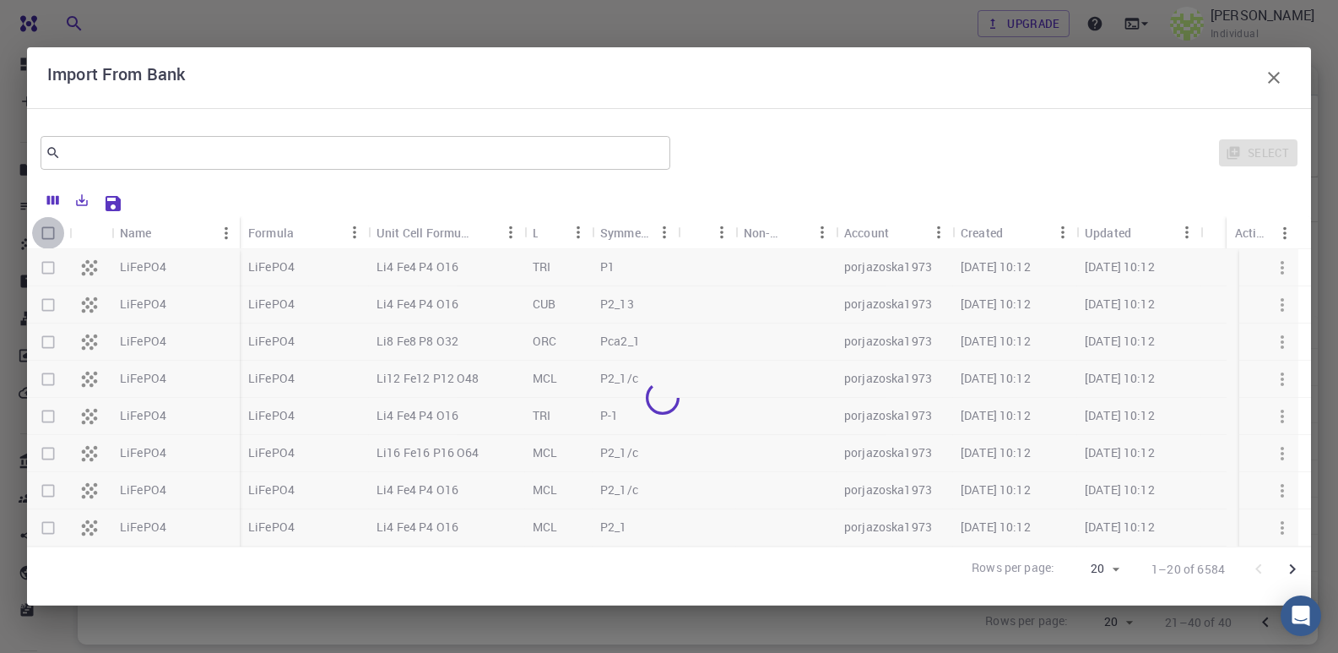
click at [46, 232] on input "Select all rows" at bounding box center [48, 233] width 32 height 32
checkbox input "true"
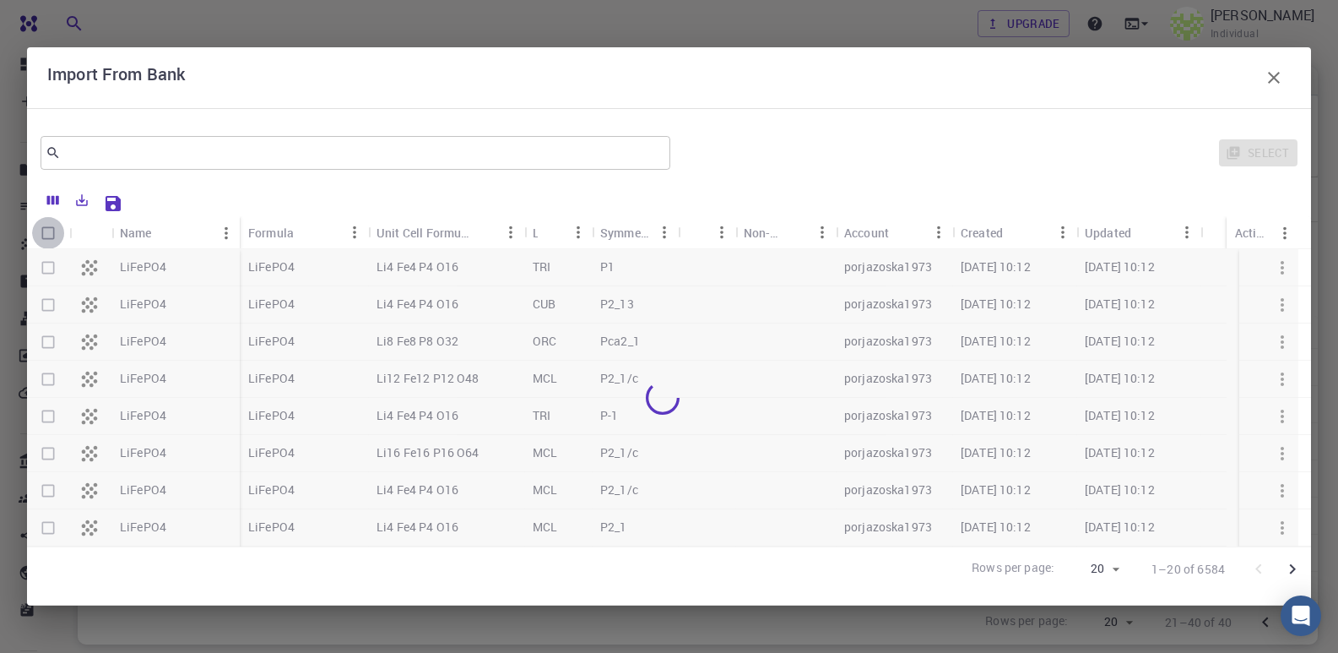
checkbox input "true"
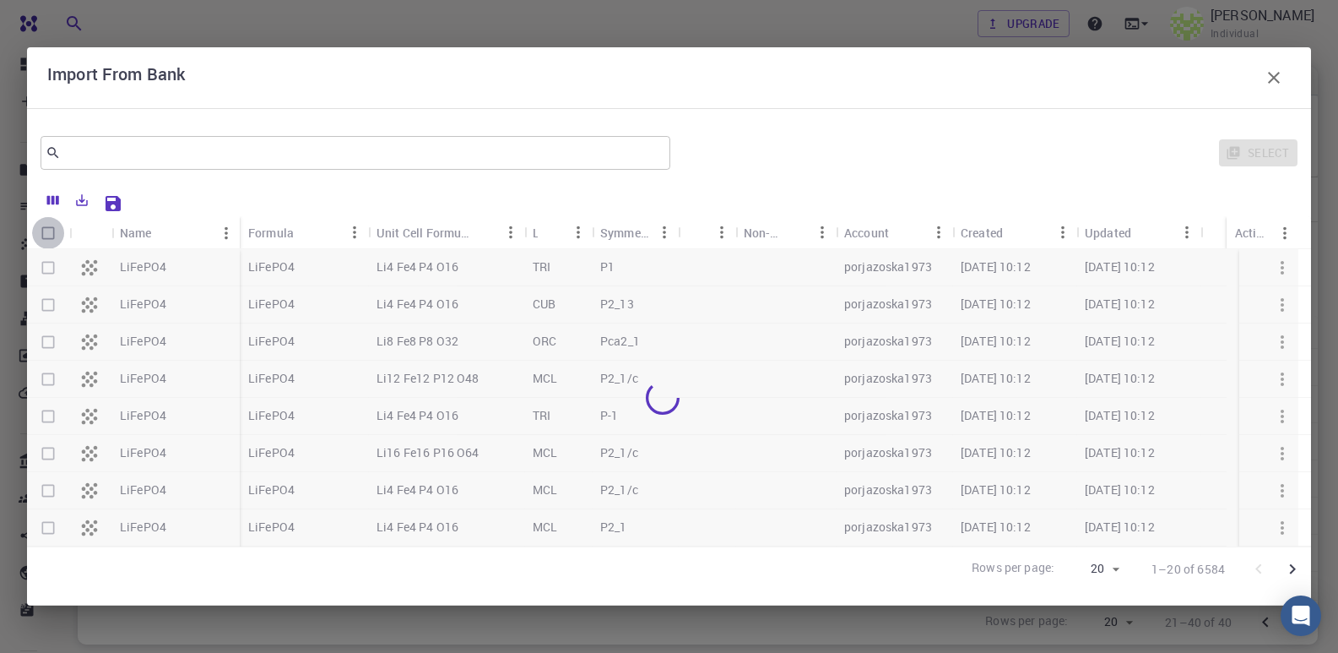
checkbox input "true"
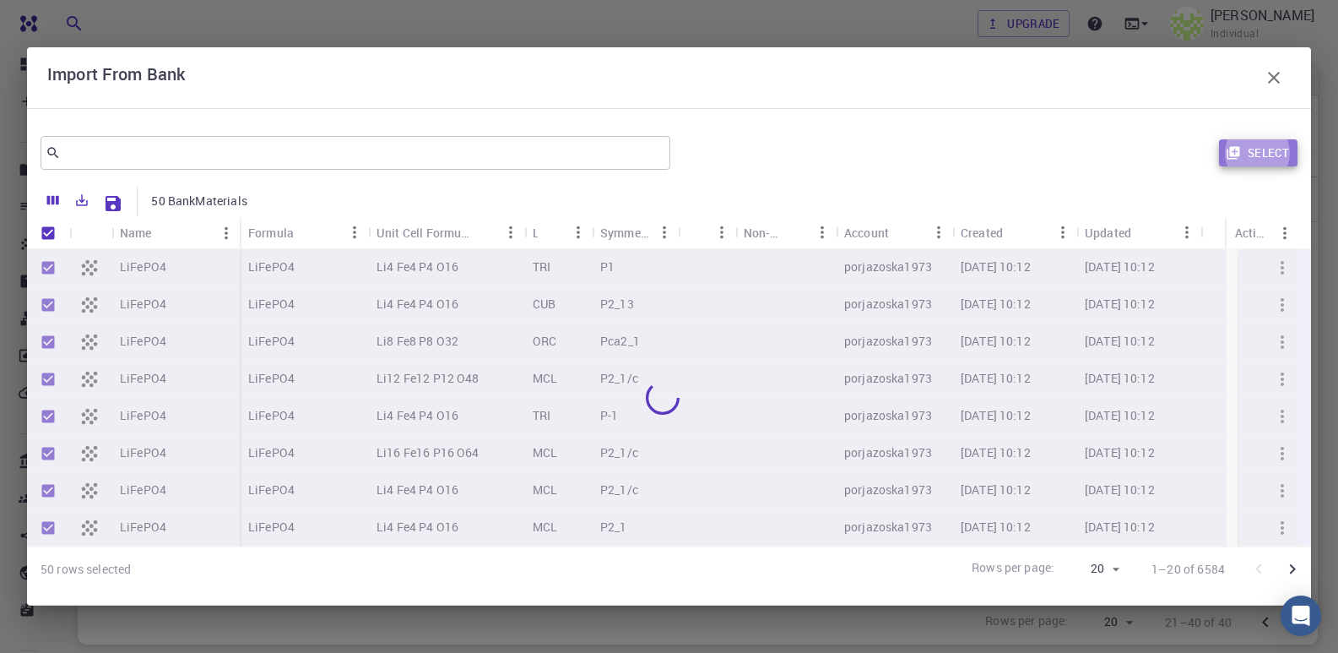
click at [1265, 156] on button "Select" at bounding box center [1258, 152] width 79 height 27
